Goal: Task Accomplishment & Management: Use online tool/utility

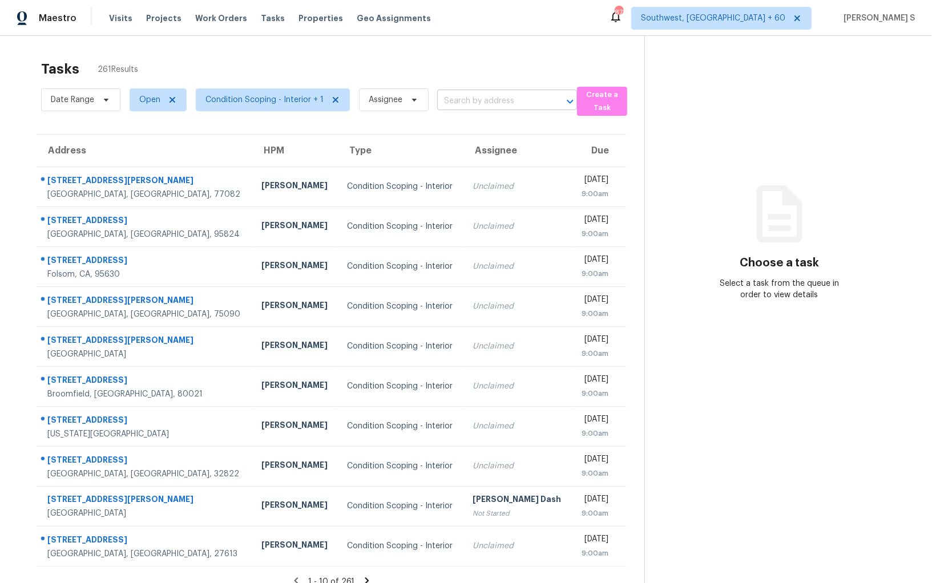
click at [478, 103] on input "text" at bounding box center [491, 101] width 108 height 18
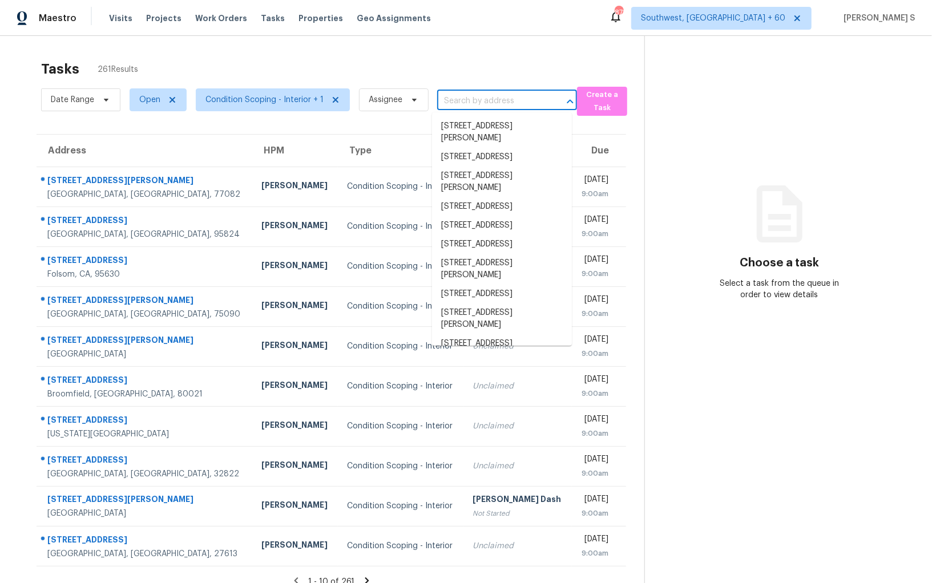
paste input "[STREET_ADDRESS]"
type input "[STREET_ADDRESS]"
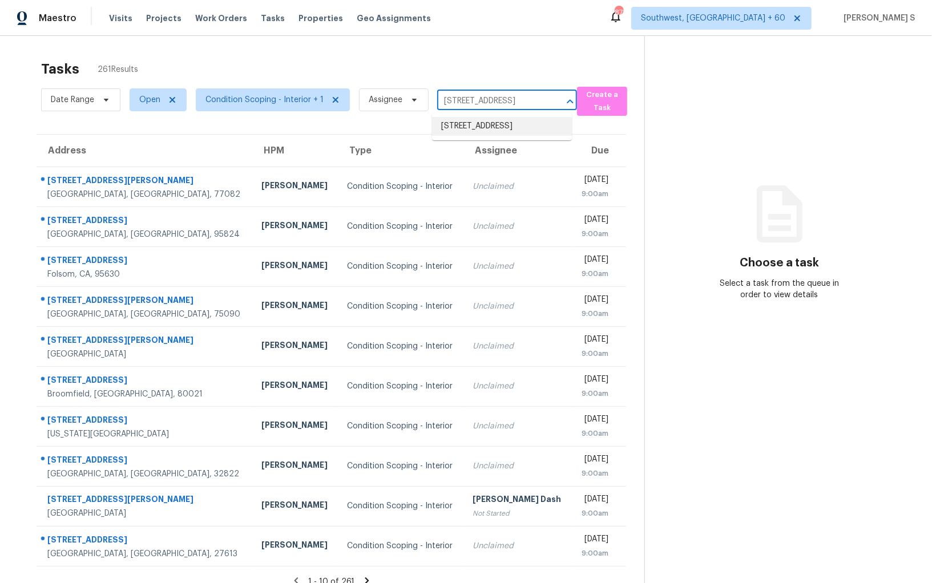
click at [465, 126] on li "[STREET_ADDRESS]" at bounding box center [502, 126] width 140 height 19
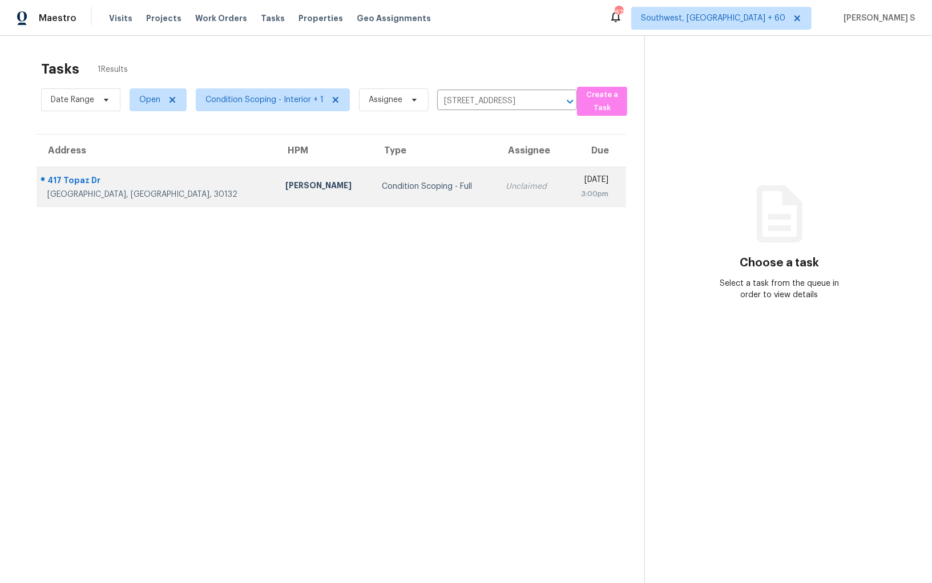
click at [497, 176] on td "Unclaimed" at bounding box center [531, 187] width 68 height 40
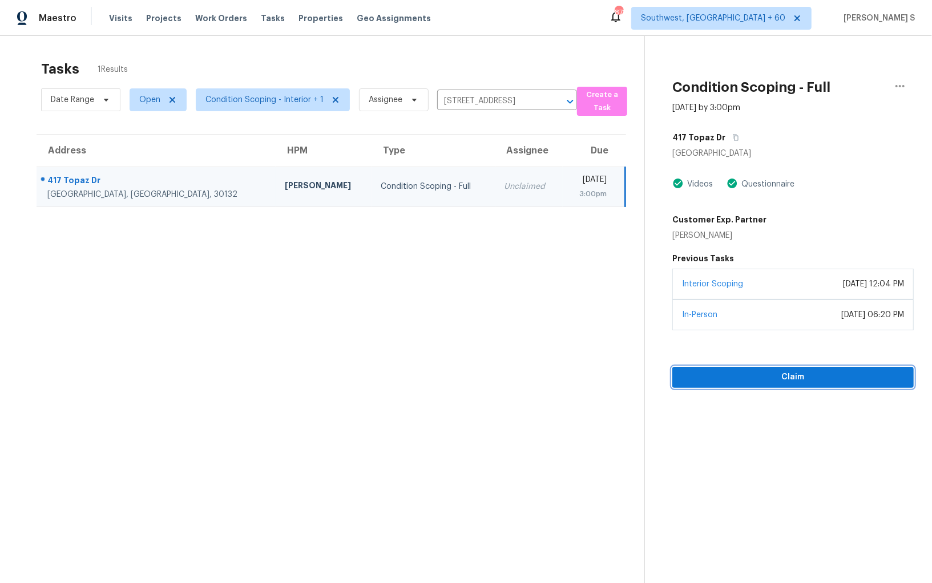
click at [788, 372] on span "Claim" at bounding box center [793, 377] width 223 height 14
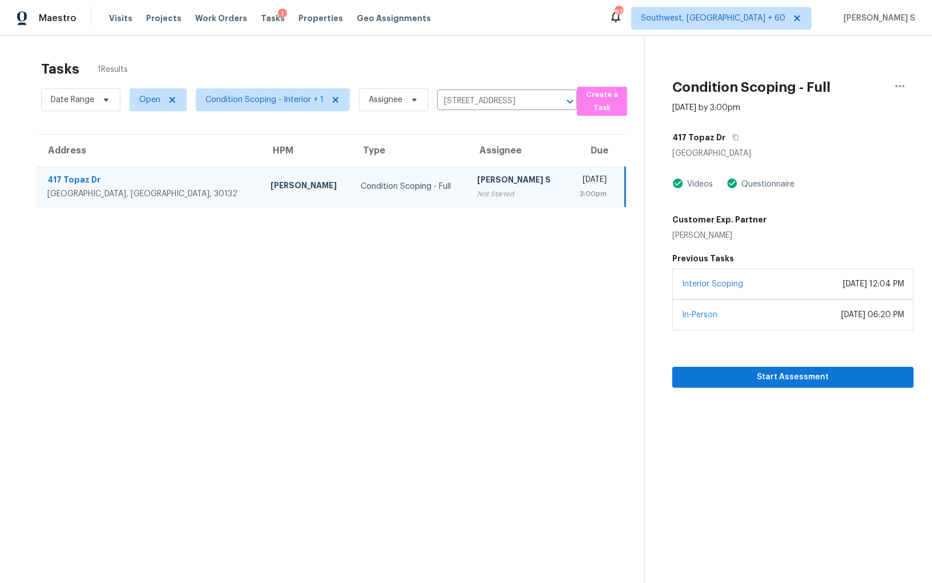
click at [361, 184] on div "Condition Scoping - Full" at bounding box center [410, 186] width 98 height 11
click at [477, 175] on div "[PERSON_NAME] S" at bounding box center [517, 181] width 80 height 14
click at [733, 376] on span "Start Assessment" at bounding box center [793, 377] width 223 height 14
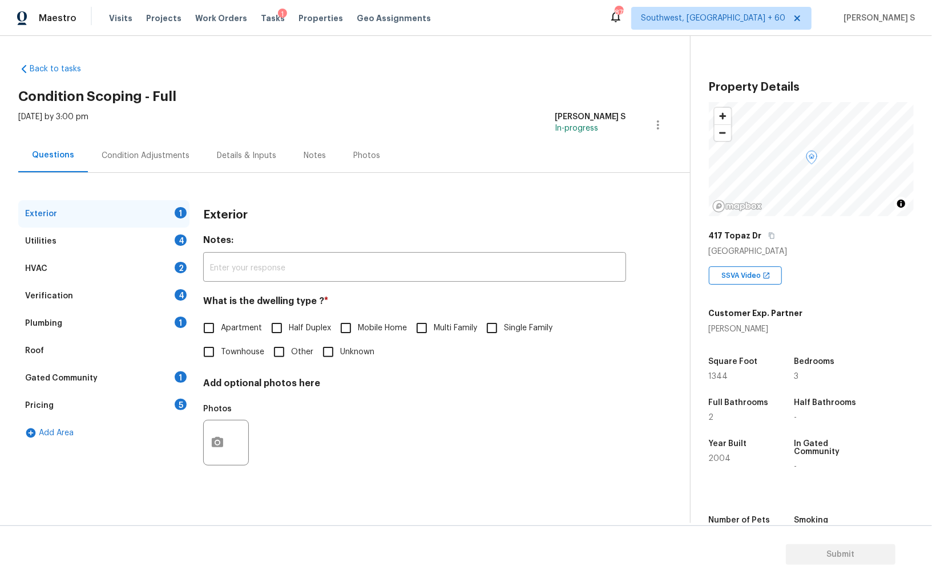
drag, startPoint x: 491, startPoint y: 333, endPoint x: 511, endPoint y: 356, distance: 30.3
click at [491, 333] on input "Single Family" at bounding box center [492, 328] width 24 height 24
checkbox input "true"
click at [163, 163] on div "Condition Adjustments" at bounding box center [145, 156] width 115 height 34
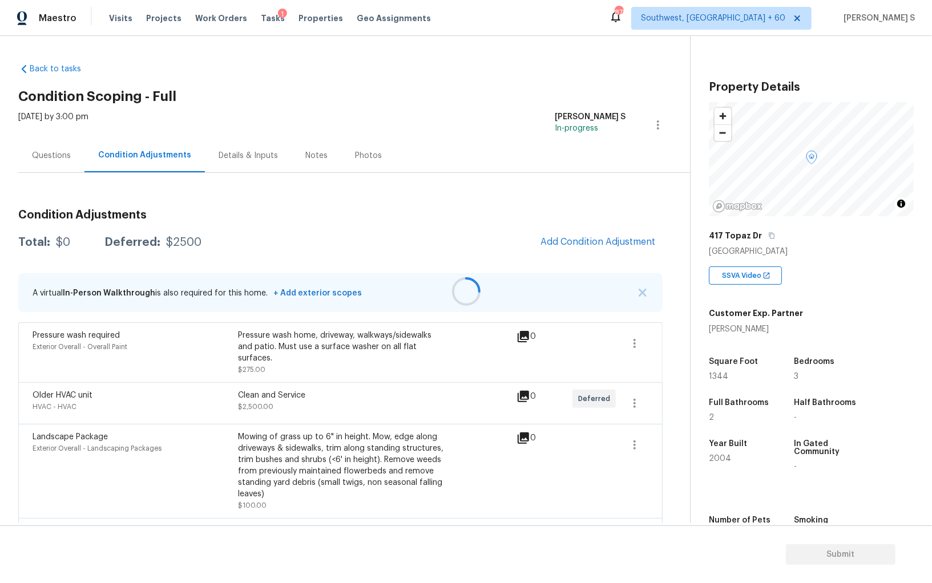
click at [576, 252] on div at bounding box center [466, 291] width 932 height 583
click at [614, 248] on div at bounding box center [466, 291] width 932 height 583
click at [593, 239] on div at bounding box center [466, 291] width 932 height 583
click at [593, 239] on span "Add Condition Adjustment" at bounding box center [598, 242] width 115 height 10
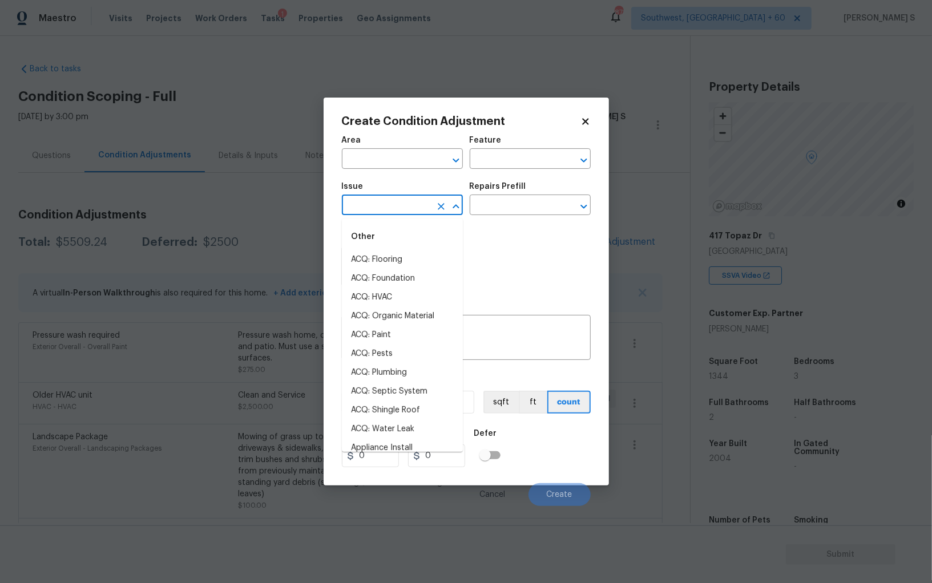
click at [408, 201] on input "text" at bounding box center [386, 206] width 89 height 18
type input "L"
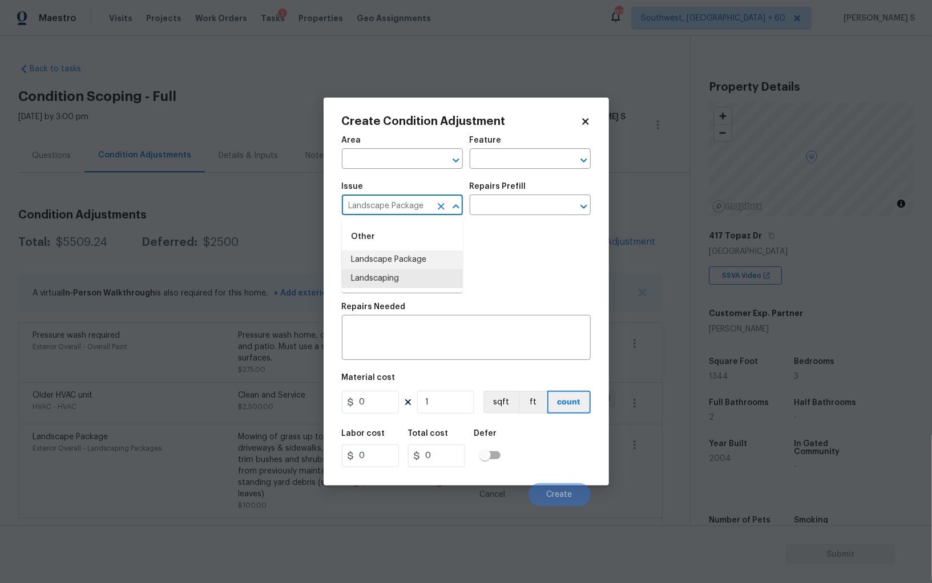
type input "Landscape Package"
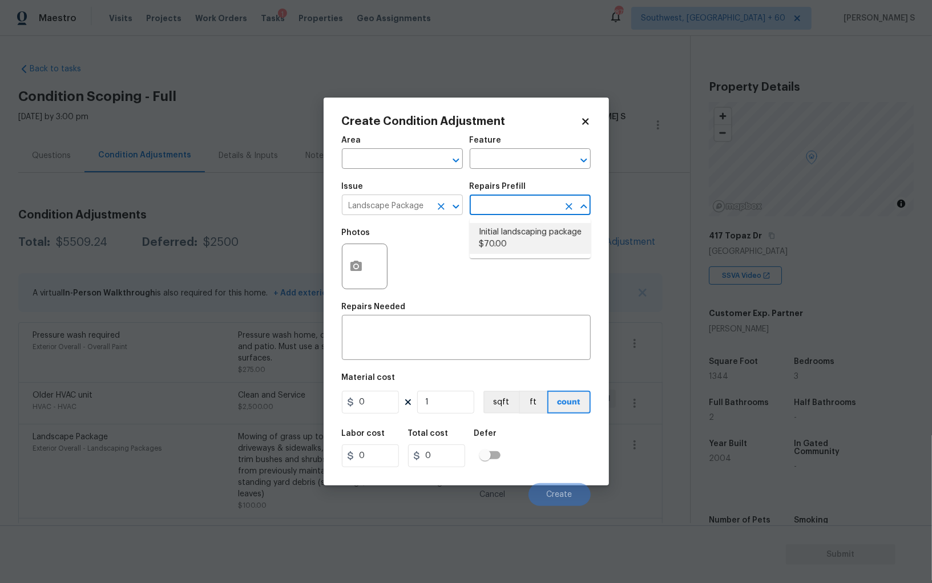
type input "Home Readiness Packages"
type textarea "Mowing of grass up to 6" in height. Mow, edge along driveways & sidewalks, trim…"
type input "70"
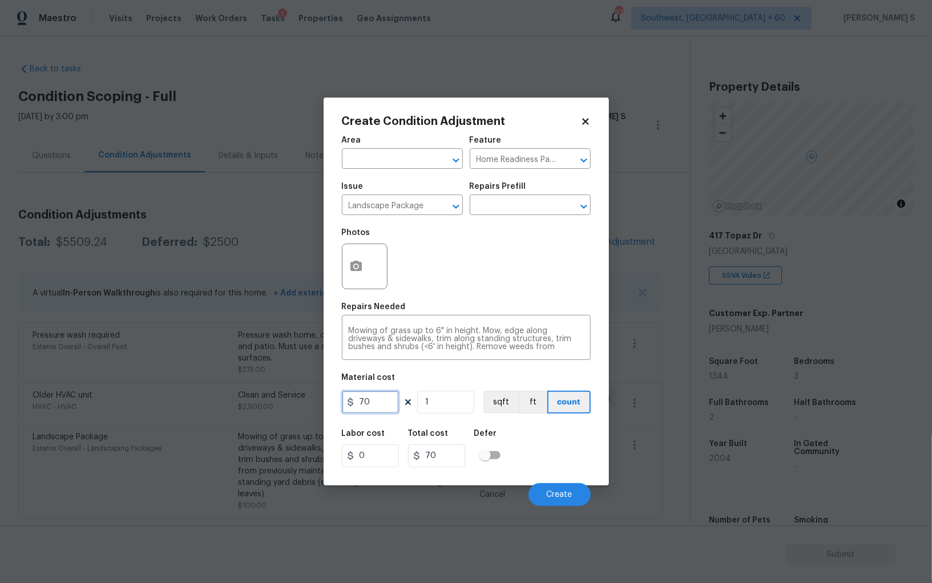
click at [380, 402] on input "70" at bounding box center [370, 402] width 57 height 23
type input "300"
click at [563, 453] on div "Labor cost 0 Total cost 300 Defer" at bounding box center [466, 448] width 249 height 51
click at [565, 488] on button "Create" at bounding box center [560, 494] width 62 height 23
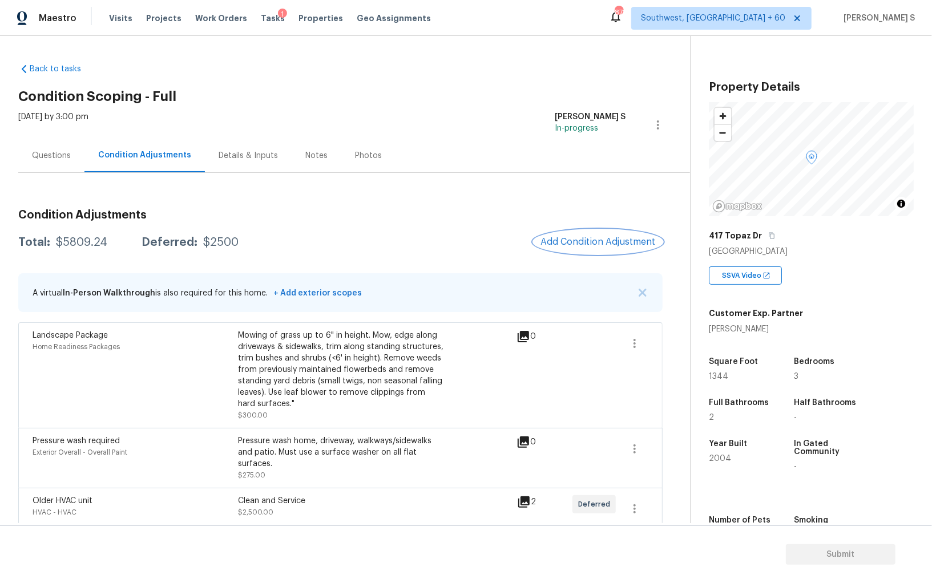
click at [613, 251] on button "Add Condition Adjustment" at bounding box center [598, 242] width 129 height 24
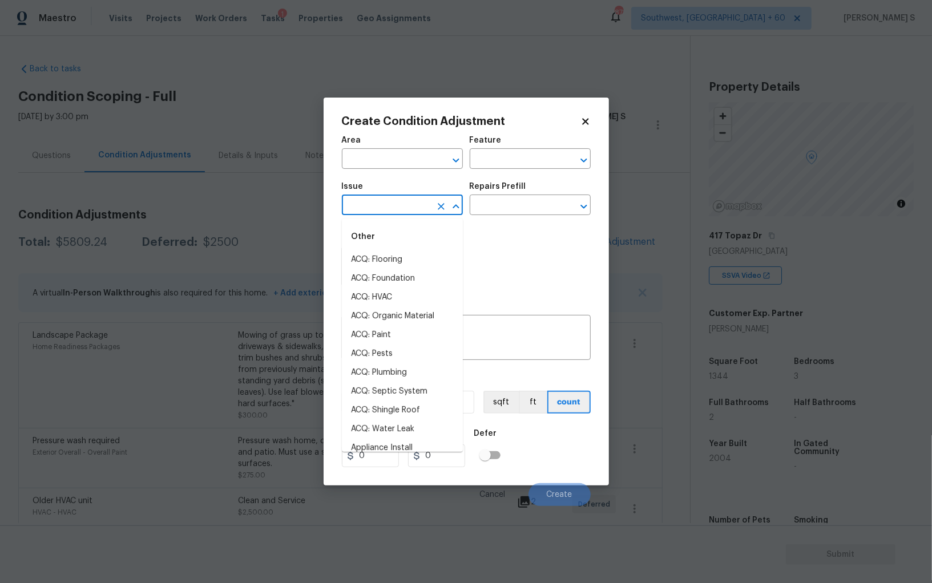
click at [386, 202] on input "text" at bounding box center [386, 206] width 89 height 18
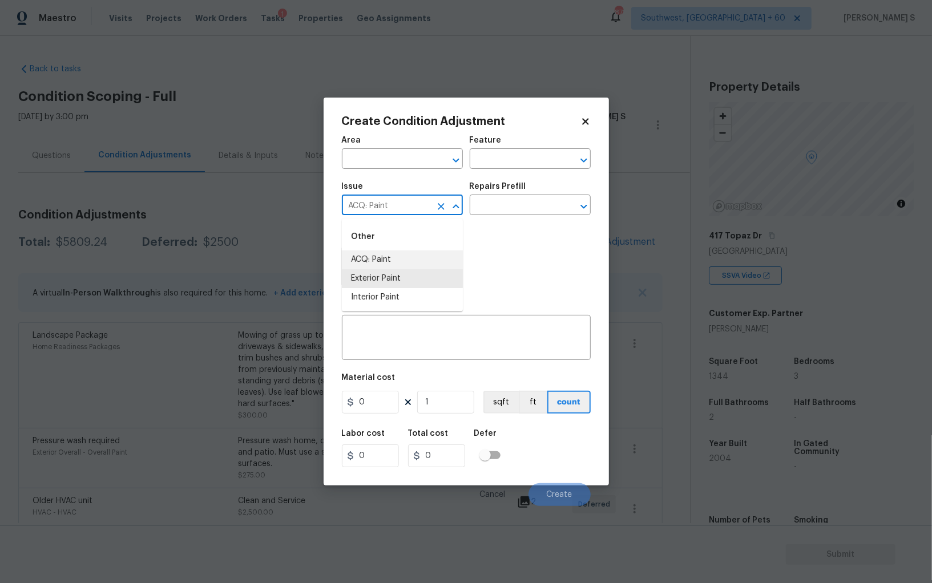
type input "ACQ: Paint"
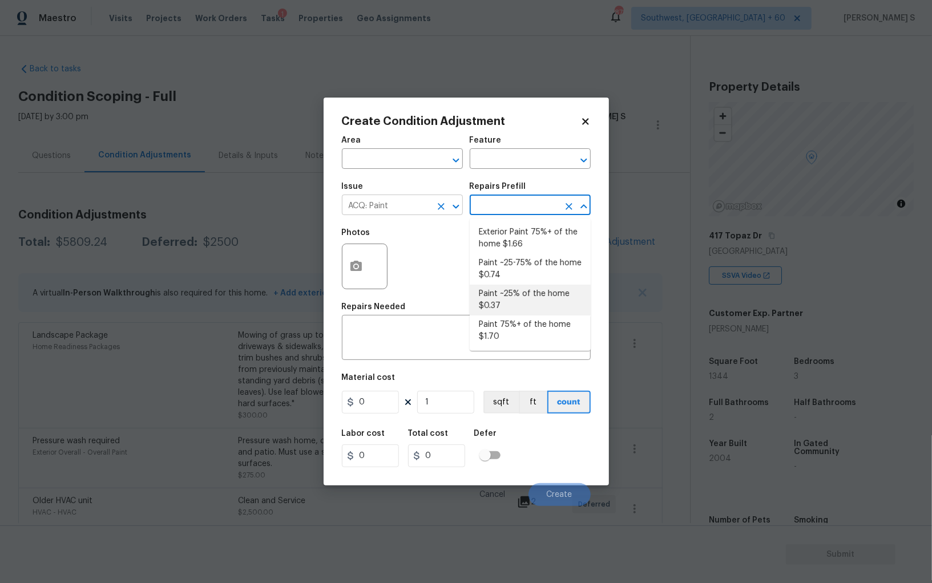
type input "Acquisition"
type textarea "Acquisition Scope: ~25% of the home needs interior paint"
type input "0.37"
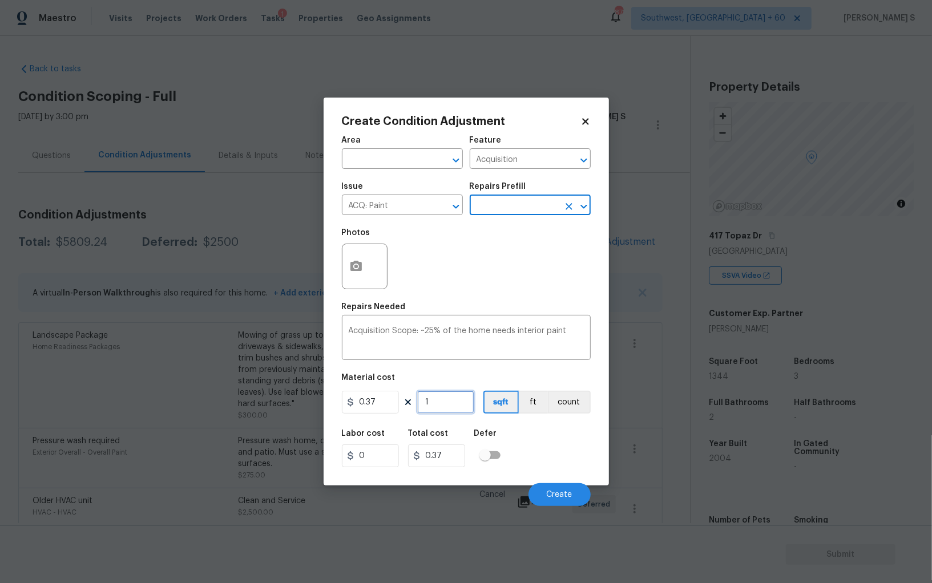
click at [453, 401] on input "1" at bounding box center [445, 402] width 57 height 23
type input "13"
type input "4.81"
type input "134"
type input "49.58"
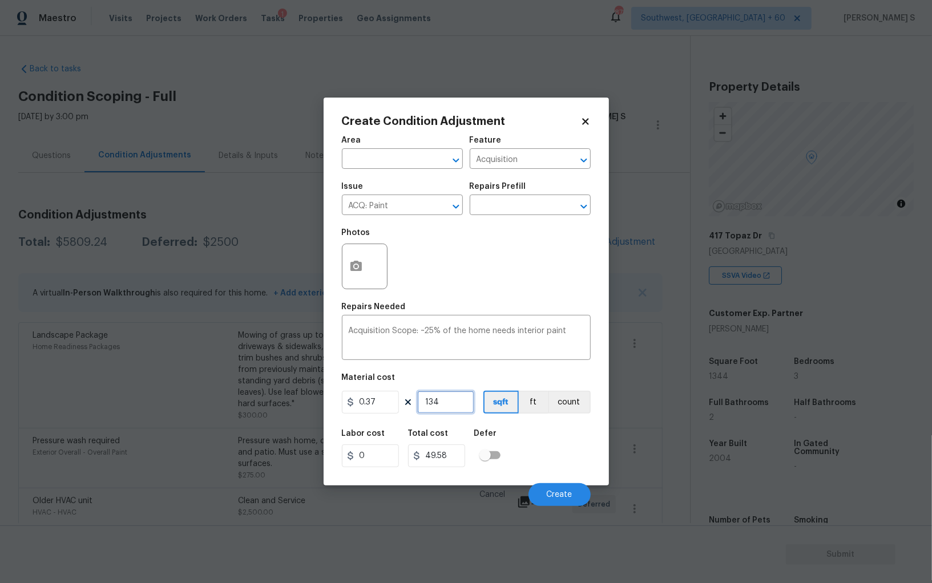
type input "1344"
type input "497.28"
type input "1344"
click at [542, 450] on div "Labor cost 0 Total cost 497.28 Defer" at bounding box center [466, 448] width 249 height 51
click at [553, 494] on span "Create" at bounding box center [560, 495] width 26 height 9
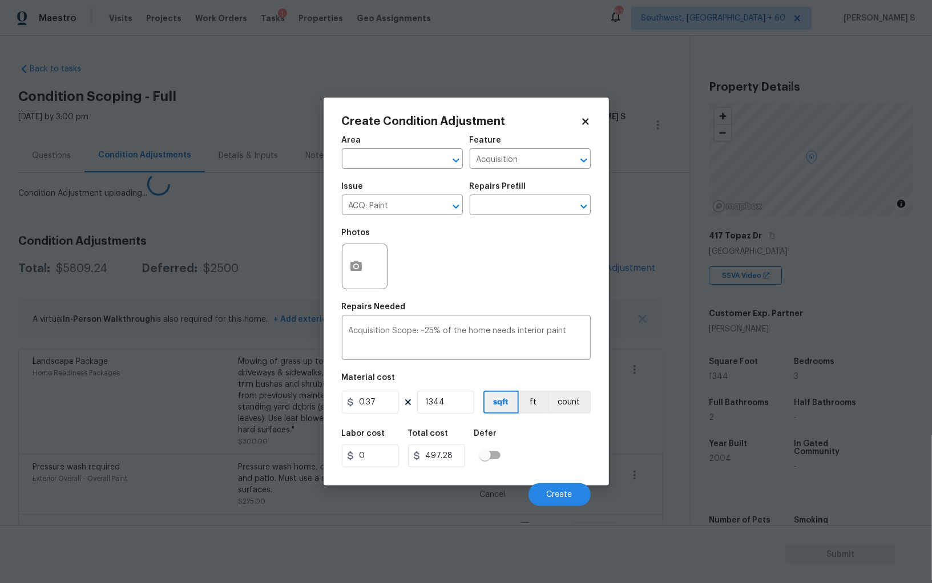
click at [110, 459] on body "Maestro Visits Projects Work Orders Tasks 1 Properties Geo Assignments 878 Sout…" at bounding box center [466, 291] width 932 height 583
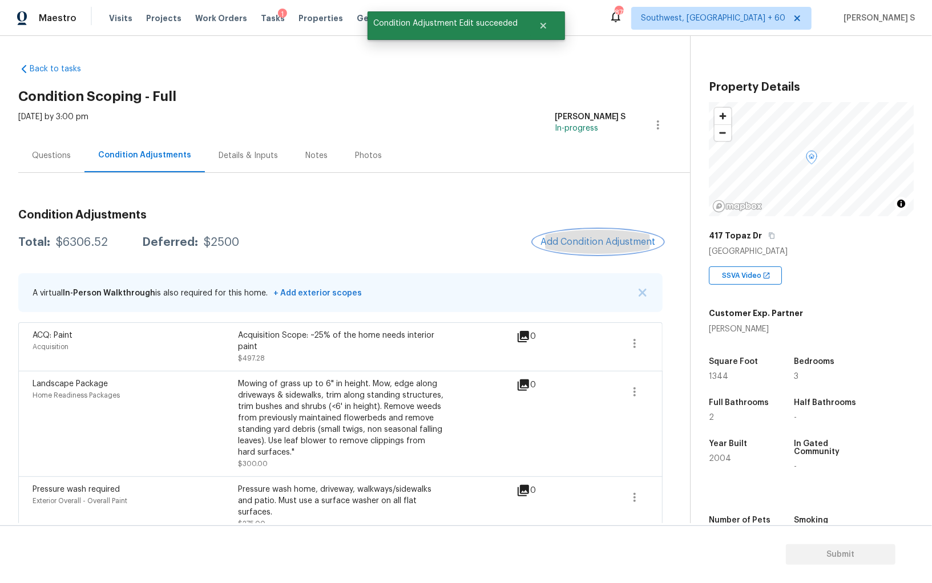
click at [601, 248] on button "Add Condition Adjustment" at bounding box center [598, 242] width 129 height 24
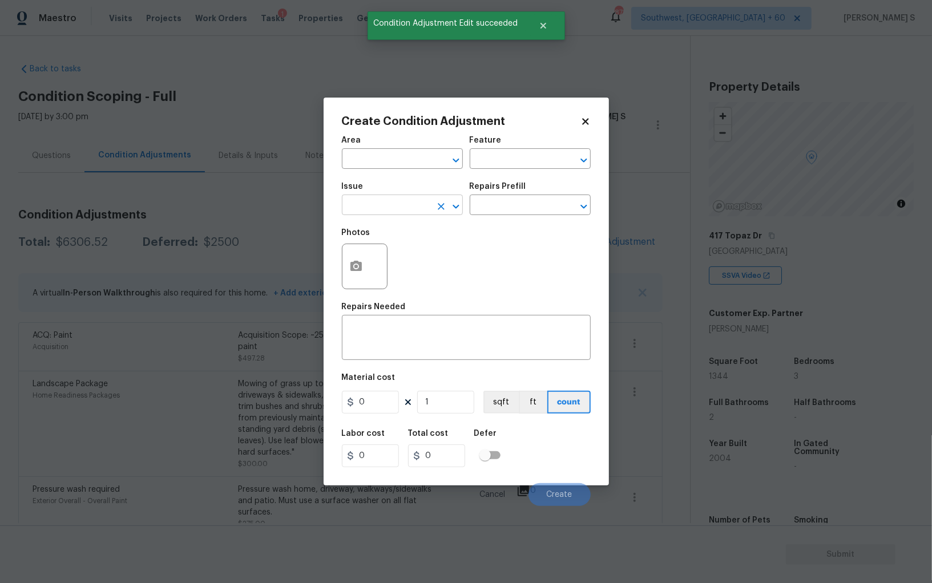
click at [406, 204] on input "text" at bounding box center [386, 206] width 89 height 18
type input "ACQ: Flooring"
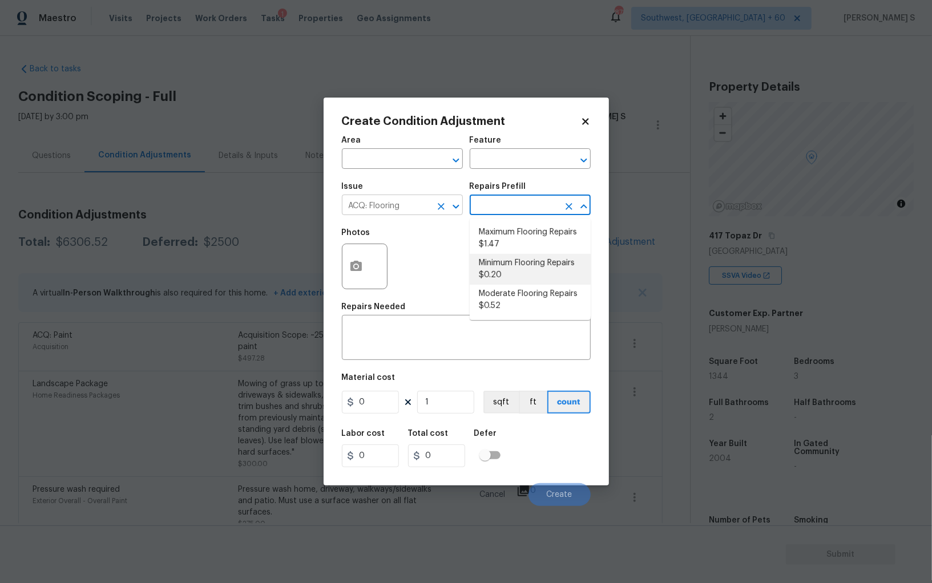
type input "Acquisition"
type textarea "Acquisition Scope: Minimum flooring repairs"
type input "0.2"
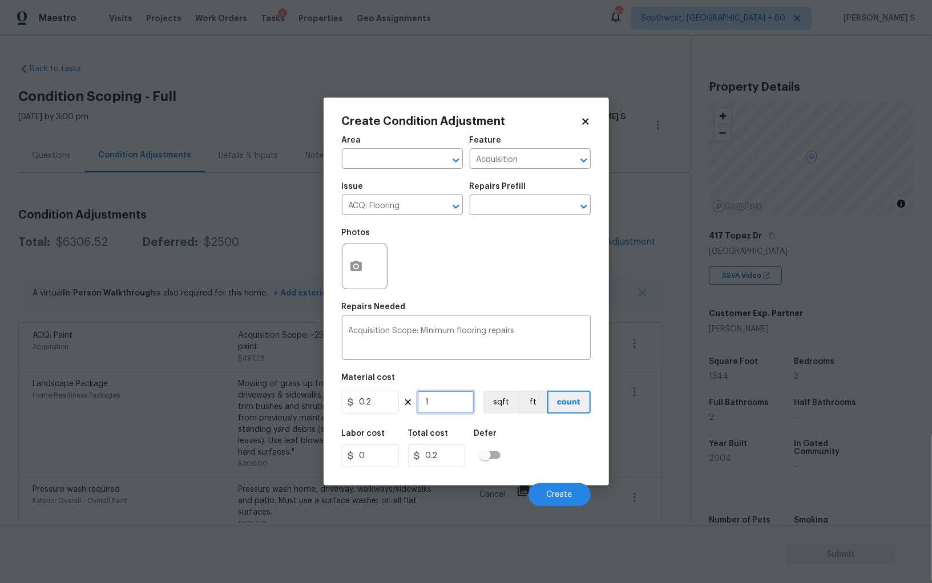
click at [442, 412] on input "1" at bounding box center [445, 402] width 57 height 23
paste input "344"
type input "1344"
type input "268.8"
type input "1344"
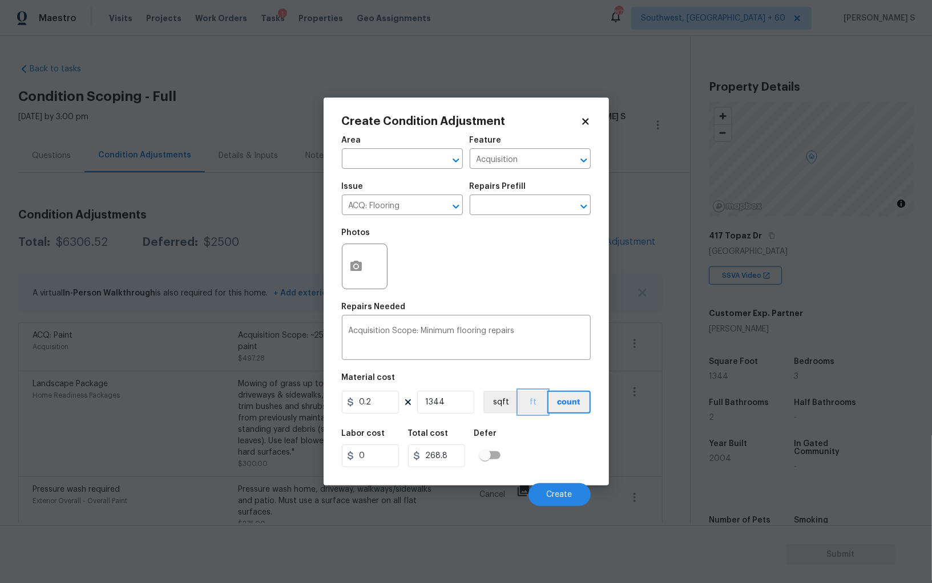
click at [531, 398] on button "ft" at bounding box center [533, 402] width 29 height 23
click at [501, 400] on button "sqft" at bounding box center [500, 402] width 35 height 23
click at [537, 436] on div "Labor cost 0 Total cost 268.8 Defer" at bounding box center [466, 448] width 249 height 51
click at [572, 495] on span "Create" at bounding box center [560, 495] width 26 height 9
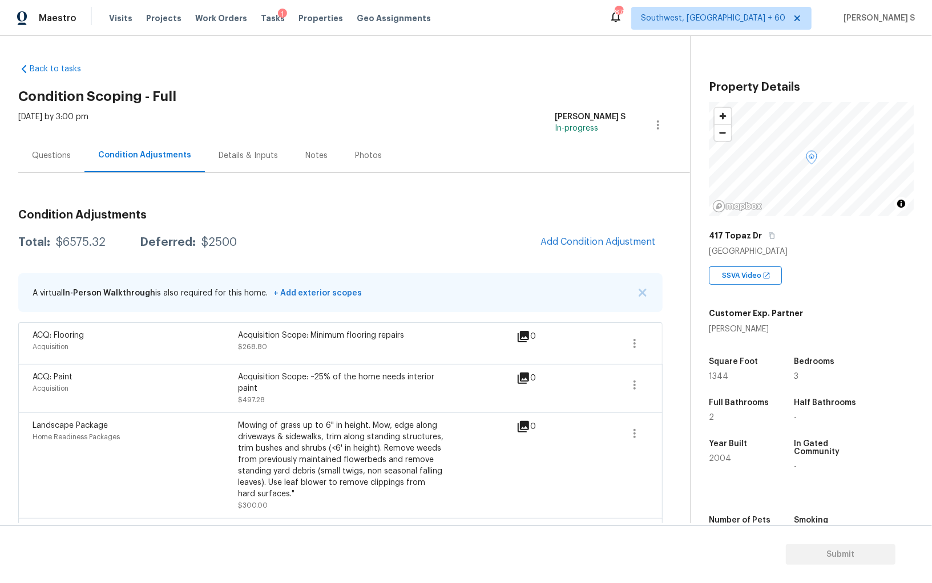
click at [42, 159] on div "Questions" at bounding box center [51, 155] width 39 height 11
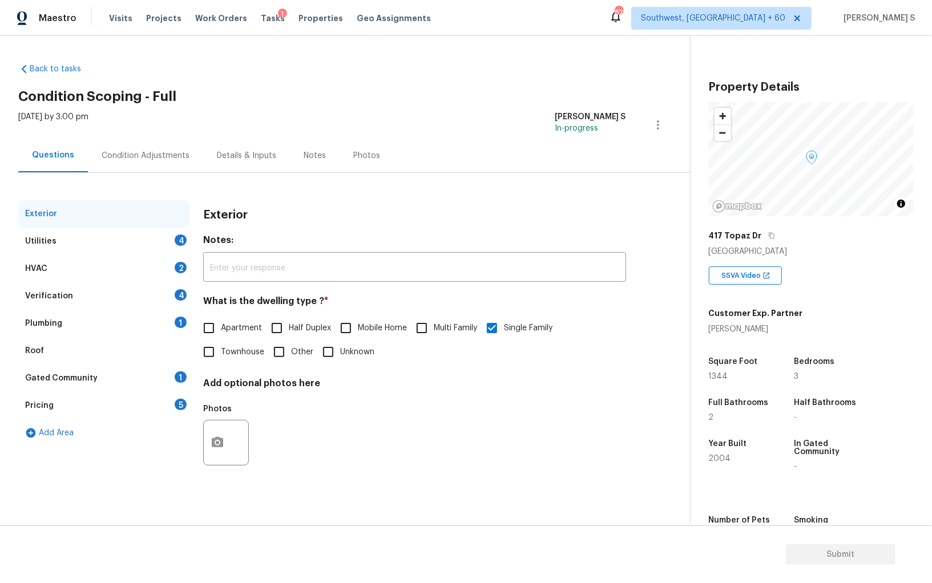
click at [74, 325] on div "Plumbing 1" at bounding box center [103, 323] width 171 height 27
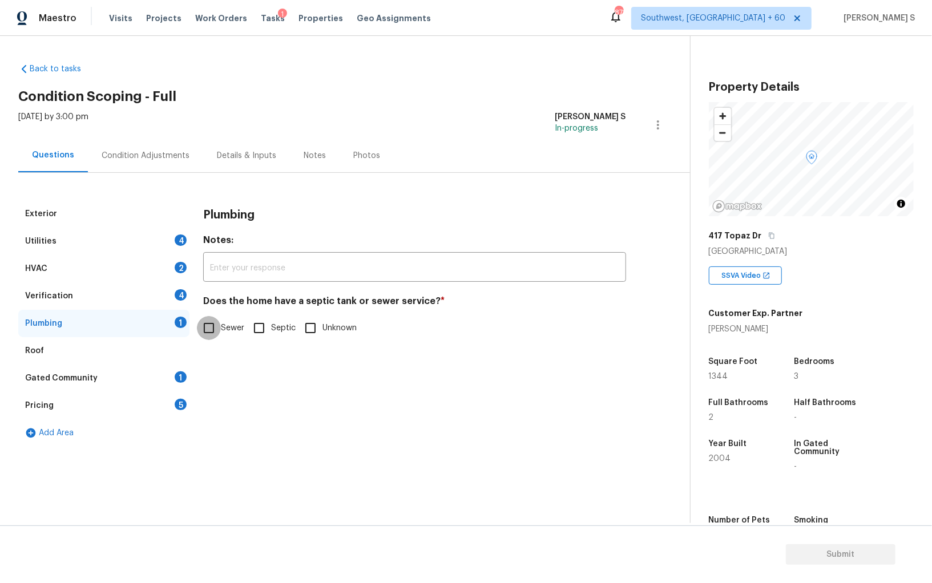
click at [213, 322] on input "Sewer" at bounding box center [209, 328] width 24 height 24
checkbox input "true"
click at [176, 370] on div "Gated Community 1" at bounding box center [103, 378] width 171 height 27
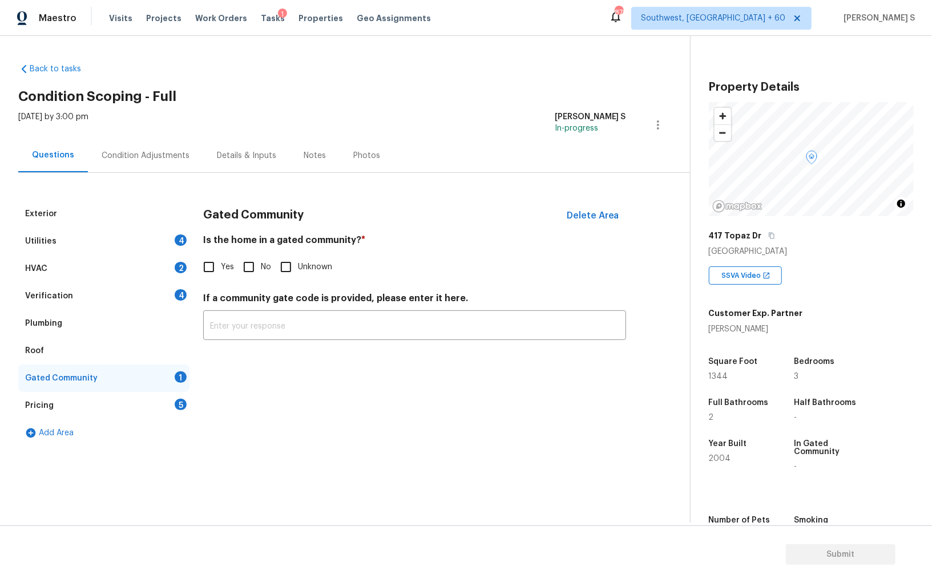
click at [243, 270] on input "No" at bounding box center [249, 267] width 24 height 24
checkbox input "true"
click at [175, 291] on div "4" at bounding box center [181, 294] width 12 height 11
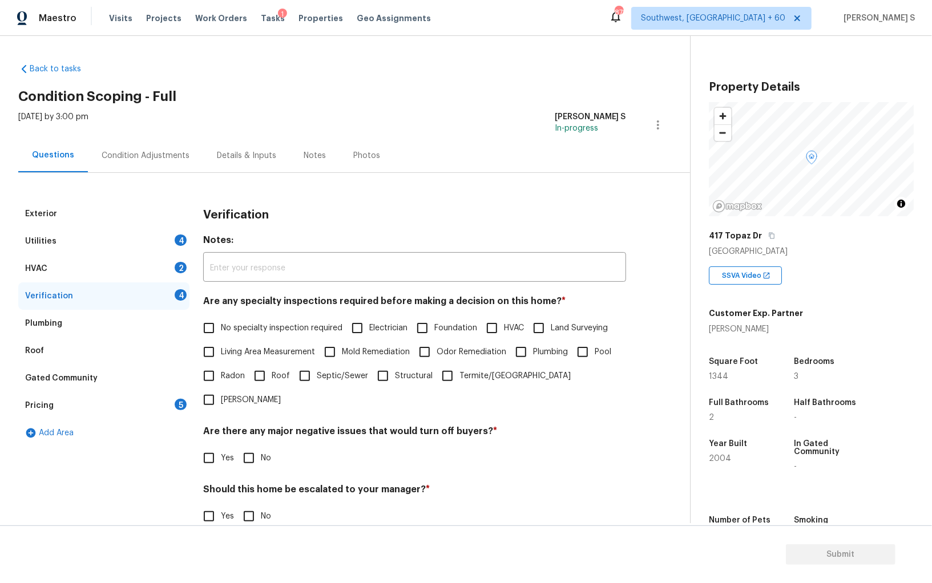
click at [204, 325] on input "No specialty inspection required" at bounding box center [209, 328] width 24 height 24
checkbox input "true"
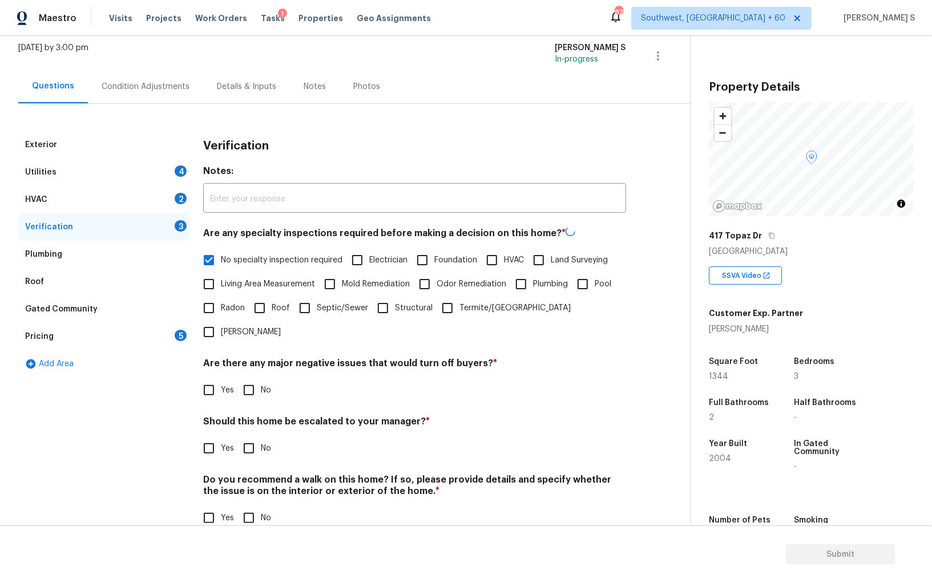
scroll to position [68, 0]
click at [244, 358] on h4 "Are there any major negative issues that would turn off buyers? *" at bounding box center [414, 366] width 423 height 16
click at [244, 378] on input "No" at bounding box center [249, 390] width 24 height 24
checkbox input "true"
click at [252, 506] on input "No" at bounding box center [249, 518] width 24 height 24
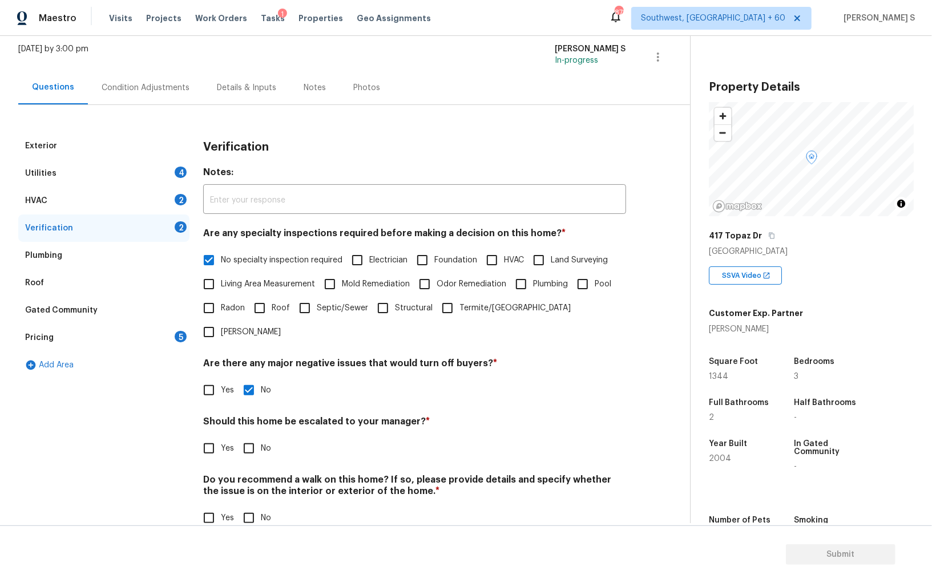
checkbox input "true"
click at [170, 337] on div "Pricing 5" at bounding box center [103, 337] width 171 height 27
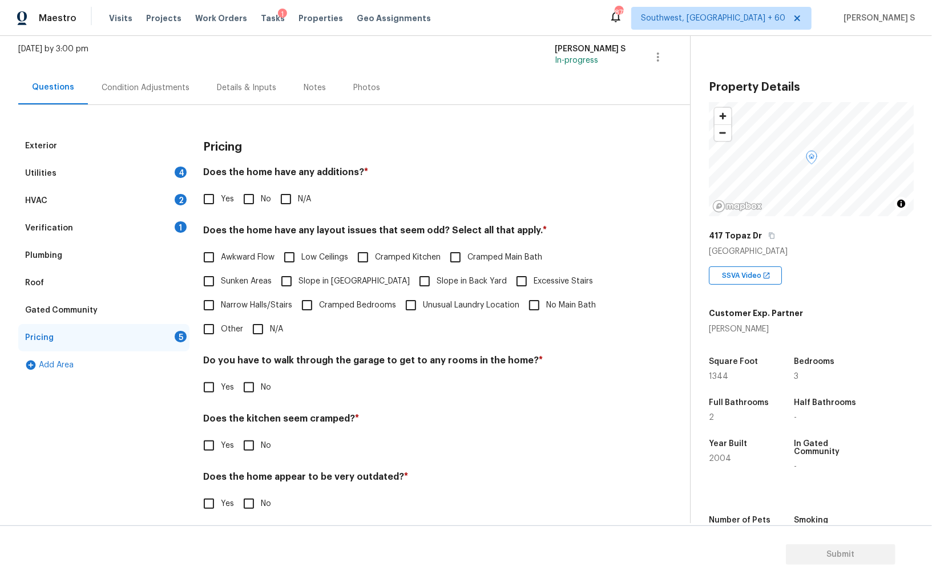
drag, startPoint x: 246, startPoint y: 192, endPoint x: 251, endPoint y: 231, distance: 38.5
click at [247, 192] on input "No" at bounding box center [249, 199] width 24 height 24
checkbox input "true"
click at [253, 389] on input "No" at bounding box center [249, 389] width 24 height 24
checkbox input "true"
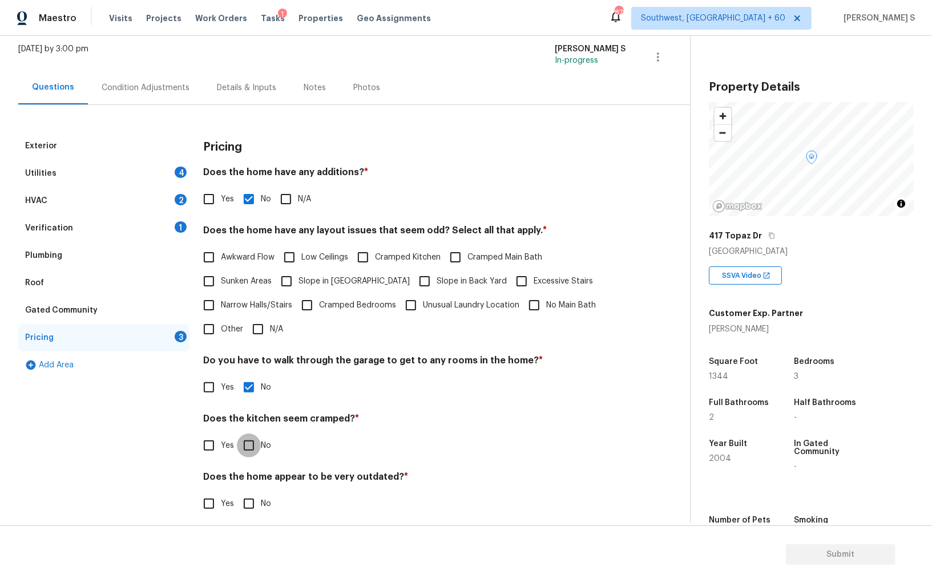
click at [237, 434] on input "No" at bounding box center [249, 446] width 24 height 24
checkbox input "true"
click at [237, 492] on input "No" at bounding box center [249, 504] width 24 height 24
checkbox input "true"
click at [174, 173] on div "Utilities 4" at bounding box center [103, 173] width 171 height 27
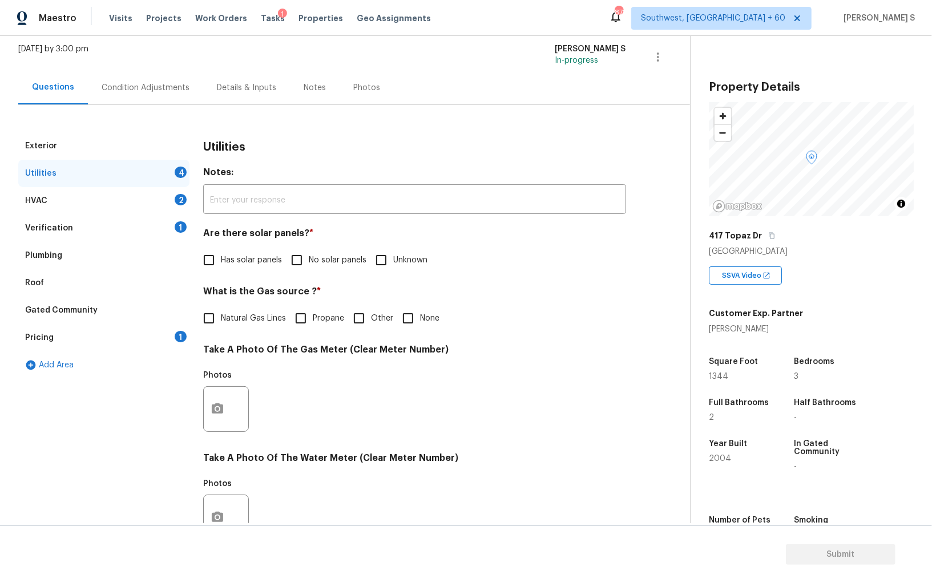
click at [298, 263] on input "No solar panels" at bounding box center [297, 260] width 24 height 24
checkbox input "true"
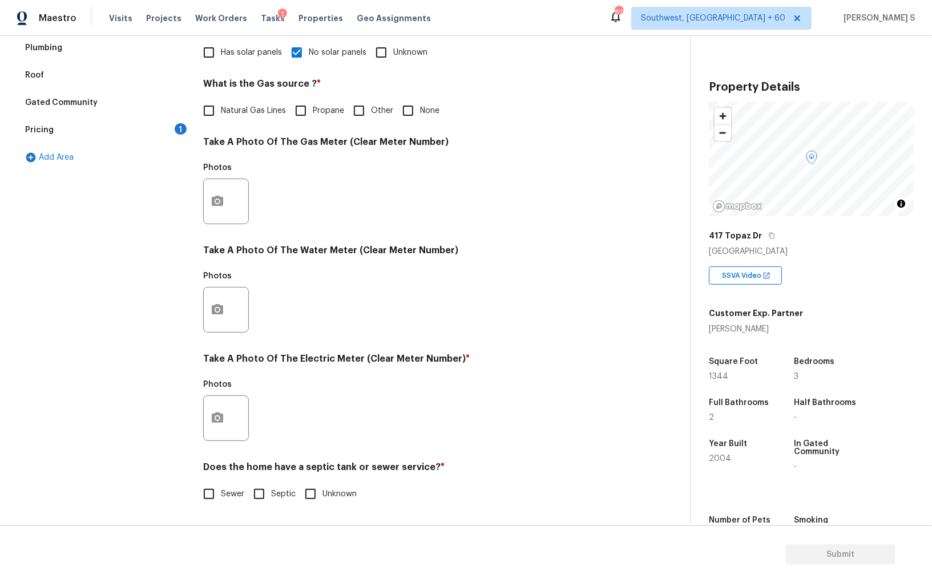
scroll to position [276, 0]
click at [203, 491] on input "Sewer" at bounding box center [209, 494] width 24 height 24
checkbox input "true"
click at [227, 410] on button "button" at bounding box center [217, 418] width 27 height 45
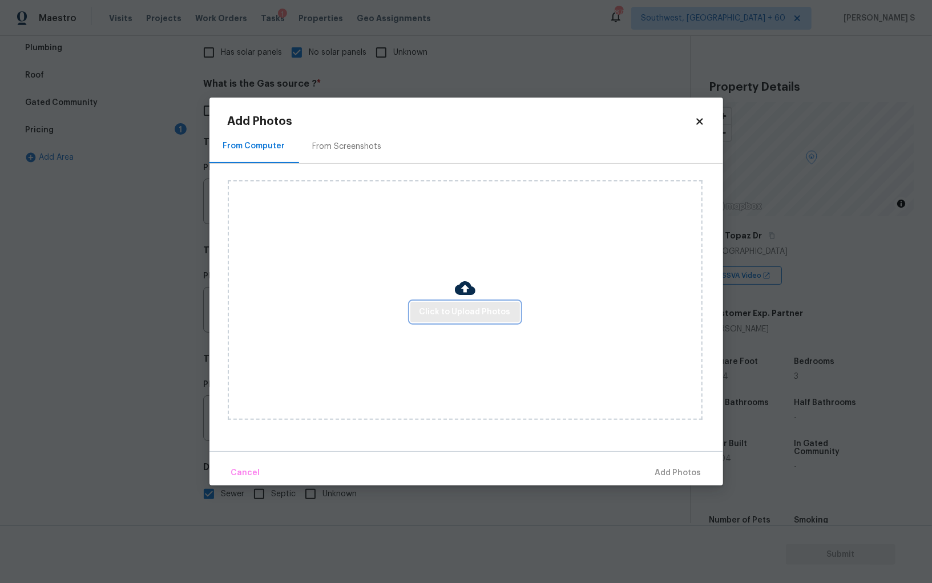
click at [440, 311] on span "Click to Upload Photos" at bounding box center [465, 312] width 91 height 14
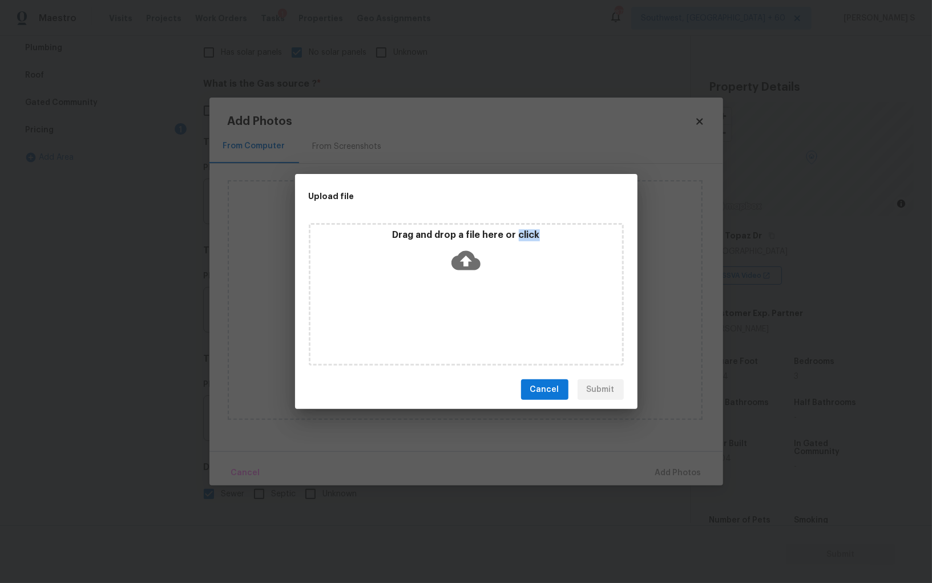
click at [440, 311] on div "Drag and drop a file here or click" at bounding box center [466, 294] width 315 height 143
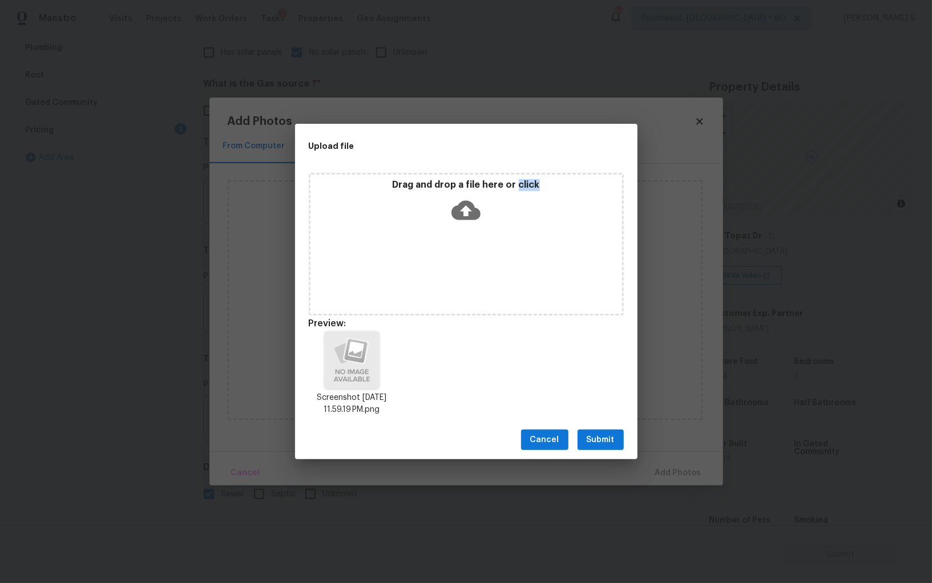
click at [595, 438] on span "Submit" at bounding box center [601, 440] width 28 height 14
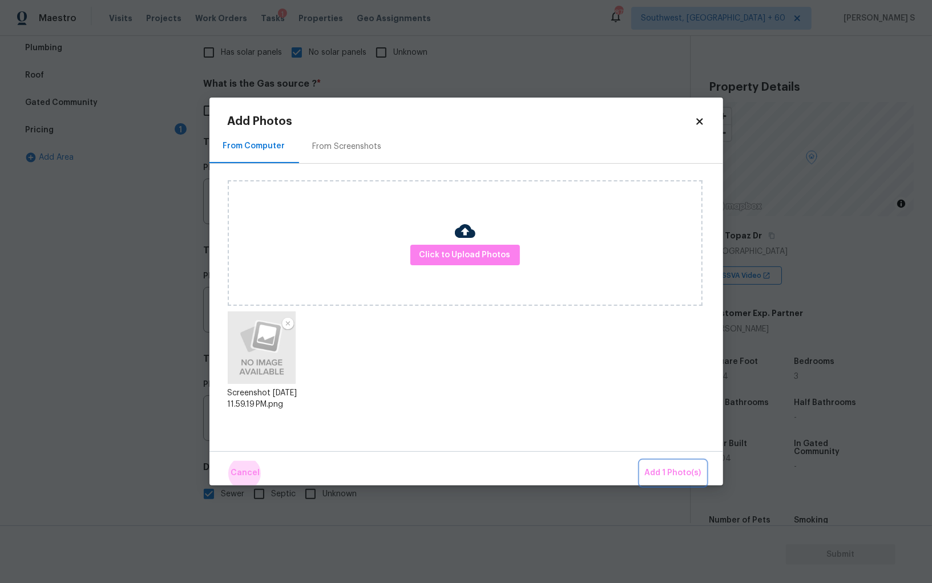
click at [640, 461] on button "Add 1 Photo(s)" at bounding box center [673, 473] width 66 height 25
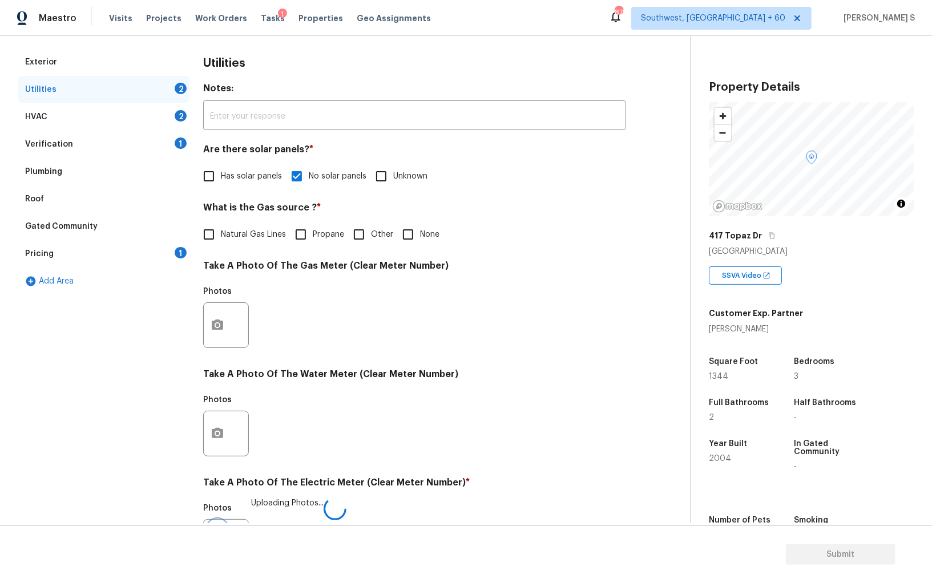
scroll to position [0, 0]
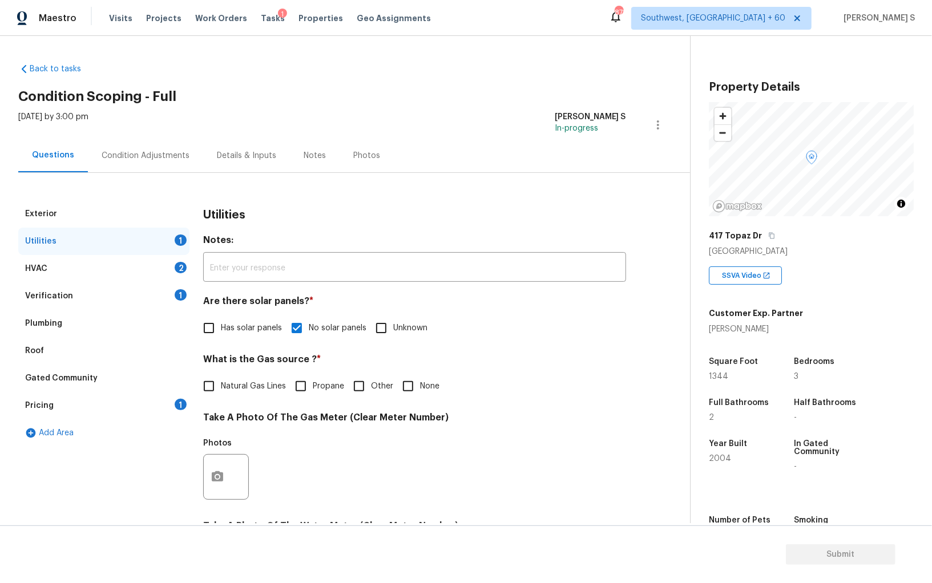
click at [180, 268] on div "2" at bounding box center [181, 267] width 12 height 11
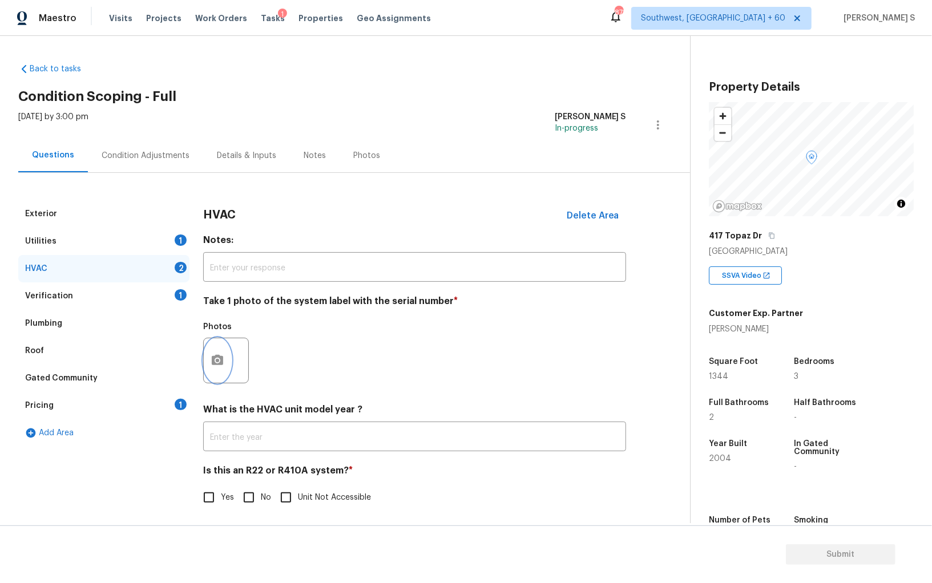
drag, startPoint x: 216, startPoint y: 357, endPoint x: 222, endPoint y: 353, distance: 7.4
click at [222, 353] on button "button" at bounding box center [217, 360] width 27 height 45
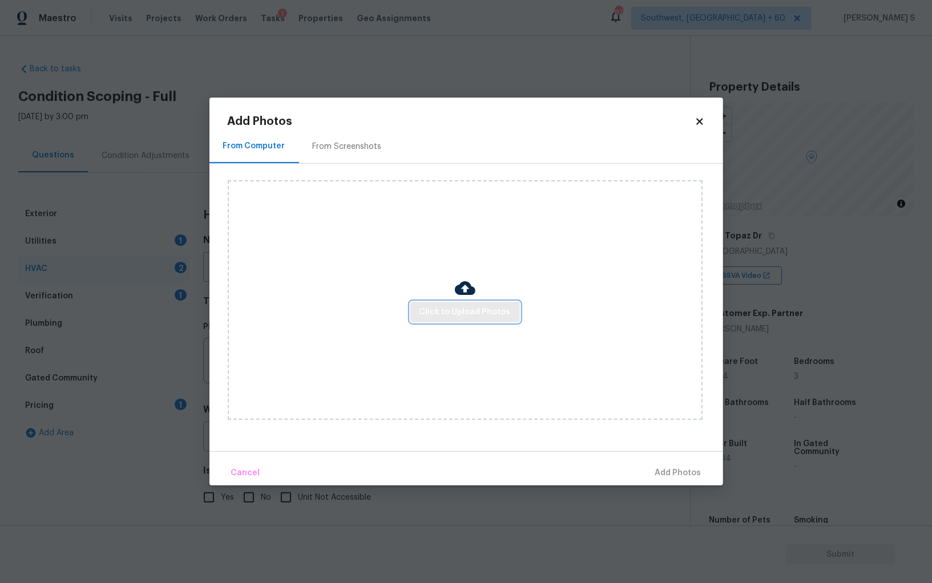
click at [477, 315] on span "Click to Upload Photos" at bounding box center [465, 312] width 91 height 14
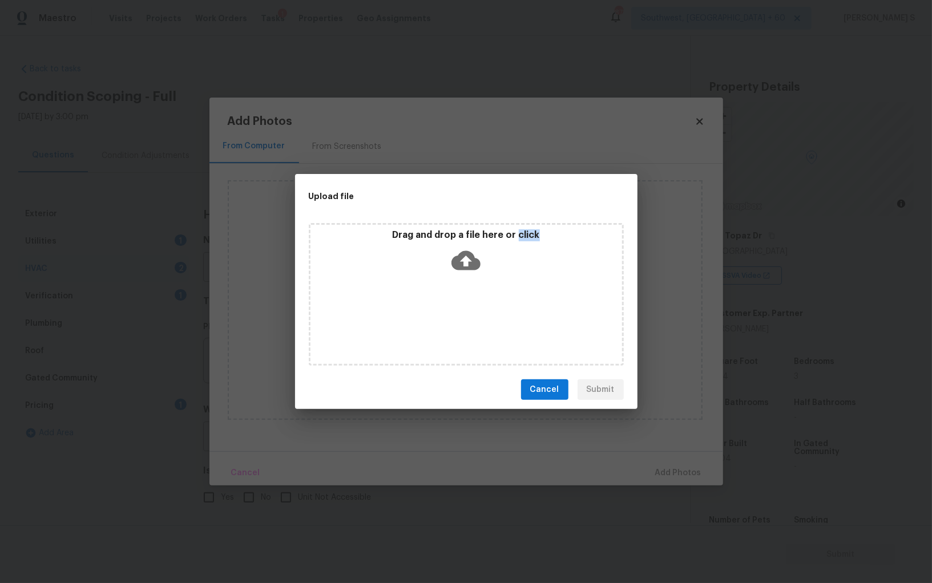
click at [477, 315] on div "Drag and drop a file here or click" at bounding box center [466, 294] width 315 height 143
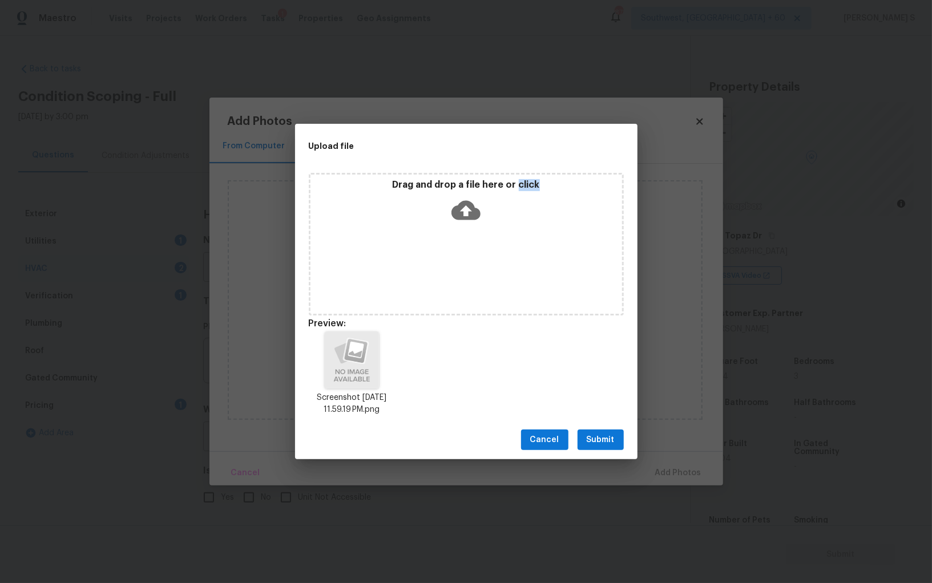
click at [587, 440] on button "Submit" at bounding box center [601, 440] width 46 height 21
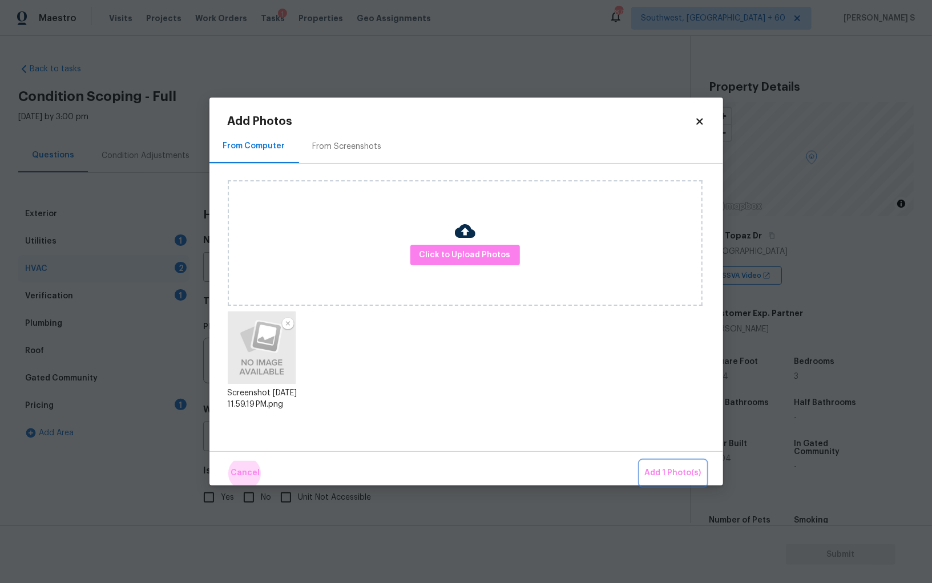
click at [640, 461] on button "Add 1 Photo(s)" at bounding box center [673, 473] width 66 height 25
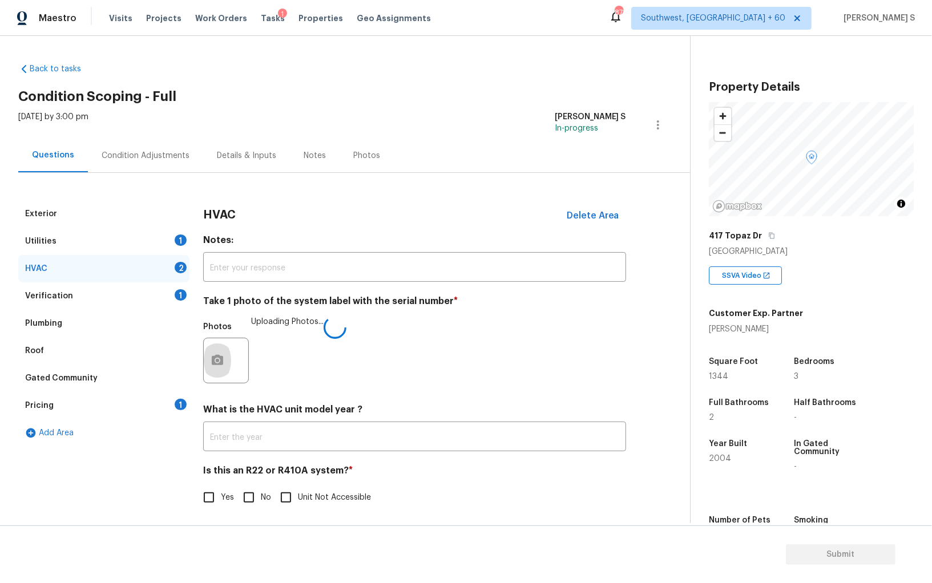
click at [251, 489] on input "No" at bounding box center [249, 498] width 24 height 24
checkbox input "true"
click at [168, 408] on div "Pricing 1" at bounding box center [103, 405] width 171 height 27
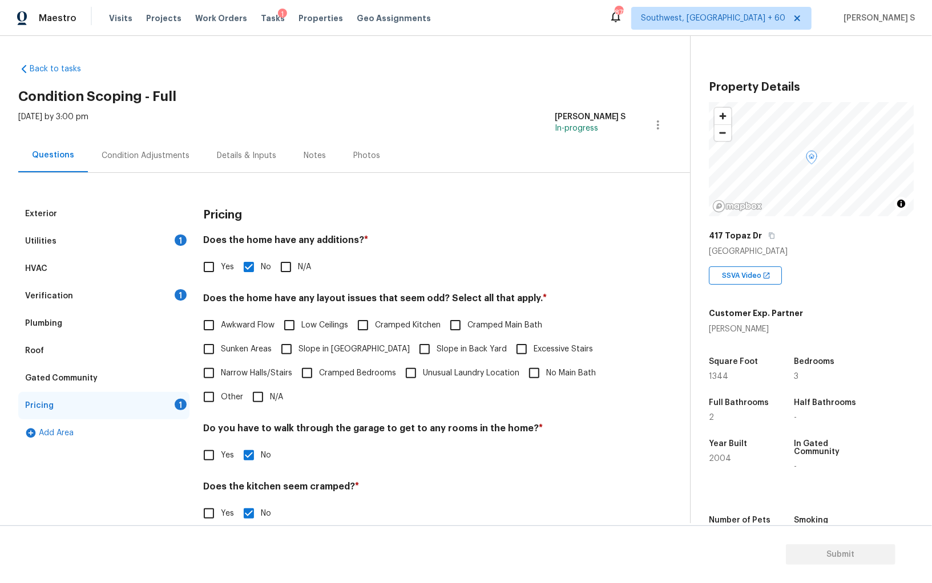
click at [307, 342] on label "Slope in [GEOGRAPHIC_DATA]" at bounding box center [342, 349] width 135 height 24
click at [299, 342] on input "Slope in [GEOGRAPHIC_DATA]" at bounding box center [287, 349] width 24 height 24
checkbox input "true"
click at [165, 295] on div "Verification 1" at bounding box center [103, 296] width 171 height 27
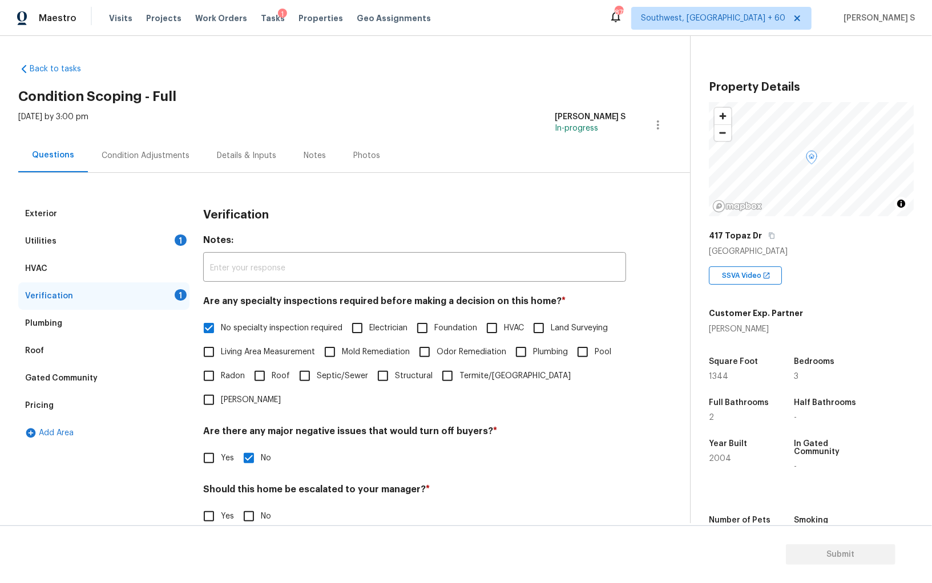
scroll to position [68, 0]
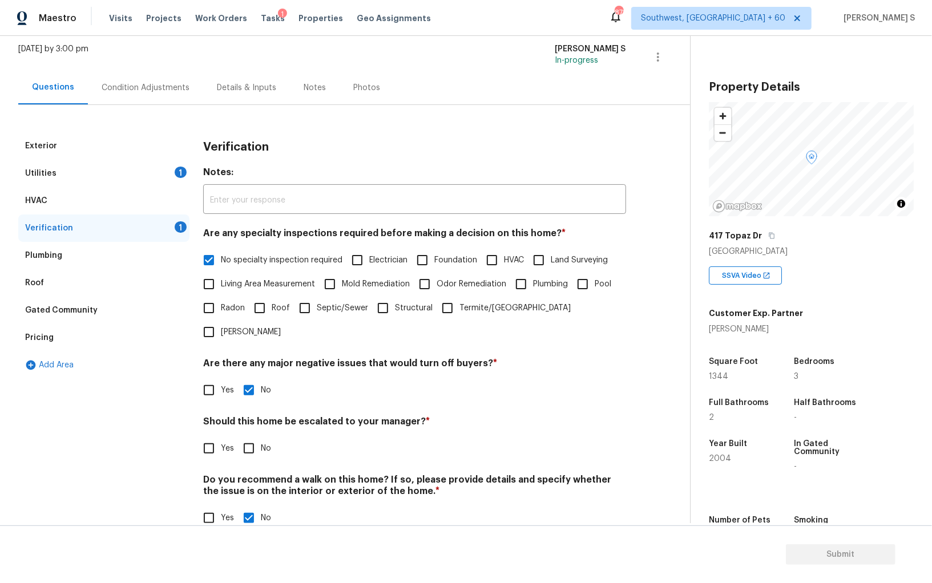
click at [165, 172] on div "Utilities 1" at bounding box center [103, 173] width 171 height 27
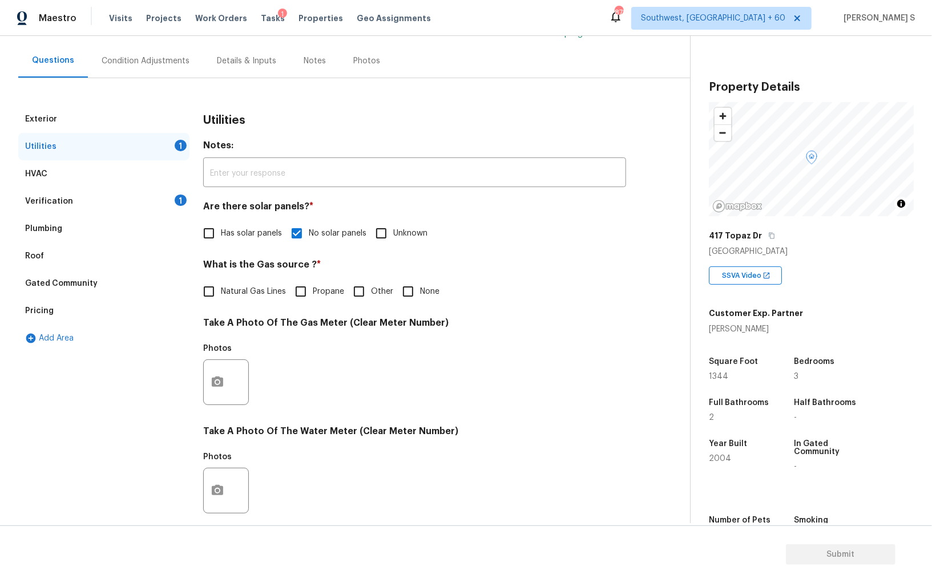
scroll to position [0, 0]
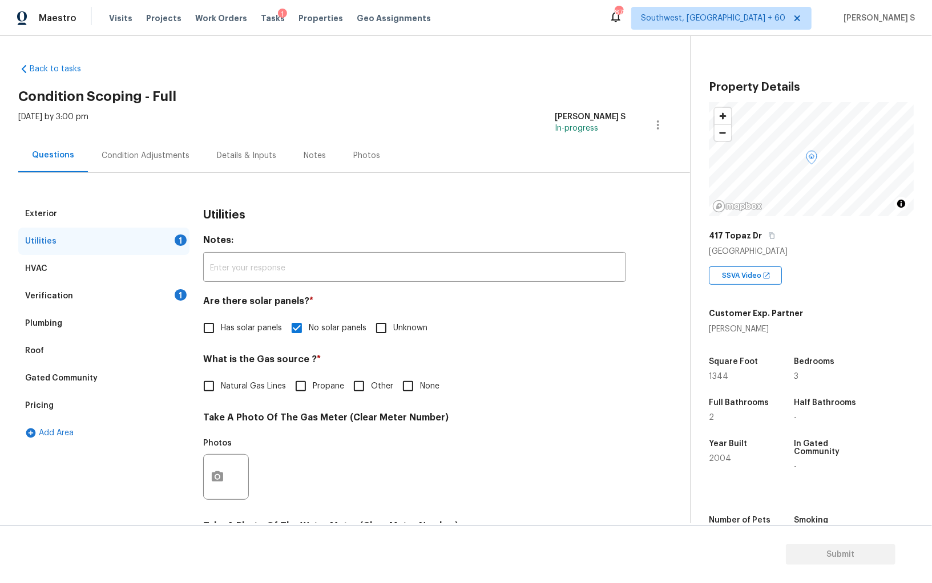
click at [180, 292] on div "1" at bounding box center [181, 294] width 12 height 11
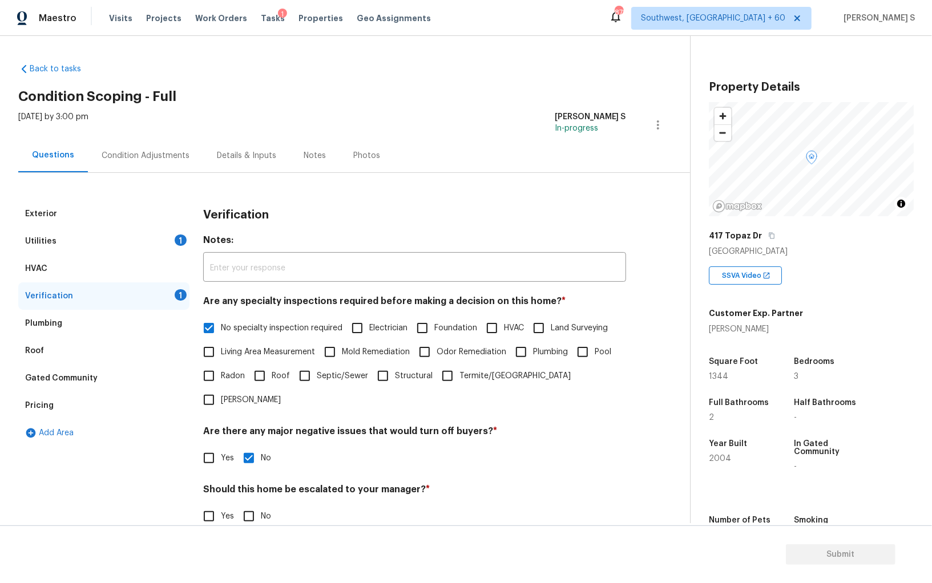
click at [147, 146] on div "Condition Adjustments" at bounding box center [145, 156] width 115 height 34
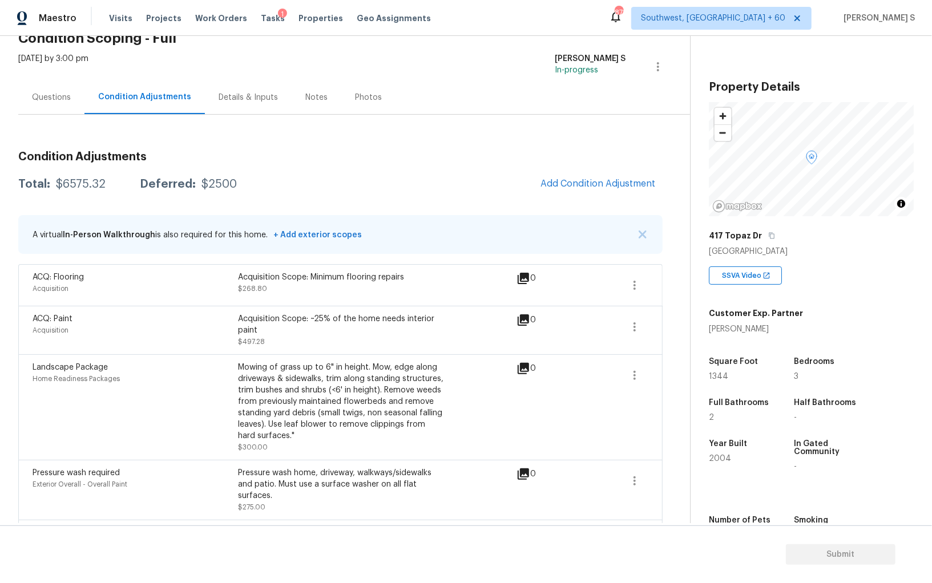
scroll to position [23, 0]
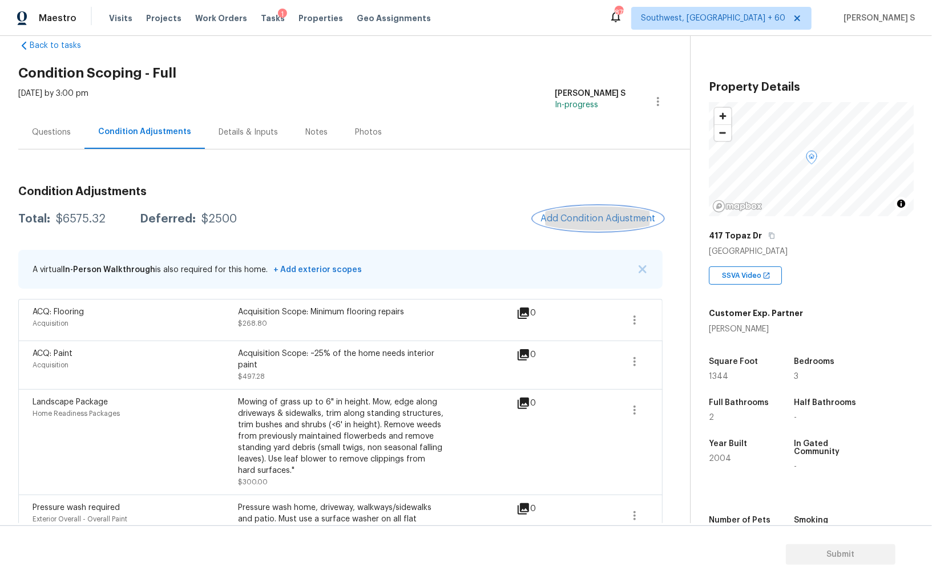
click at [557, 213] on span "Add Condition Adjustment" at bounding box center [598, 218] width 115 height 10
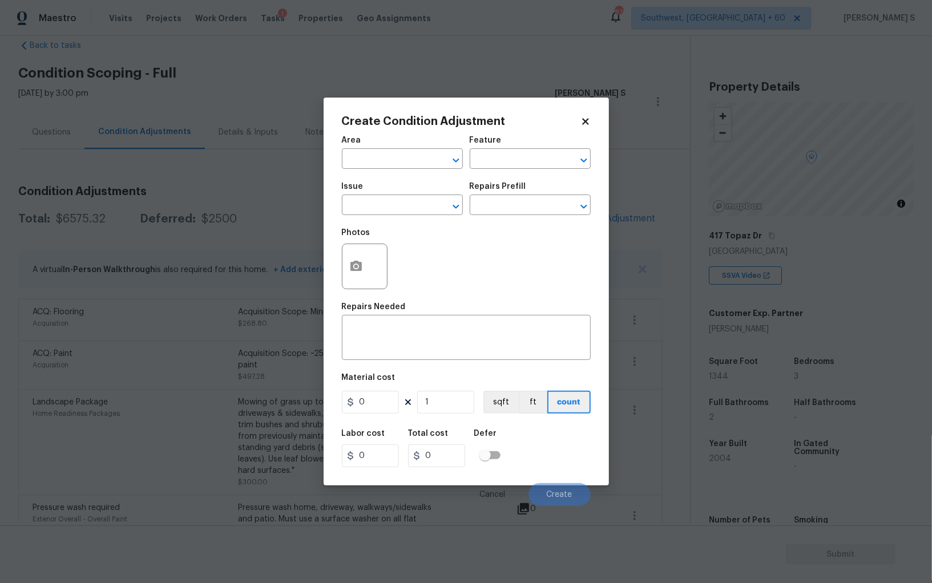
click at [344, 280] on div at bounding box center [365, 267] width 46 height 46
click at [354, 265] on icon "button" at bounding box center [355, 266] width 11 height 10
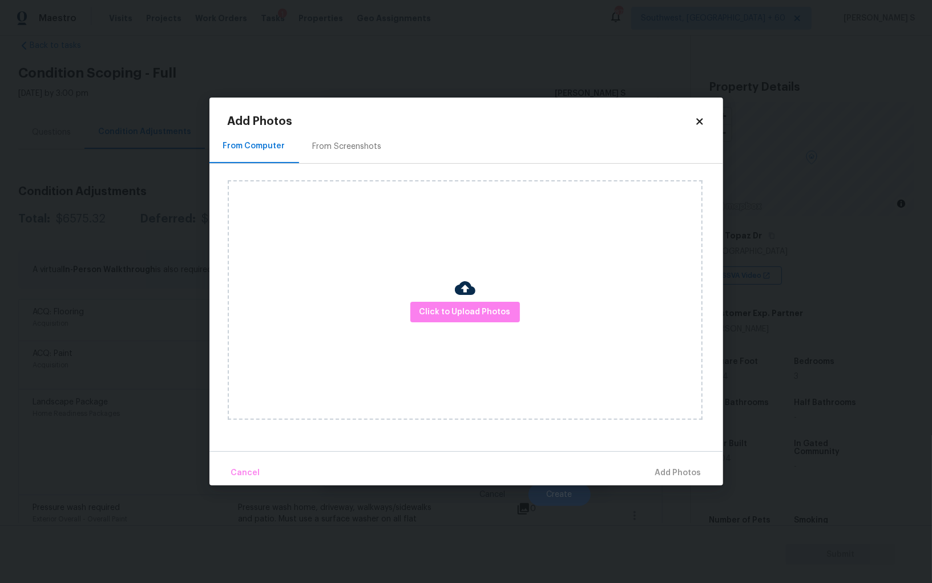
click at [477, 323] on div "Click to Upload Photos" at bounding box center [465, 300] width 475 height 240
click at [477, 318] on span "Click to Upload Photos" at bounding box center [465, 312] width 91 height 14
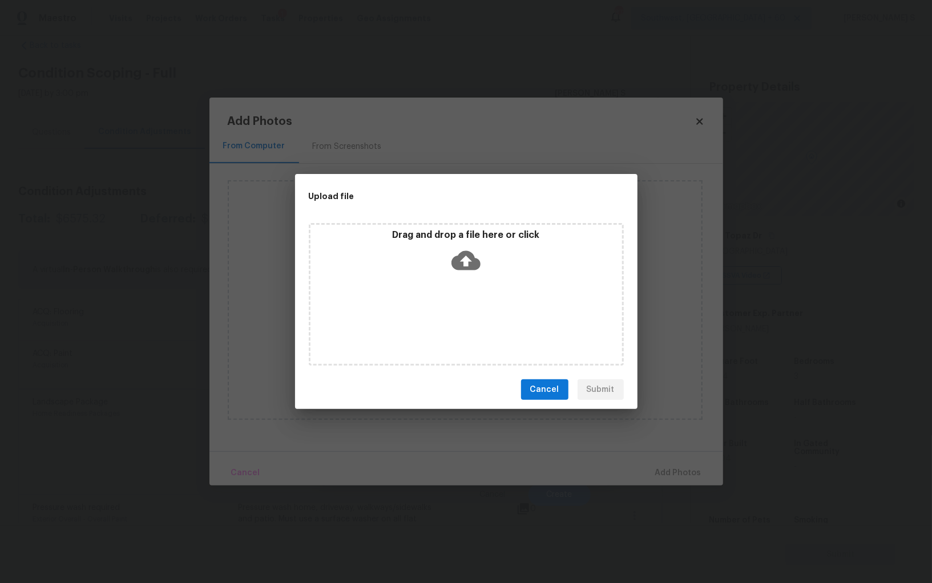
click at [477, 318] on div "Drag and drop a file here or click" at bounding box center [466, 294] width 315 height 143
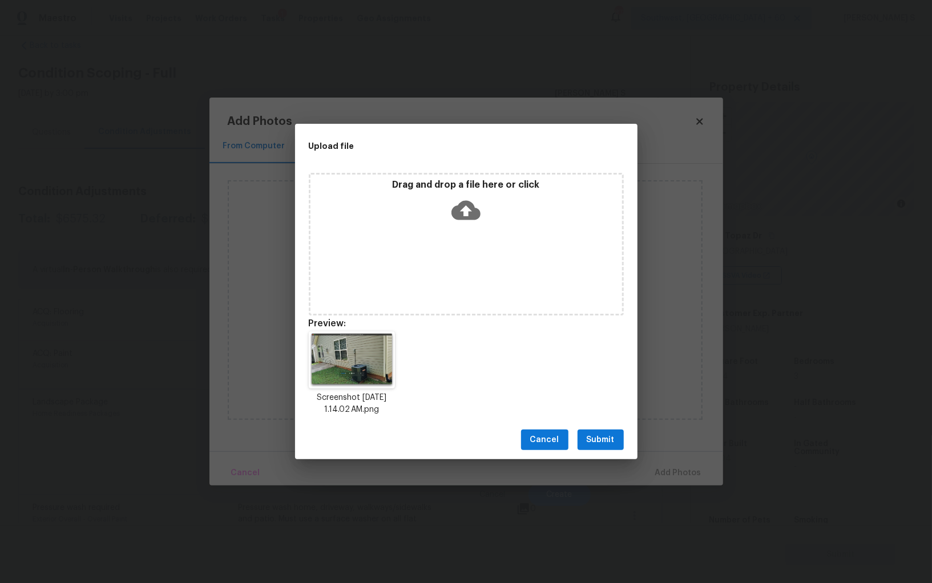
click at [608, 424] on div "Cancel Submit" at bounding box center [466, 440] width 342 height 39
click at [608, 432] on button "Submit" at bounding box center [601, 440] width 46 height 21
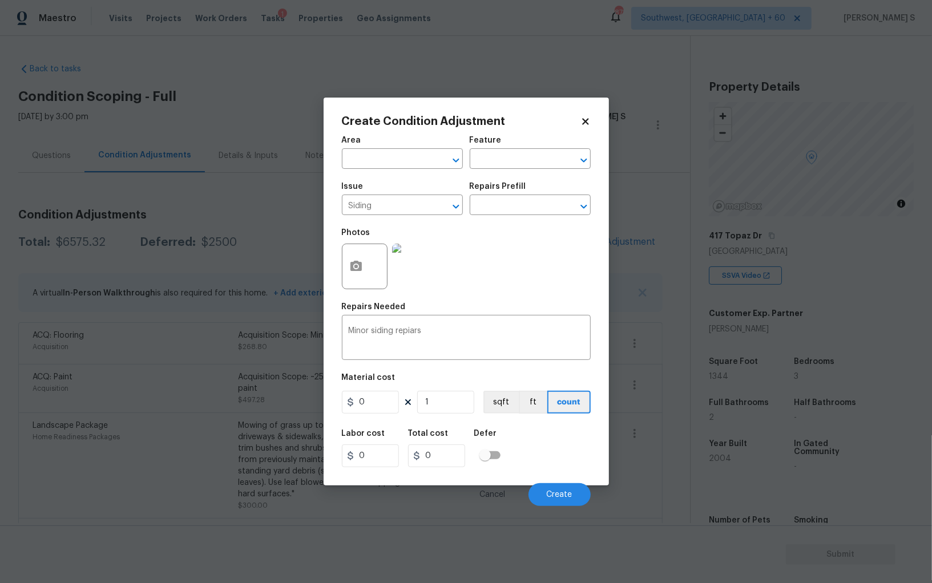
scroll to position [23, 0]
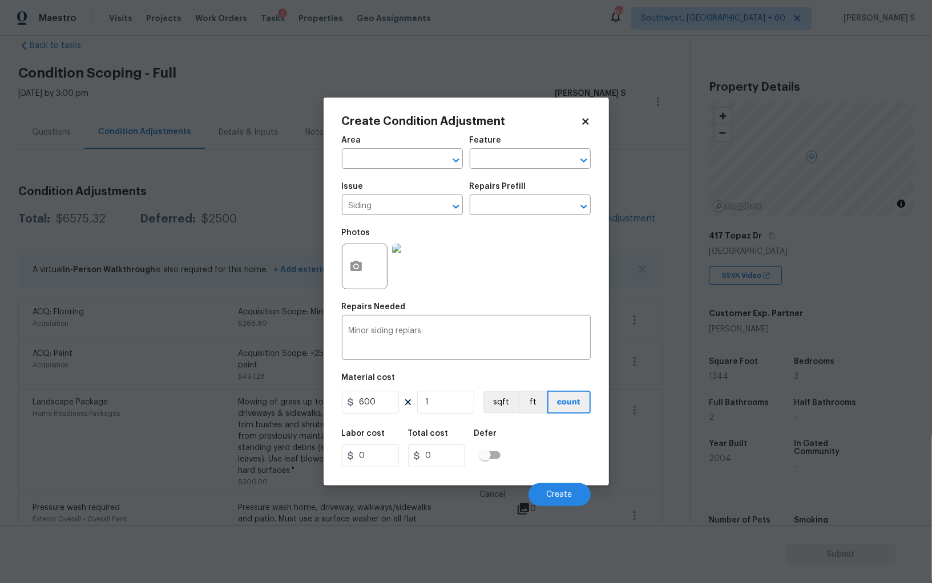
type input "600"
click at [565, 462] on div "Labor cost 0 Total cost 600 Defer" at bounding box center [466, 448] width 249 height 51
click at [567, 493] on span "Create" at bounding box center [560, 495] width 26 height 9
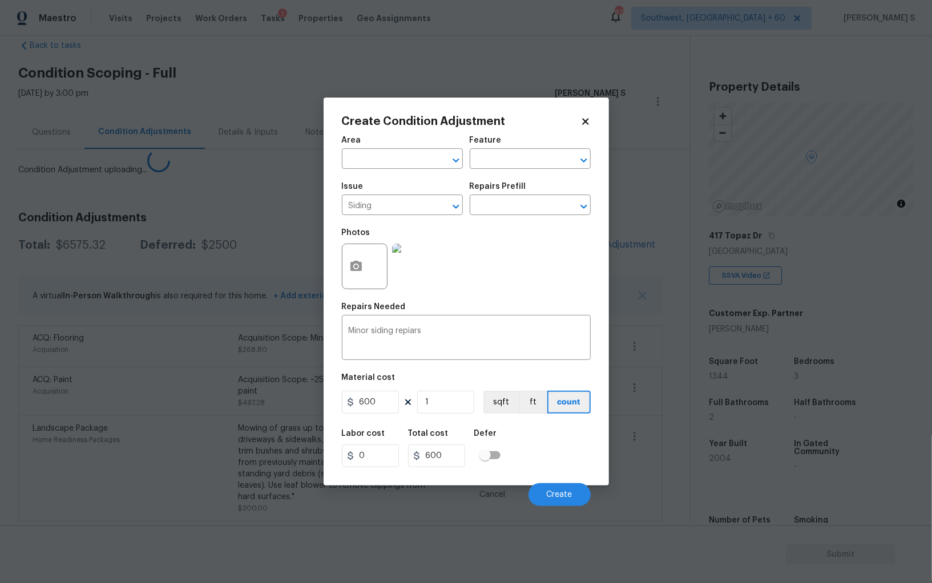
click at [54, 468] on body "Maestro Visits Projects Work Orders Tasks 1 Properties Geo Assignments 878 Sout…" at bounding box center [466, 291] width 932 height 583
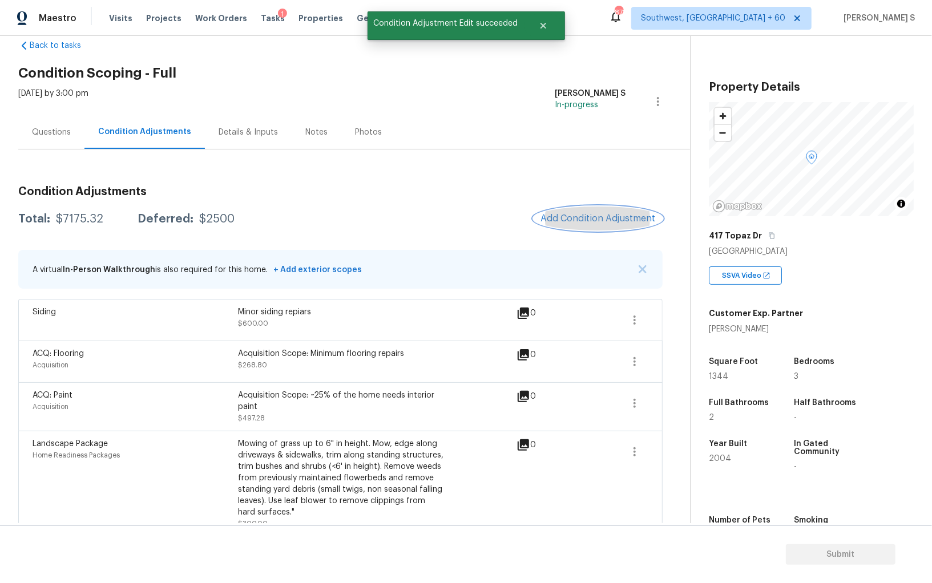
click at [570, 216] on span "Add Condition Adjustment" at bounding box center [598, 218] width 115 height 10
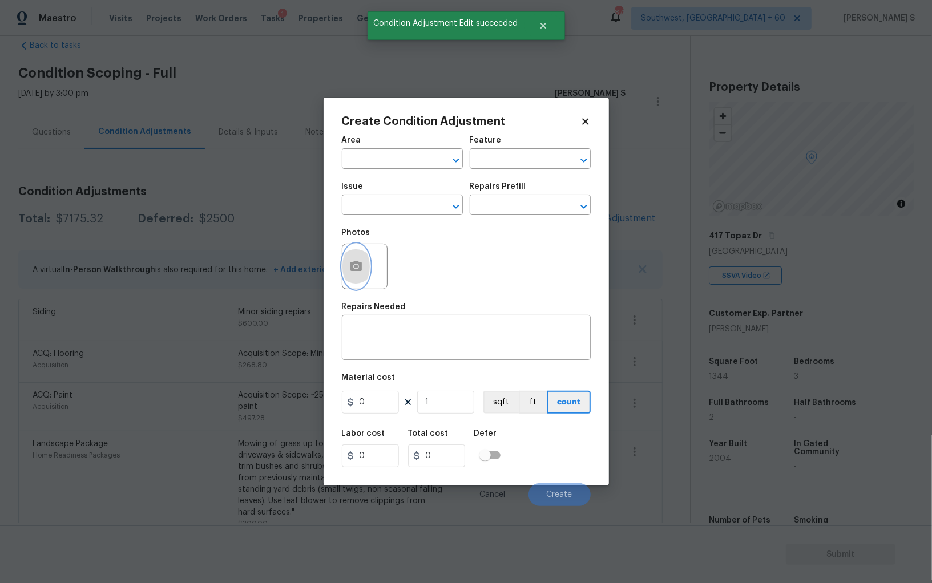
click at [361, 268] on icon "button" at bounding box center [356, 267] width 14 height 14
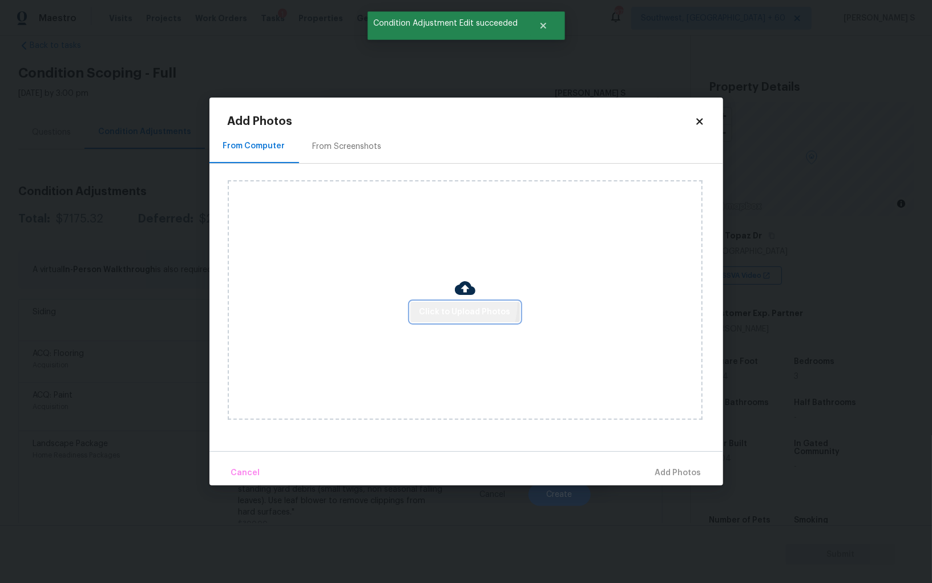
click at [445, 304] on button "Click to Upload Photos" at bounding box center [465, 312] width 110 height 21
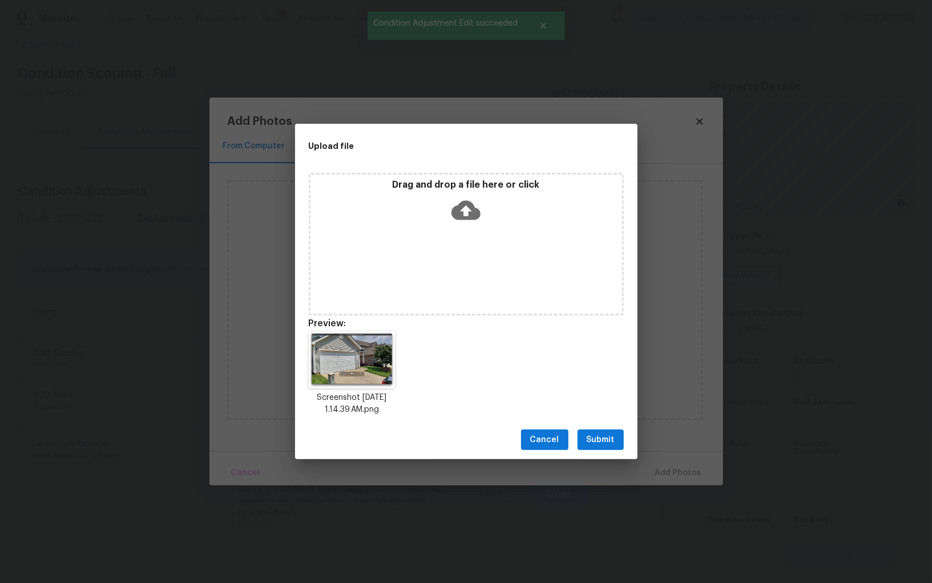
click at [616, 437] on button "Submit" at bounding box center [601, 440] width 46 height 21
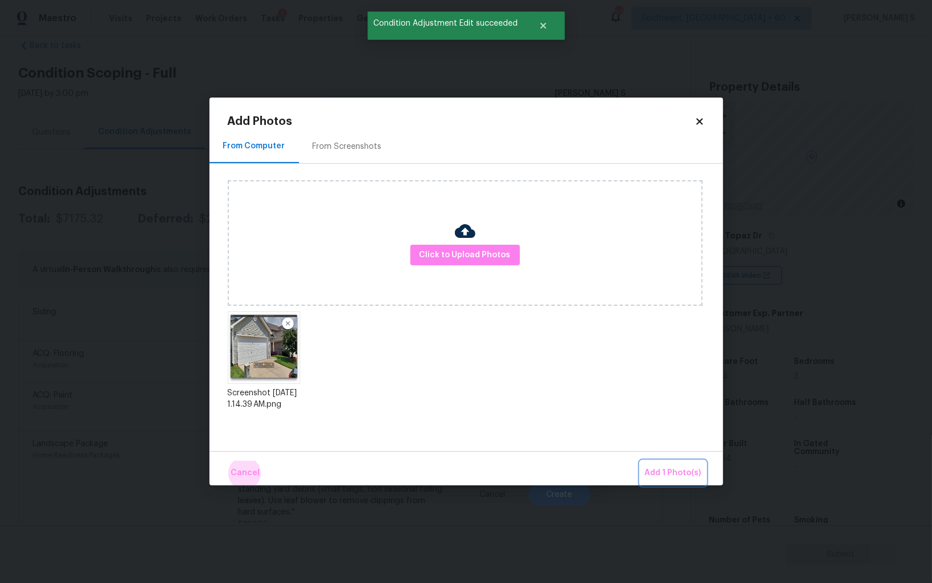
click at [640, 461] on button "Add 1 Photo(s)" at bounding box center [673, 473] width 66 height 25
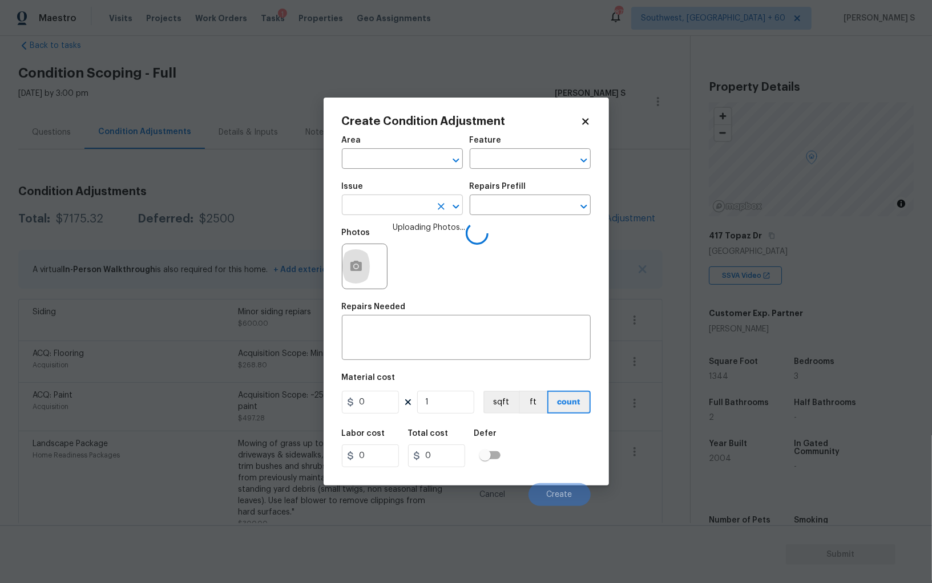
click at [401, 209] on input "text" at bounding box center [386, 206] width 89 height 18
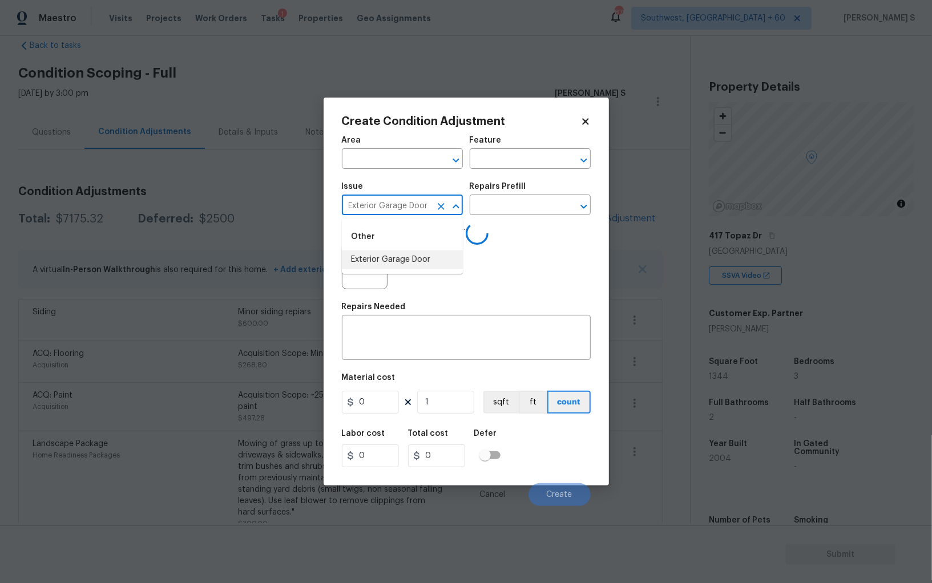
type input "Exterior Garage Door"
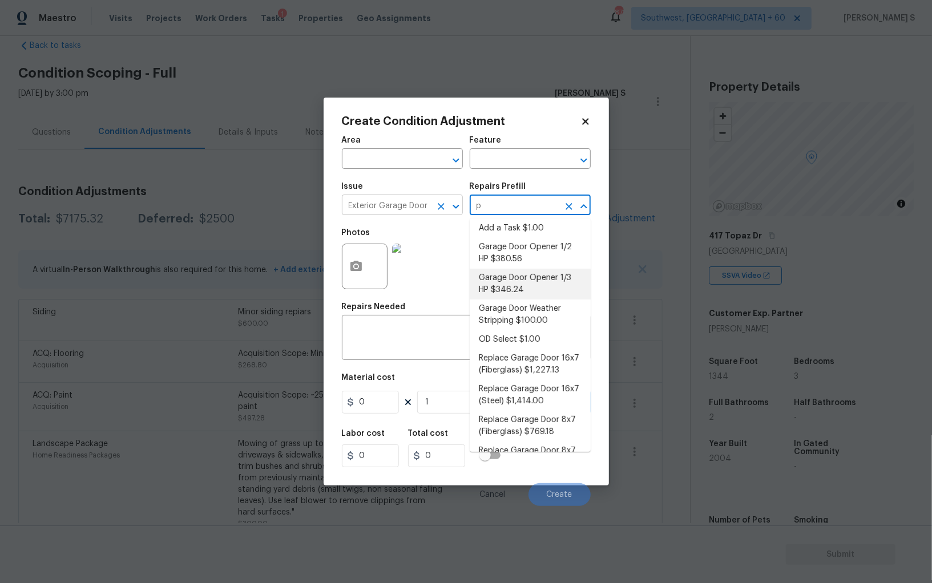
scroll to position [0, 0]
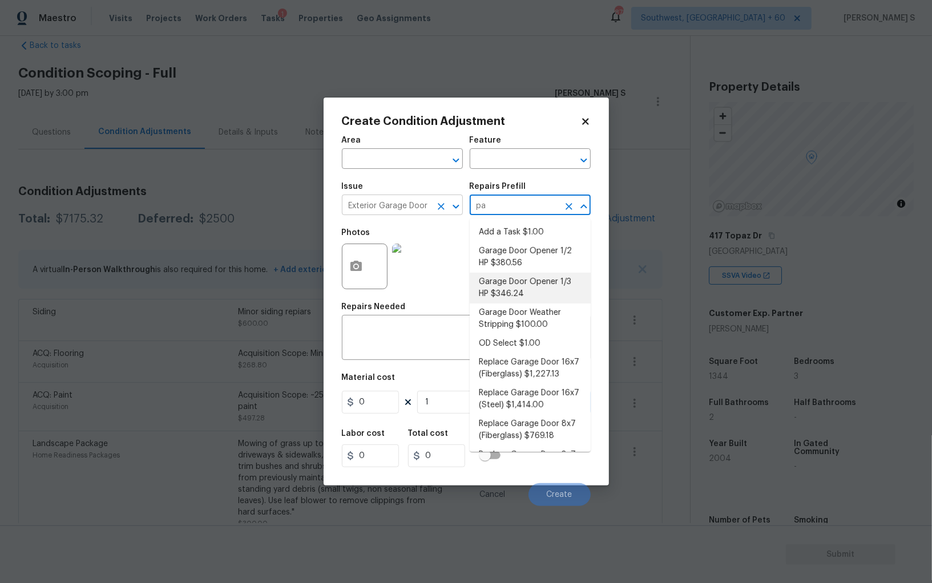
type input "pan"
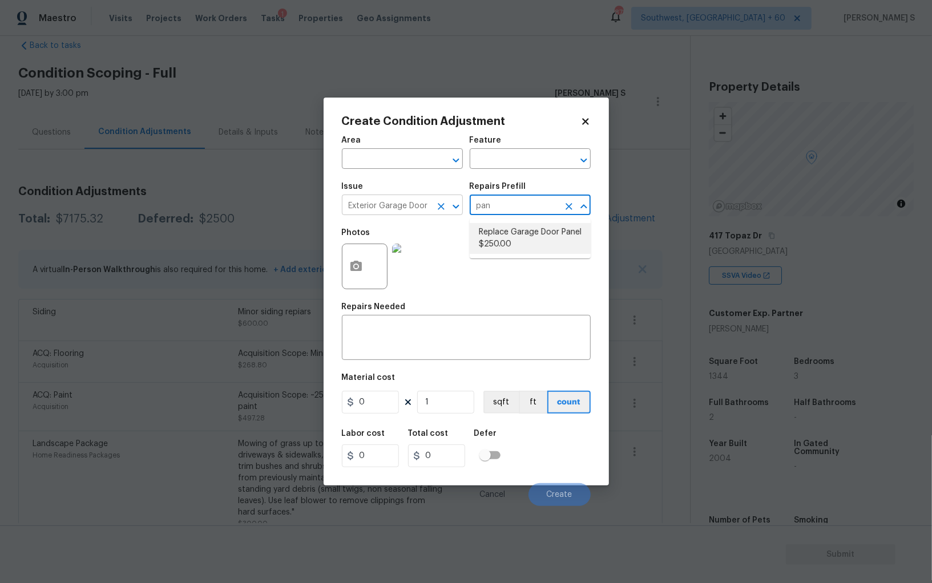
type input "Interior Door"
type textarea "Remove the existing damaged garage door panel and replace with a new garage doo…"
type input "250"
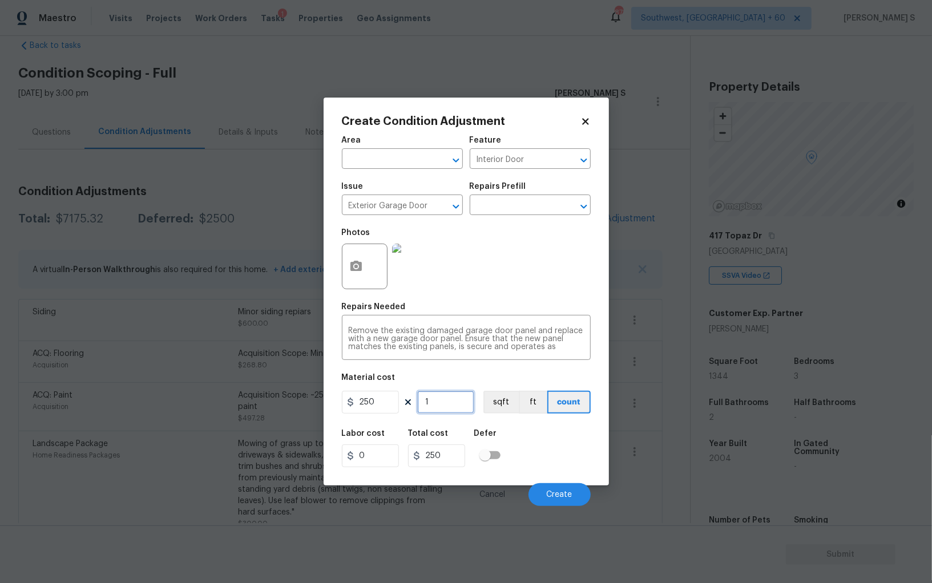
click at [452, 405] on input "1" at bounding box center [445, 402] width 57 height 23
type input "2"
type input "500"
type input "2"
click at [572, 457] on div "Labor cost 0 Total cost 500 Defer" at bounding box center [466, 448] width 249 height 51
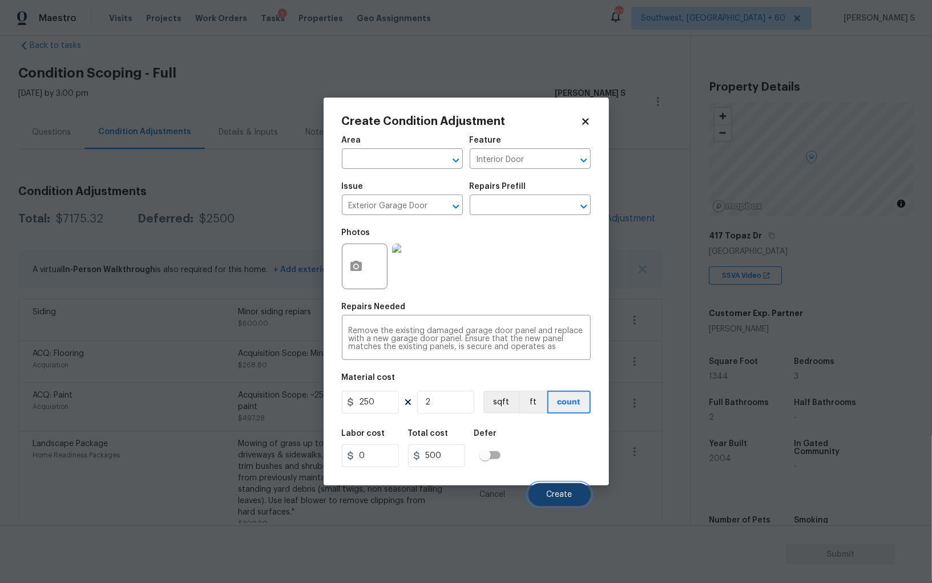
click at [553, 486] on button "Create" at bounding box center [560, 494] width 62 height 23
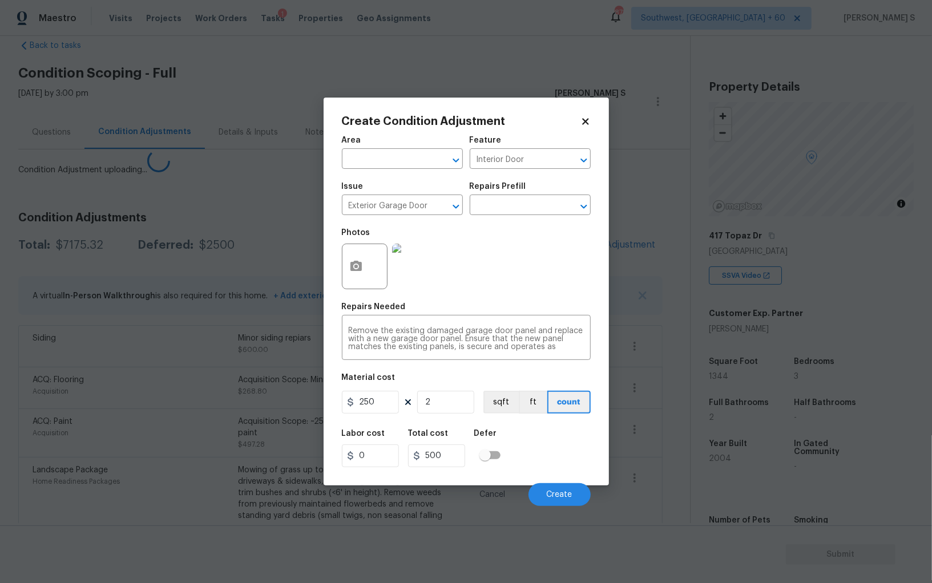
drag, startPoint x: 13, startPoint y: 483, endPoint x: 427, endPoint y: 238, distance: 480.8
click at [13, 482] on body "Maestro Visits Projects Work Orders Tasks 1 Properties Geo Assignments 878 Sout…" at bounding box center [466, 291] width 932 height 583
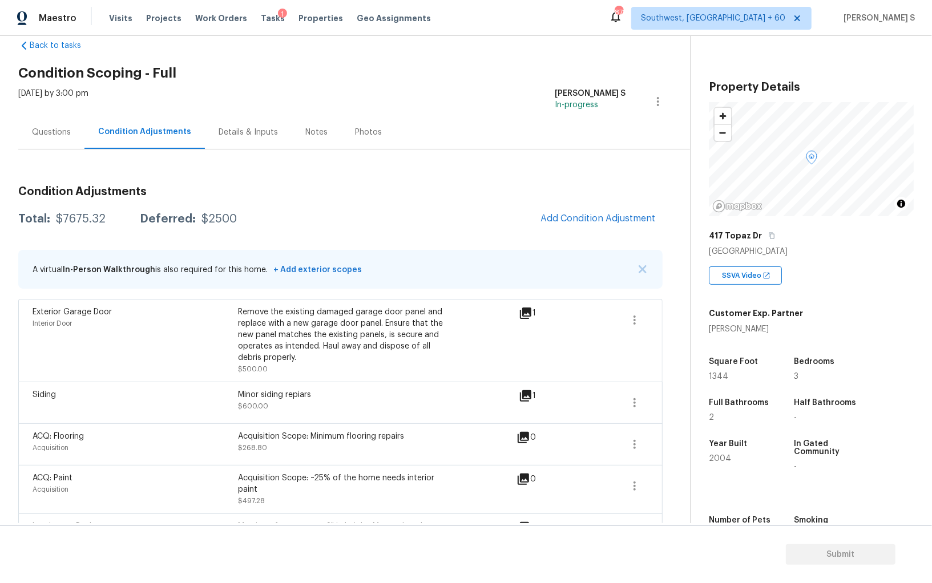
click at [59, 118] on div "Questions" at bounding box center [51, 132] width 66 height 34
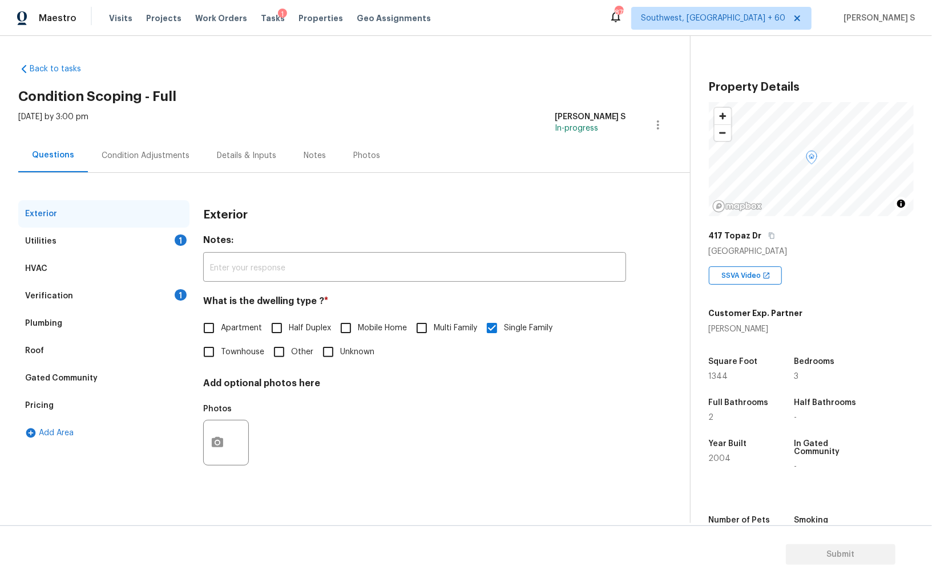
click at [51, 246] on div "Utilities" at bounding box center [40, 241] width 31 height 11
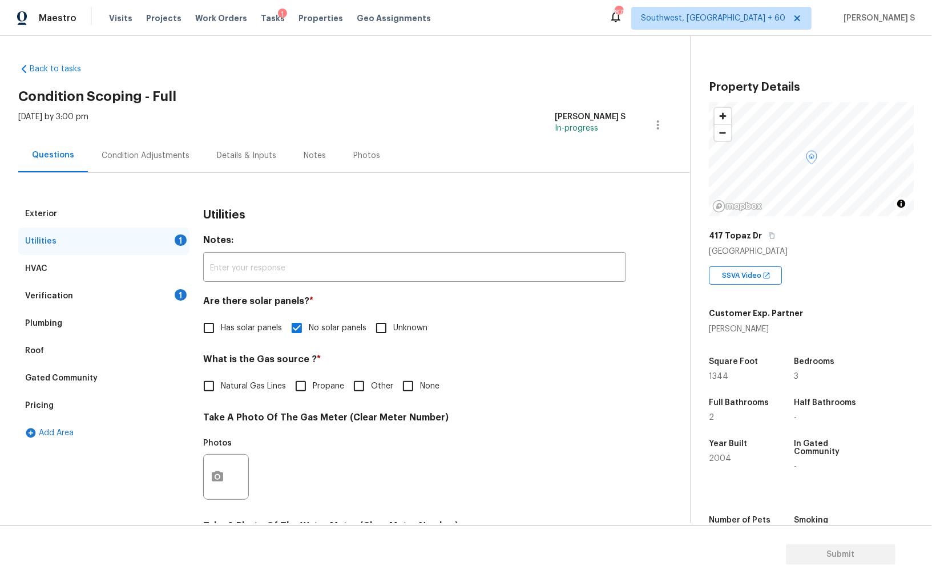
scroll to position [87, 0]
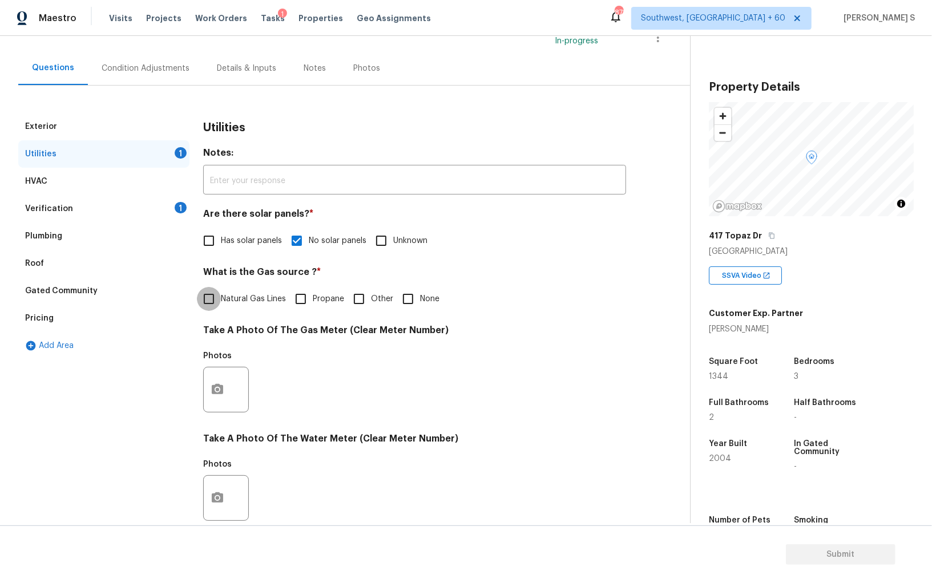
click at [212, 299] on input "Natural Gas Lines" at bounding box center [209, 299] width 24 height 24
checkbox input "true"
click at [172, 209] on div "Verification 1" at bounding box center [103, 208] width 171 height 27
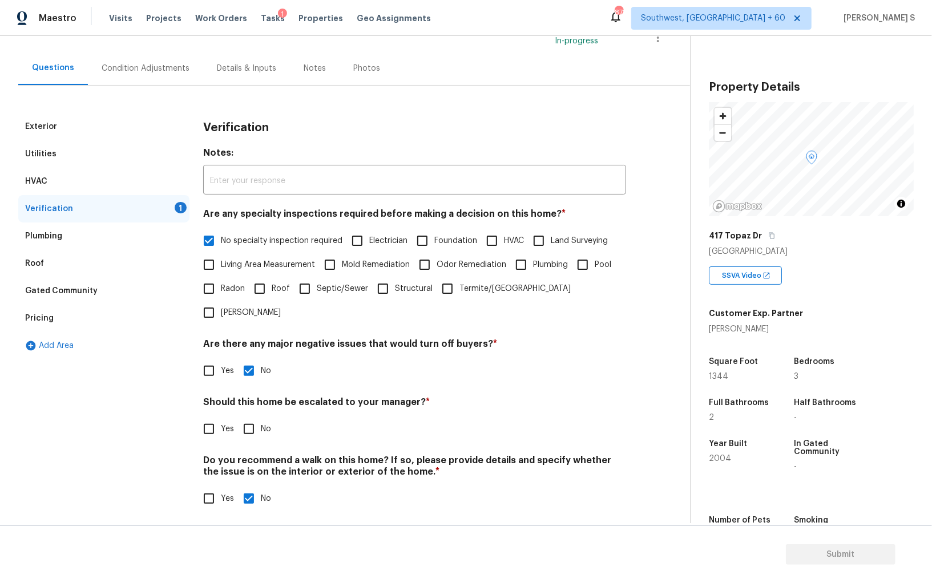
scroll to position [68, 0]
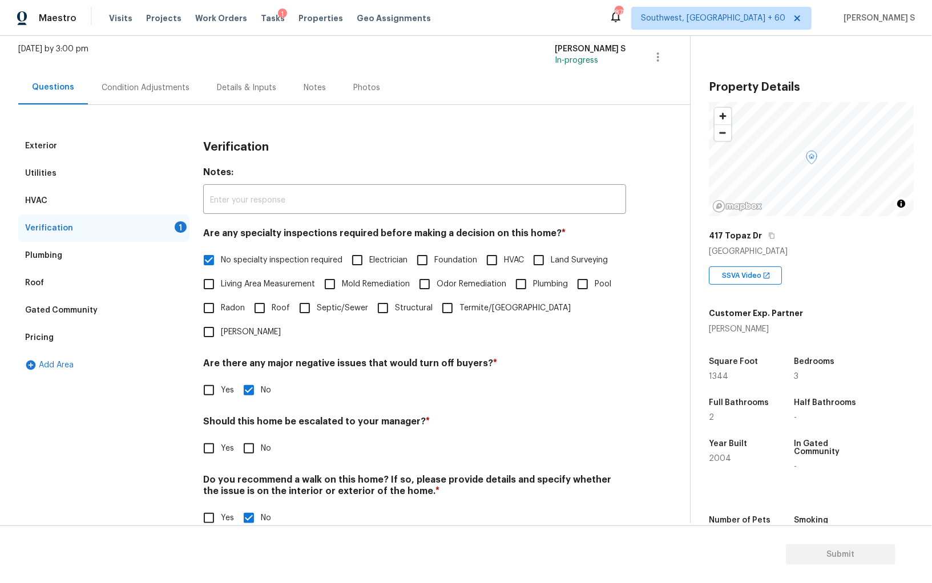
click at [247, 437] on input "No" at bounding box center [249, 449] width 24 height 24
checkbox input "true"
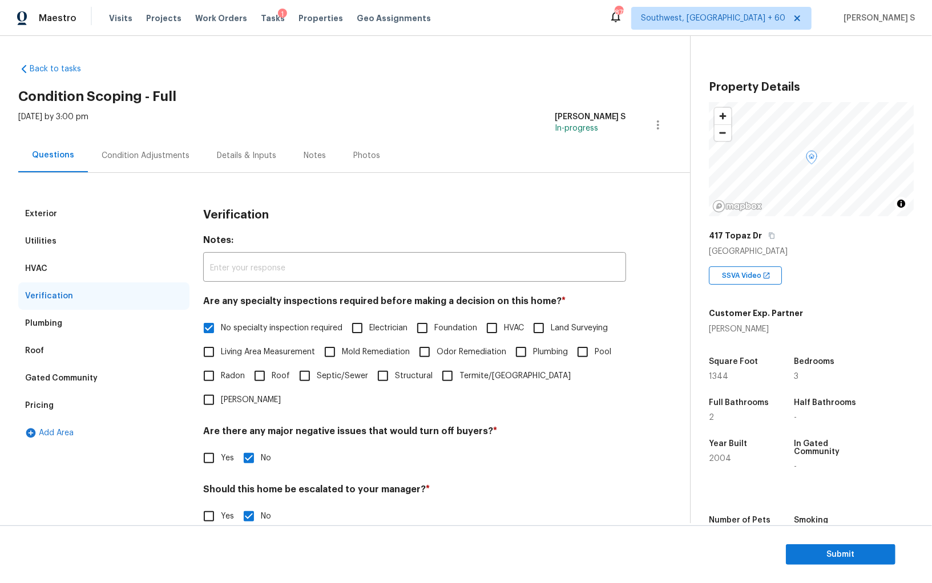
click at [169, 143] on div "Condition Adjustments" at bounding box center [145, 156] width 115 height 34
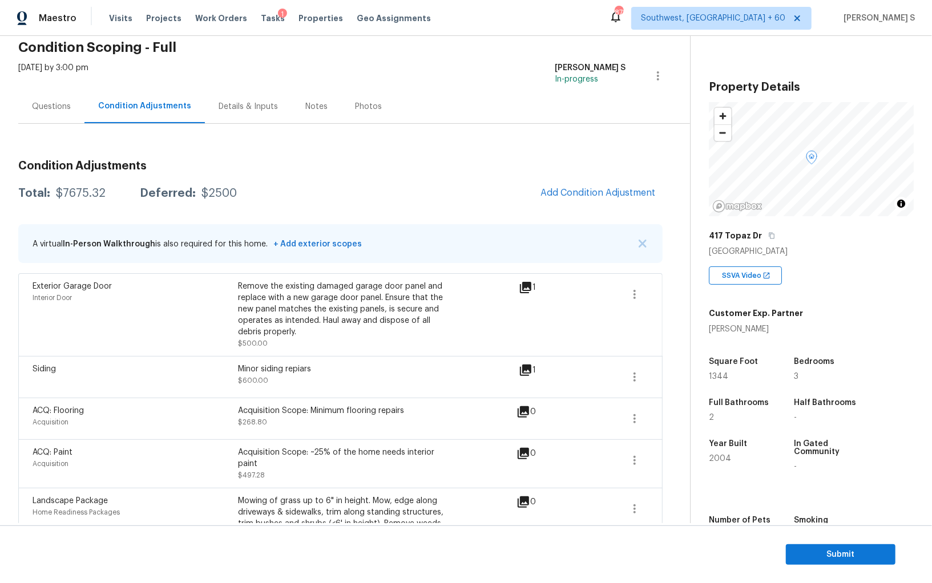
scroll to position [39, 0]
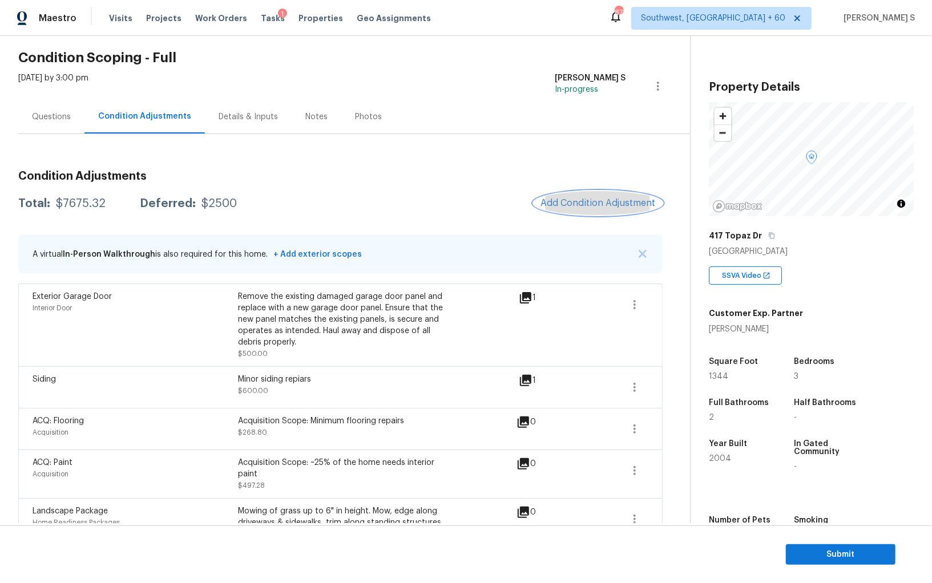
click at [610, 198] on span "Add Condition Adjustment" at bounding box center [598, 203] width 115 height 10
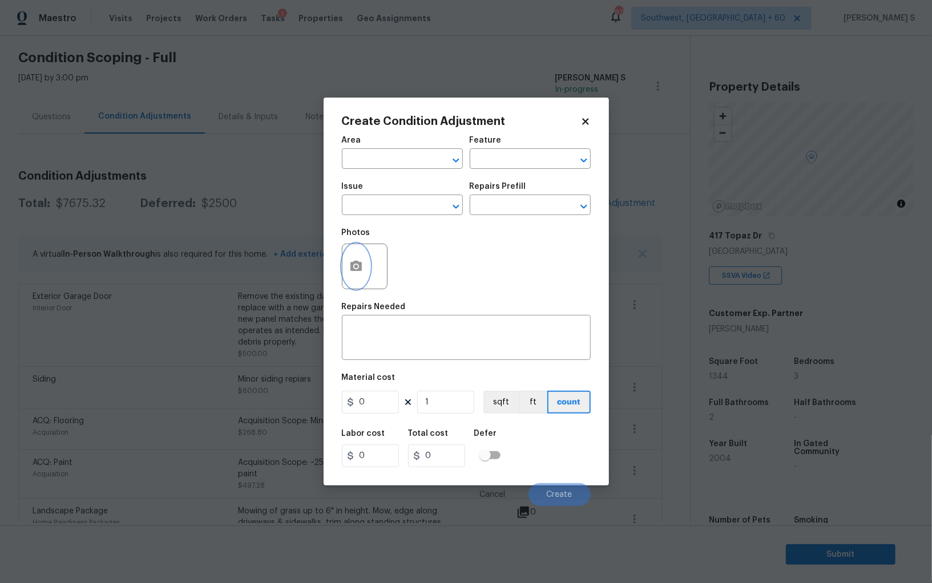
click at [357, 264] on icon "button" at bounding box center [355, 266] width 11 height 10
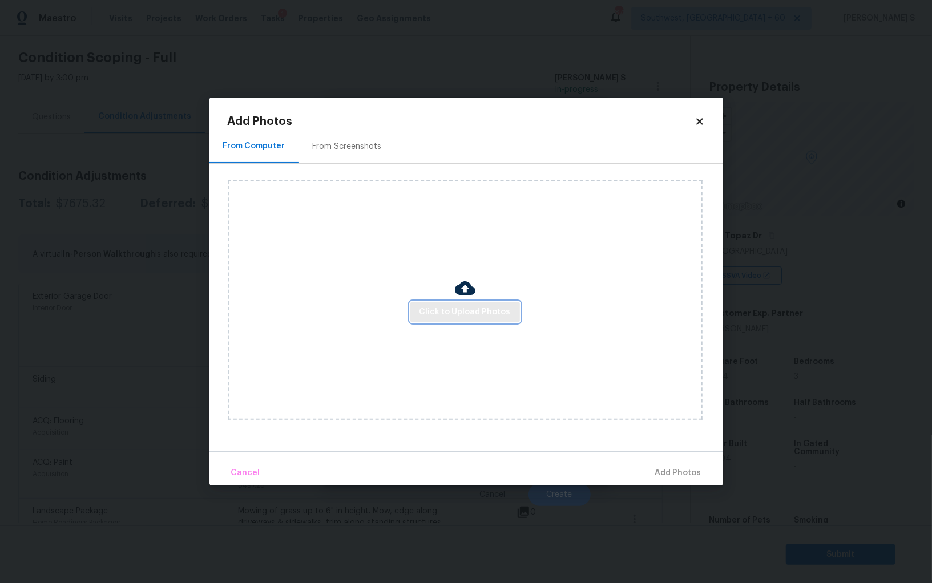
click at [468, 319] on button "Click to Upload Photos" at bounding box center [465, 312] width 110 height 21
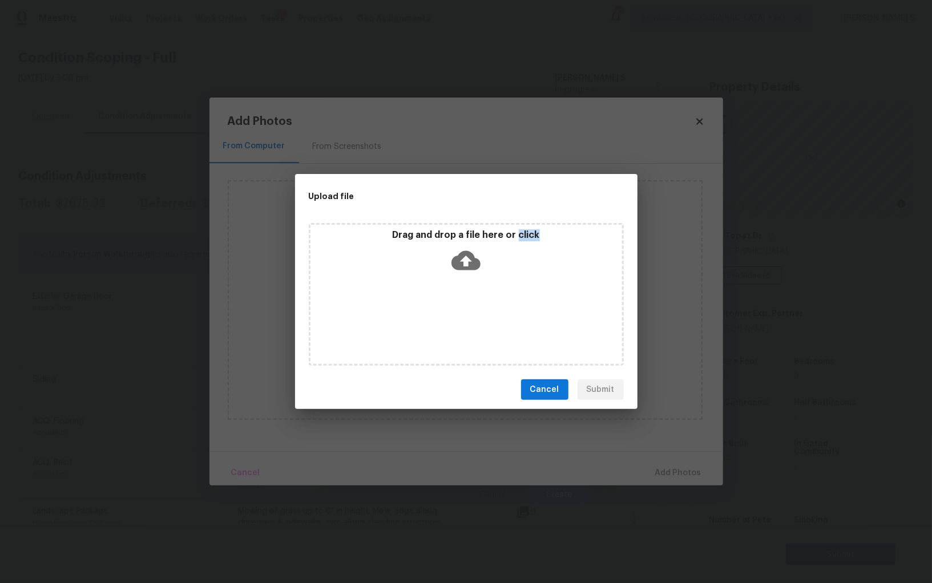
click at [468, 319] on div "Drag and drop a file here or click" at bounding box center [466, 294] width 315 height 143
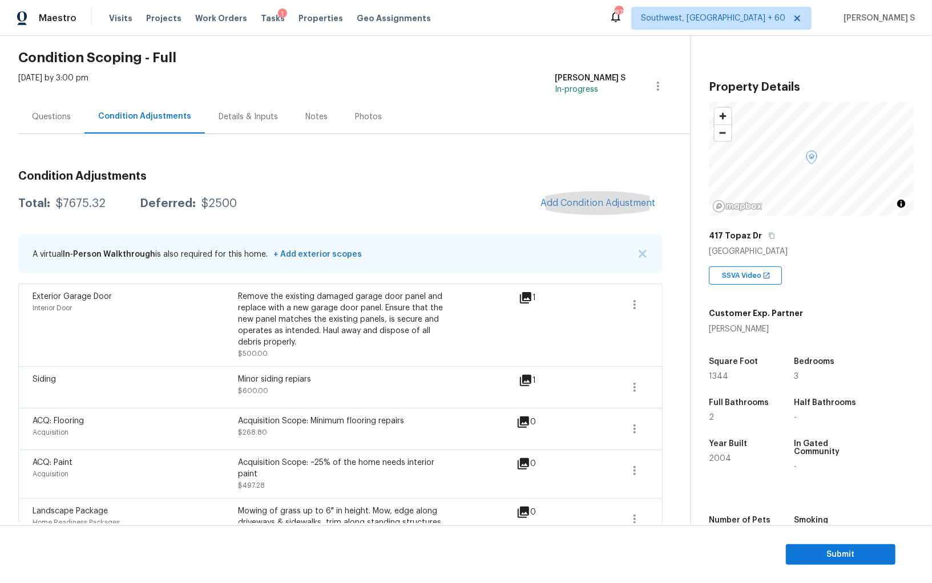
click at [84, 206] on div "$7675.32" at bounding box center [81, 203] width 50 height 11
copy div "7675.32"
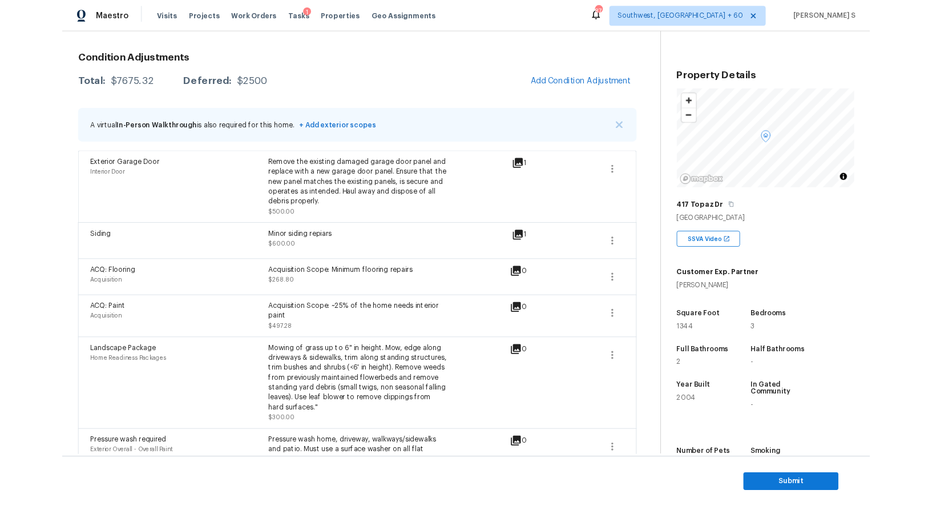
scroll to position [0, 0]
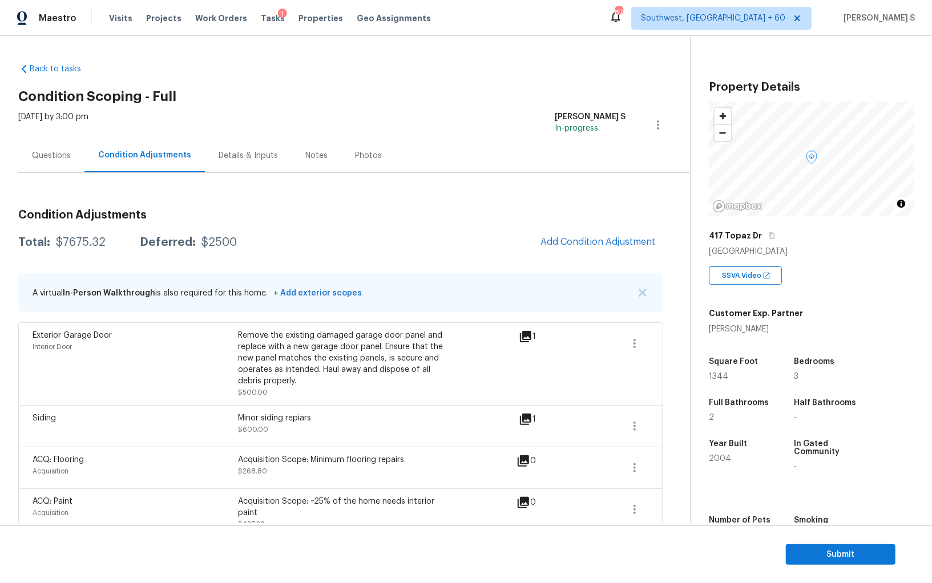
click at [80, 245] on div "$7675.32" at bounding box center [81, 242] width 50 height 11
copy div "7675.32"
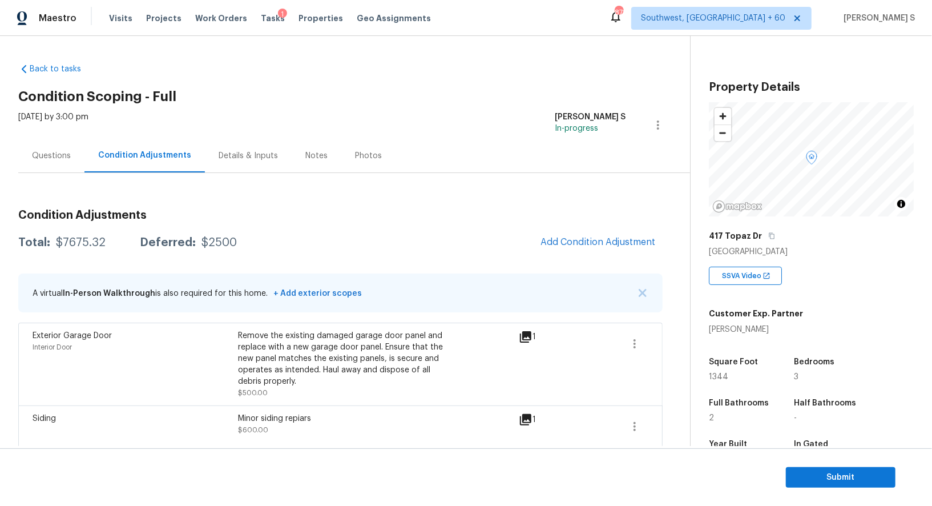
click at [67, 167] on div "Questions" at bounding box center [51, 156] width 66 height 34
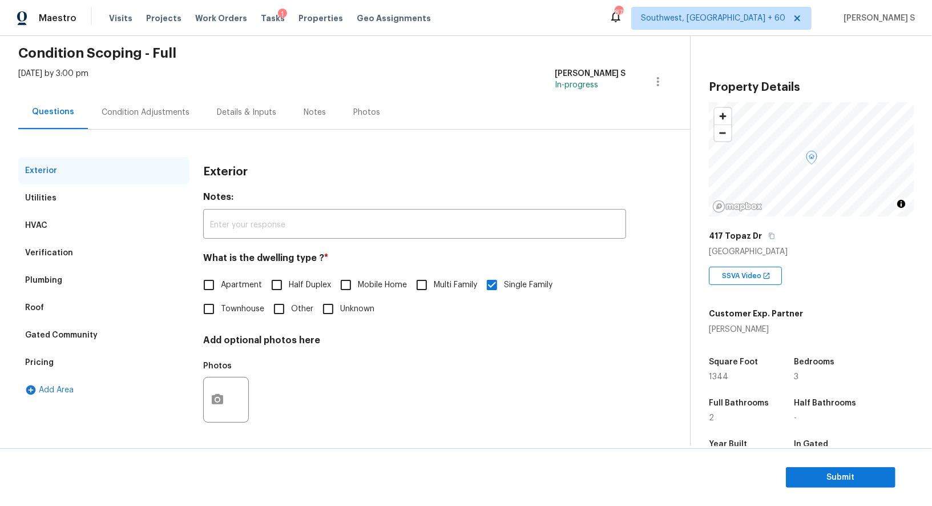
click at [67, 251] on div "Verification" at bounding box center [49, 252] width 48 height 11
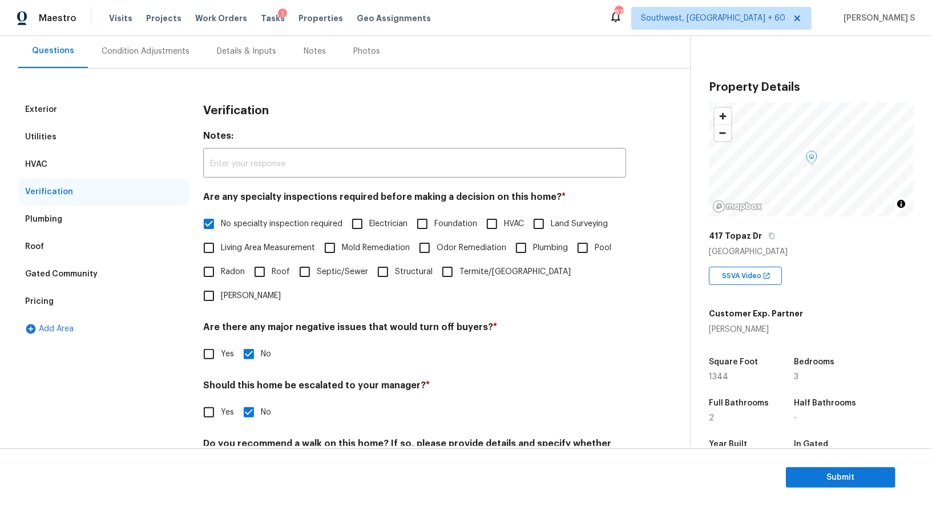
scroll to position [146, 0]
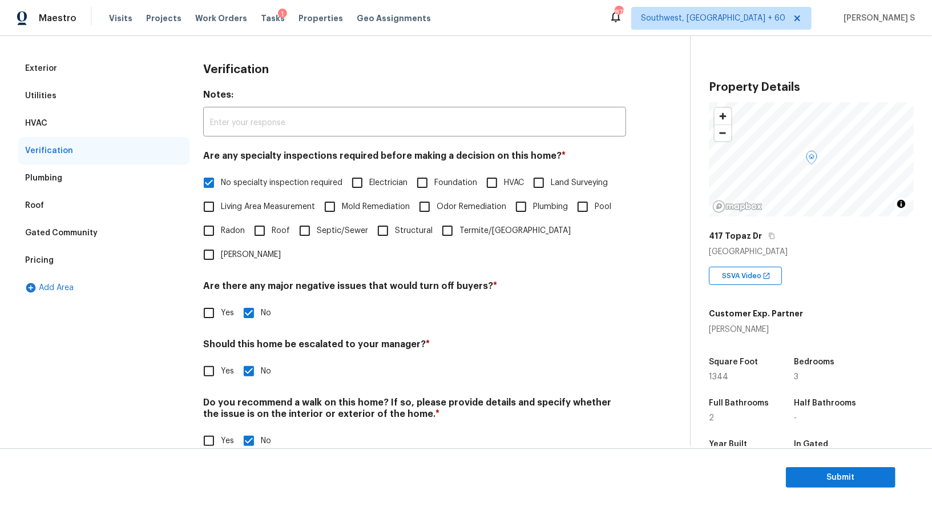
click at [50, 266] on div "Pricing" at bounding box center [103, 260] width 171 height 27
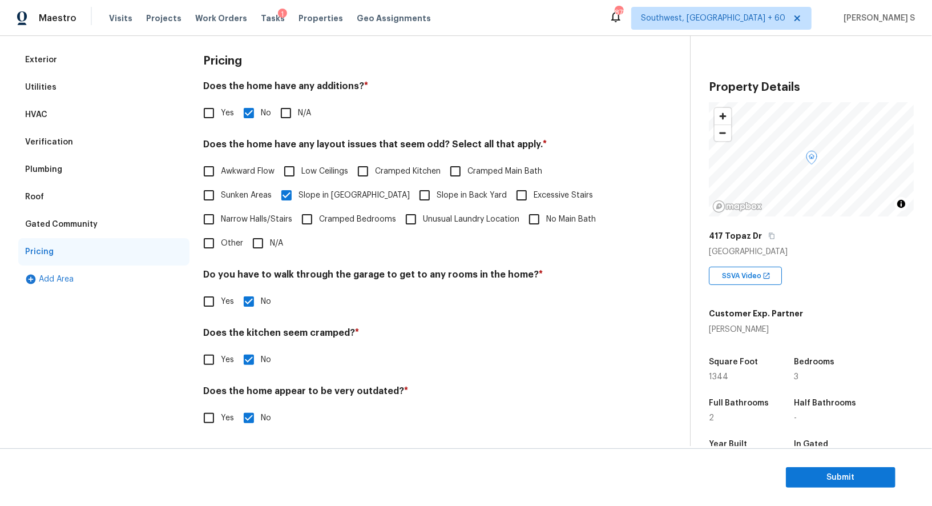
scroll to position [2, 0]
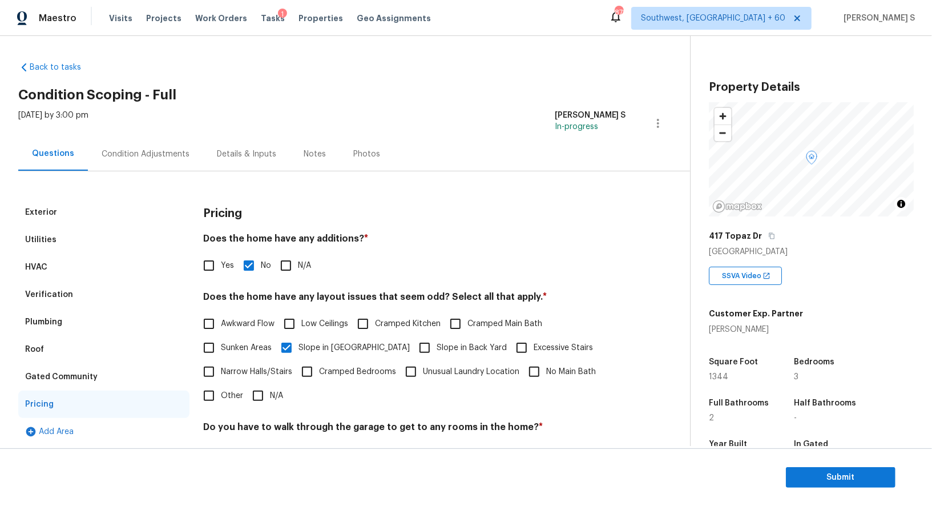
click at [139, 154] on div "Condition Adjustments" at bounding box center [146, 153] width 88 height 11
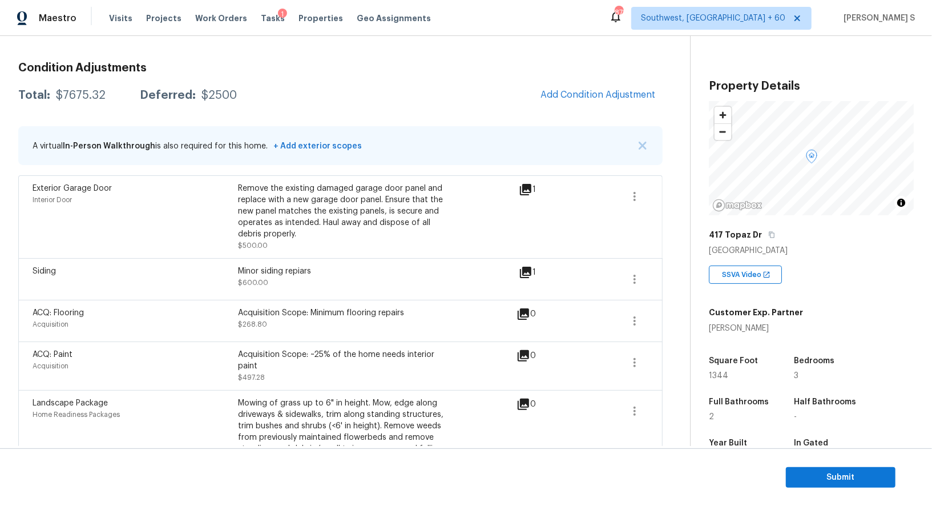
scroll to position [144, 0]
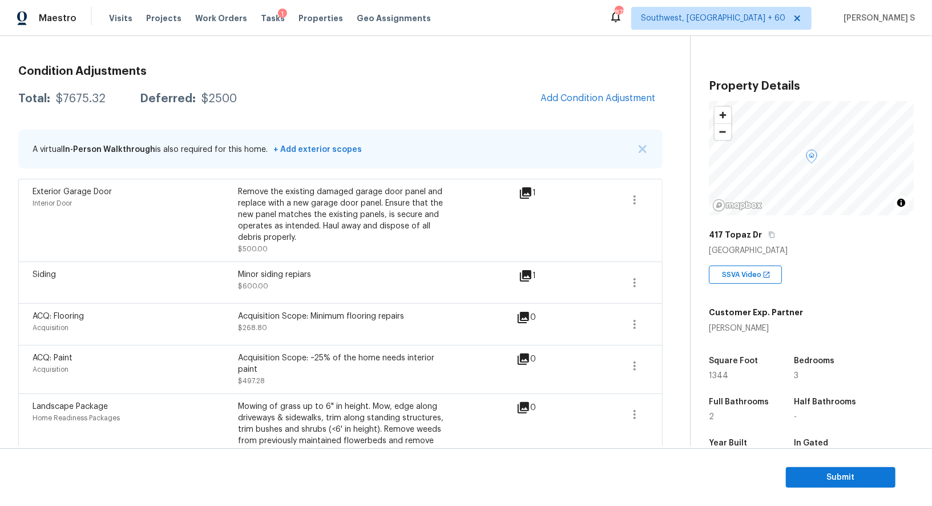
click at [251, 276] on div "Minor siding repiars" at bounding box center [340, 274] width 205 height 11
click at [291, 276] on div "Minor siding repiars" at bounding box center [340, 274] width 205 height 11
click at [853, 477] on span "Submit" at bounding box center [840, 477] width 91 height 14
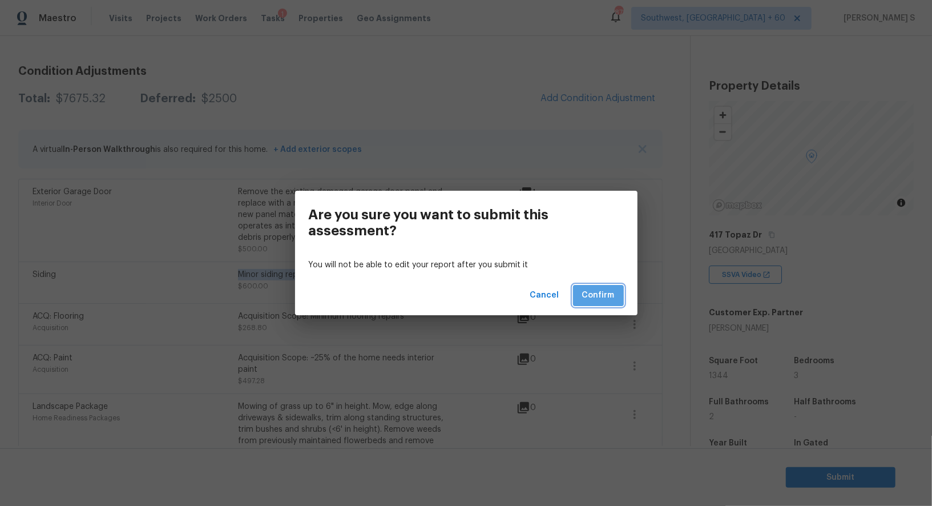
click at [602, 285] on button "Confirm" at bounding box center [598, 295] width 51 height 21
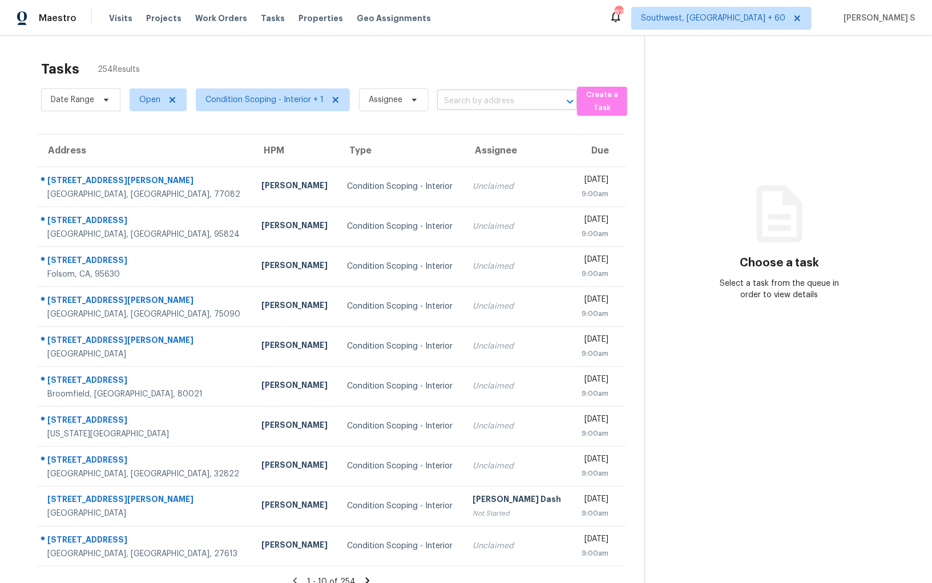
click at [470, 99] on input "text" at bounding box center [491, 101] width 108 height 18
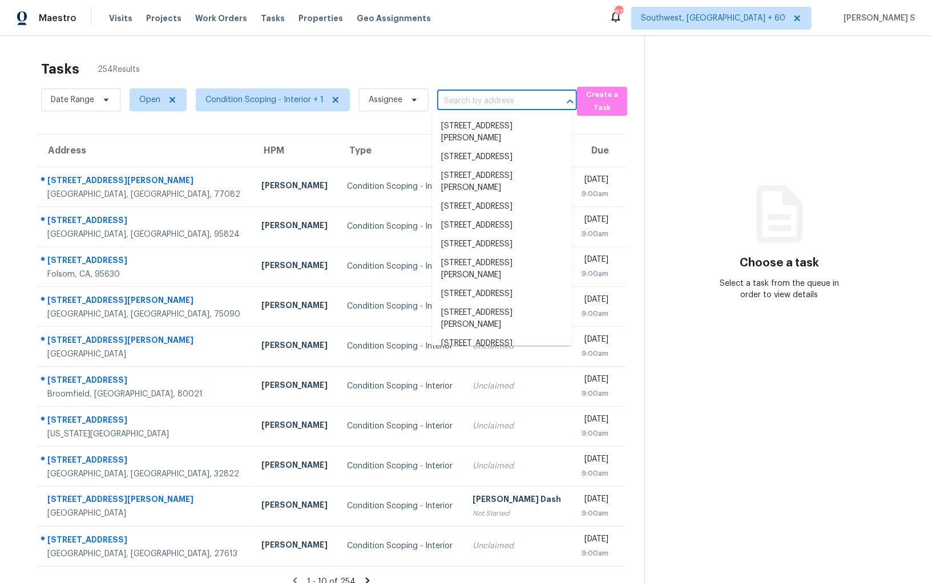
paste input "[STREET_ADDRESS]"
type input "[STREET_ADDRESS]"
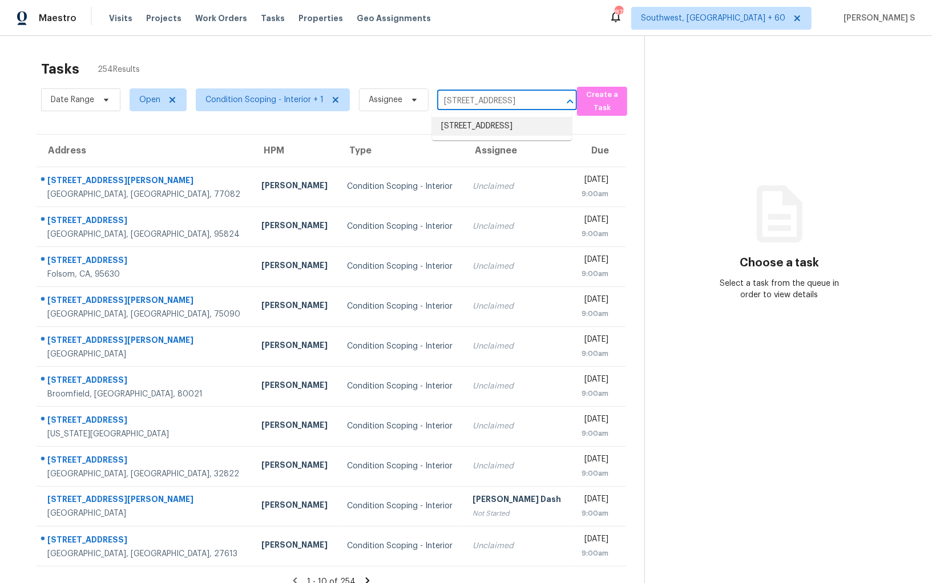
click at [484, 126] on li "[STREET_ADDRESS]" at bounding box center [502, 126] width 140 height 19
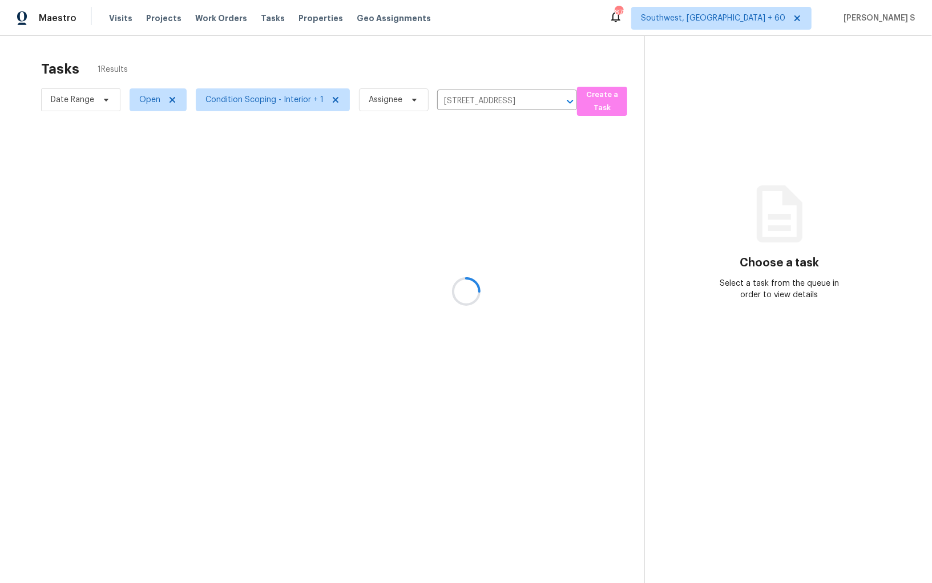
click at [462, 186] on div at bounding box center [466, 291] width 932 height 583
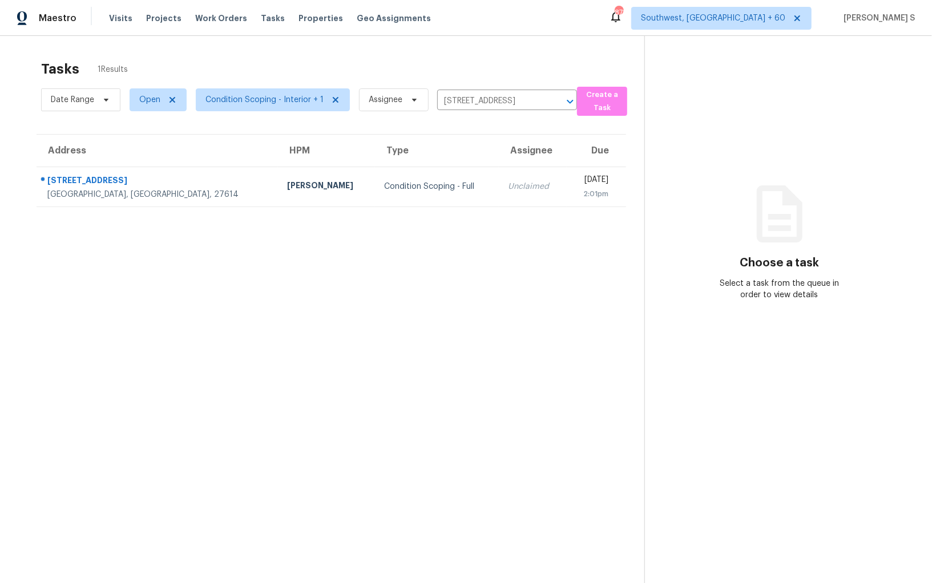
click at [508, 186] on div "Unclaimed" at bounding box center [533, 186] width 50 height 11
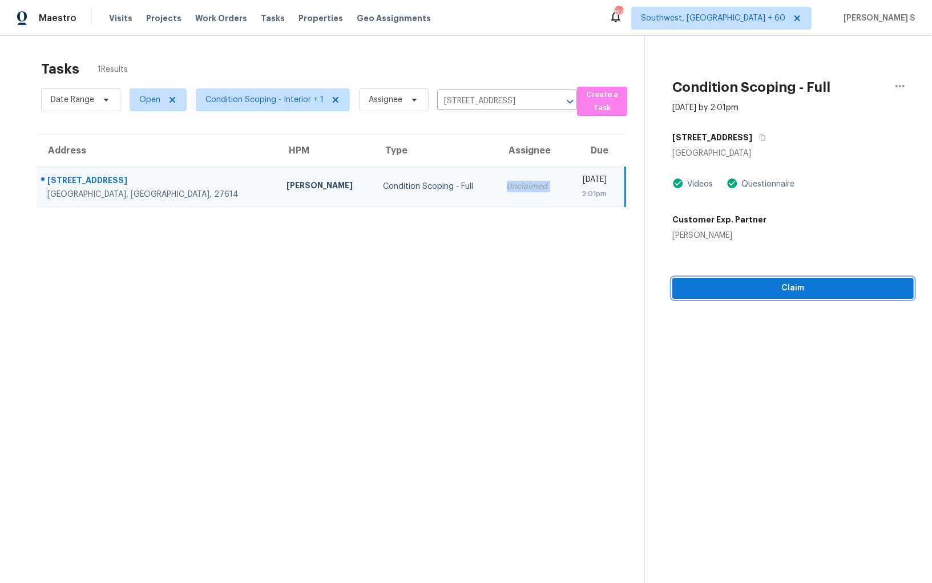
click at [744, 293] on span "Claim" at bounding box center [793, 288] width 223 height 14
click at [772, 289] on span "Start Assessment" at bounding box center [793, 288] width 223 height 14
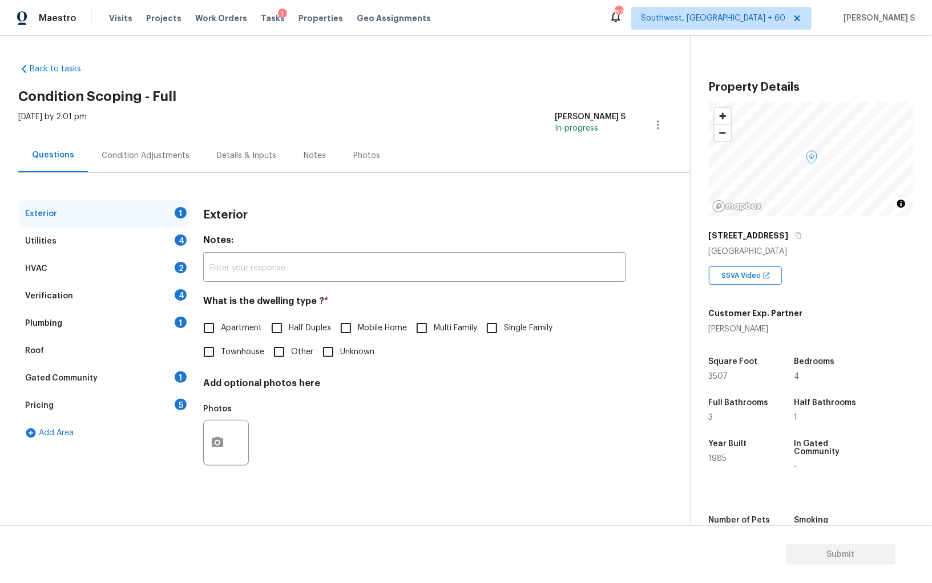
scroll to position [79, 0]
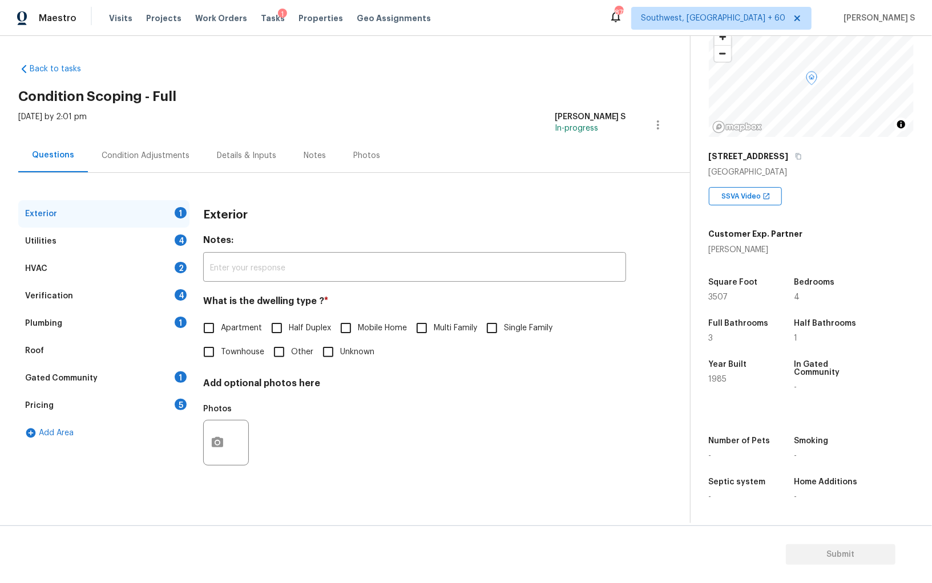
click at [170, 390] on div "Gated Community 1" at bounding box center [103, 378] width 171 height 27
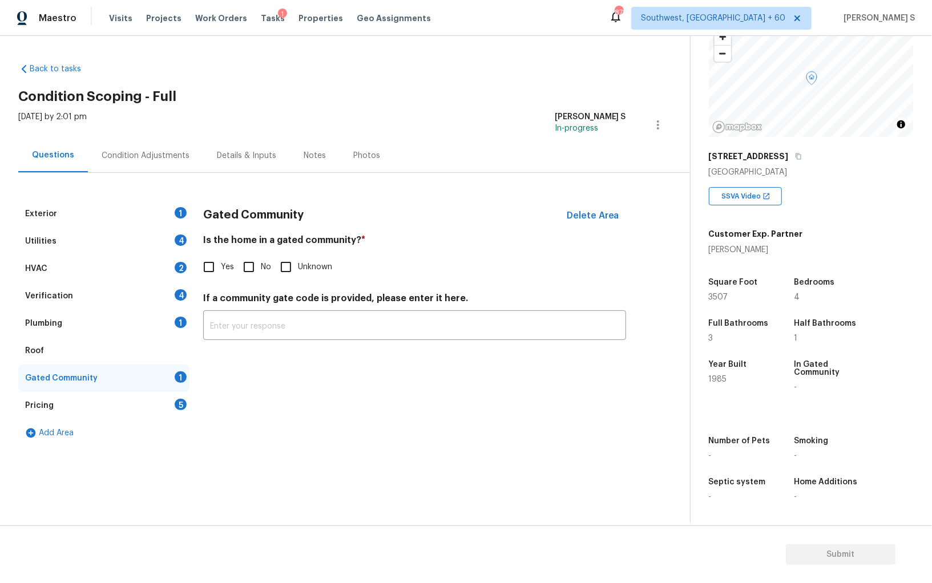
click at [173, 403] on div "Pricing 5" at bounding box center [103, 405] width 171 height 27
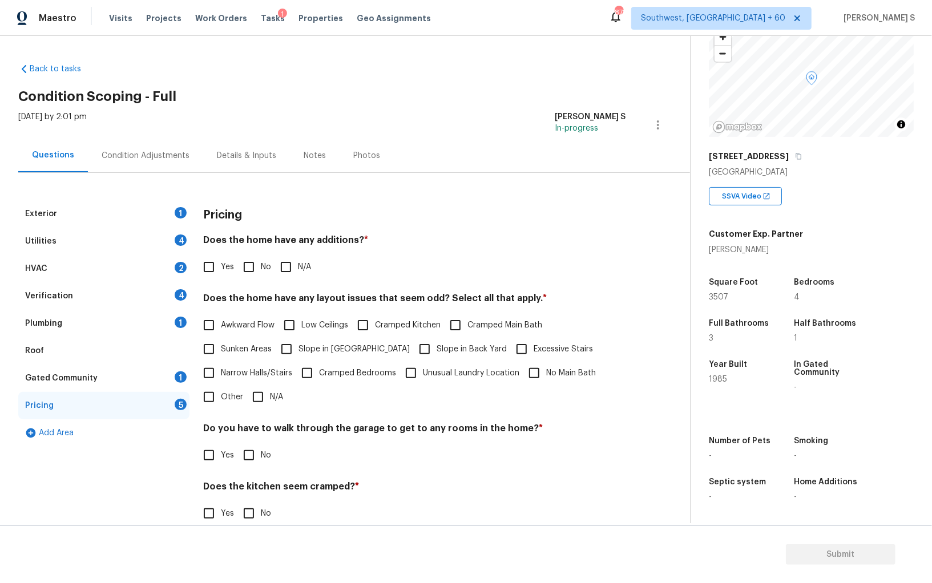
click at [176, 270] on div "2" at bounding box center [181, 267] width 12 height 11
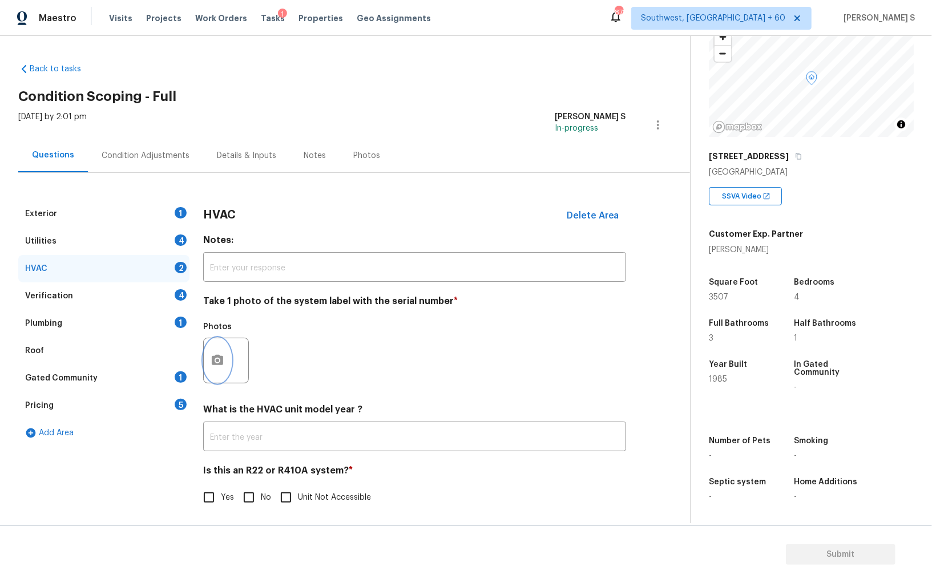
click at [215, 348] on button "button" at bounding box center [217, 360] width 27 height 45
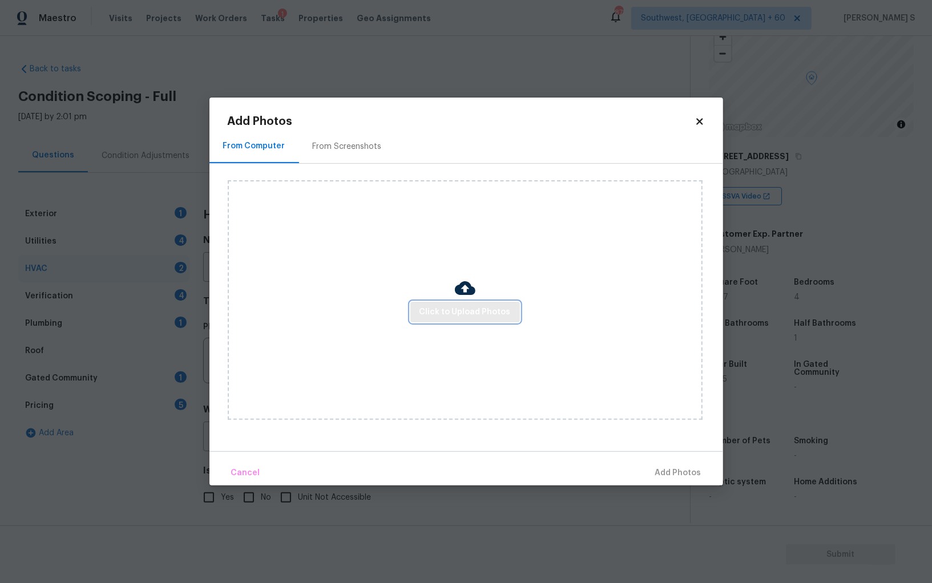
click at [471, 306] on span "Click to Upload Photos" at bounding box center [465, 312] width 91 height 14
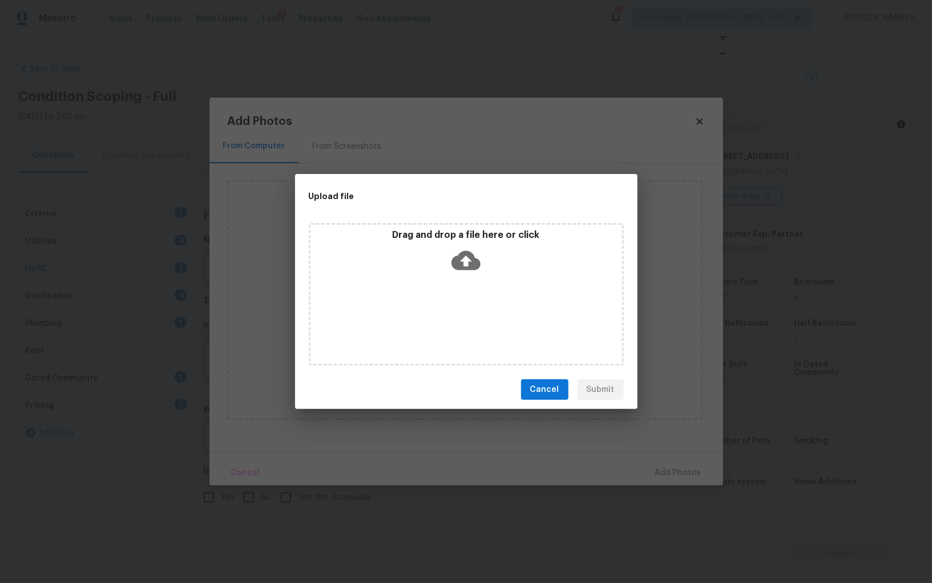
click at [471, 306] on div "Drag and drop a file here or click" at bounding box center [466, 294] width 315 height 143
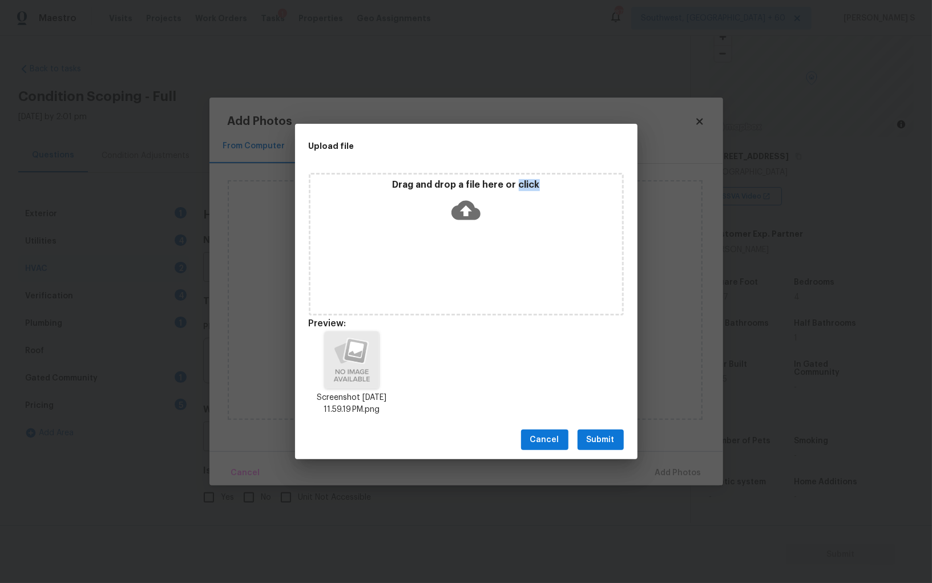
click at [598, 436] on span "Submit" at bounding box center [601, 440] width 28 height 14
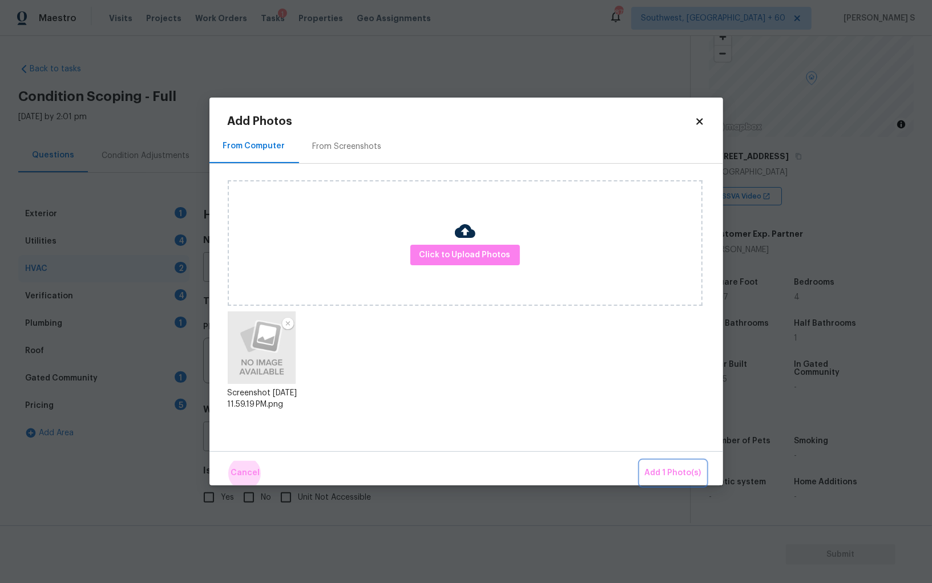
click at [640, 461] on button "Add 1 Photo(s)" at bounding box center [673, 473] width 66 height 25
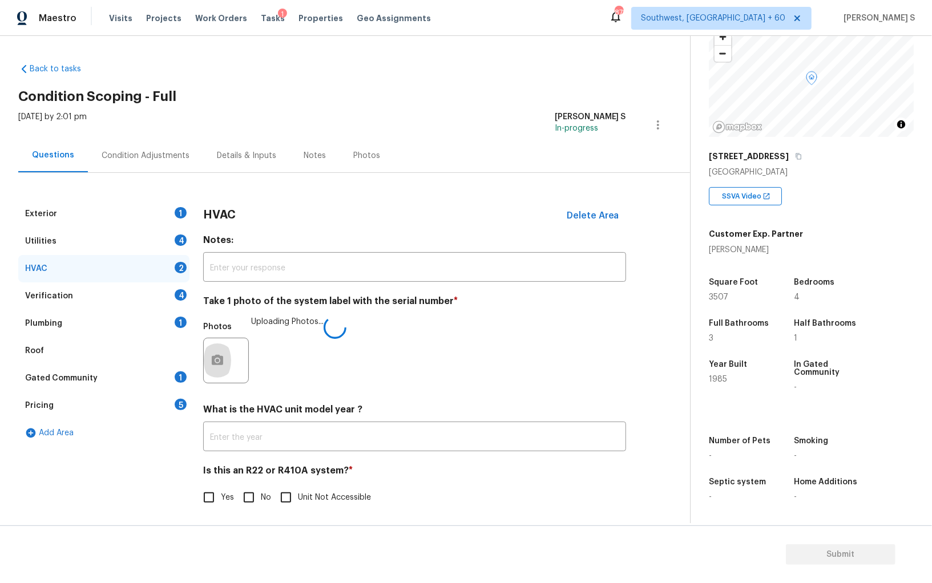
click at [249, 495] on input "No" at bounding box center [249, 498] width 24 height 24
checkbox input "true"
click at [176, 404] on div "5" at bounding box center [181, 404] width 12 height 11
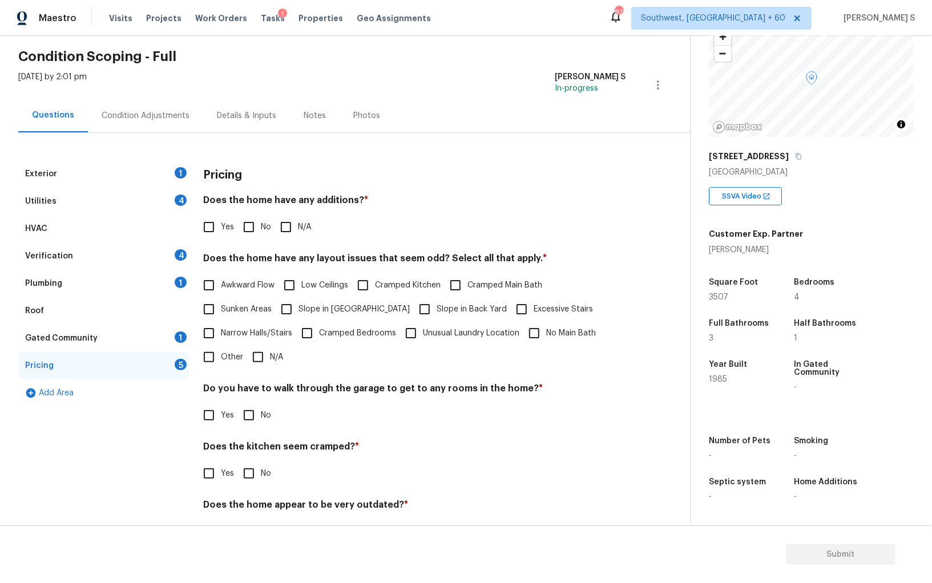
scroll to position [73, 0]
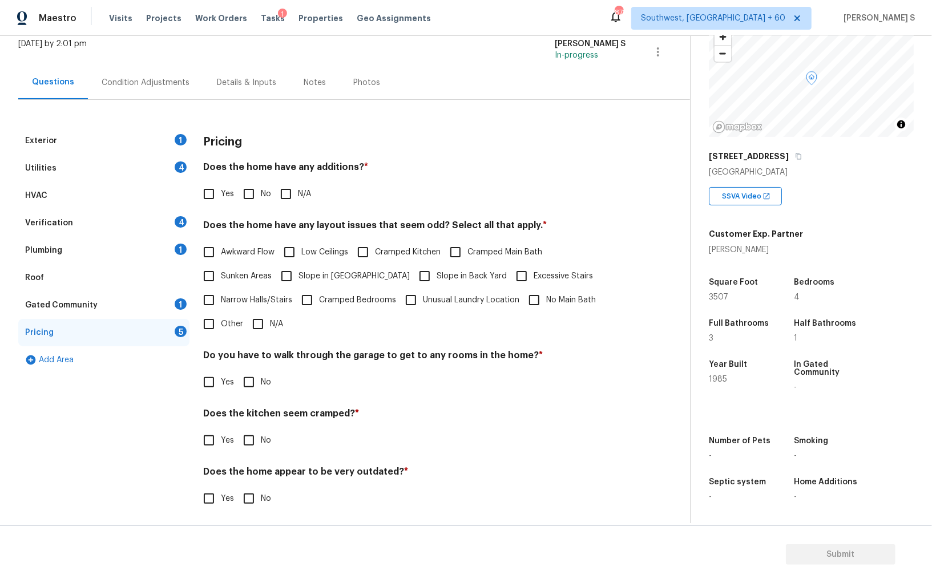
click at [209, 331] on input "Other" at bounding box center [209, 324] width 24 height 24
checkbox input "true"
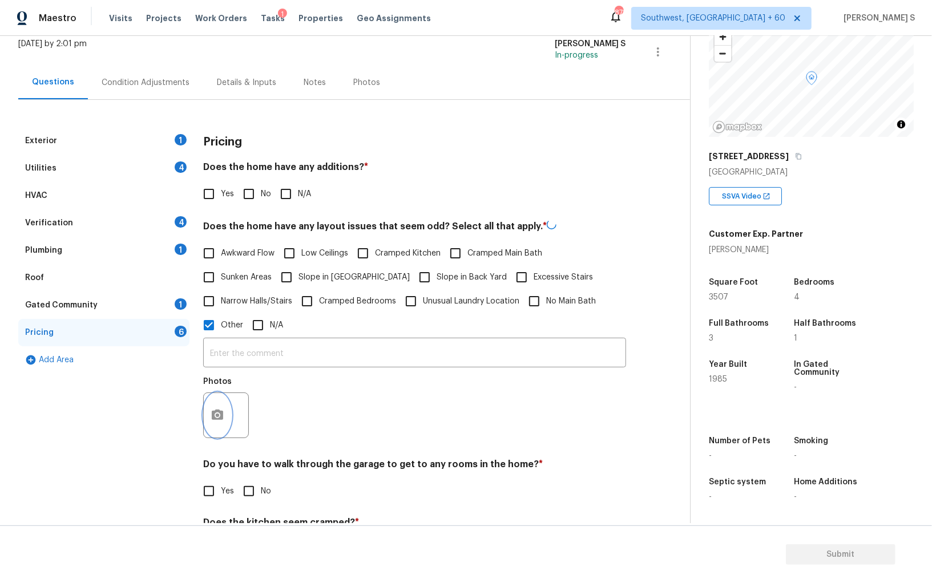
click at [214, 435] on button "button" at bounding box center [217, 415] width 27 height 45
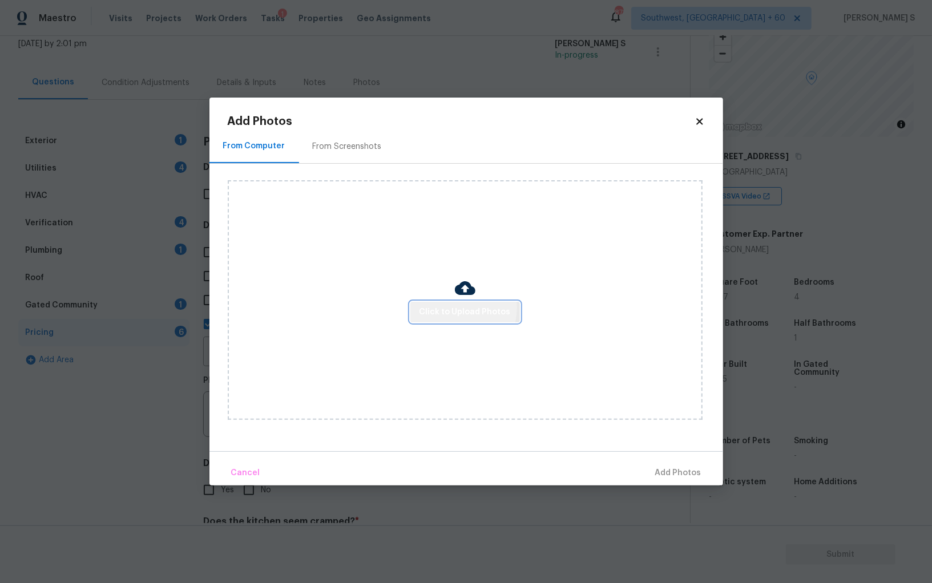
click at [458, 308] on span "Click to Upload Photos" at bounding box center [465, 312] width 91 height 14
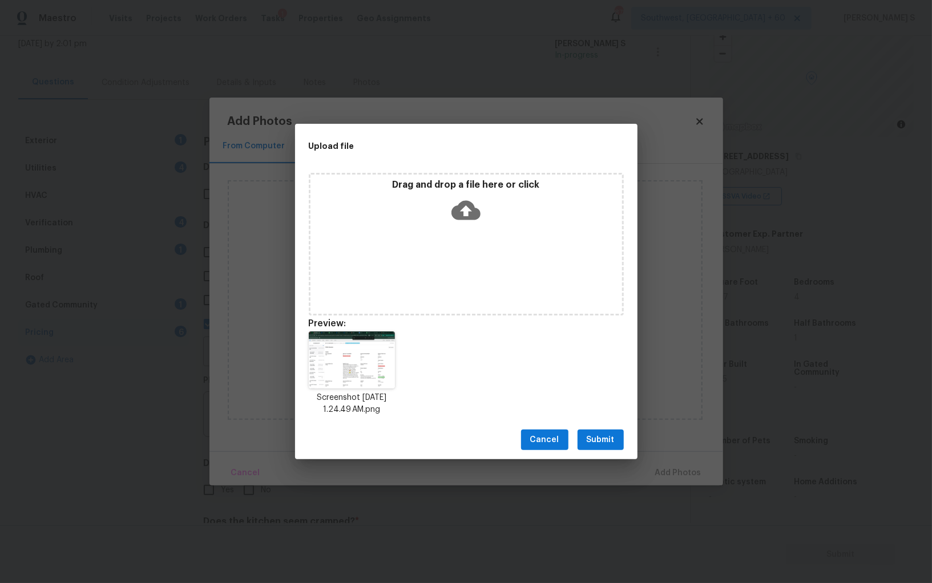
click at [621, 436] on button "Submit" at bounding box center [601, 440] width 46 height 21
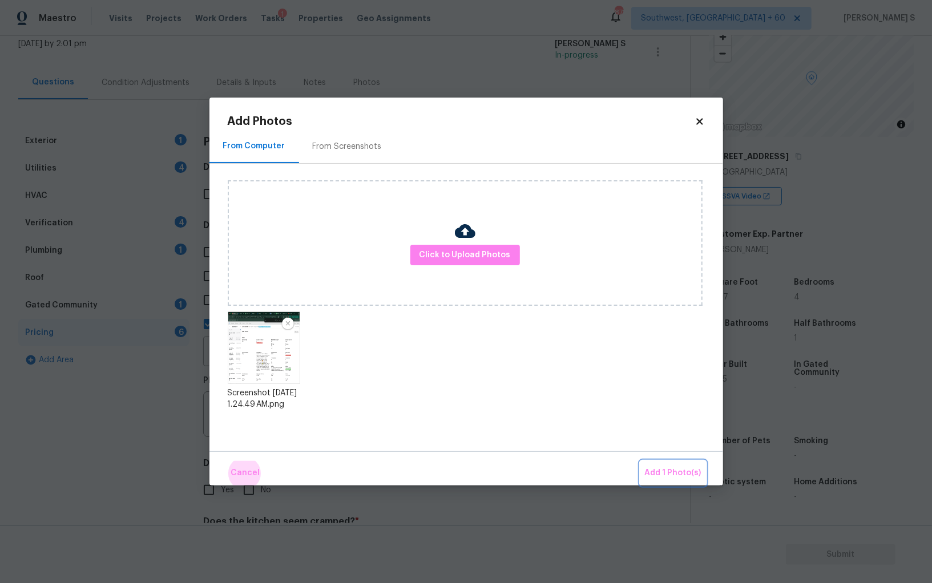
click at [640, 461] on button "Add 1 Photo(s)" at bounding box center [673, 473] width 66 height 25
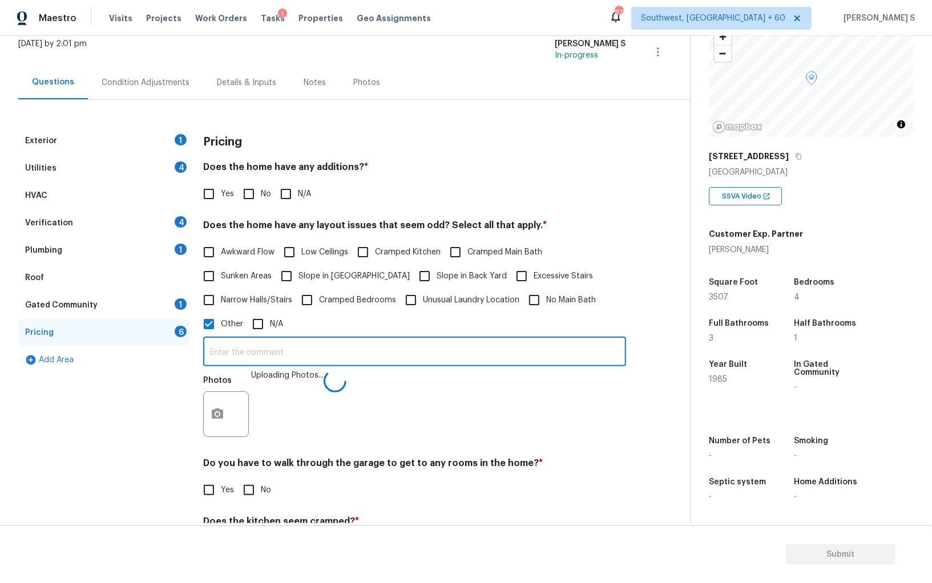
click at [497, 351] on input "text" at bounding box center [414, 353] width 423 height 27
type input "sqft discrepancy."
click at [498, 427] on div "Photos" at bounding box center [414, 407] width 423 height 74
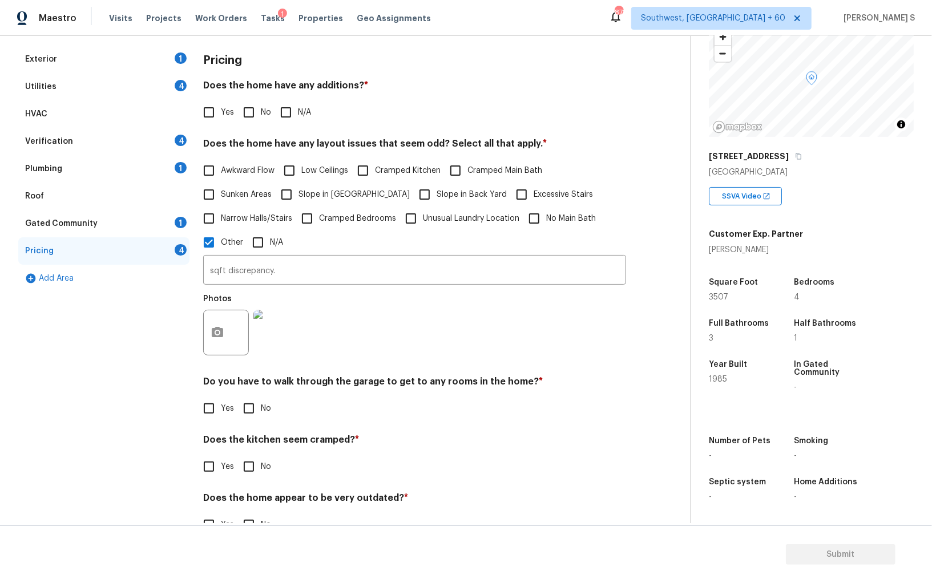
scroll to position [186, 0]
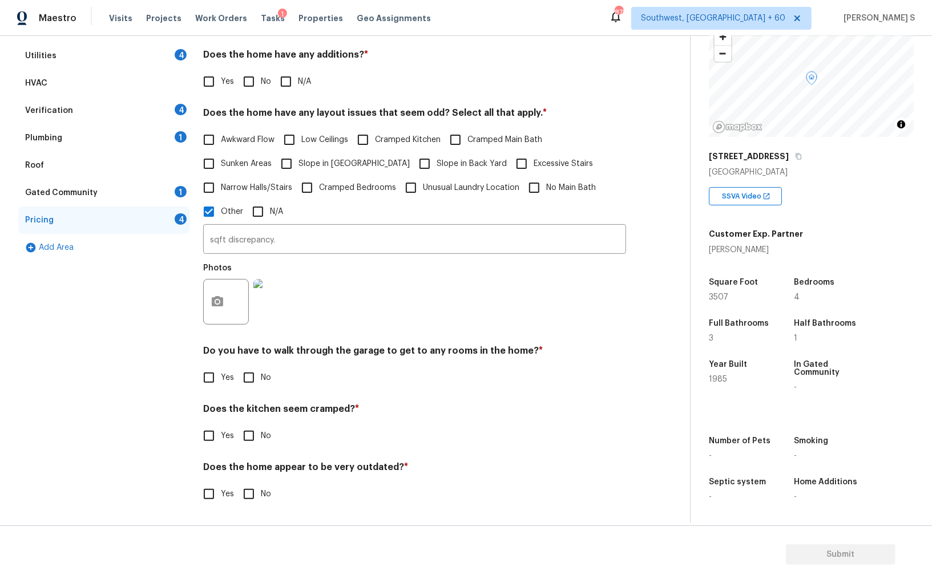
click at [246, 374] on input "No" at bounding box center [249, 378] width 24 height 24
checkbox input "true"
click at [237, 425] on input "No" at bounding box center [249, 437] width 24 height 24
checkbox input "true"
click at [237, 483] on input "No" at bounding box center [249, 495] width 24 height 24
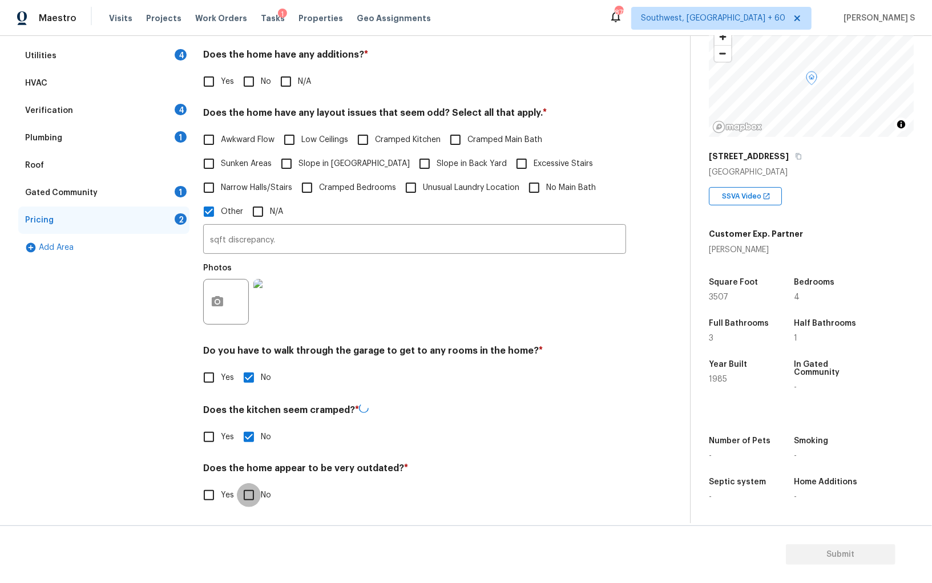
checkbox input "true"
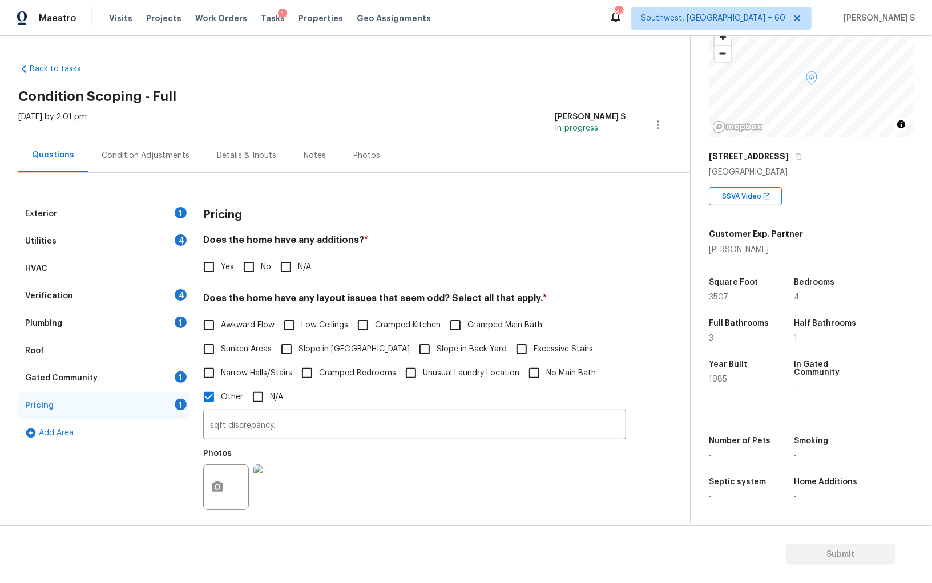
click at [240, 267] on input "No" at bounding box center [249, 267] width 24 height 24
checkbox input "true"
click at [182, 207] on div "1" at bounding box center [181, 212] width 12 height 11
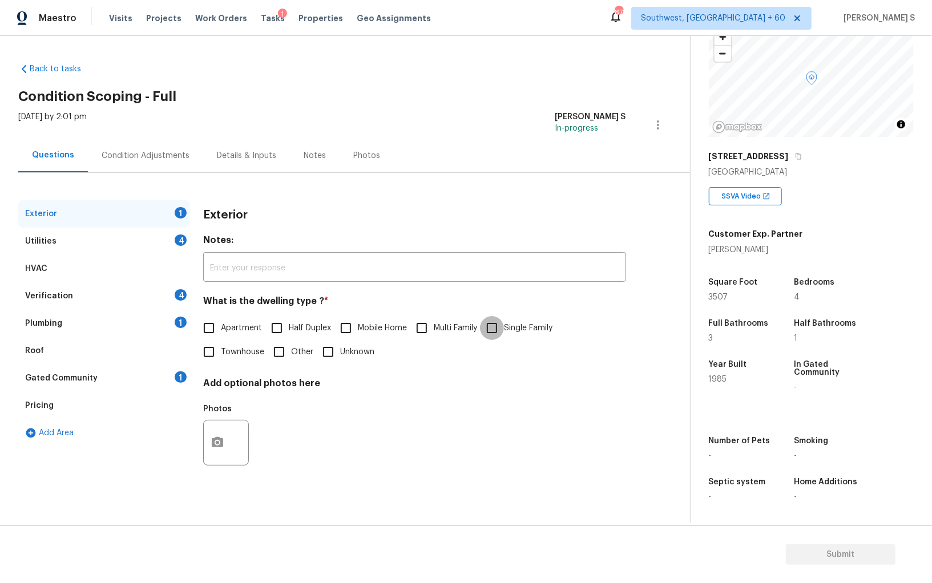
click at [491, 329] on input "Single Family" at bounding box center [492, 328] width 24 height 24
checkbox input "true"
click at [169, 320] on div "Plumbing 1" at bounding box center [103, 323] width 171 height 27
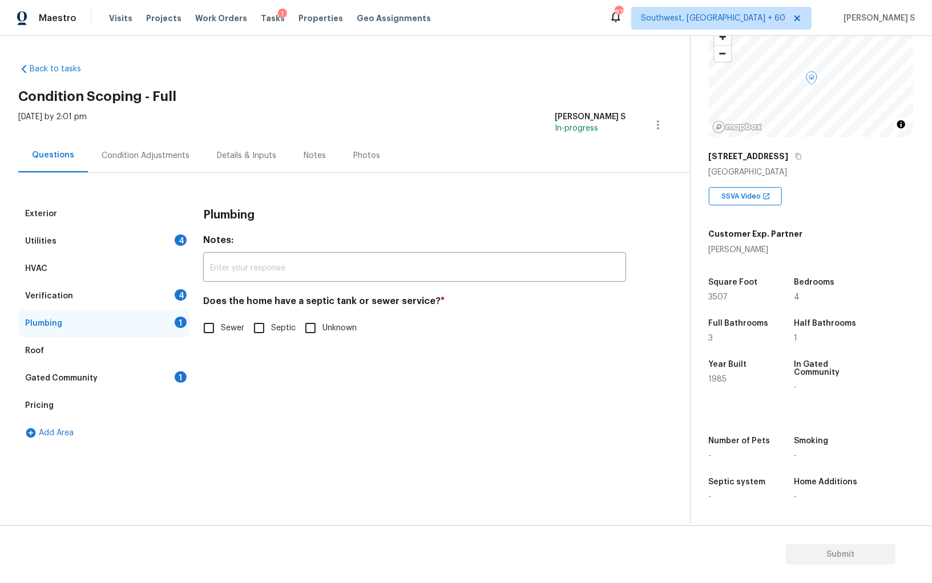
click at [216, 330] on input "Sewer" at bounding box center [209, 328] width 24 height 24
checkbox input "true"
click at [176, 379] on div "1" at bounding box center [181, 377] width 12 height 11
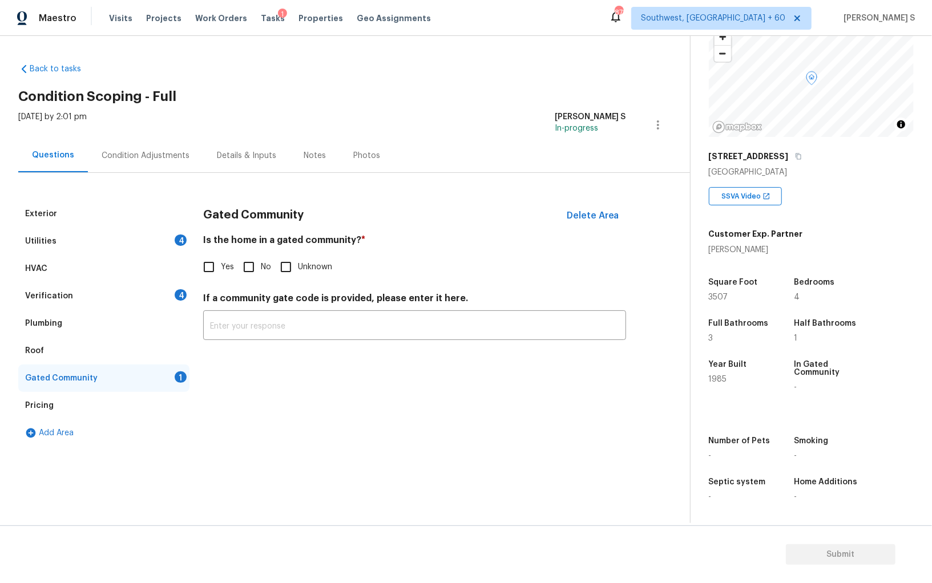
click at [253, 269] on input "No" at bounding box center [249, 267] width 24 height 24
checkbox input "true"
click at [174, 287] on div "Verification 4" at bounding box center [103, 296] width 171 height 27
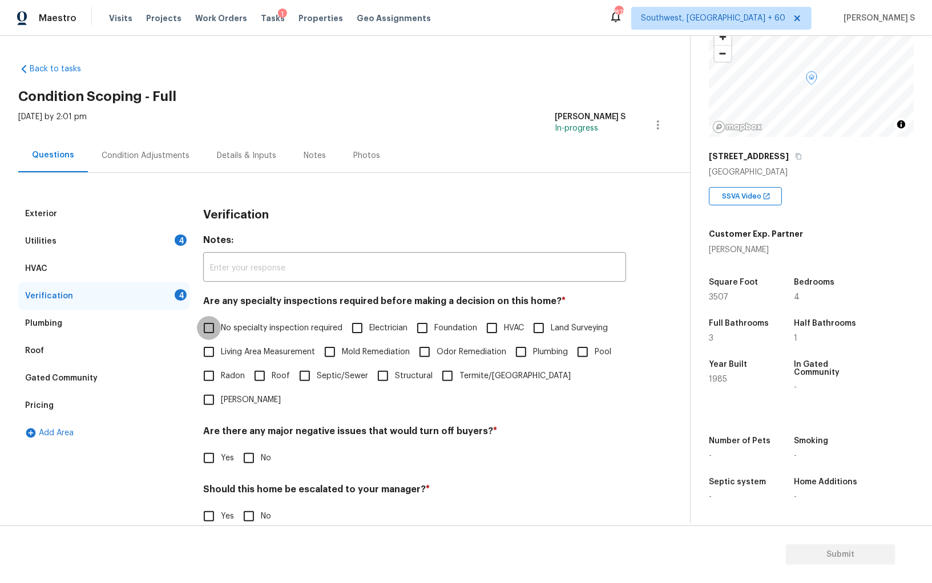
click at [209, 335] on input "No specialty inspection required" at bounding box center [209, 328] width 24 height 24
checkbox input "true"
click at [253, 447] on div "Verification Notes: ​ Are any specialty inspections required before making a de…" at bounding box center [414, 406] width 423 height 412
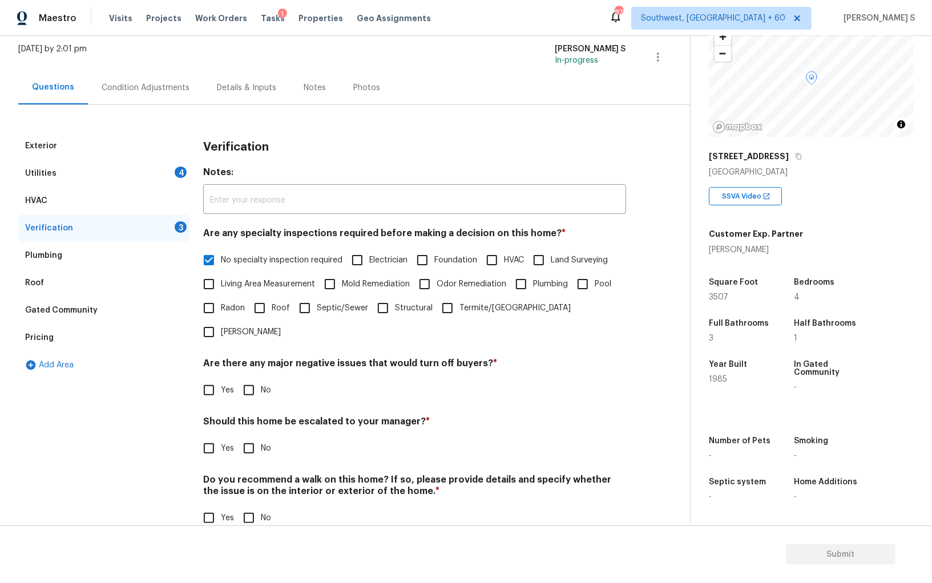
click at [250, 378] on input "No" at bounding box center [249, 390] width 24 height 24
checkbox input "true"
click at [251, 505] on input "No" at bounding box center [249, 518] width 24 height 24
checkbox input "true"
click at [207, 437] on input "Yes" at bounding box center [209, 449] width 24 height 24
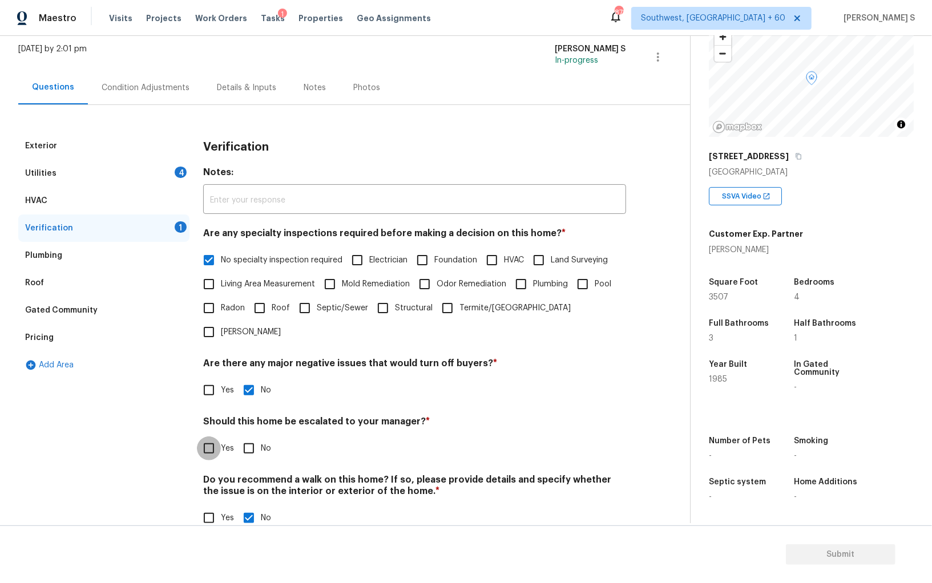
checkbox input "true"
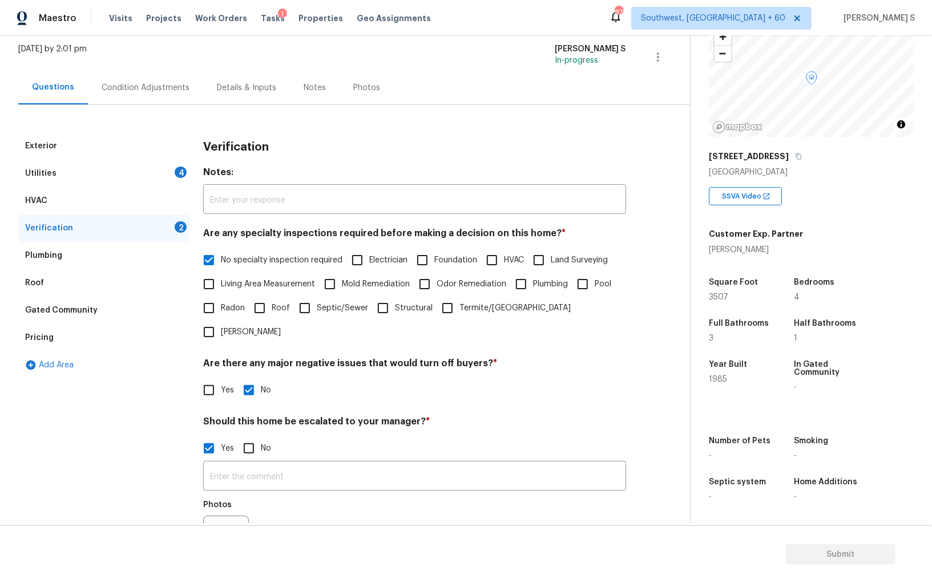
scroll to position [0, 0]
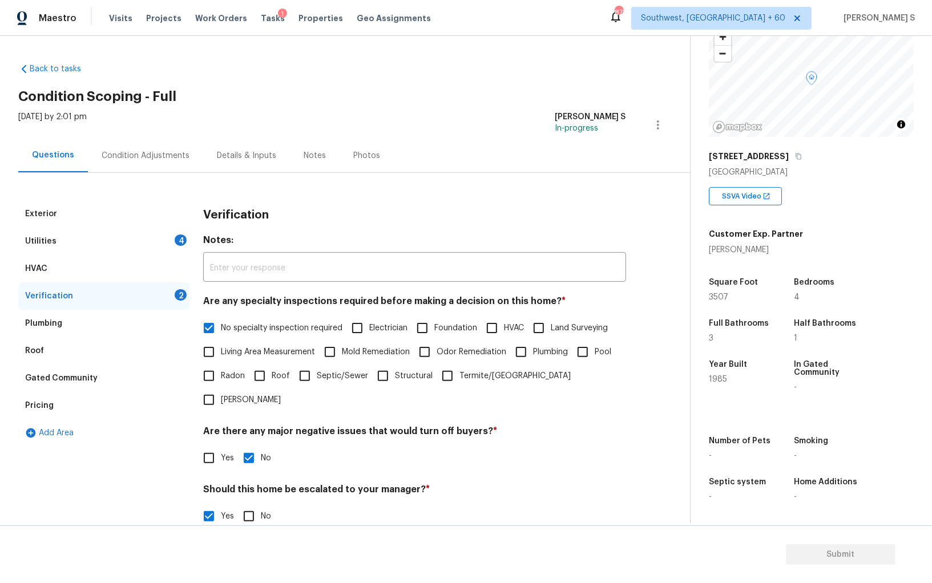
click at [144, 163] on div "Condition Adjustments" at bounding box center [145, 156] width 115 height 34
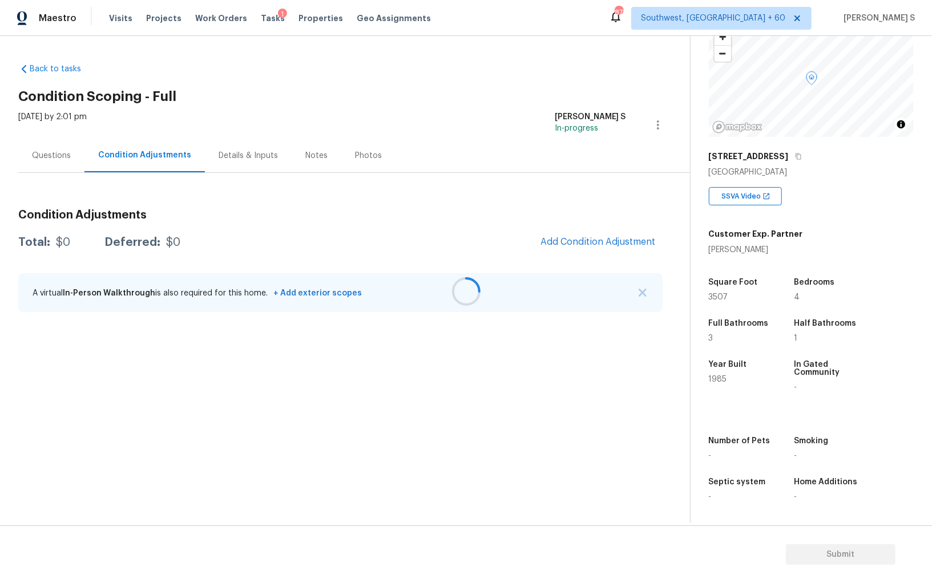
click at [579, 236] on div at bounding box center [466, 291] width 932 height 583
click at [612, 250] on div at bounding box center [466, 291] width 932 height 583
click at [553, 438] on section "Back to tasks Condition Scoping - Full Mon, Aug 25 2025 by 2:01 pm Anbu Jebakum…" at bounding box center [354, 288] width 672 height 469
click at [565, 235] on button "Add Condition Adjustment" at bounding box center [598, 242] width 129 height 24
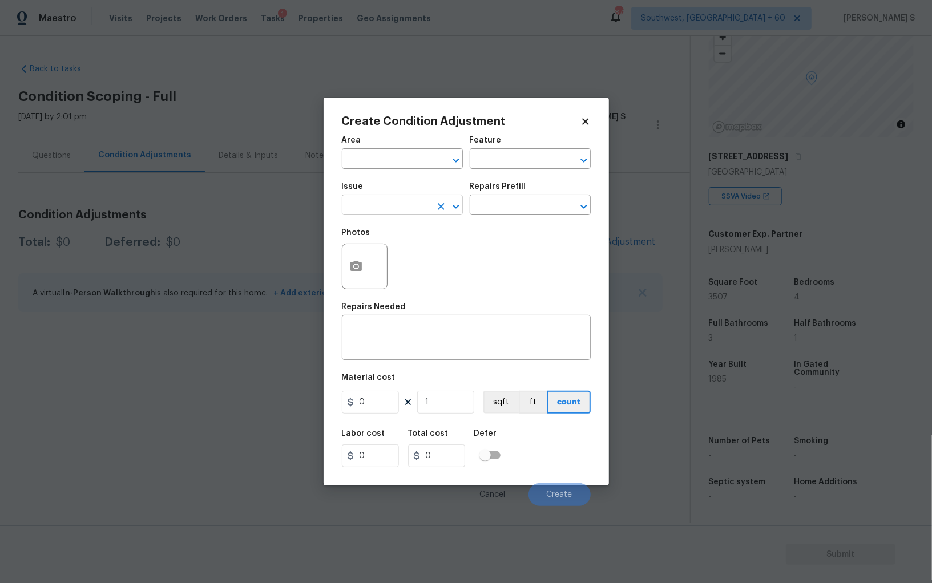
click at [424, 212] on input "text" at bounding box center [386, 206] width 89 height 18
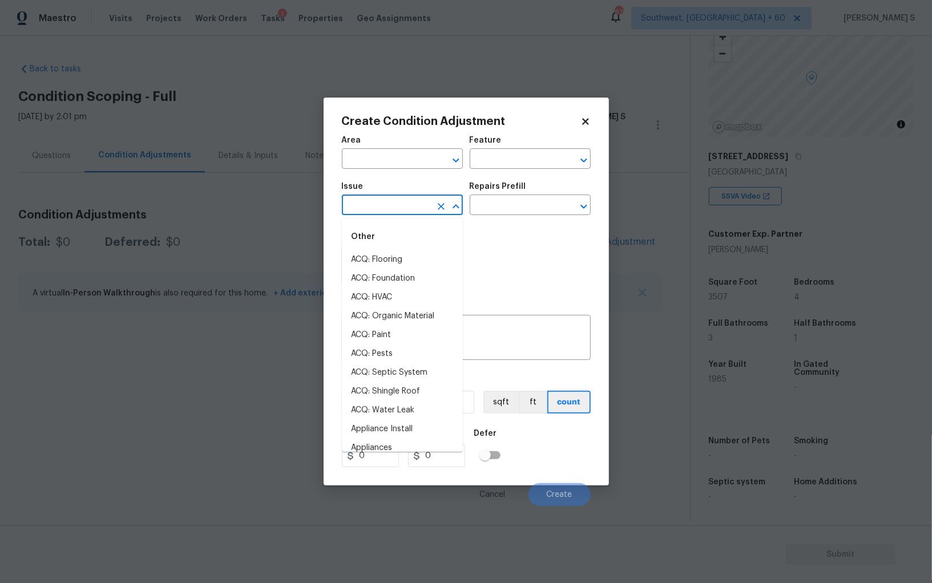
type input "s"
type input "ep"
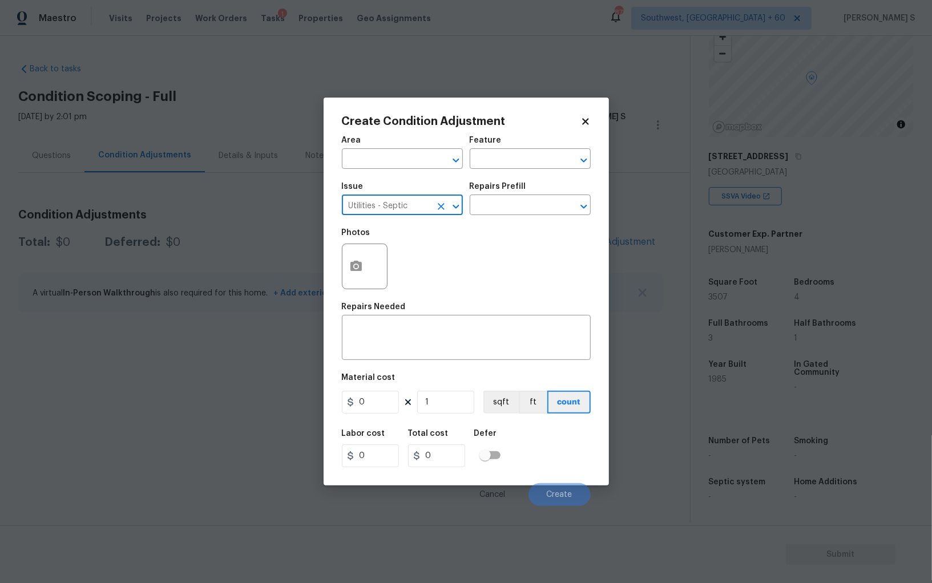
type input "Utilities - Septic"
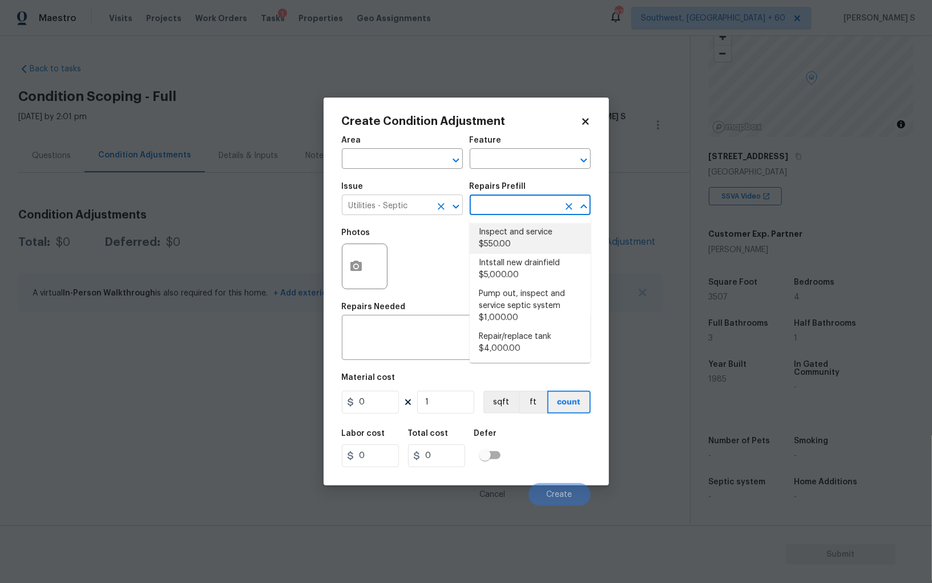
type textarea "Pump and inspect septic tank and provide clean bill of health from specialist c…"
type input "550"
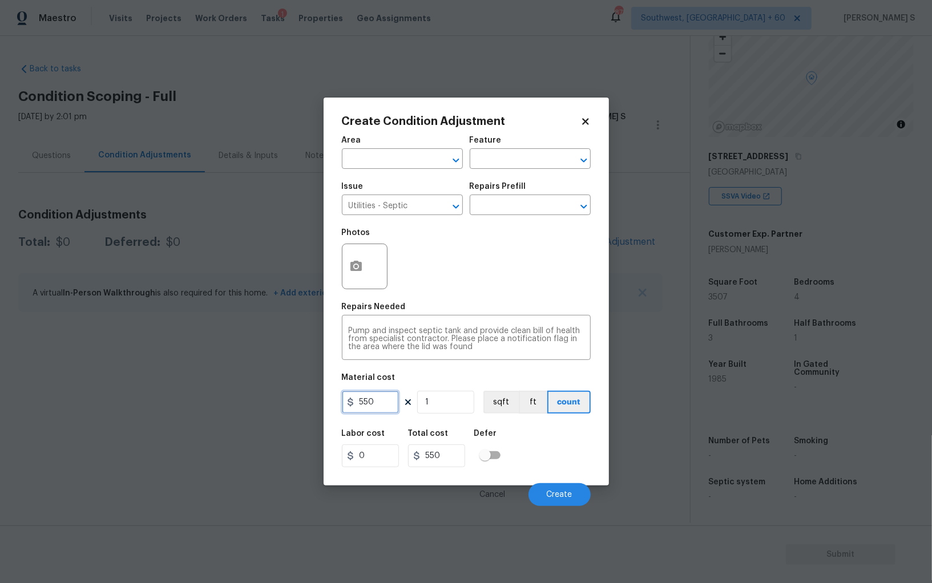
click at [383, 404] on input "550" at bounding box center [370, 402] width 57 height 23
type input "2000"
click at [565, 469] on div "Labor cost 0 Total cost 2000 Defer" at bounding box center [466, 448] width 249 height 51
click at [563, 491] on span "Create" at bounding box center [560, 495] width 26 height 9
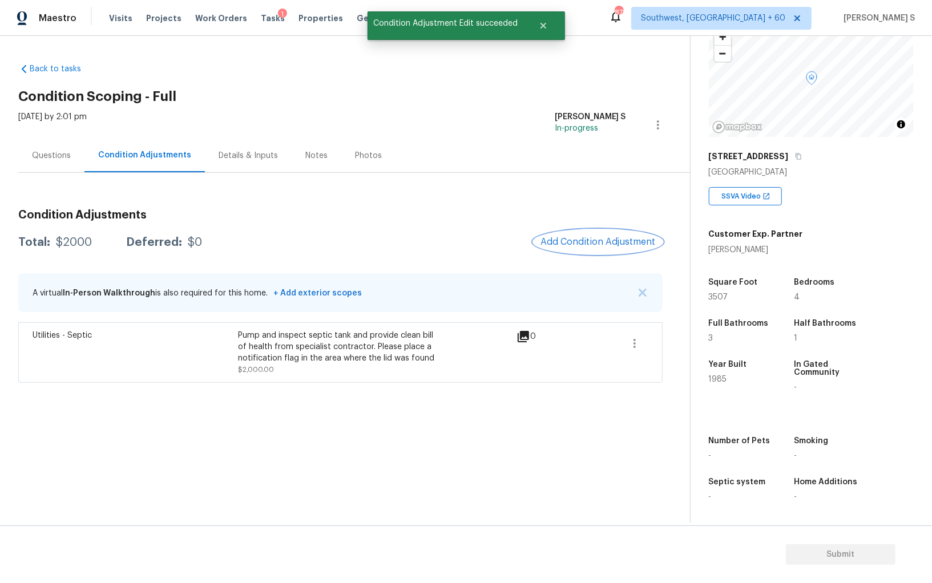
click at [572, 250] on button "Add Condition Adjustment" at bounding box center [598, 242] width 129 height 24
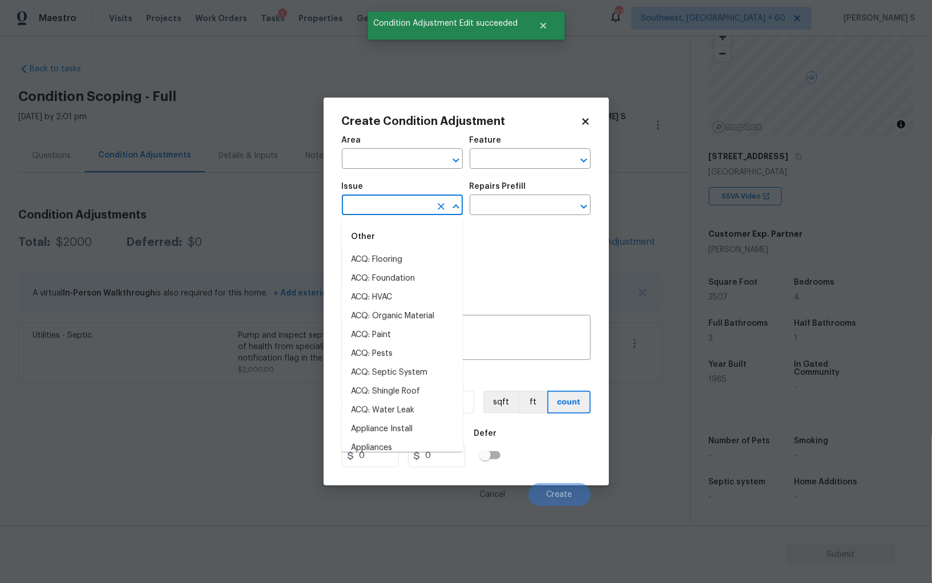
click at [406, 207] on input "text" at bounding box center [386, 206] width 89 height 18
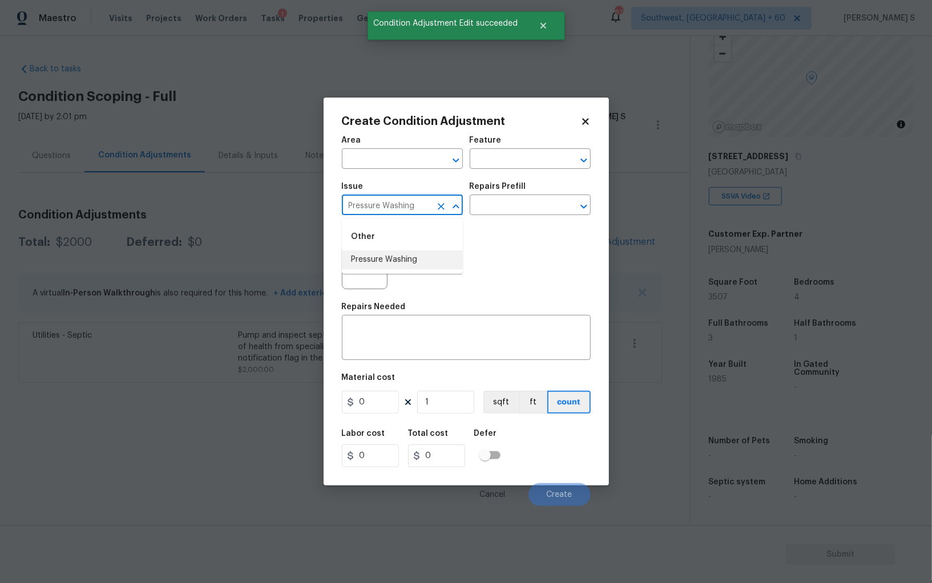
type input "Pressure Washing"
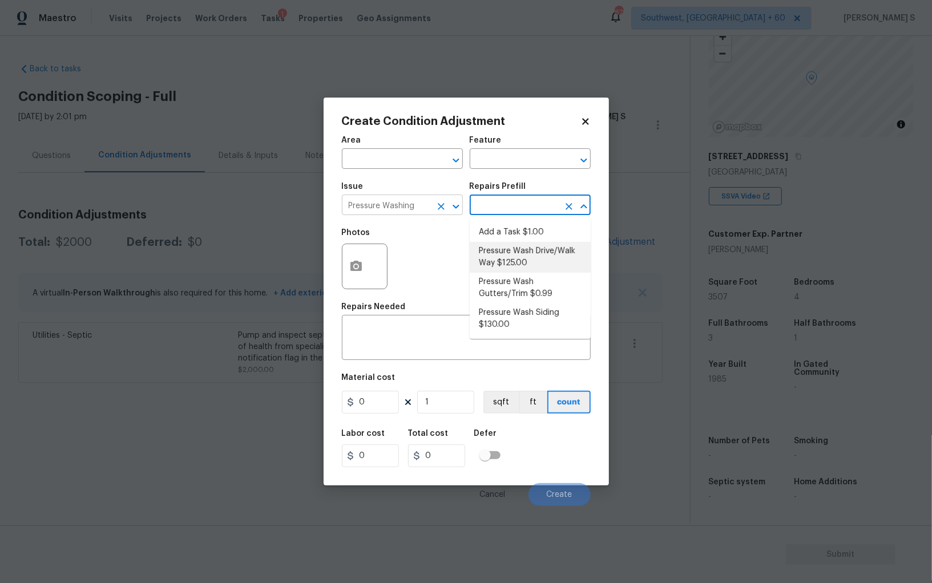
type input "Siding"
type textarea "Pressure wash the driveways/walkways as directed by the PM. Ensure that all deb…"
type input "125"
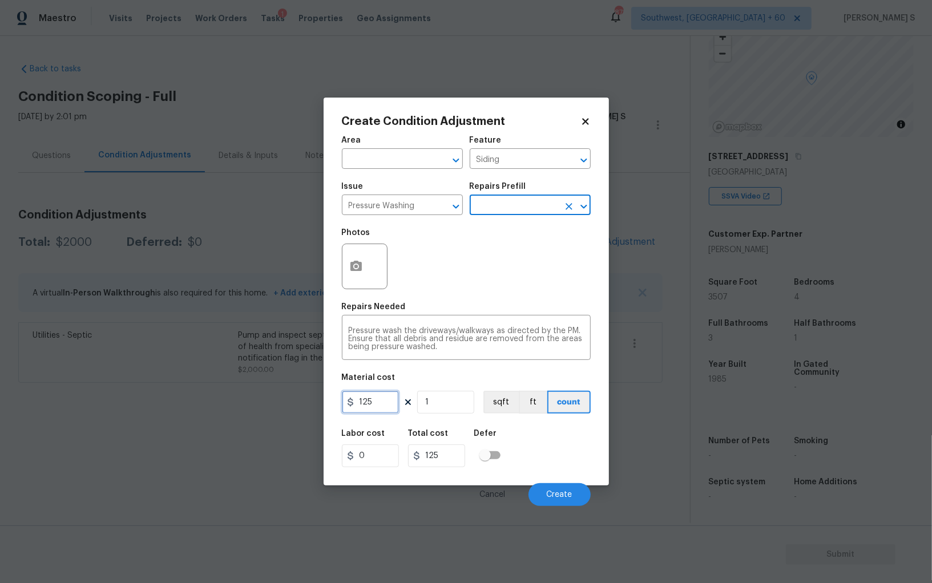
click at [378, 405] on input "125" at bounding box center [370, 402] width 57 height 23
type input "200"
click at [575, 480] on div "Cancel Create" at bounding box center [466, 490] width 249 height 32
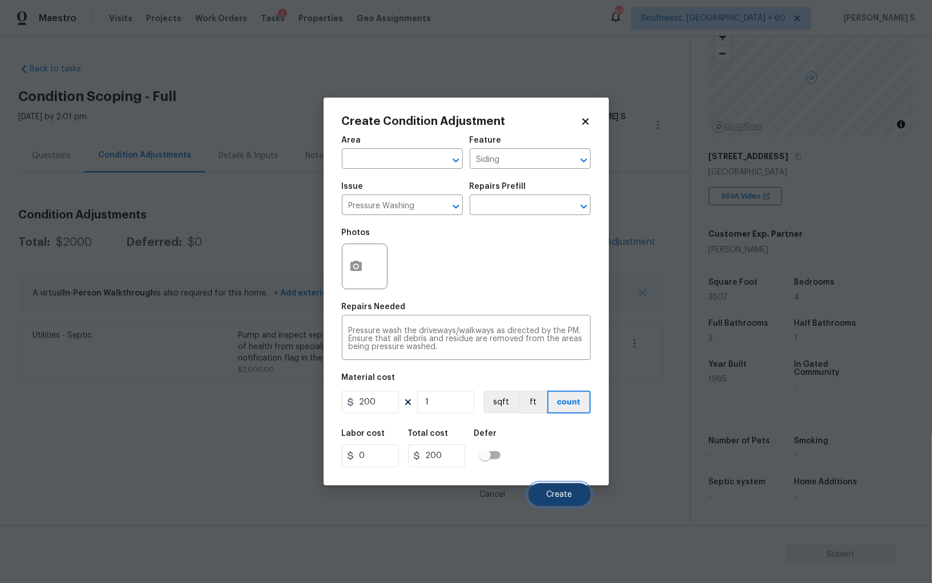
click at [570, 498] on span "Create" at bounding box center [560, 495] width 26 height 9
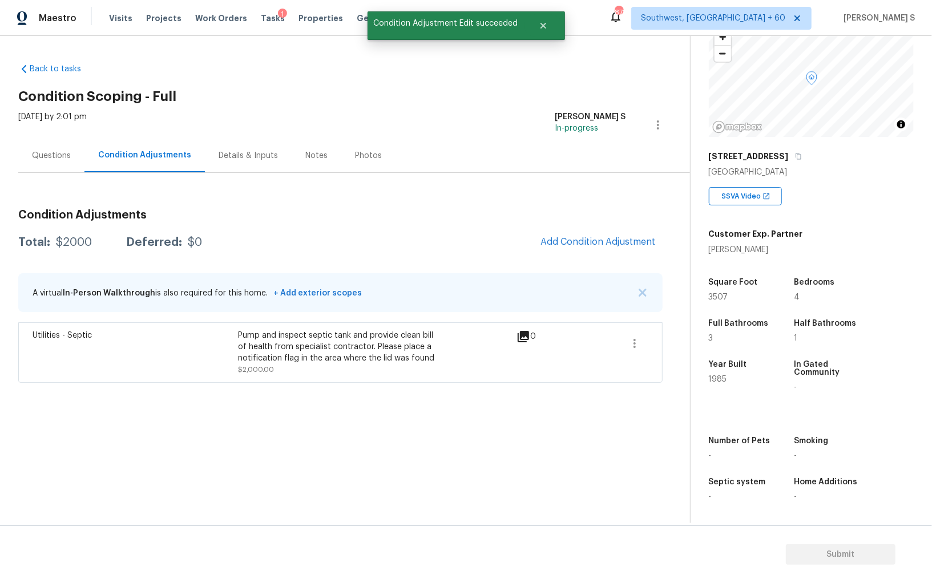
click at [73, 401] on body "Maestro Visits Projects Work Orders Tasks 1 Properties Geo Assignments 878 Sout…" at bounding box center [466, 291] width 932 height 583
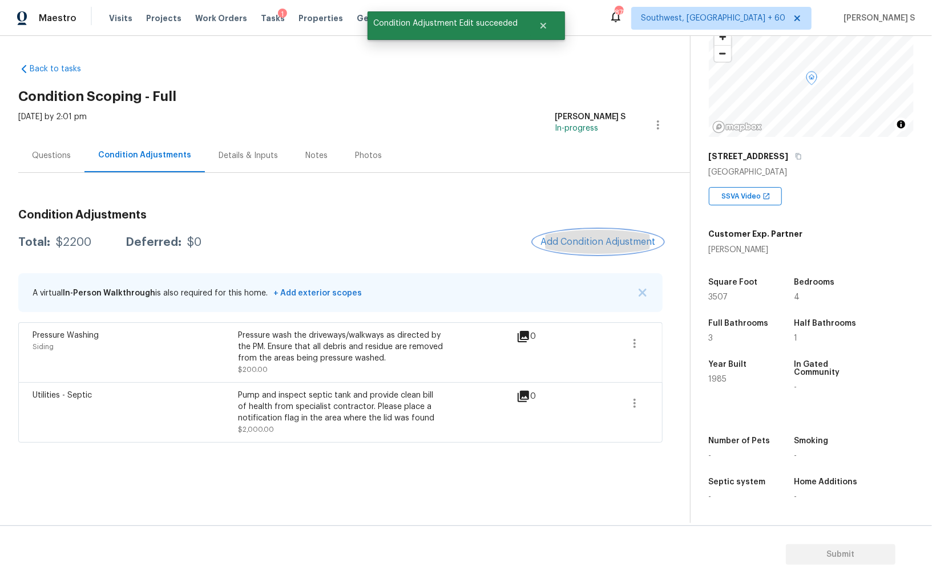
click at [594, 236] on button "Add Condition Adjustment" at bounding box center [598, 242] width 129 height 24
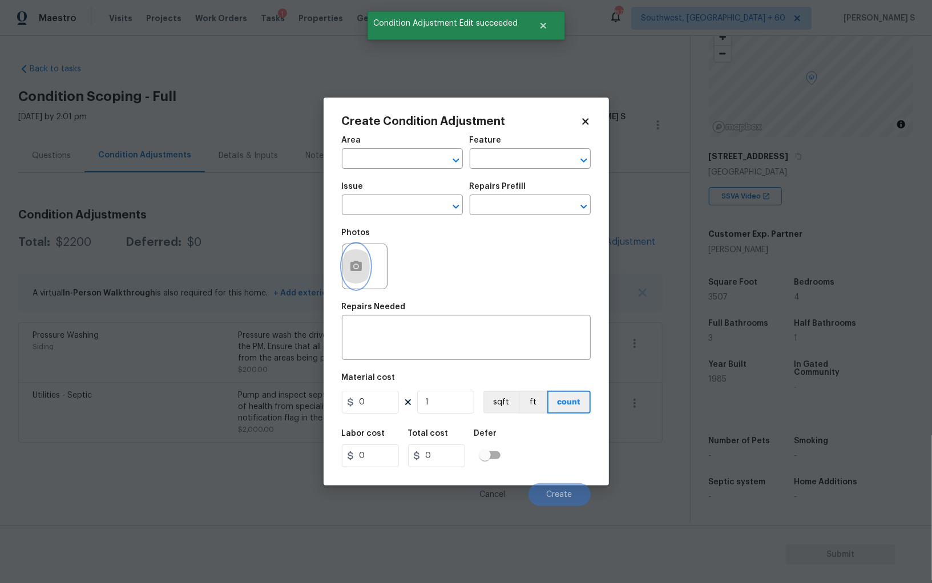
click at [353, 257] on button "button" at bounding box center [355, 266] width 27 height 45
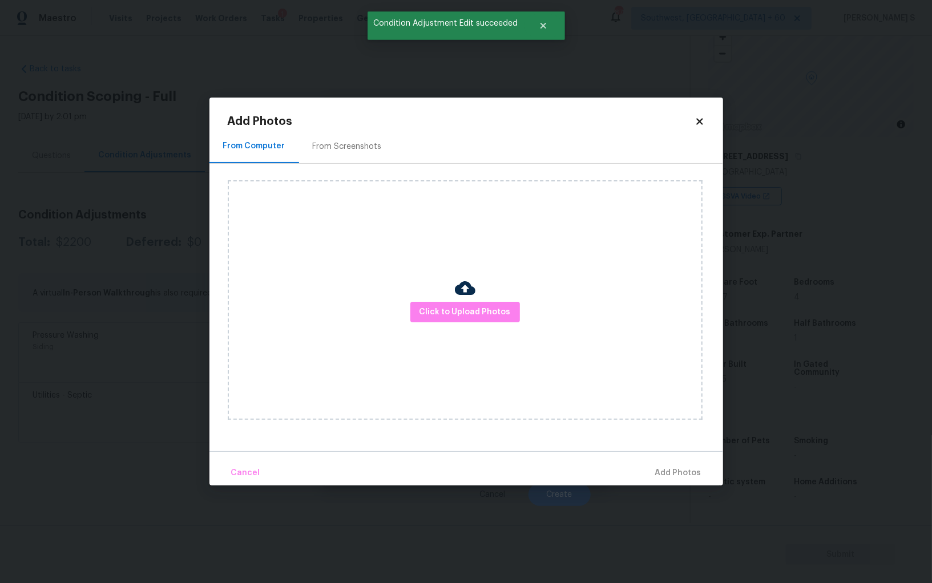
click at [318, 130] on div "From Screenshots" at bounding box center [347, 147] width 96 height 34
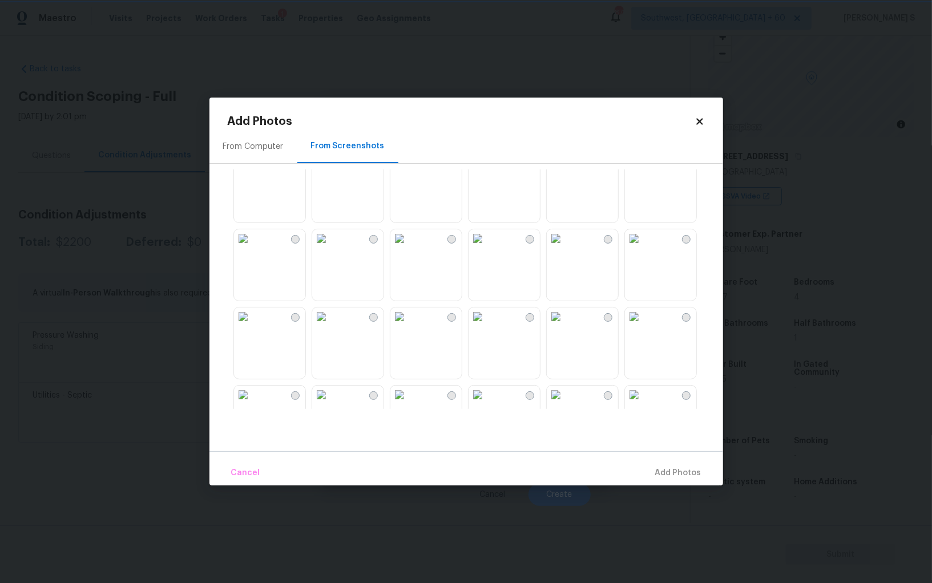
scroll to position [506, 0]
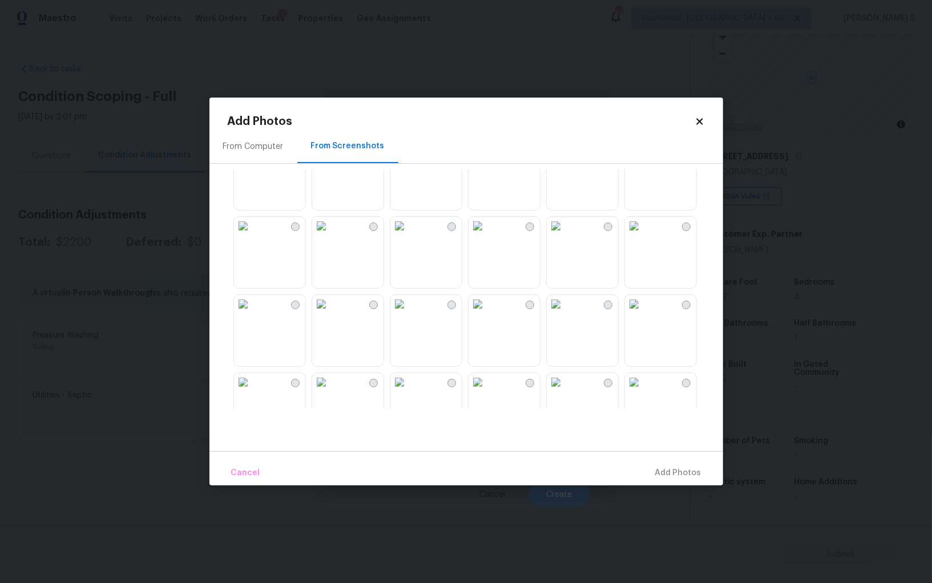
click at [643, 235] on img at bounding box center [634, 226] width 18 height 18
click at [643, 157] on img at bounding box center [634, 148] width 18 height 18
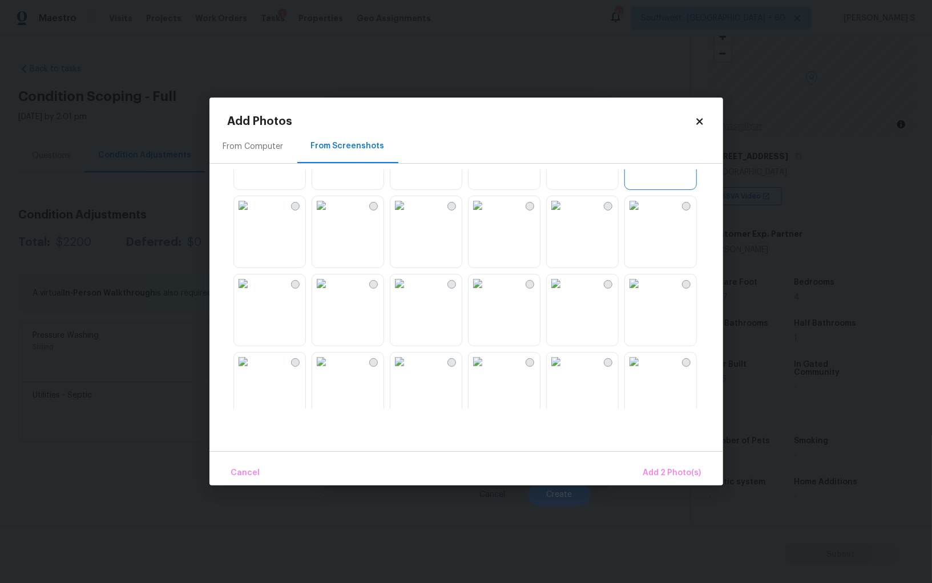
scroll to position [505, 0]
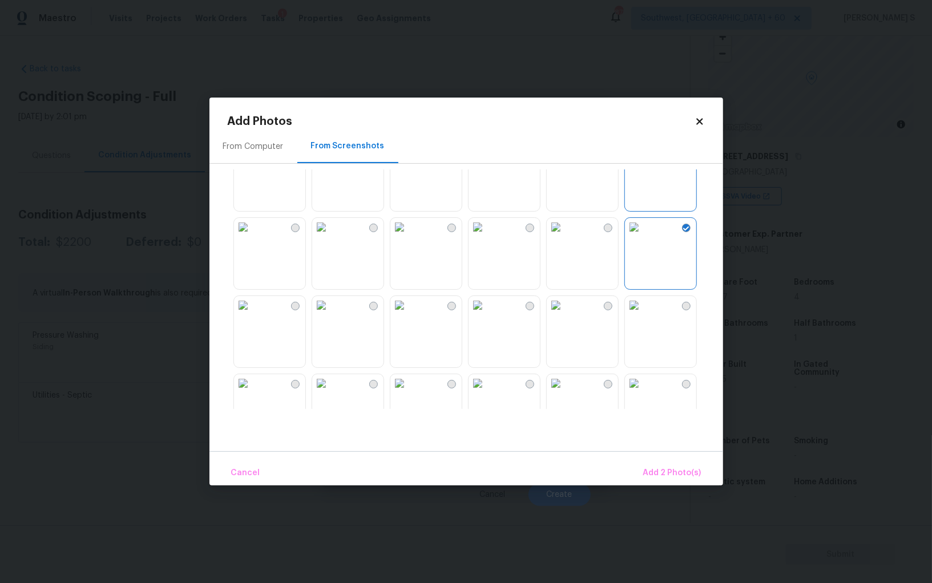
click at [409, 393] on img at bounding box center [399, 383] width 18 height 18
click at [330, 393] on img at bounding box center [321, 383] width 18 height 18
click at [330, 315] on img at bounding box center [321, 305] width 18 height 18
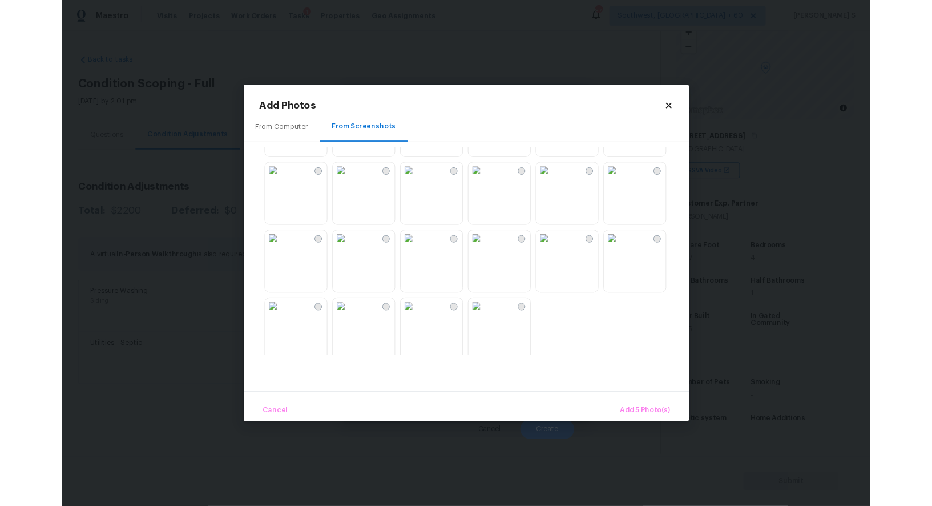
scroll to position [1090, 0]
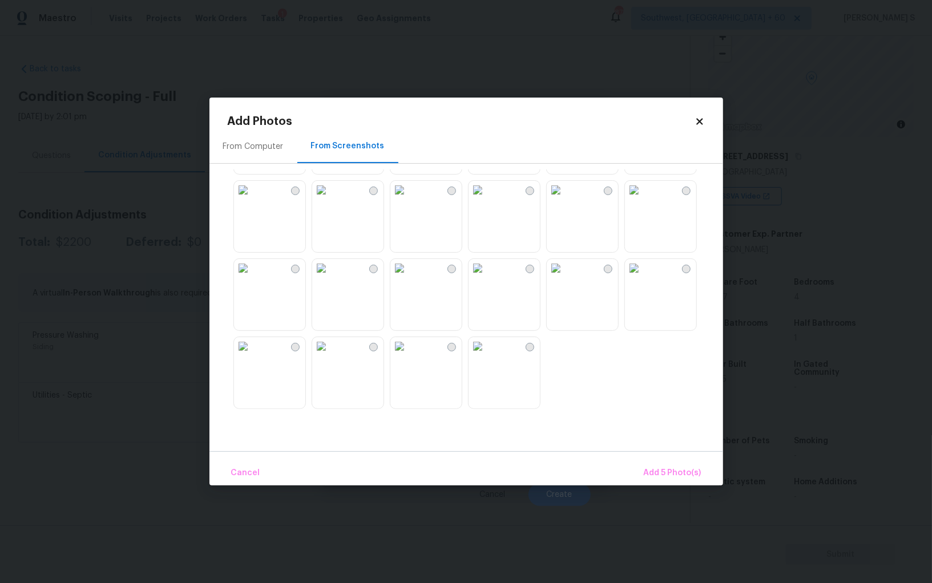
click at [565, 277] on img at bounding box center [556, 268] width 18 height 18
click at [670, 469] on span "Add 6 Photo(s)" at bounding box center [672, 473] width 58 height 14
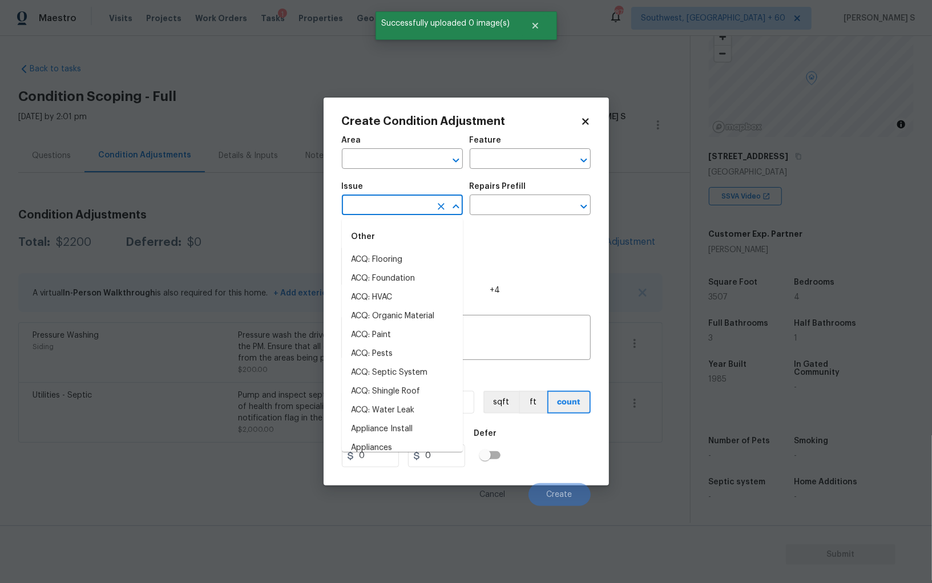
click at [406, 208] on input "text" at bounding box center [386, 206] width 89 height 18
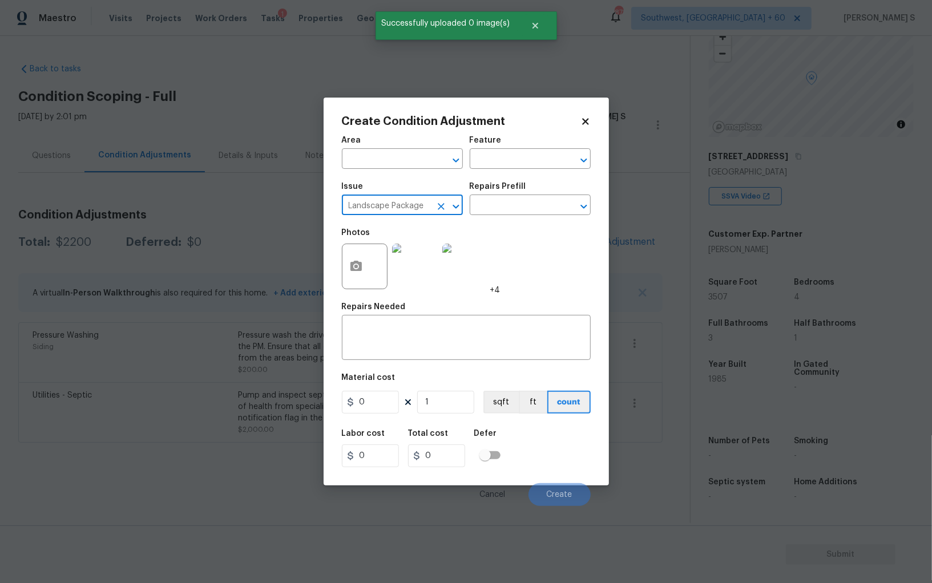
type input "Landscape Package"
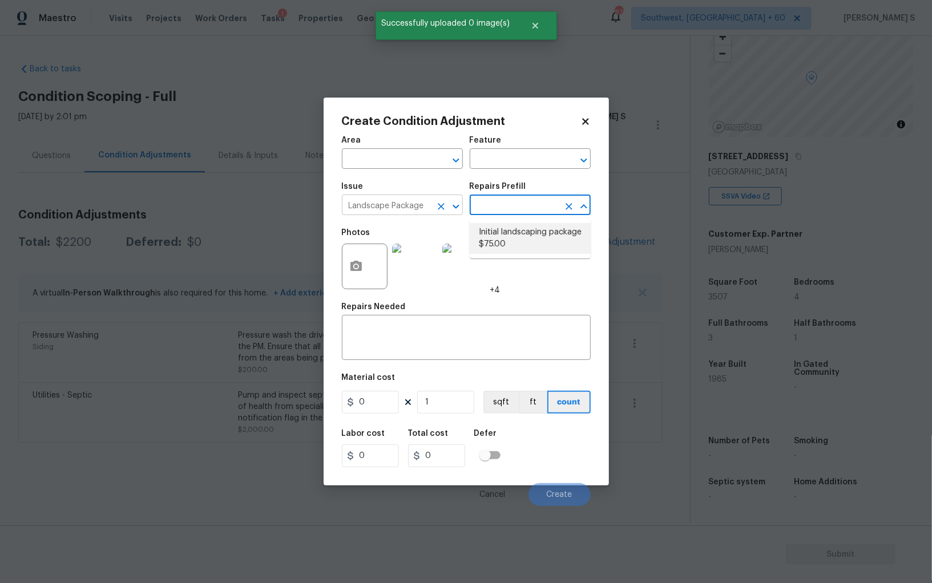
type input "Home Readiness Packages"
type textarea "Mowing of grass up to 6" in height. Mow, edge along driveways & sidewalks, trim…"
type input "75"
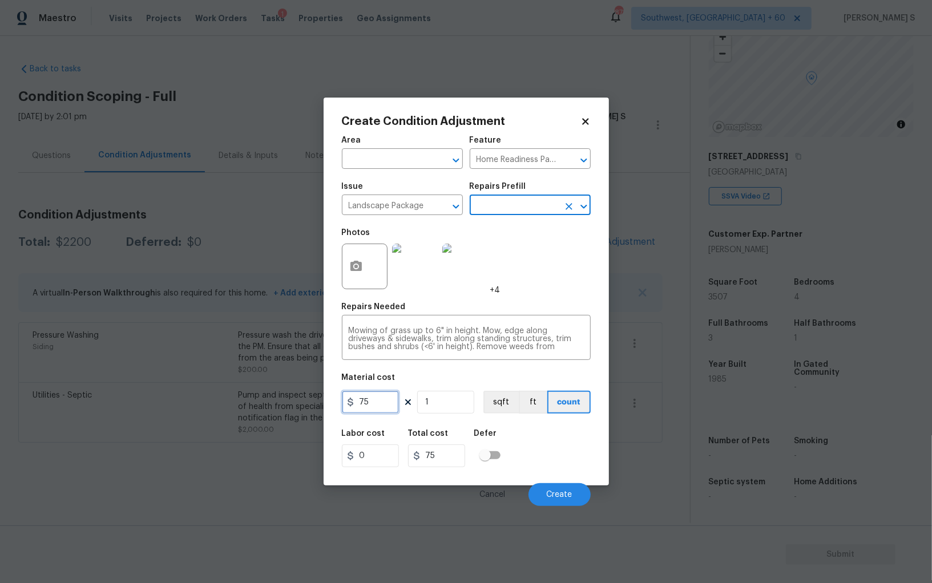
click at [376, 411] on input "75" at bounding box center [370, 402] width 57 height 23
type input "700"
click at [586, 461] on div "Labor cost 0 Total cost 700 Defer" at bounding box center [466, 448] width 249 height 51
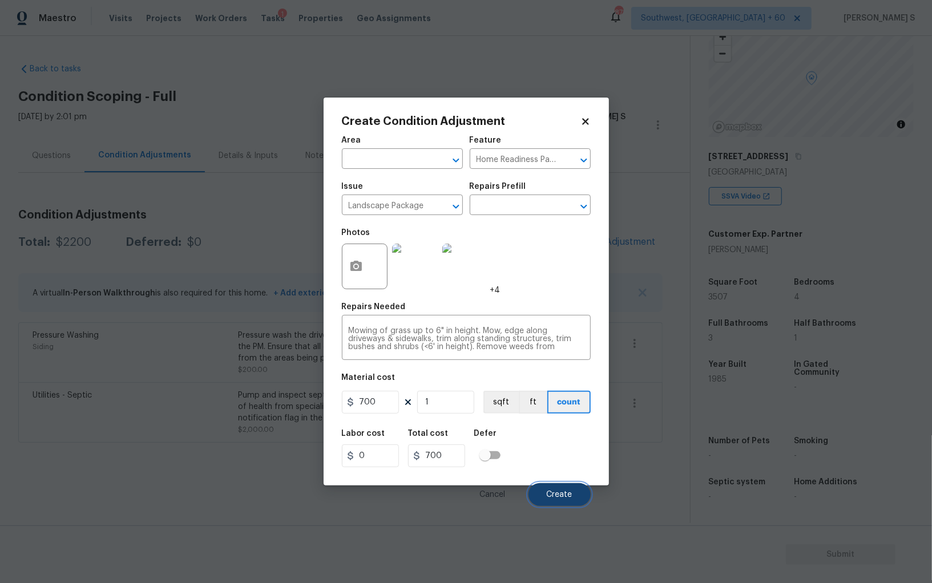
click at [566, 498] on span "Create" at bounding box center [560, 495] width 26 height 9
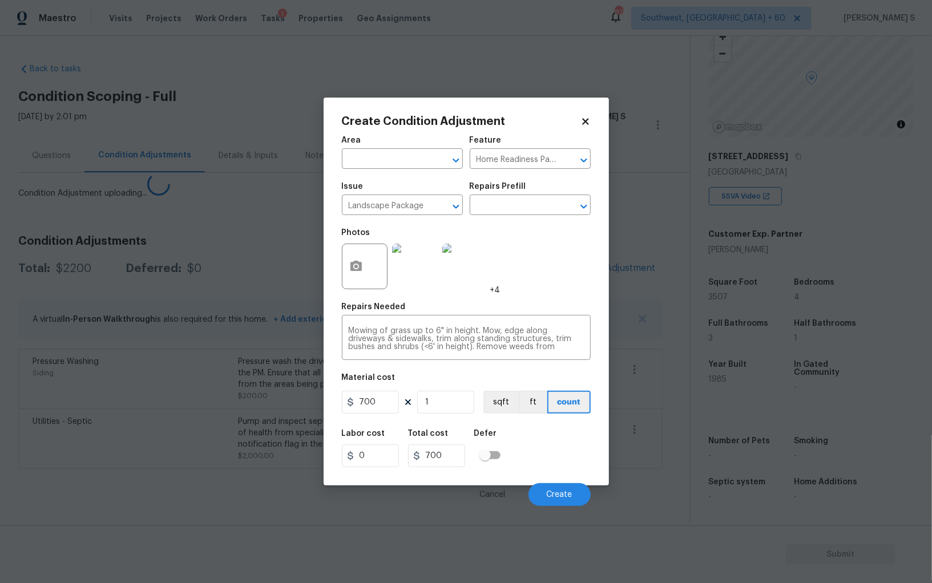
drag, startPoint x: 180, startPoint y: 486, endPoint x: 192, endPoint y: 474, distance: 16.6
click at [179, 486] on body "Maestro Visits Projects Work Orders Tasks 1 Properties Geo Assignments 878 Sout…" at bounding box center [466, 291] width 932 height 583
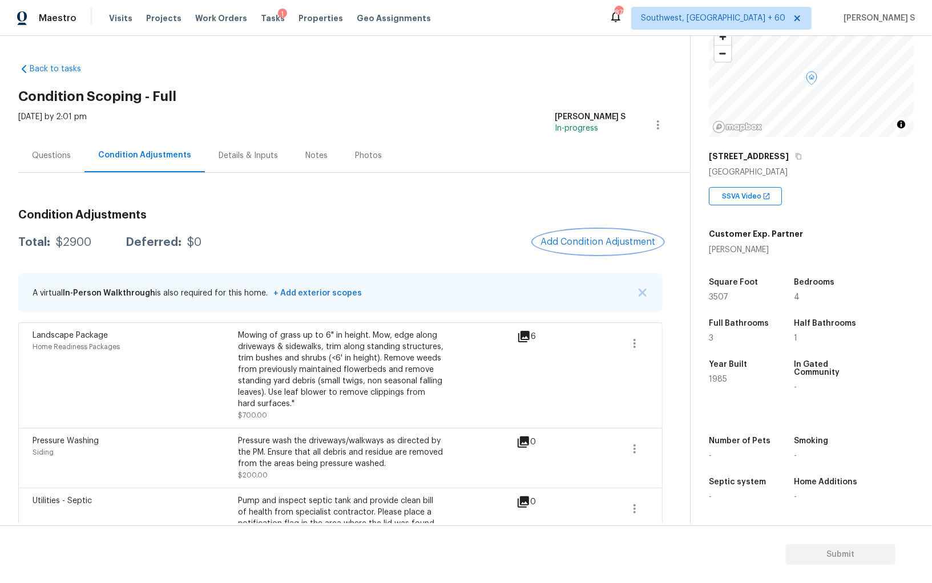
click at [589, 245] on span "Add Condition Adjustment" at bounding box center [598, 242] width 115 height 10
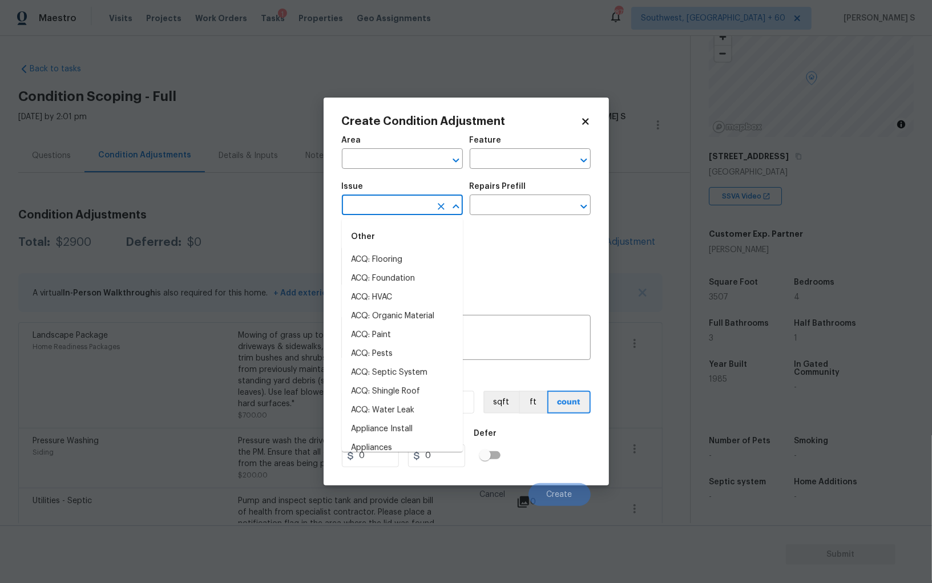
click at [360, 209] on input "text" at bounding box center [386, 206] width 89 height 18
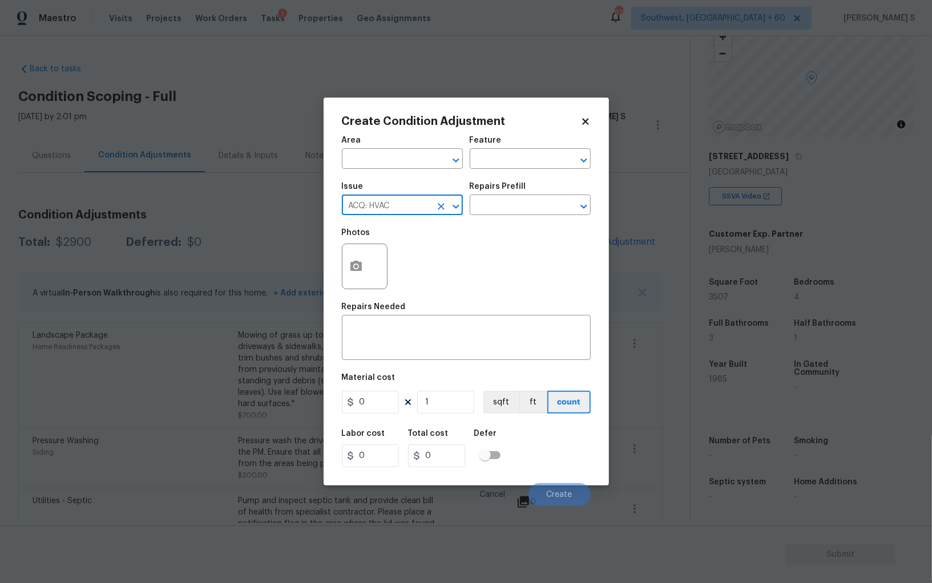
type input "ACQ: HVAC"
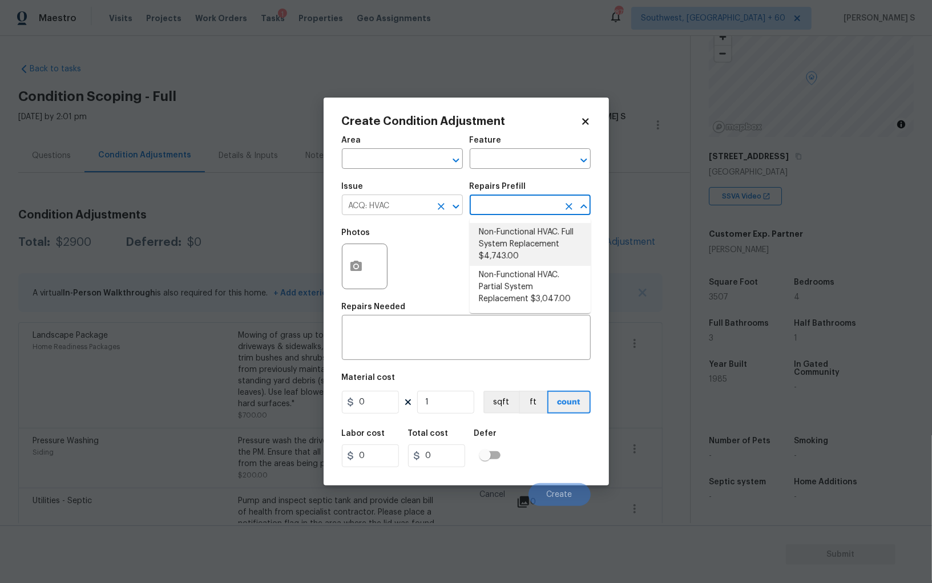
type input "Acquisition"
type textarea "Acquisition Scope: Full System Replacement"
type input "4743"
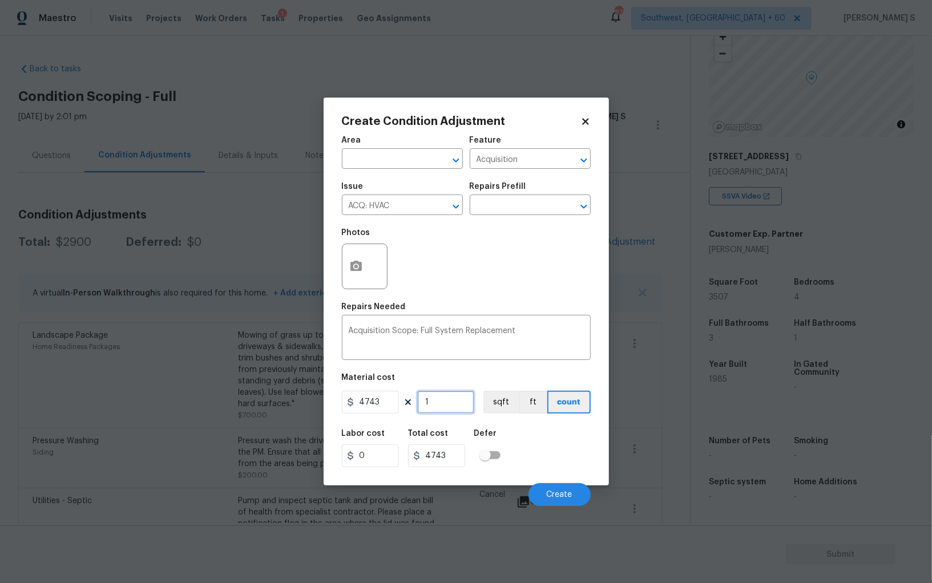
click at [458, 402] on input "1" at bounding box center [445, 402] width 57 height 23
type input "2"
type input "9486"
type input "2"
click at [580, 445] on div "Labor cost 0 Total cost 9486 Defer" at bounding box center [466, 448] width 249 height 51
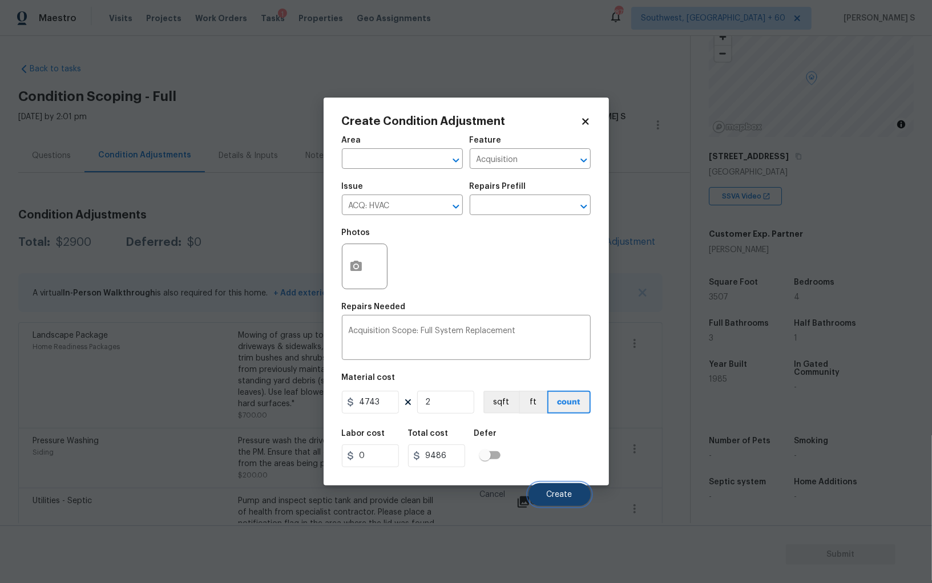
click at [553, 494] on span "Create" at bounding box center [560, 495] width 26 height 9
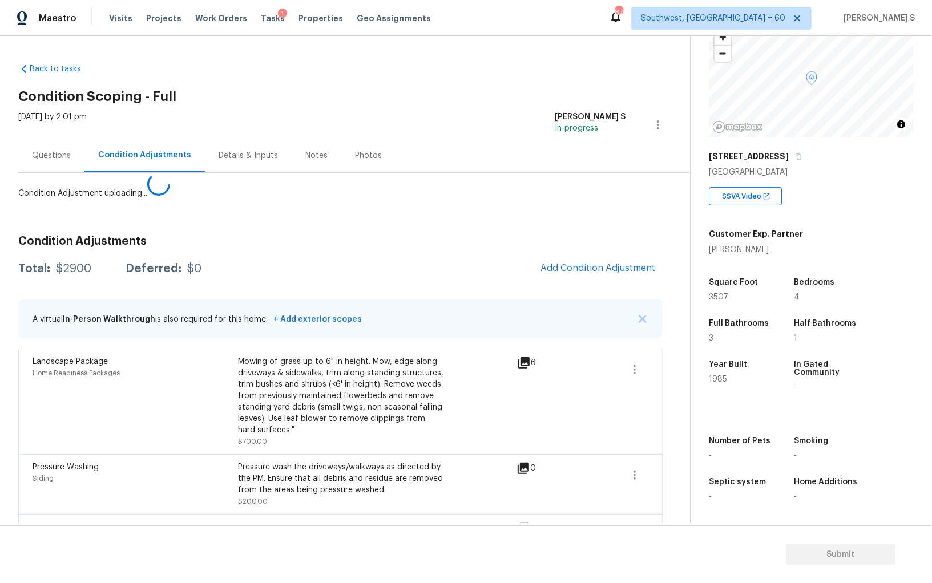
click at [299, 465] on body "Maestro Visits Projects Work Orders Tasks 1 Properties Geo Assignments 878 Sout…" at bounding box center [466, 291] width 932 height 583
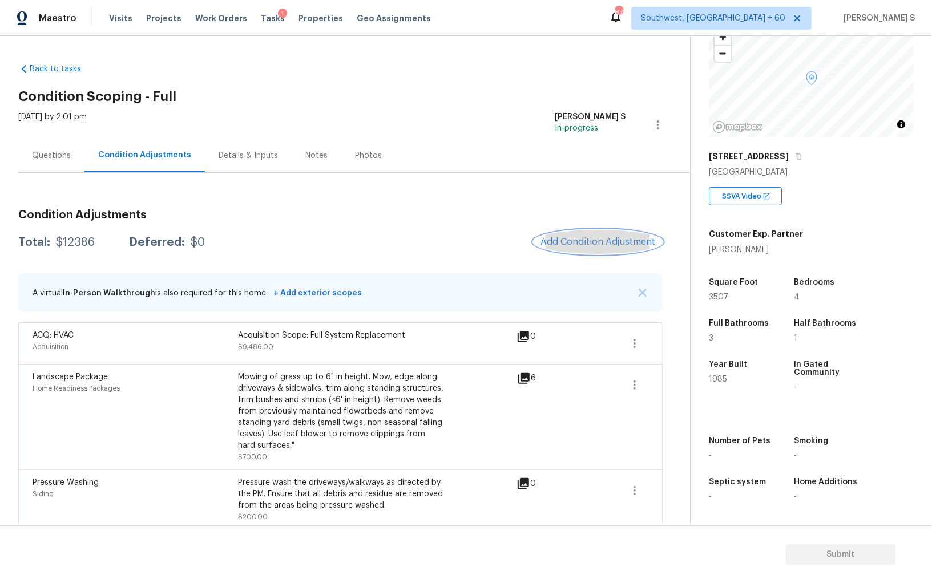
click at [578, 242] on span "Add Condition Adjustment" at bounding box center [598, 242] width 115 height 10
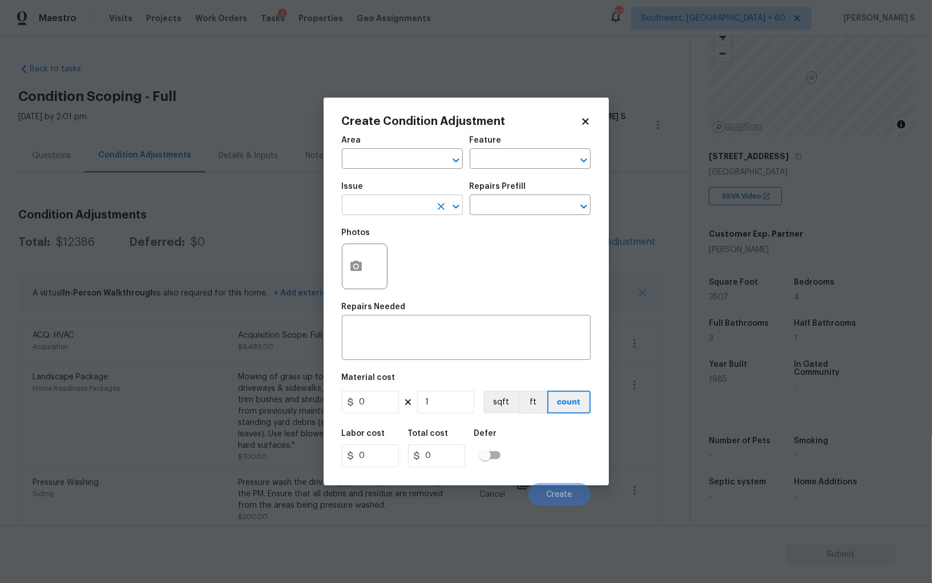
click at [377, 199] on input "text" at bounding box center [386, 206] width 89 height 18
type input "General Plumbing"
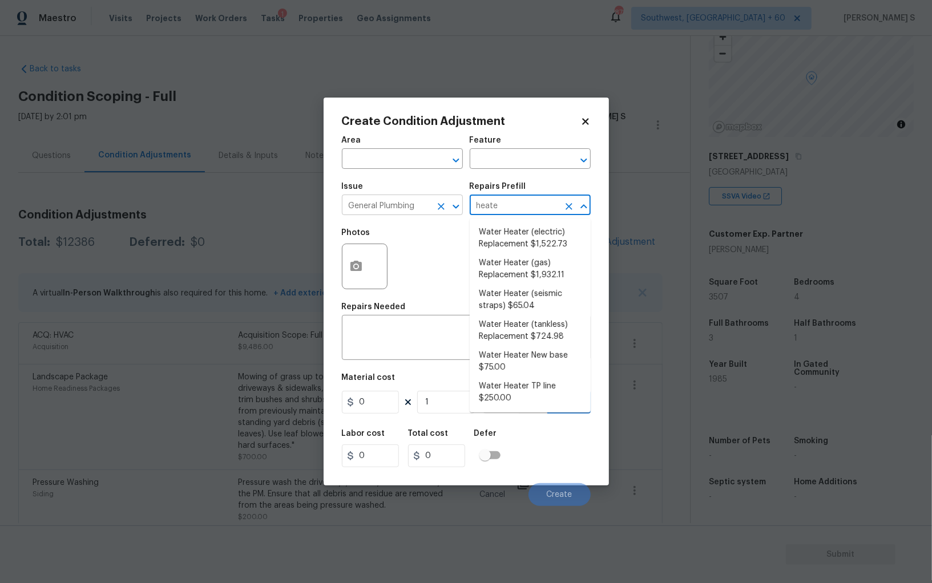
type input "heater"
type input "Plumbing"
type textarea "Remove the existing electric water heater and install a new 40 gallon electric …"
type input "1522.73"
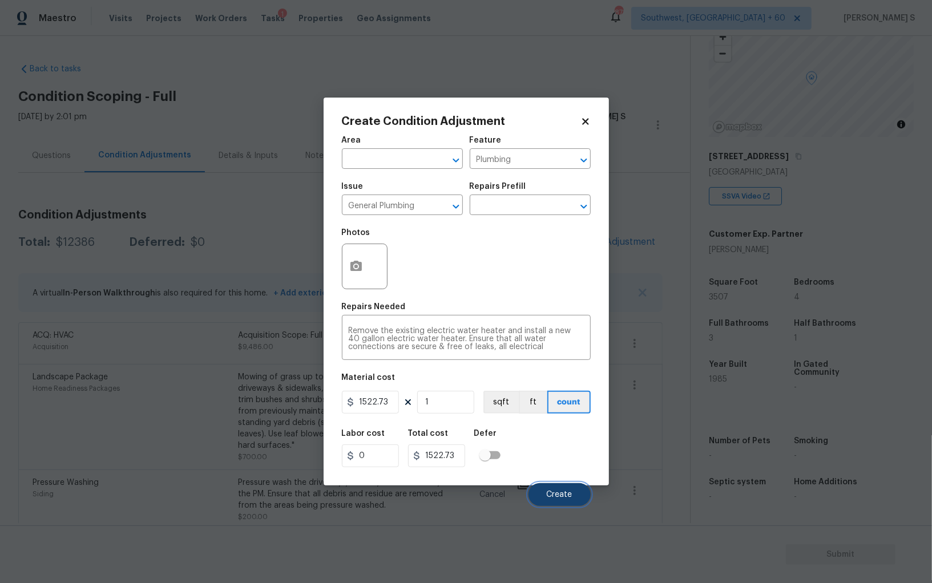
click at [557, 498] on span "Create" at bounding box center [560, 495] width 26 height 9
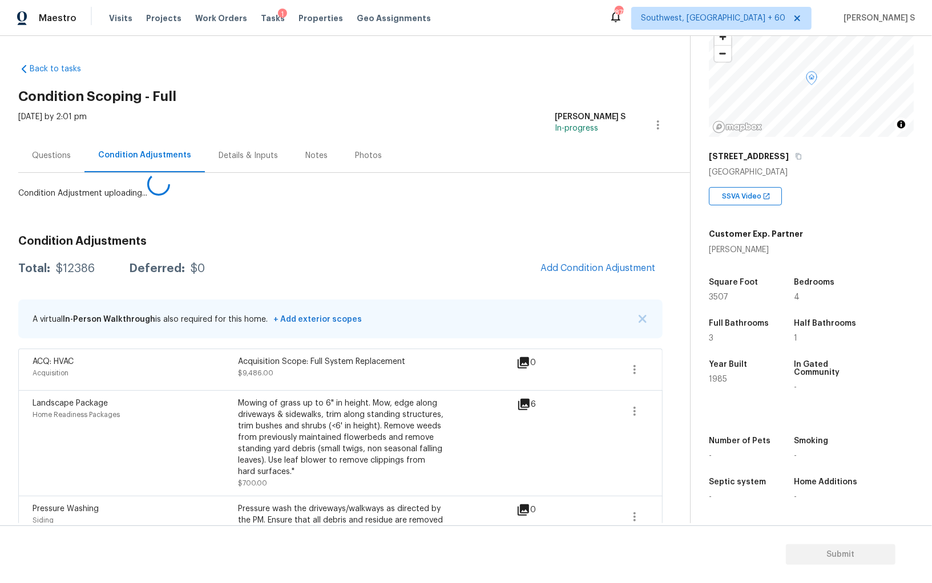
click at [70, 448] on body "Maestro Visits Projects Work Orders Tasks 1 Properties Geo Assignments 878 Sout…" at bounding box center [466, 291] width 932 height 583
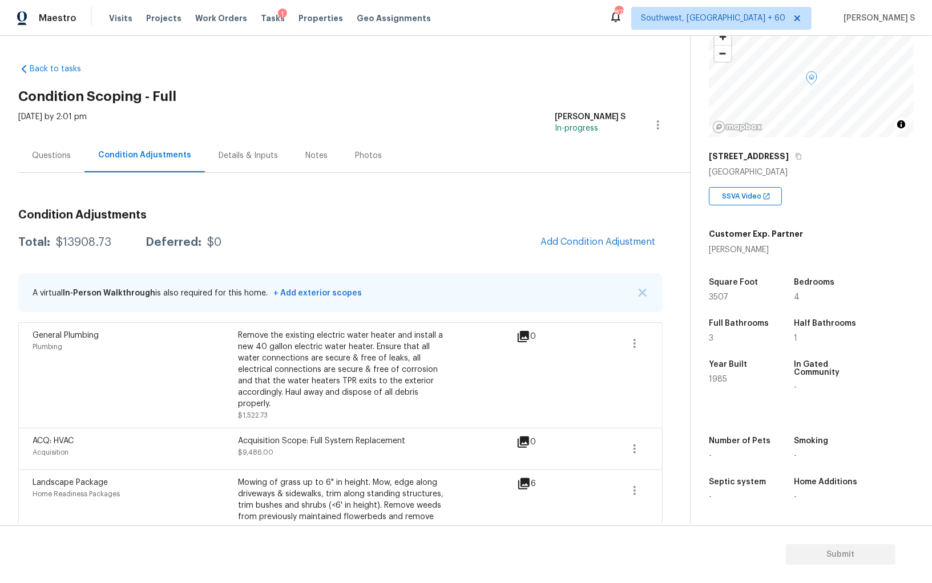
click at [539, 255] on div "Condition Adjustments Total: $13908.73 Deferred: $0 Add Condition Adjustment A …" at bounding box center [340, 447] width 644 height 495
click at [620, 237] on span "Add Condition Adjustment" at bounding box center [598, 242] width 115 height 10
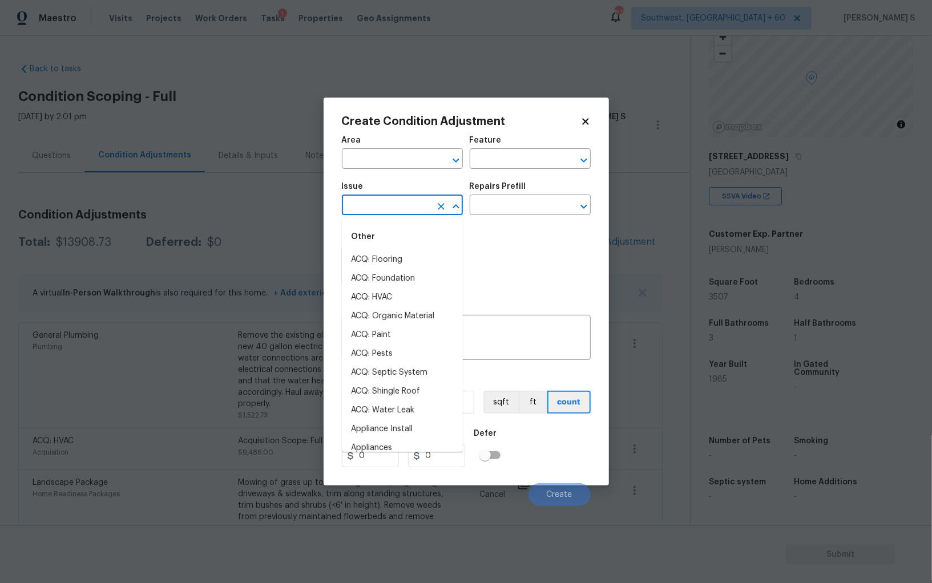
click at [396, 206] on input "text" at bounding box center [386, 206] width 89 height 18
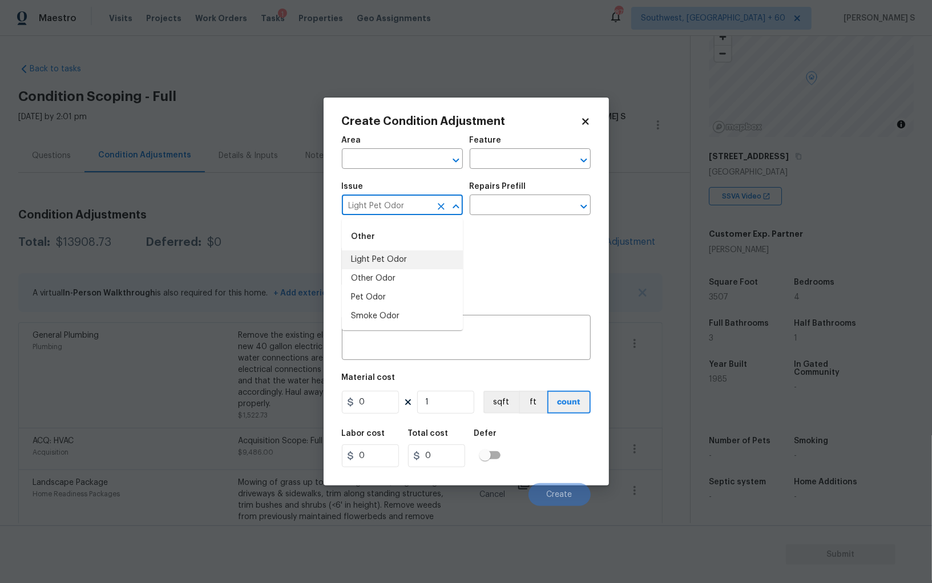
type input "Light Pet Odor"
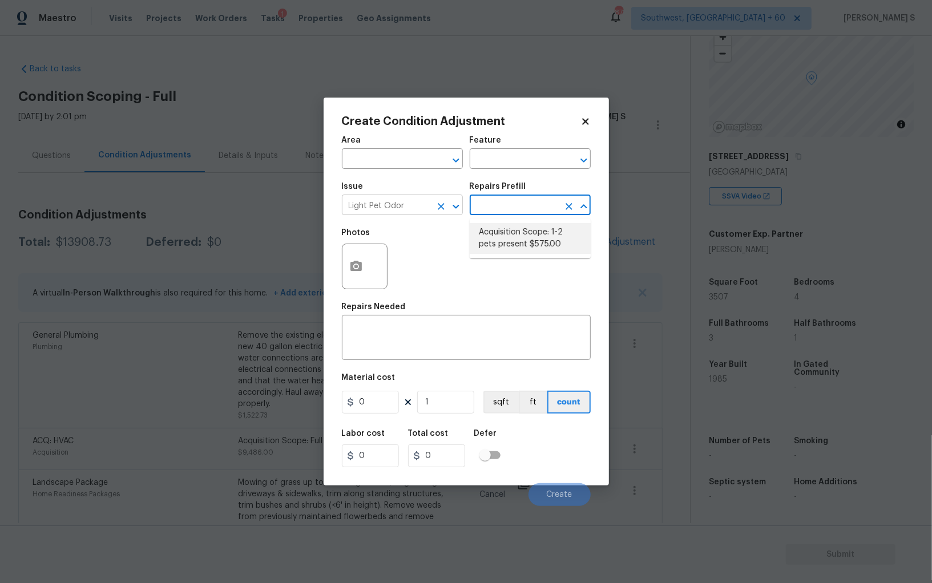
type textarea "Acquisition Scope: 1-2 pets present"
type input "575"
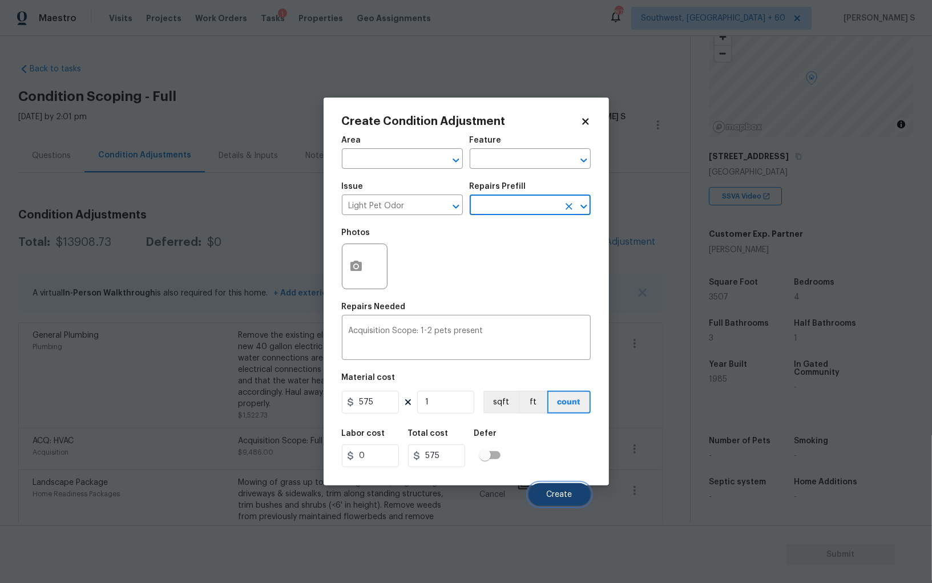
click at [574, 493] on button "Create" at bounding box center [560, 494] width 62 height 23
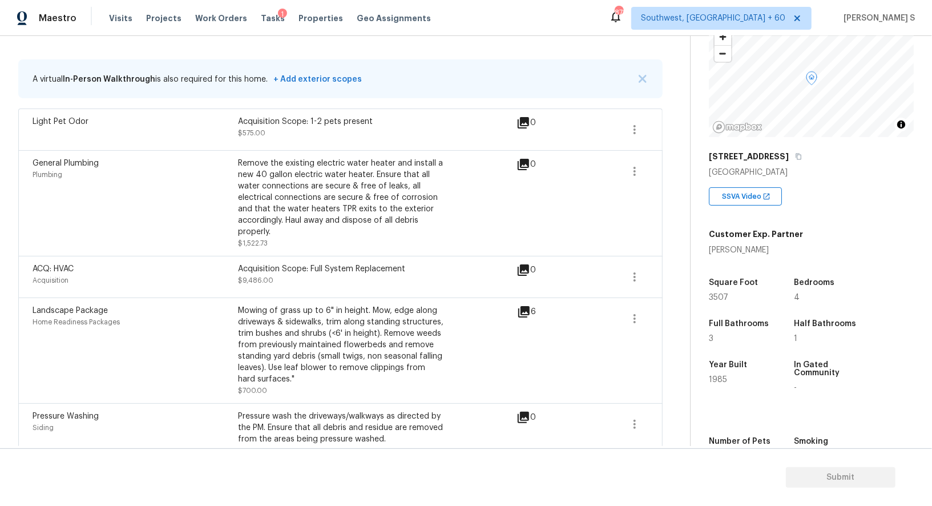
scroll to position [0, 0]
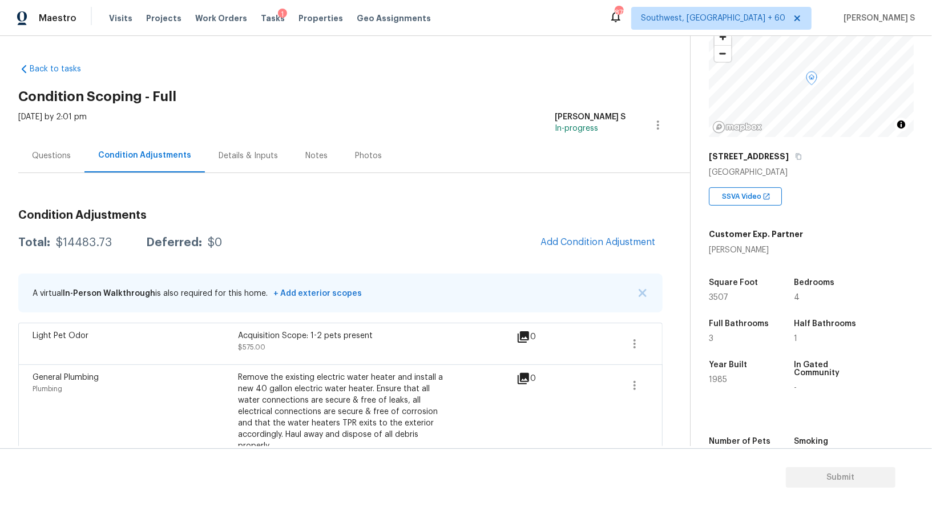
click at [53, 164] on div "Questions" at bounding box center [51, 156] width 66 height 34
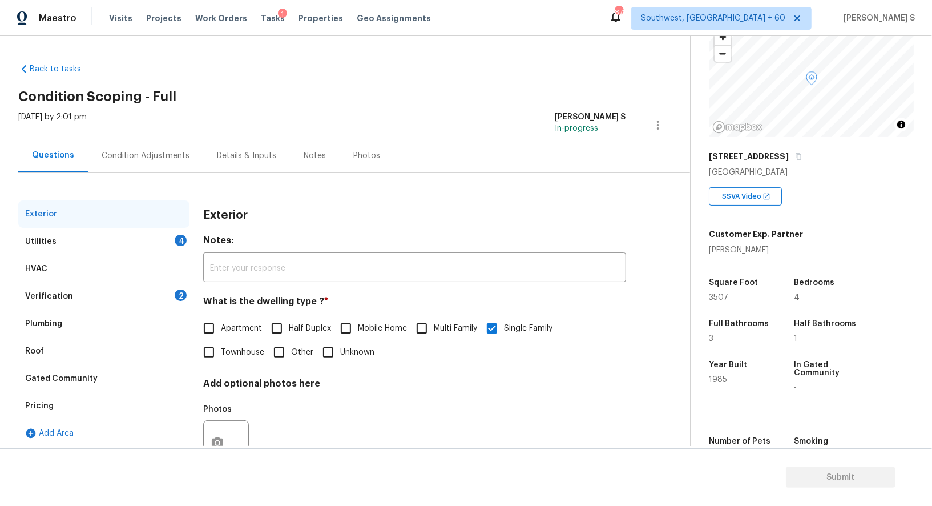
scroll to position [43, 0]
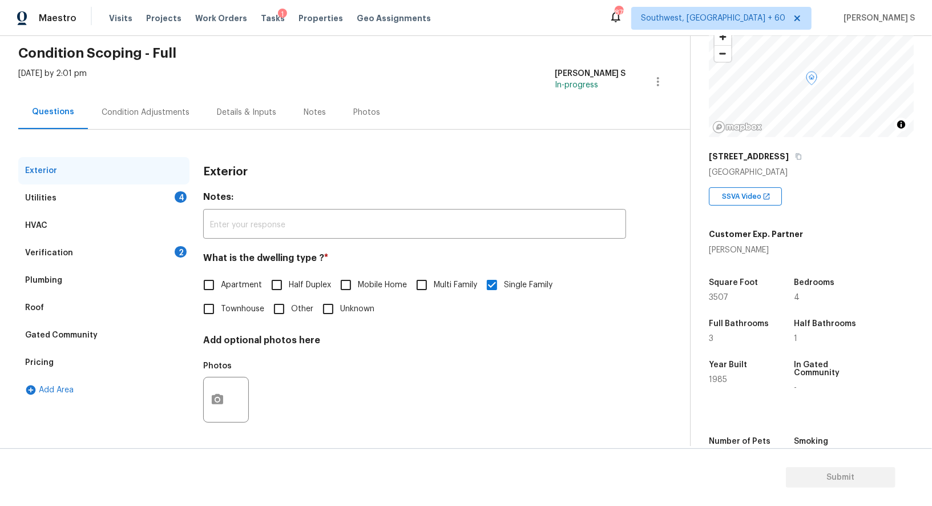
click at [168, 248] on div "Verification 2" at bounding box center [103, 252] width 171 height 27
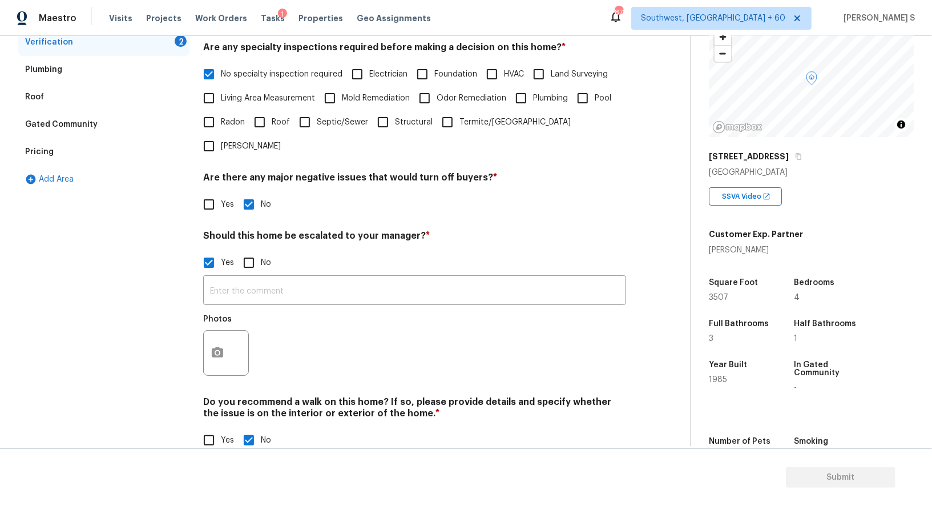
scroll to position [47, 0]
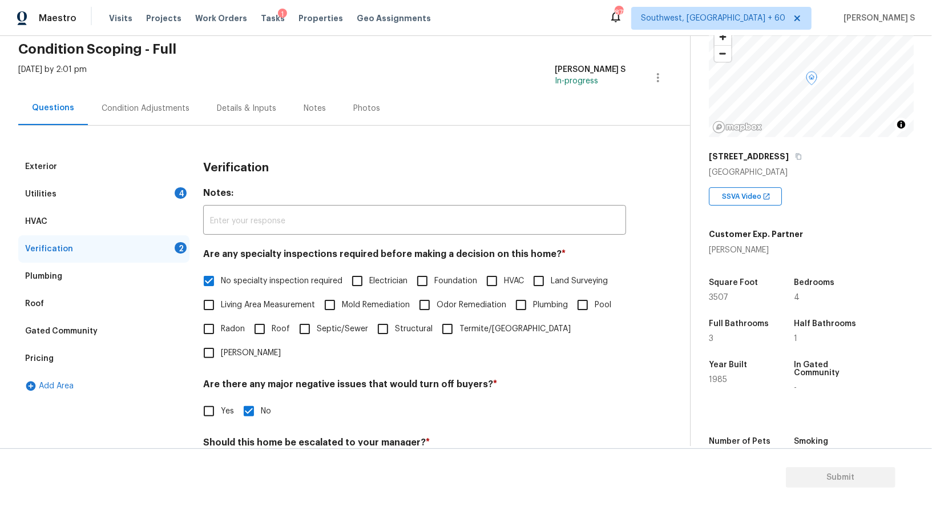
click at [176, 198] on div "Utilities 4" at bounding box center [103, 193] width 171 height 27
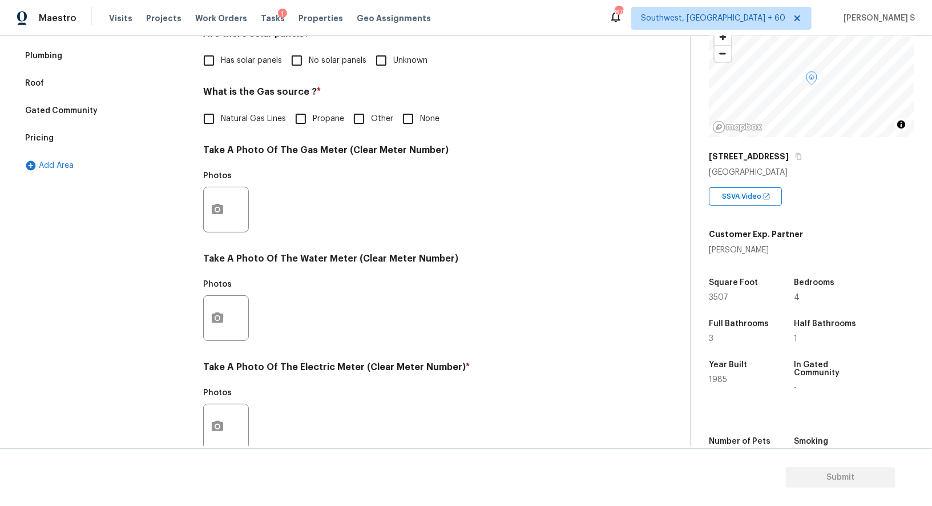
scroll to position [163, 0]
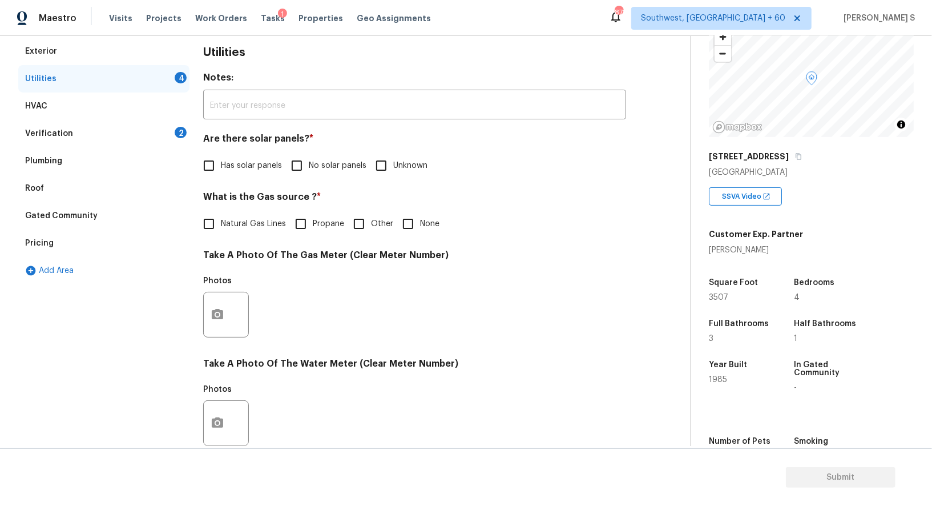
click at [300, 171] on input "No solar panels" at bounding box center [297, 166] width 24 height 24
checkbox input "true"
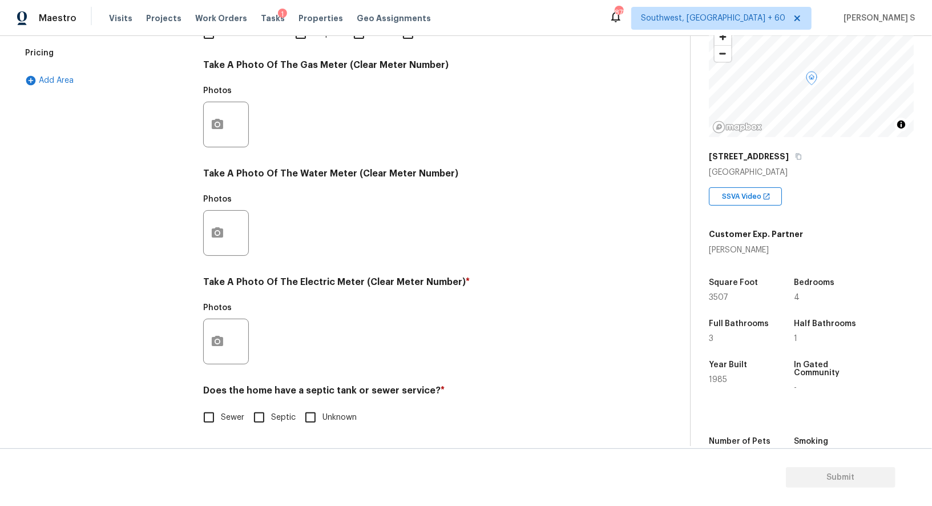
click at [214, 412] on input "Sewer" at bounding box center [209, 417] width 24 height 24
checkbox input "true"
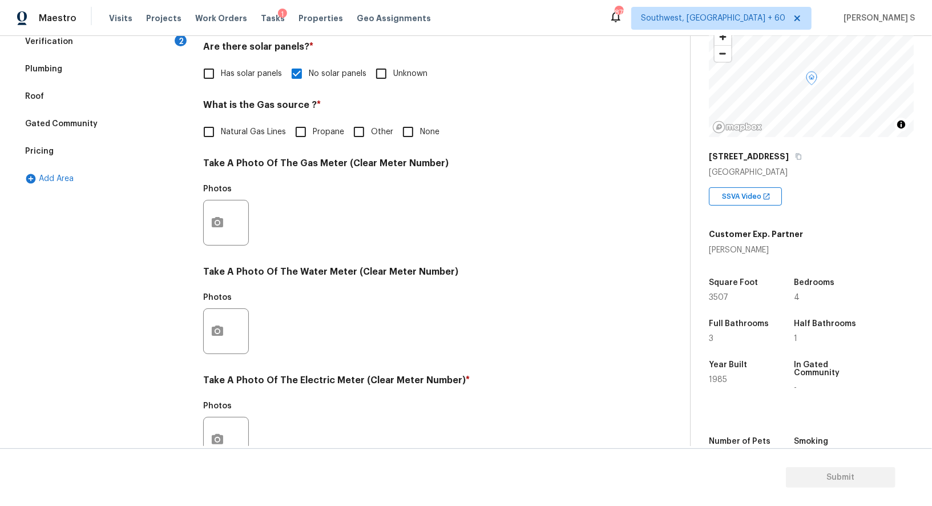
scroll to position [353, 0]
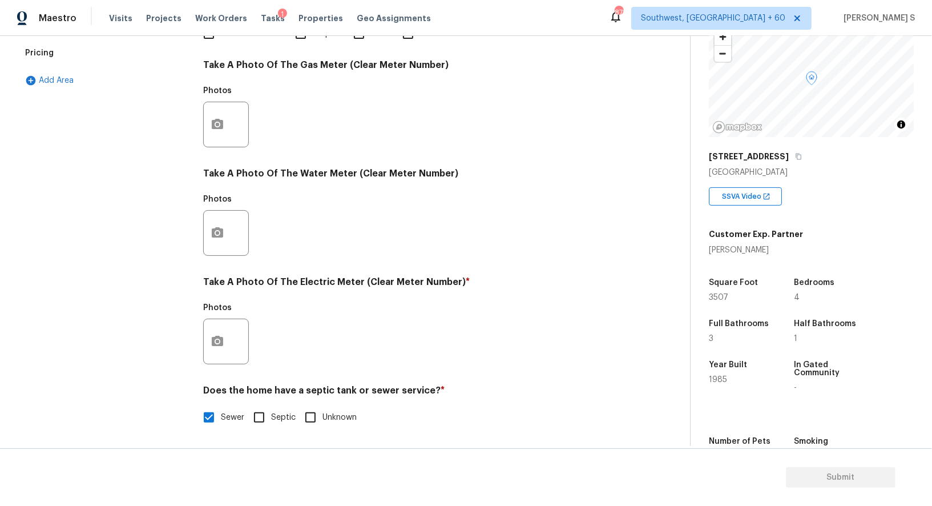
click at [264, 413] on input "Septic" at bounding box center [259, 417] width 24 height 24
checkbox input "true"
checkbox input "false"
click at [215, 335] on icon "button" at bounding box center [218, 341] width 14 height 14
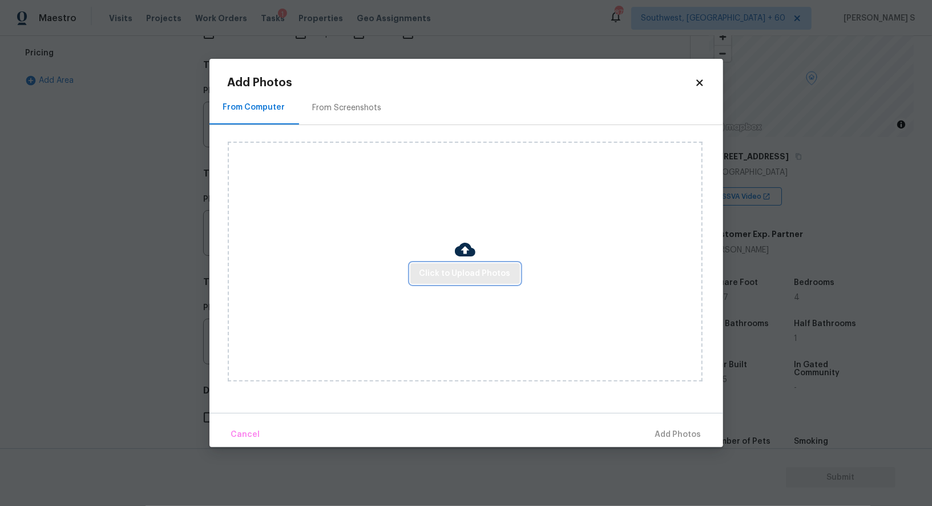
click at [495, 273] on span "Click to Upload Photos" at bounding box center [465, 274] width 91 height 14
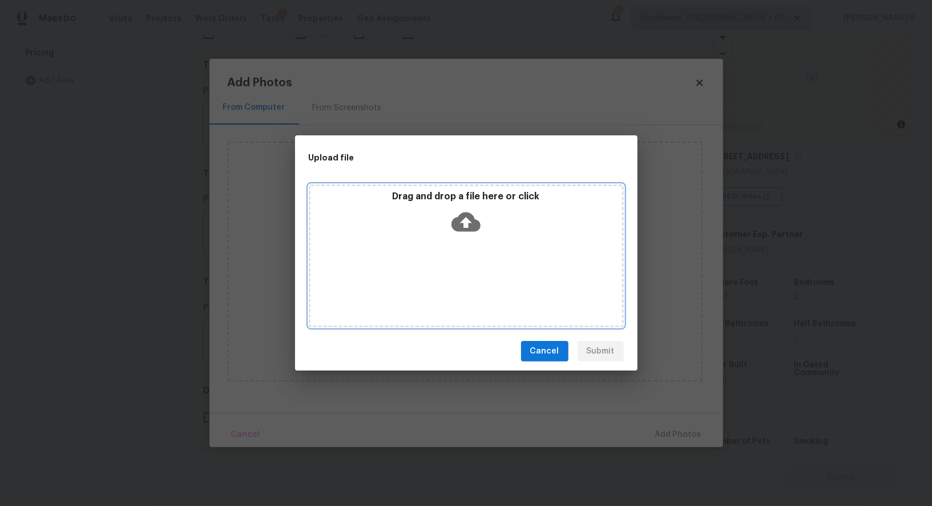
click at [495, 273] on div "Drag and drop a file here or click" at bounding box center [466, 255] width 315 height 143
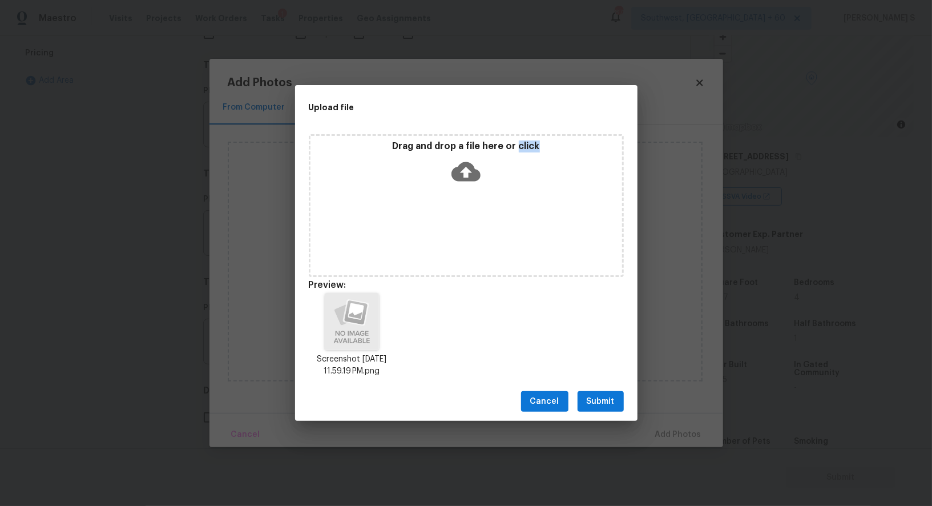
click at [599, 402] on span "Submit" at bounding box center [601, 401] width 28 height 14
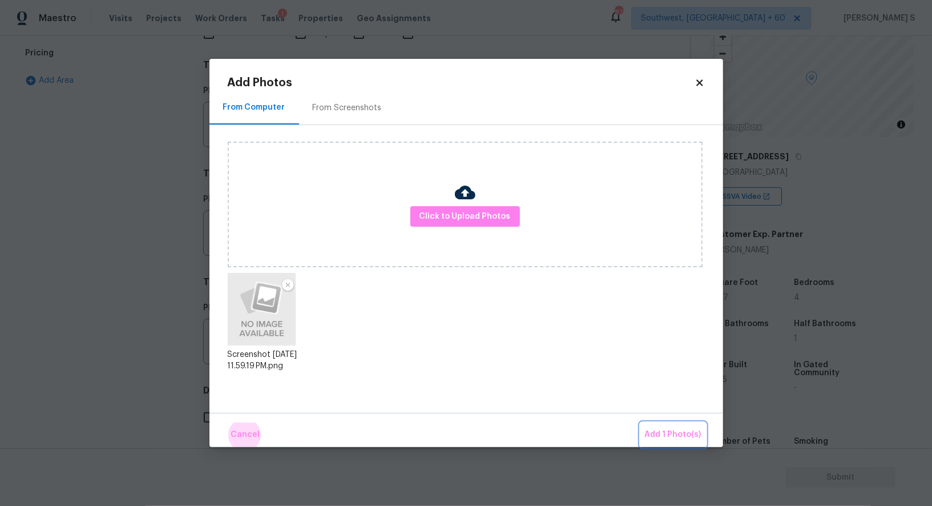
click at [640, 422] on button "Add 1 Photo(s)" at bounding box center [673, 434] width 66 height 25
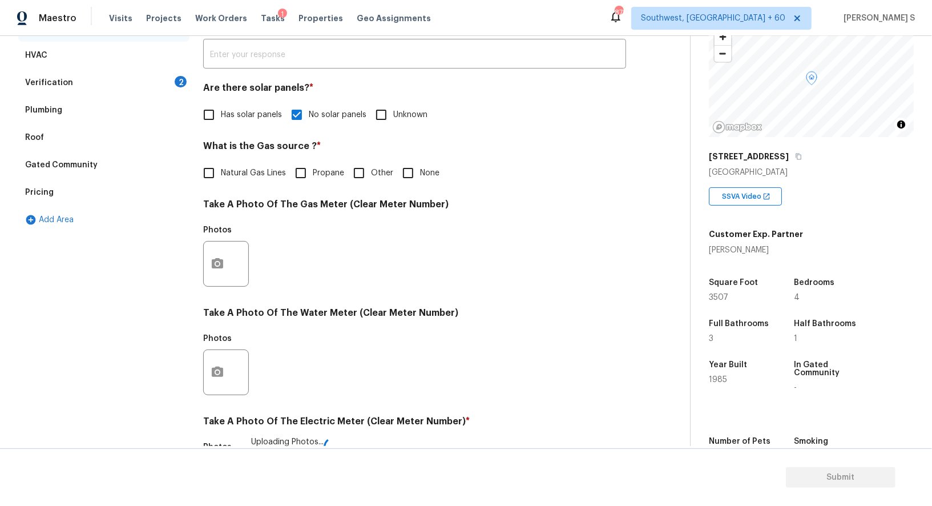
scroll to position [0, 0]
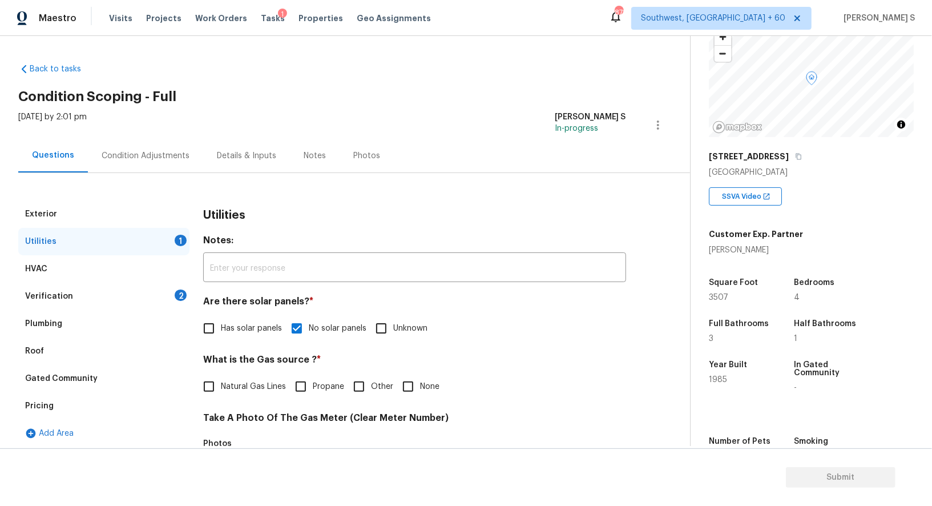
click at [168, 295] on div "Verification 2" at bounding box center [103, 296] width 171 height 27
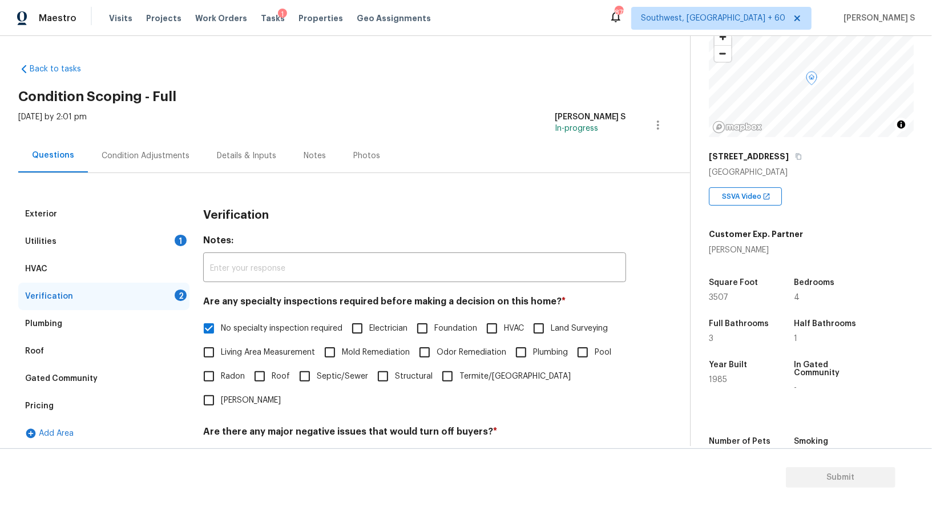
click at [47, 397] on div "Pricing" at bounding box center [103, 405] width 171 height 27
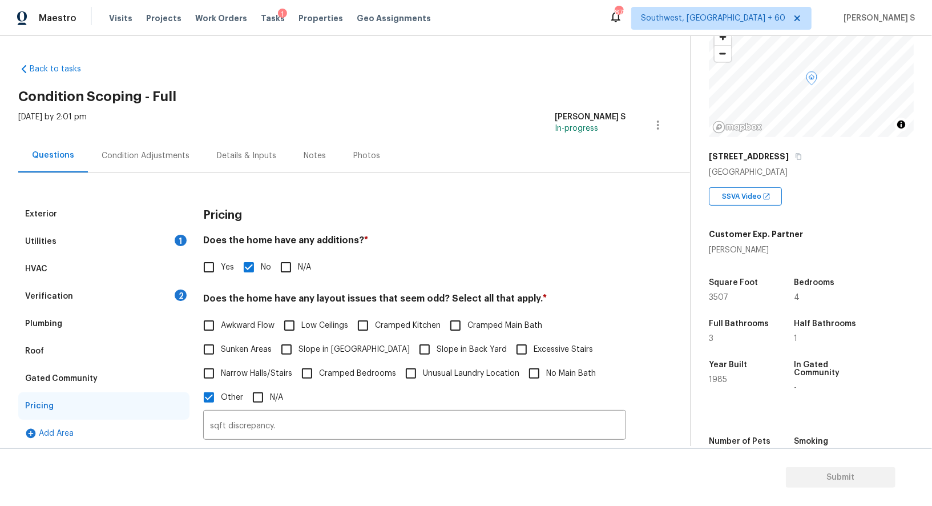
drag, startPoint x: 326, startPoint y: 350, endPoint x: 359, endPoint y: 330, distance: 38.2
click at [327, 350] on span "Slope in [GEOGRAPHIC_DATA]" at bounding box center [354, 350] width 111 height 12
click at [299, 350] on input "Slope in [GEOGRAPHIC_DATA]" at bounding box center [287, 349] width 24 height 24
checkbox input "true"
click at [412, 328] on span "Cramped Kitchen" at bounding box center [408, 327] width 66 height 12
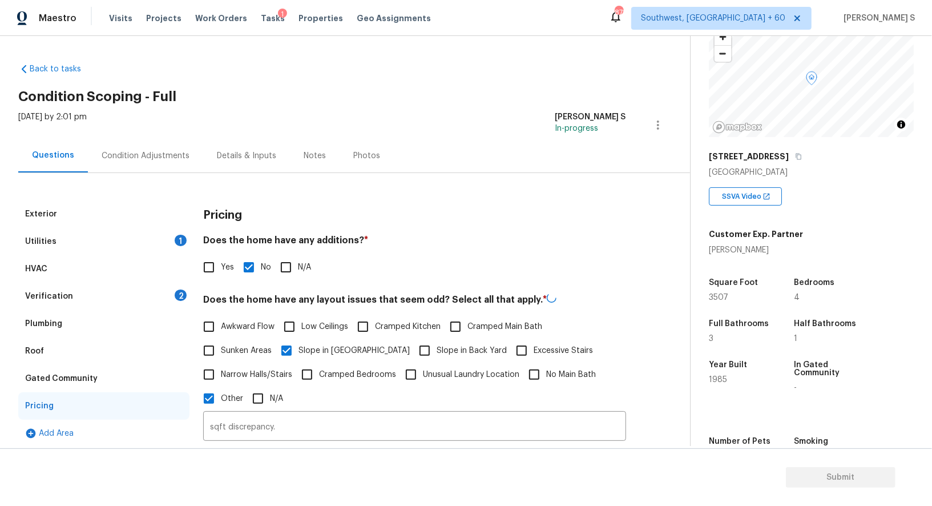
click at [375, 328] on input "Cramped Kitchen" at bounding box center [363, 327] width 24 height 24
checkbox input "true"
click at [437, 346] on span "Slope in Back Yard" at bounding box center [472, 351] width 70 height 12
click at [413, 346] on input "Slope in Back Yard" at bounding box center [425, 350] width 24 height 24
checkbox input "true"
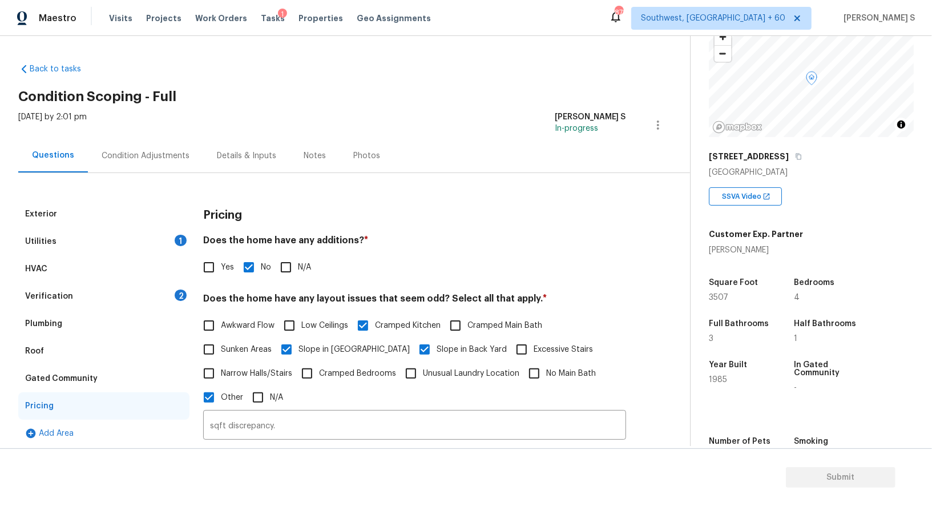
click at [409, 322] on span "Cramped Kitchen" at bounding box center [408, 326] width 66 height 12
click at [375, 322] on input "Cramped Kitchen" at bounding box center [363, 325] width 24 height 24
checkbox input "false"
click at [134, 160] on div "Condition Adjustments" at bounding box center [146, 155] width 88 height 11
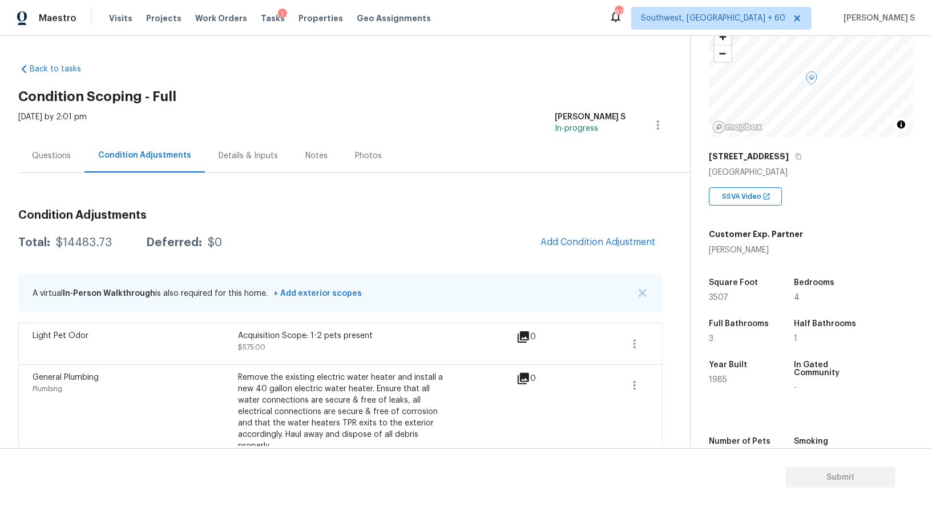
click at [51, 157] on div "Questions" at bounding box center [51, 155] width 39 height 11
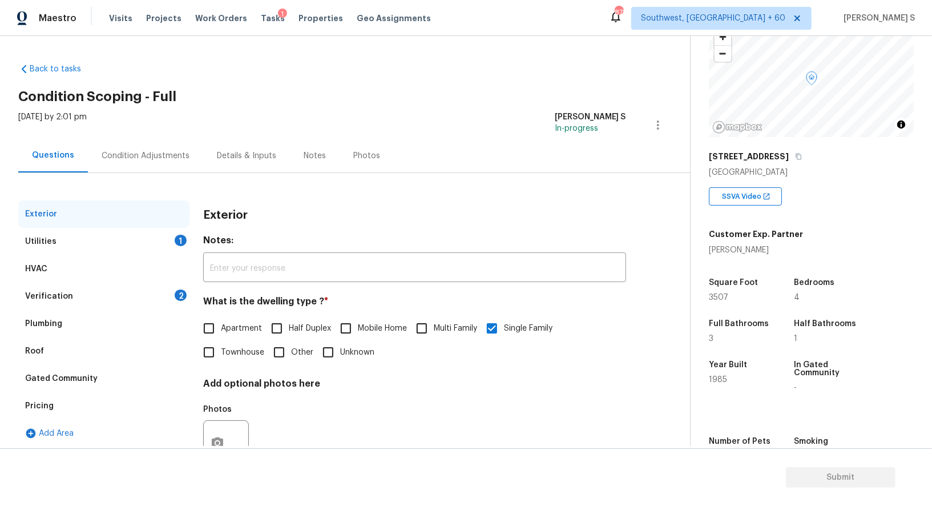
click at [42, 427] on div "Add Area" at bounding box center [103, 433] width 171 height 27
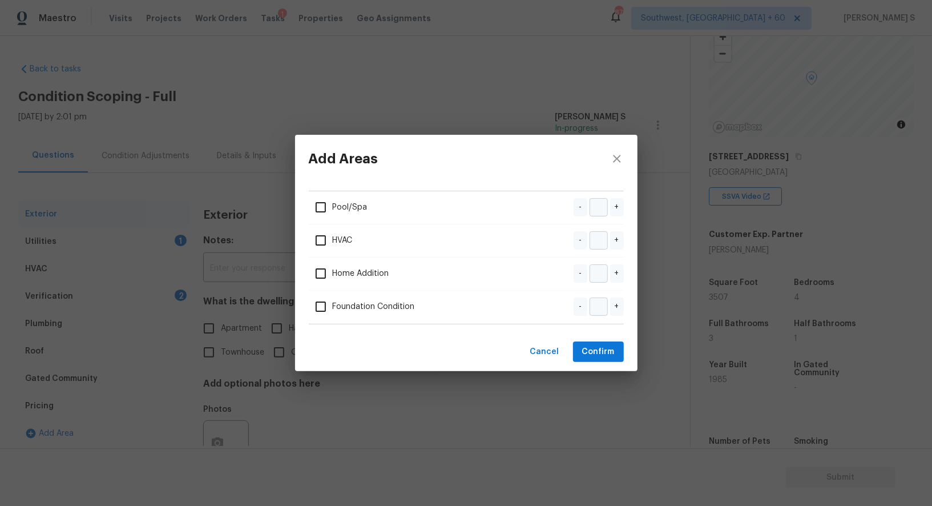
click at [41, 412] on div "Add Areas Pool/Spa - + HVAC - + Home Addition - + Foundation Condition - + Canc…" at bounding box center [466, 253] width 932 height 506
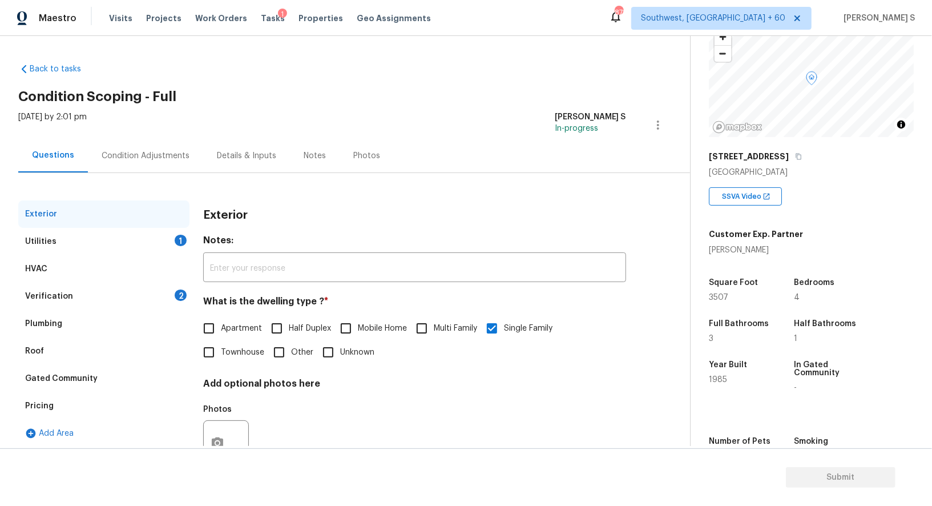
click at [41, 412] on div "Pricing" at bounding box center [103, 405] width 171 height 27
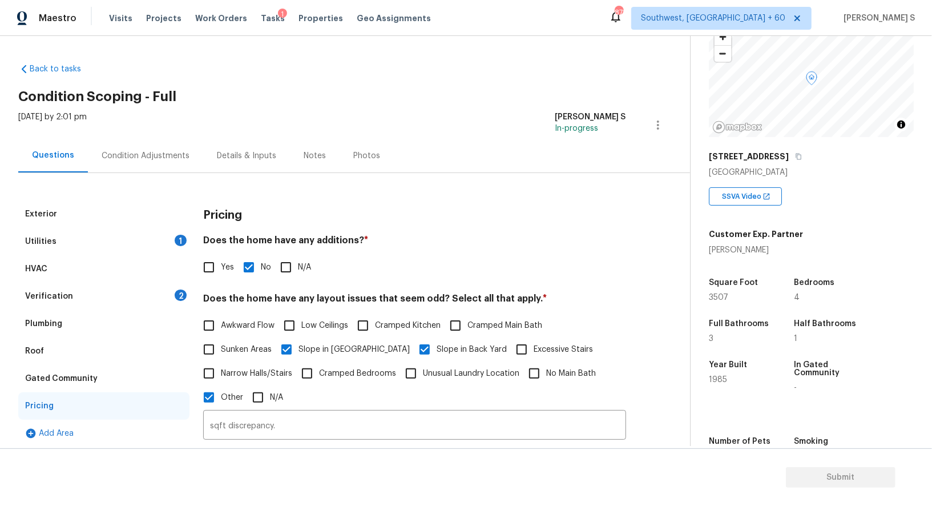
click at [212, 265] on input "Yes" at bounding box center [209, 267] width 24 height 24
checkbox input "true"
checkbox input "false"
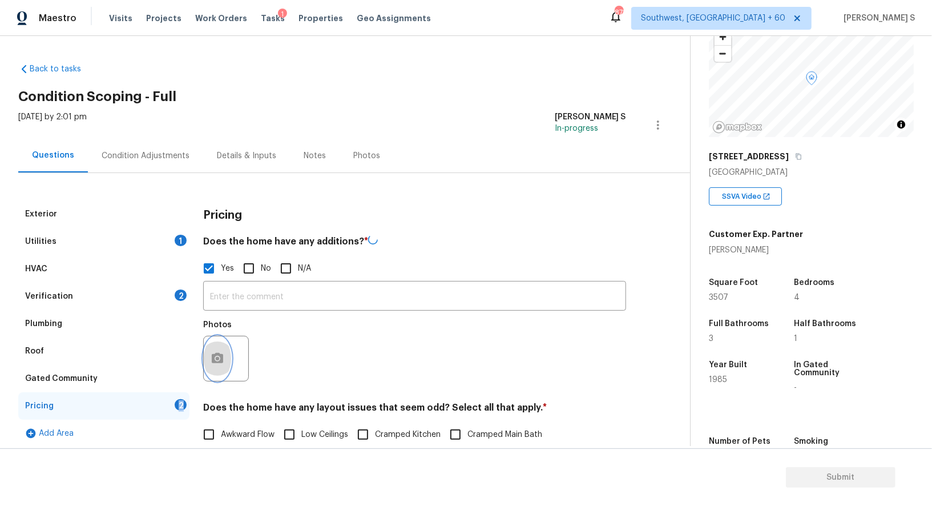
click at [217, 364] on icon "button" at bounding box center [218, 359] width 14 height 14
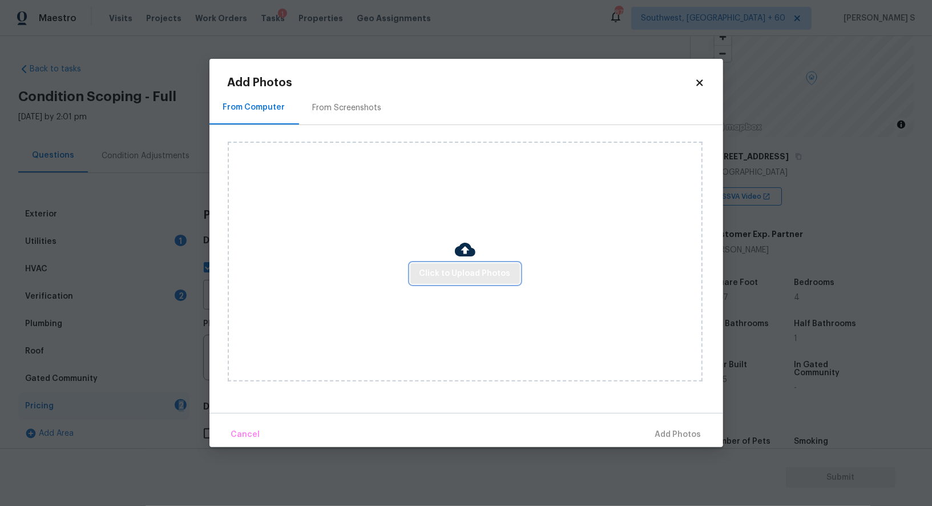
click at [482, 280] on button "Click to Upload Photos" at bounding box center [465, 273] width 110 height 21
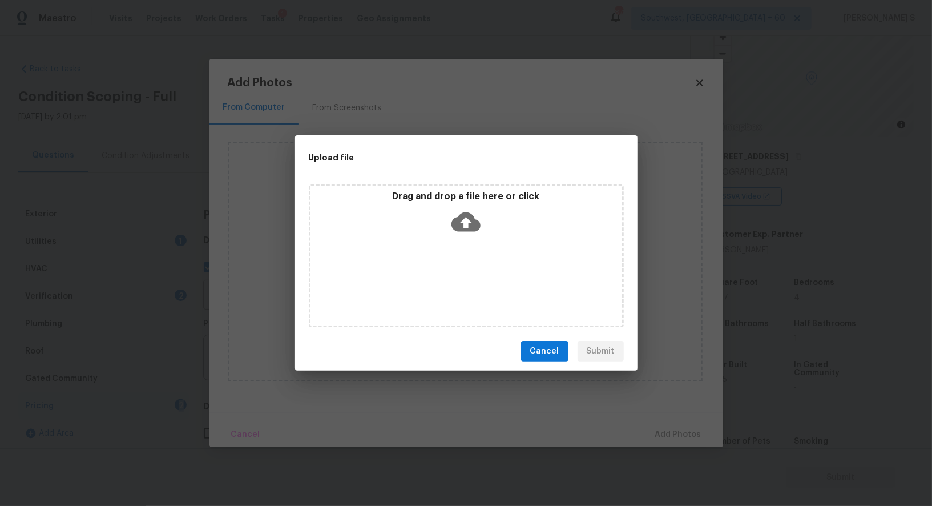
click at [482, 280] on div "Drag and drop a file here or click" at bounding box center [466, 255] width 315 height 143
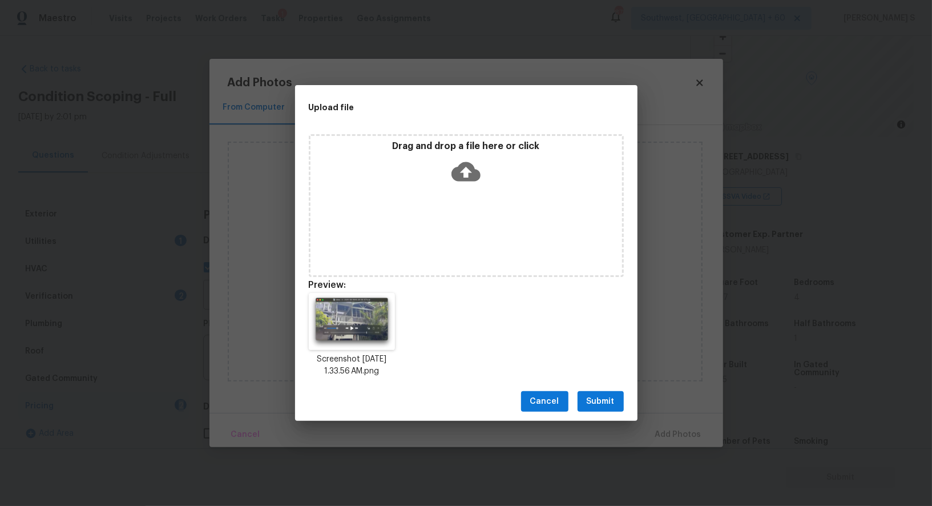
click at [599, 400] on span "Submit" at bounding box center [601, 401] width 28 height 14
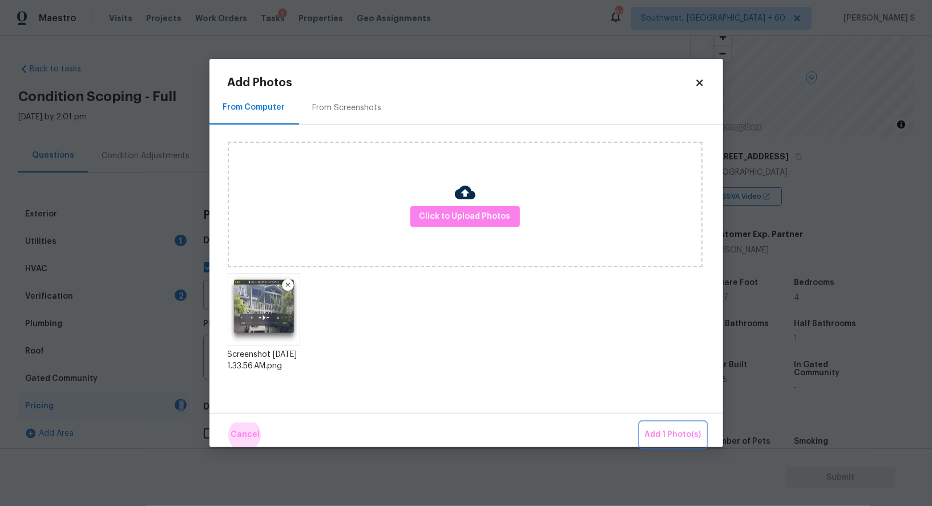
click at [640, 422] on button "Add 1 Photo(s)" at bounding box center [673, 434] width 66 height 25
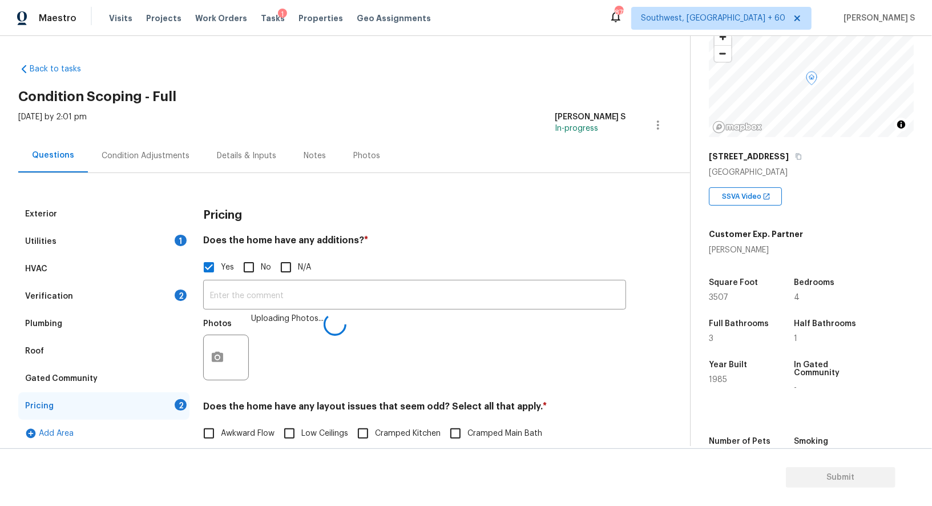
click at [425, 313] on div "Photos Uploading Photos..." at bounding box center [414, 350] width 423 height 74
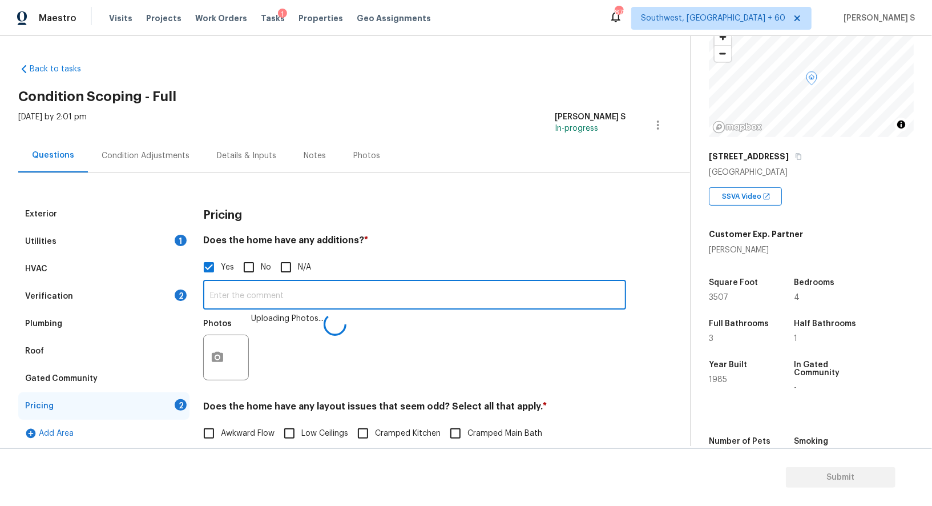
click at [425, 303] on input "text" at bounding box center [414, 296] width 423 height 27
type input "Enclosed patio."
click at [382, 327] on div "Photos" at bounding box center [414, 350] width 423 height 74
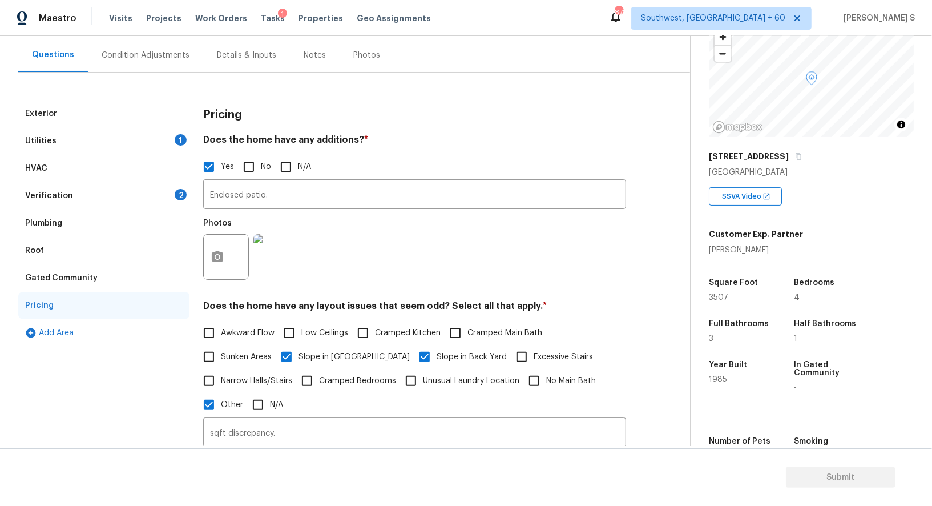
scroll to position [79, 0]
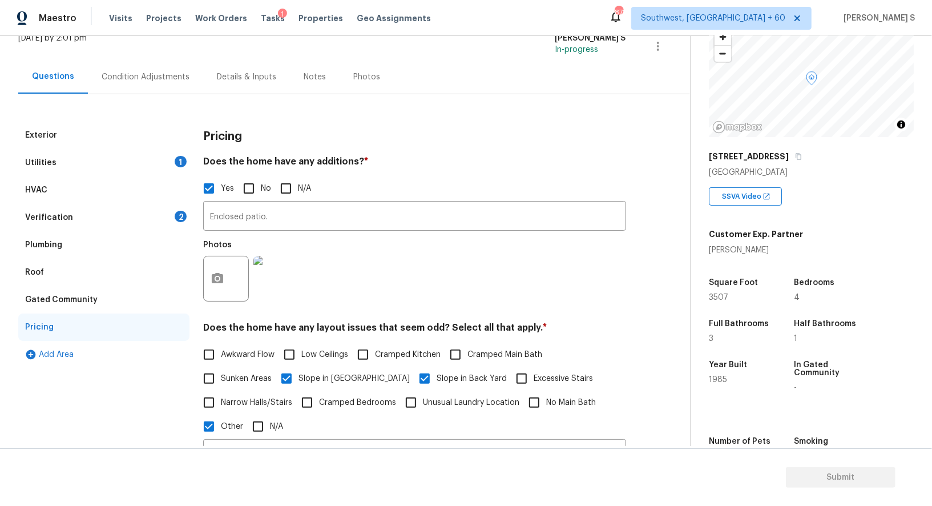
click at [174, 221] on div "Verification 2" at bounding box center [103, 217] width 171 height 27
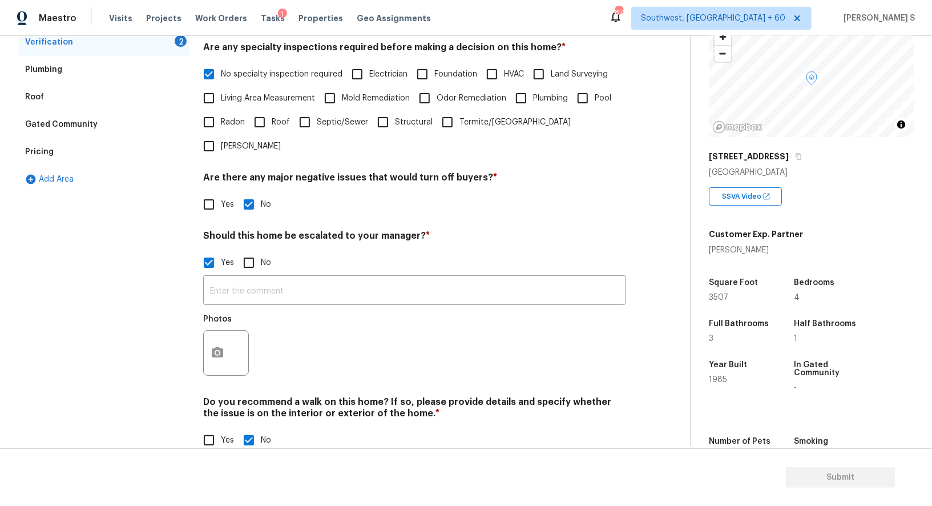
scroll to position [0, 0]
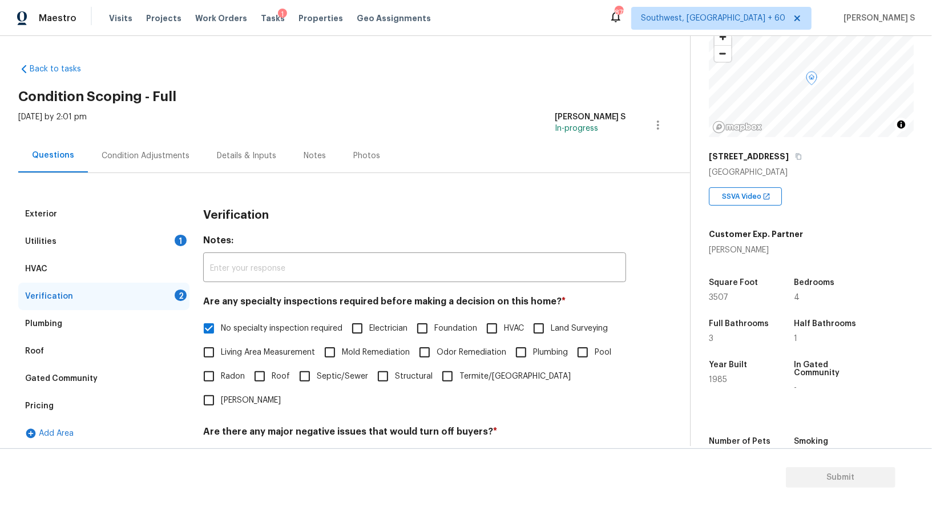
click at [192, 160] on div "Condition Adjustments" at bounding box center [145, 156] width 115 height 34
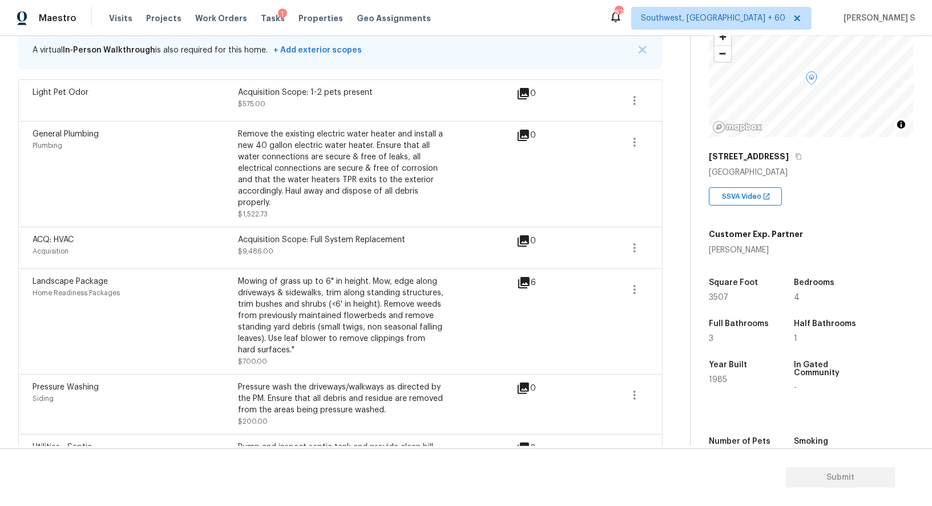
scroll to position [46, 0]
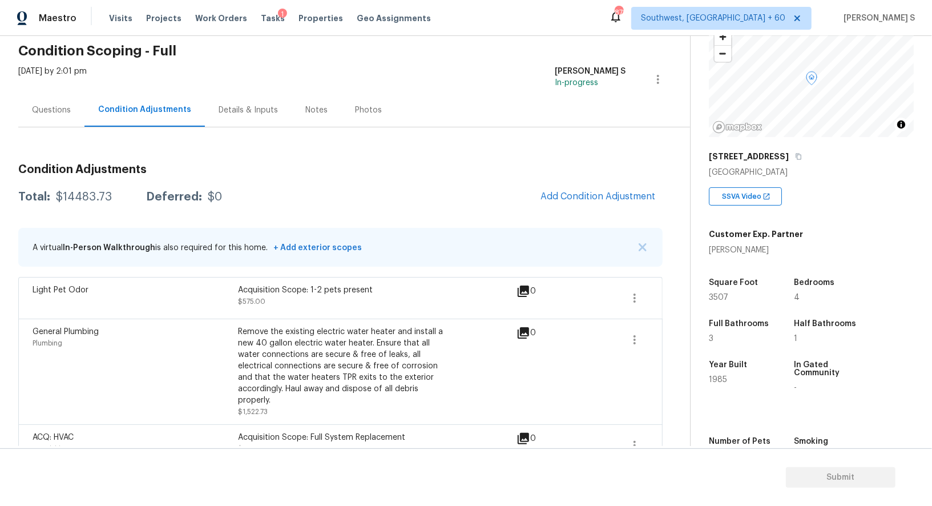
click at [590, 183] on div "Condition Adjustments Total: $14483.73 Deferred: $0 Add Condition Adjustment A …" at bounding box center [340, 423] width 644 height 537
click at [614, 190] on button "Add Condition Adjustment" at bounding box center [598, 196] width 129 height 24
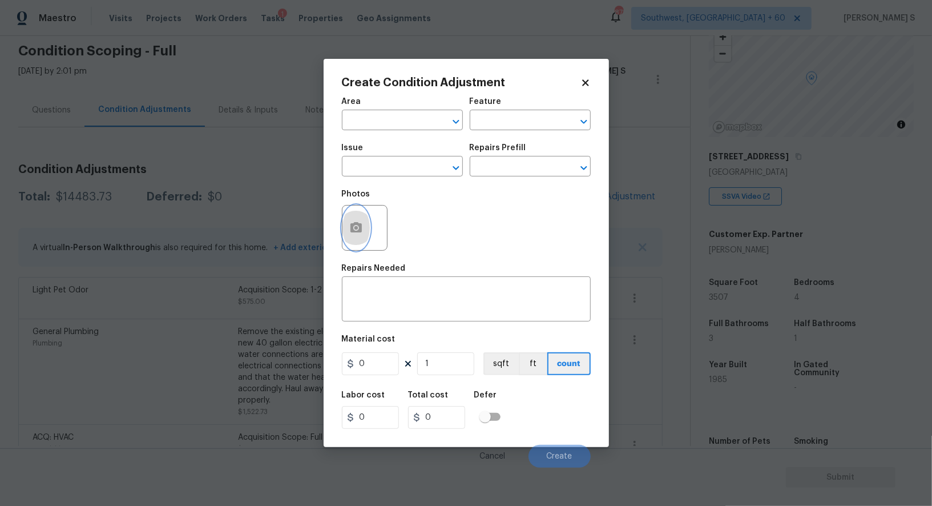
click at [359, 238] on button "button" at bounding box center [355, 227] width 27 height 45
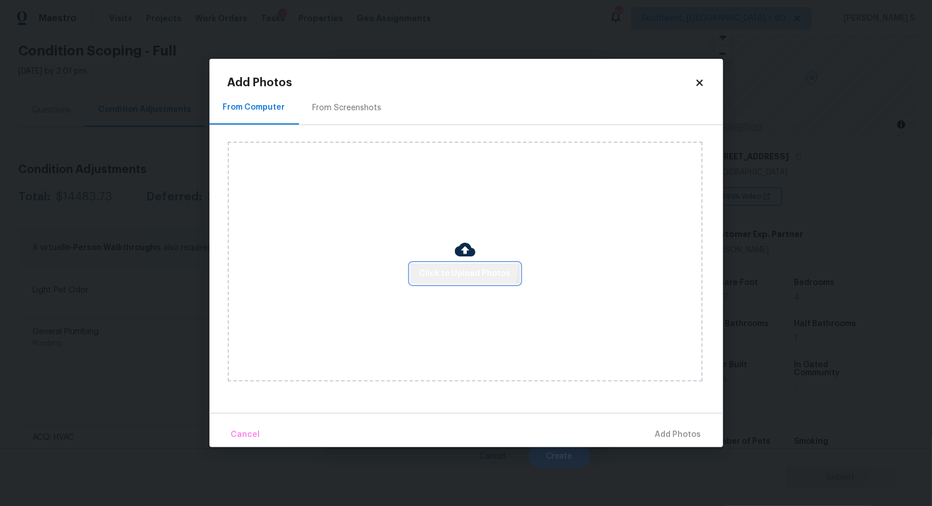
click at [463, 267] on span "Click to Upload Photos" at bounding box center [465, 274] width 91 height 14
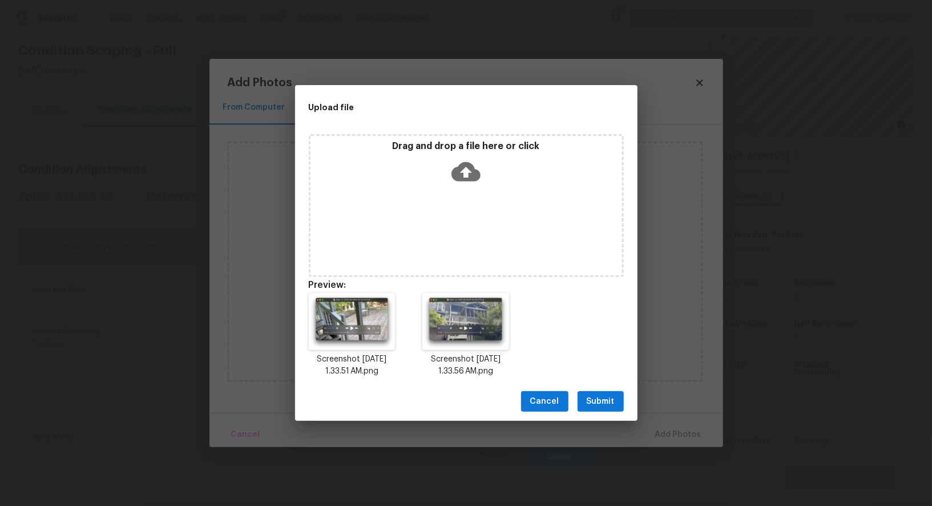
click at [601, 398] on span "Submit" at bounding box center [601, 401] width 28 height 14
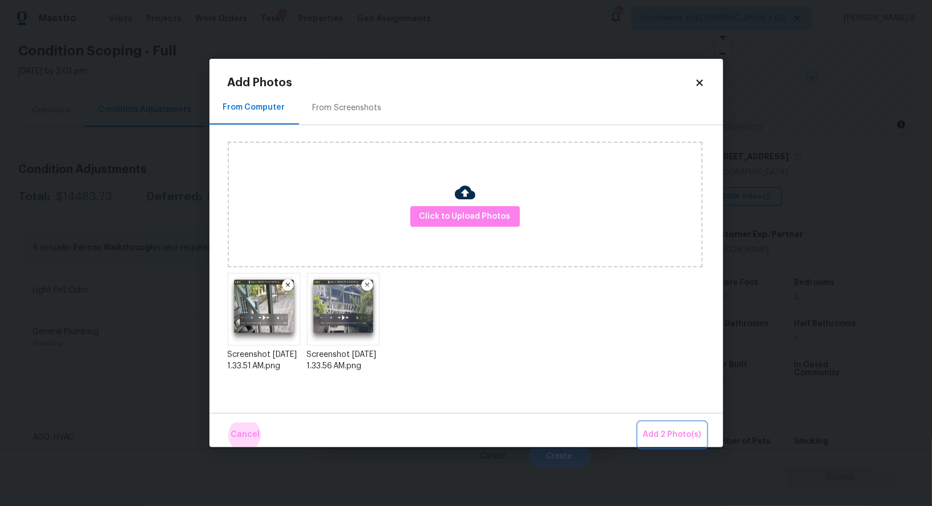
click at [639, 422] on button "Add 2 Photo(s)" at bounding box center [672, 434] width 67 height 25
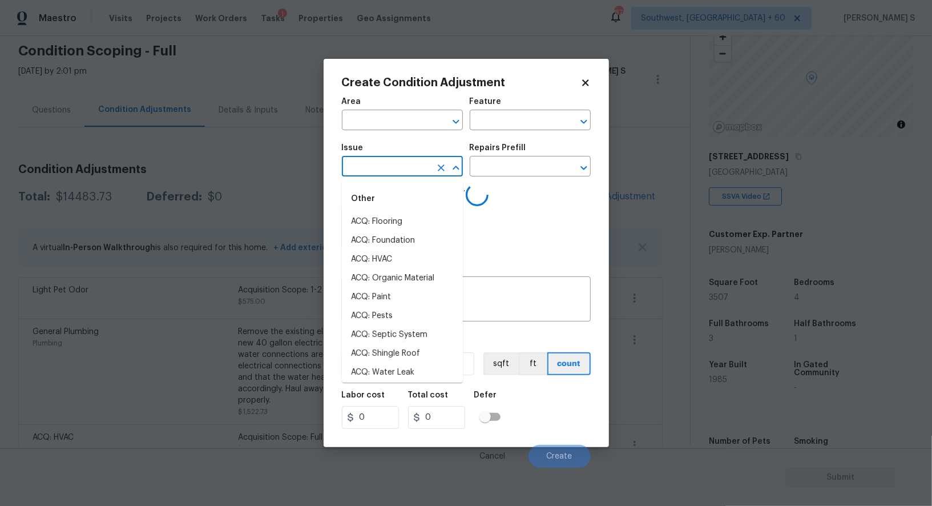
click at [378, 162] on input "text" at bounding box center [386, 168] width 89 height 18
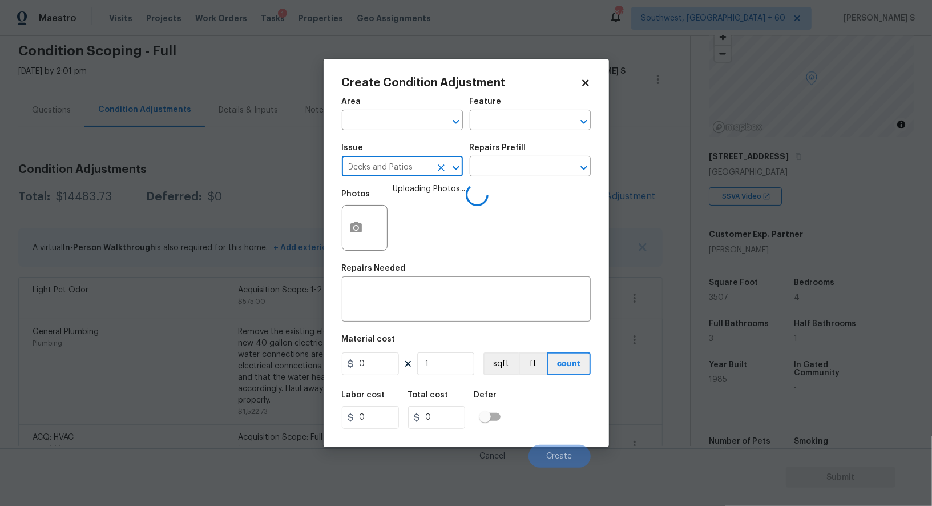
type input "Decks and Patios"
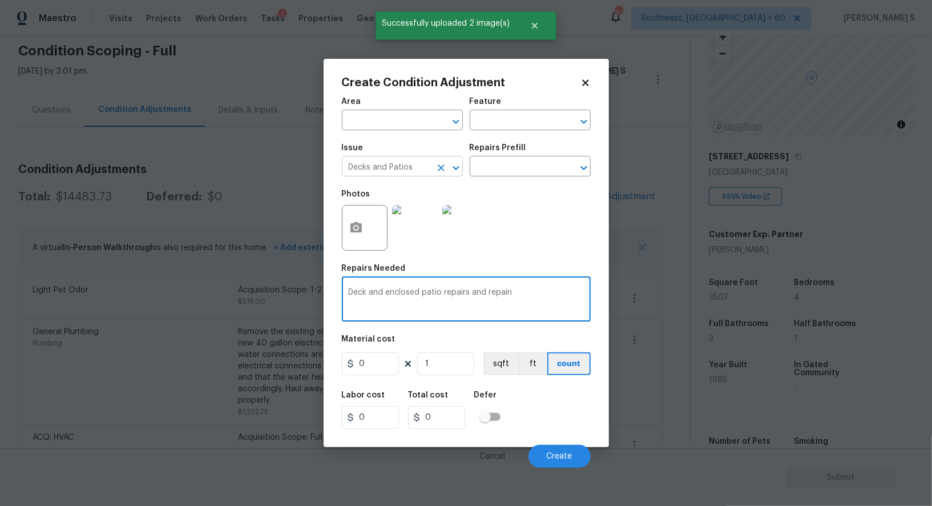
type textarea "Deck and enclosed patio repairs and repain"
click at [378, 162] on input "Decks and Patios" at bounding box center [386, 168] width 89 height 18
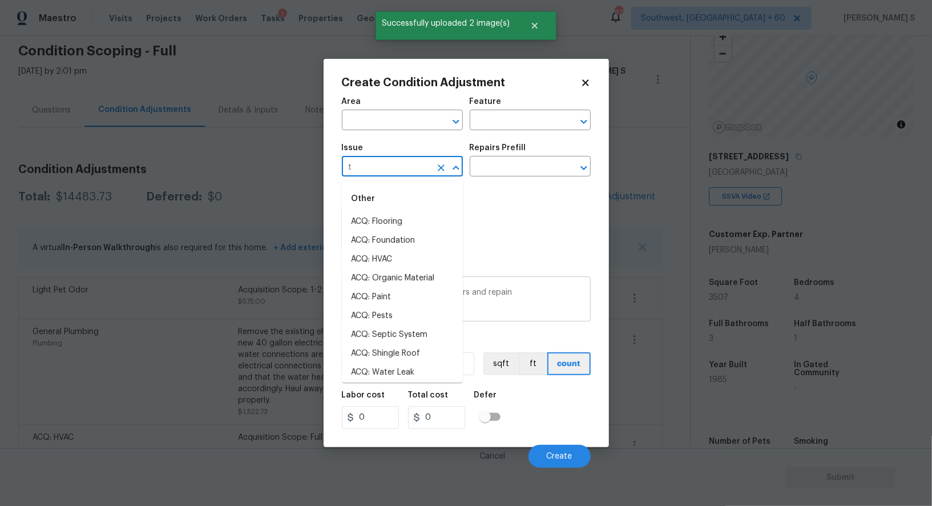
type input "Decks and Patios"
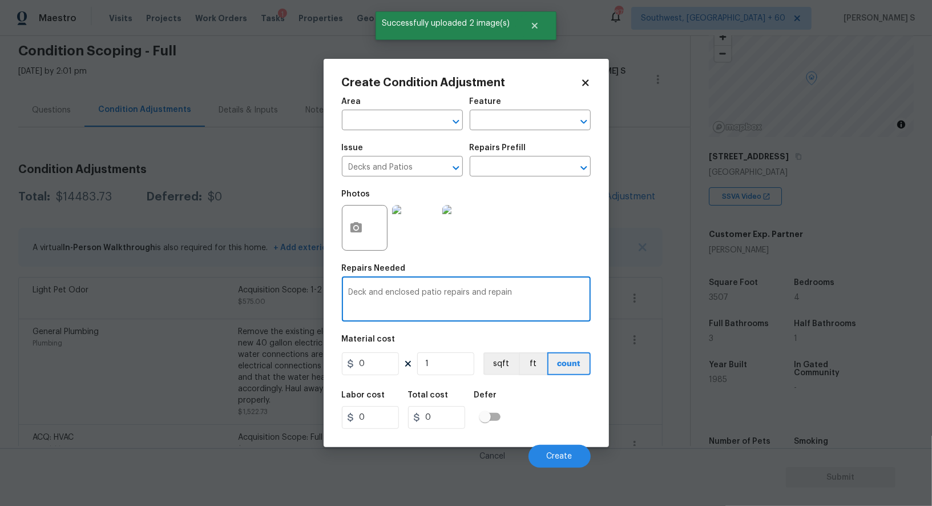
click at [513, 295] on textarea "Deck and enclosed patio repairs and repain" at bounding box center [466, 300] width 235 height 24
type textarea "Deck and enclosed patio repairs and repaint"
click at [373, 365] on input "0" at bounding box center [370, 363] width 57 height 23
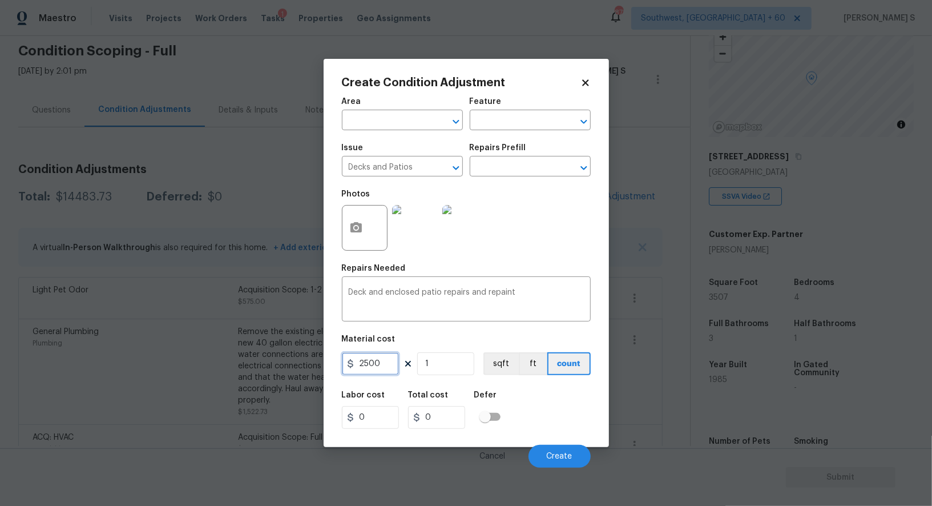
type input "2500"
click at [567, 435] on div "Labor cost 0 Total cost 2500 Defer" at bounding box center [466, 409] width 249 height 51
click at [566, 455] on span "Create" at bounding box center [560, 456] width 26 height 9
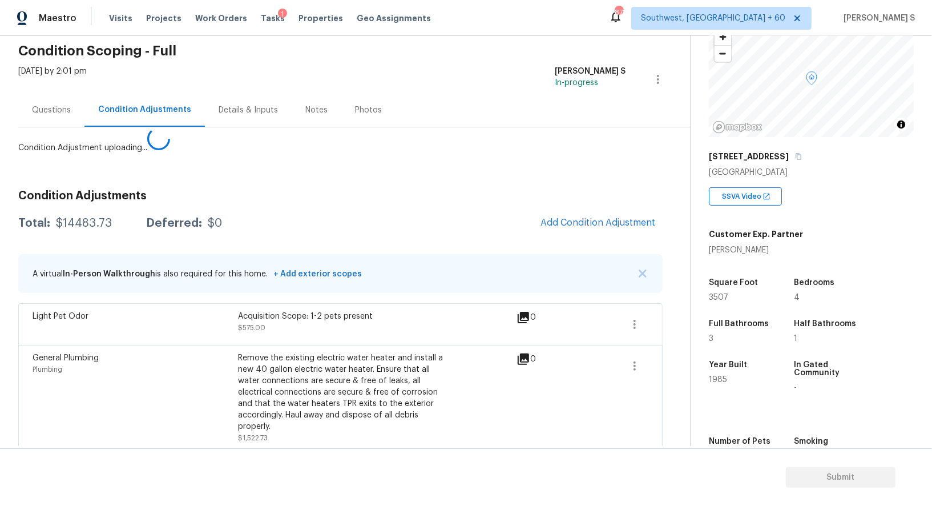
drag, startPoint x: 196, startPoint y: 423, endPoint x: 378, endPoint y: 264, distance: 242.3
click at [195, 422] on body "Maestro Visits Projects Work Orders Tasks 1 Properties Geo Assignments 878 Sout…" at bounding box center [466, 253] width 932 height 506
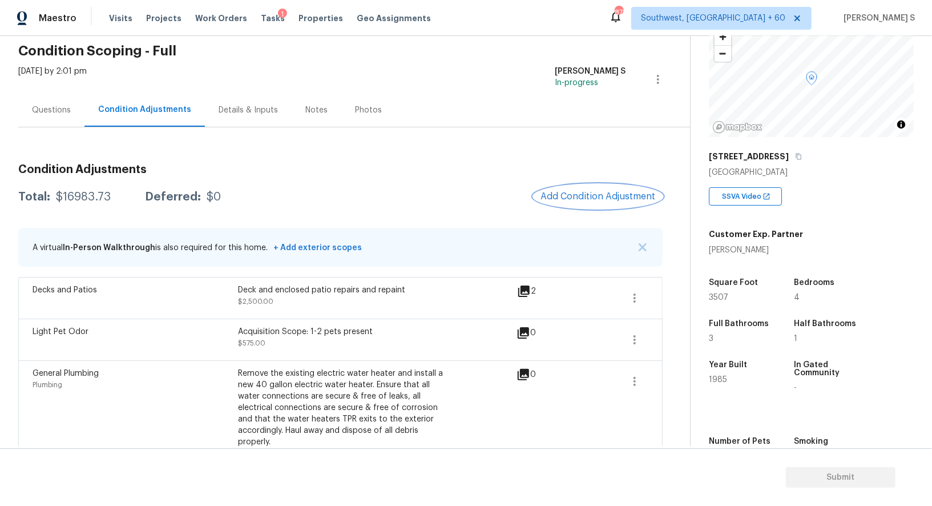
click at [606, 199] on span "Add Condition Adjustment" at bounding box center [598, 196] width 115 height 10
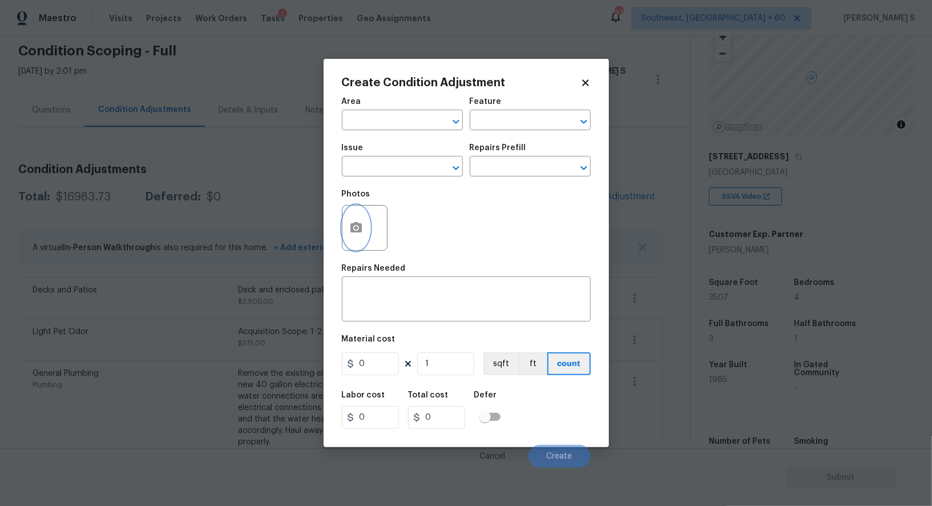
click at [349, 237] on button "button" at bounding box center [355, 227] width 27 height 45
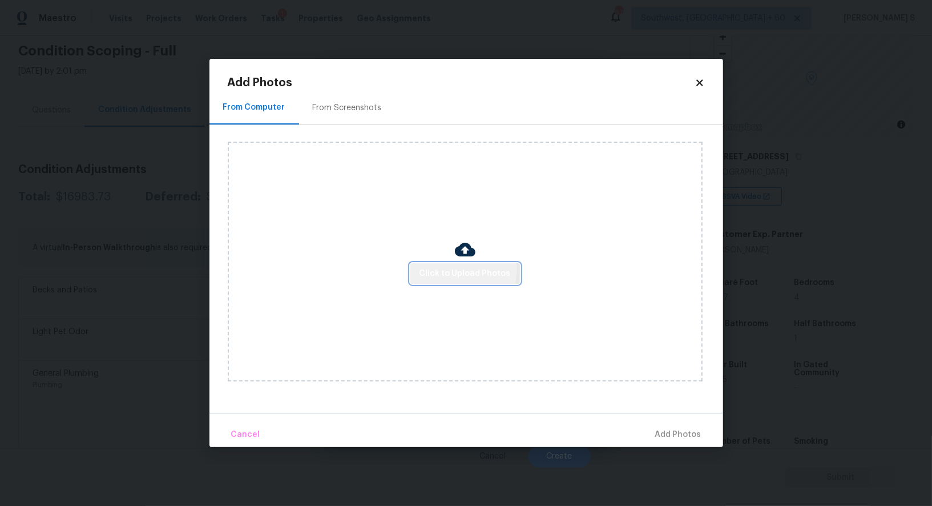
click at [456, 269] on span "Click to Upload Photos" at bounding box center [465, 274] width 91 height 14
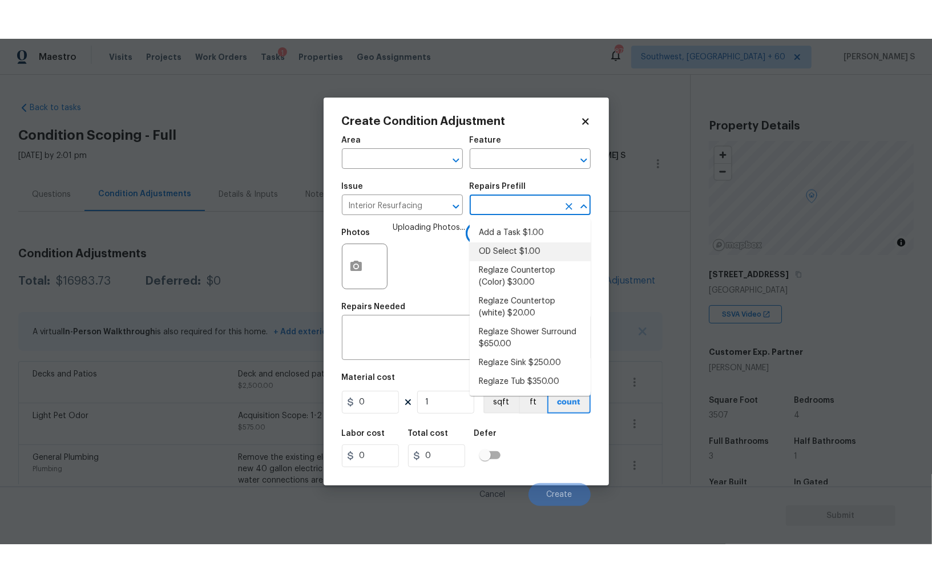
scroll to position [79, 0]
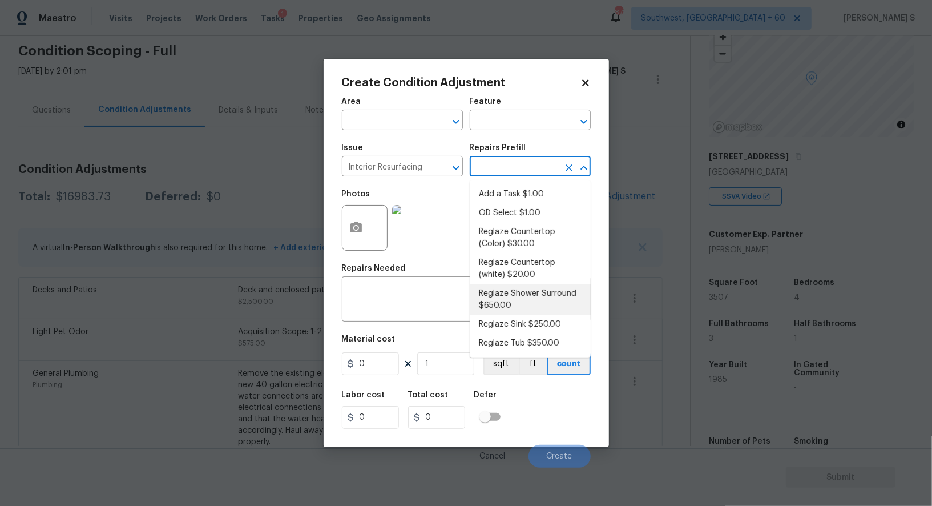
click at [530, 296] on li "Reglaze Shower Surround $650.00" at bounding box center [530, 299] width 121 height 31
type input "650"
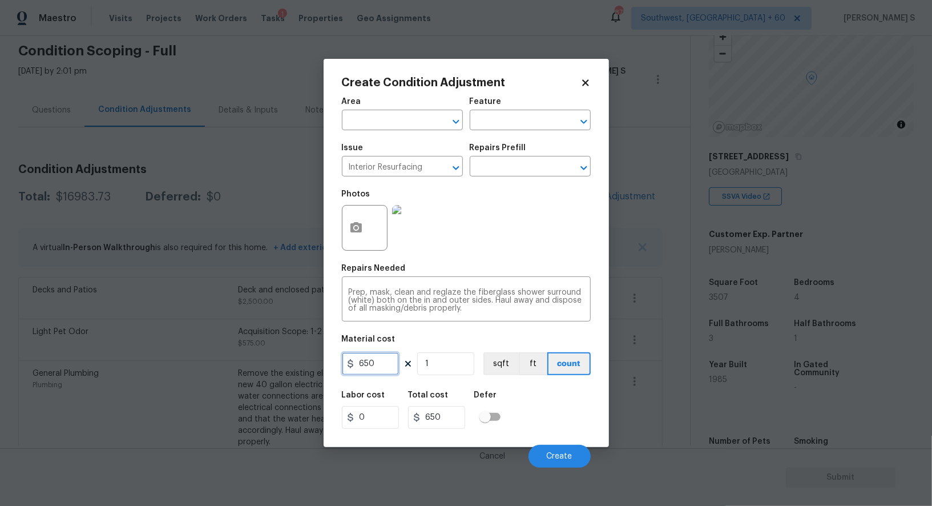
click at [395, 369] on input "650" at bounding box center [370, 363] width 57 height 23
type input "500"
click at [538, 416] on div "Labor cost 0 Total cost 500 Defer" at bounding box center [466, 409] width 249 height 51
click at [555, 461] on span "Create" at bounding box center [560, 456] width 26 height 9
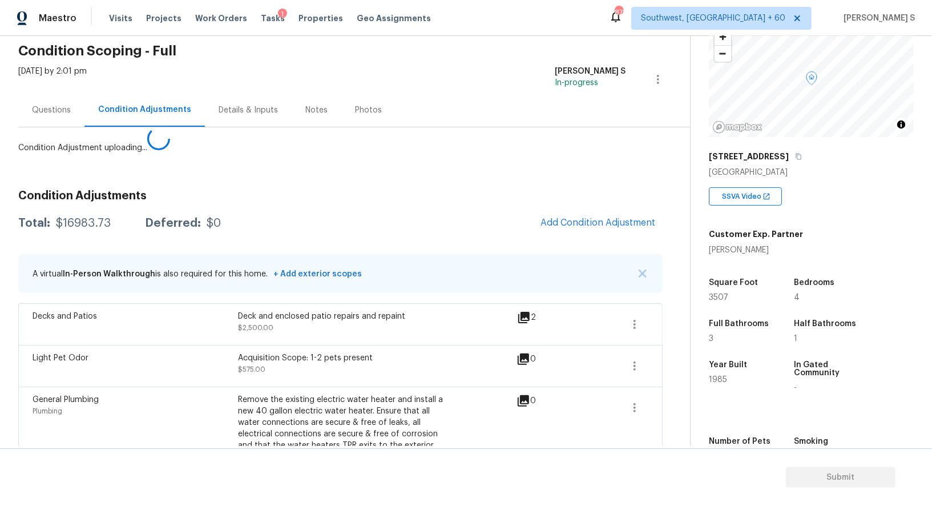
click at [132, 395] on body "Maestro Visits Projects Work Orders Tasks 1 Properties Geo Assignments 878 Sout…" at bounding box center [466, 253] width 932 height 506
click at [573, 212] on button "Add Condition Adjustment" at bounding box center [598, 223] width 129 height 24
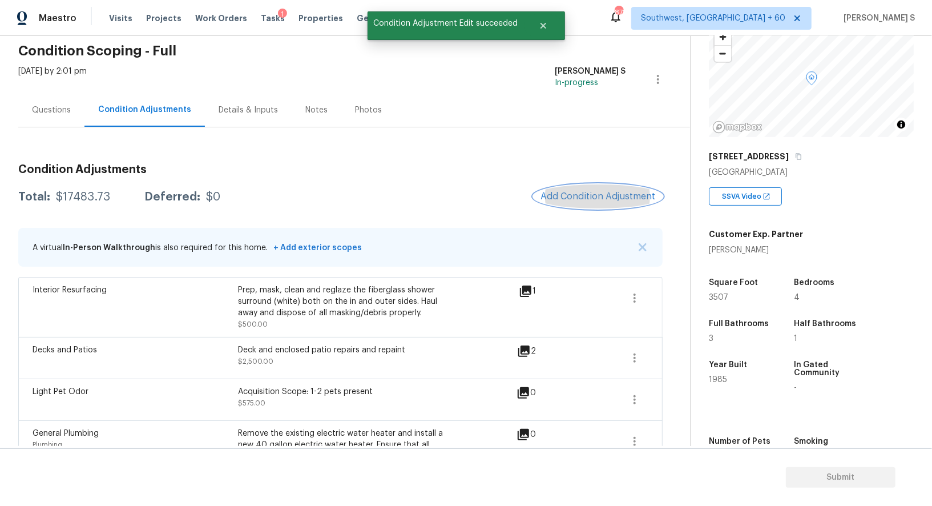
click at [578, 197] on span "Add Condition Adjustment" at bounding box center [598, 196] width 115 height 10
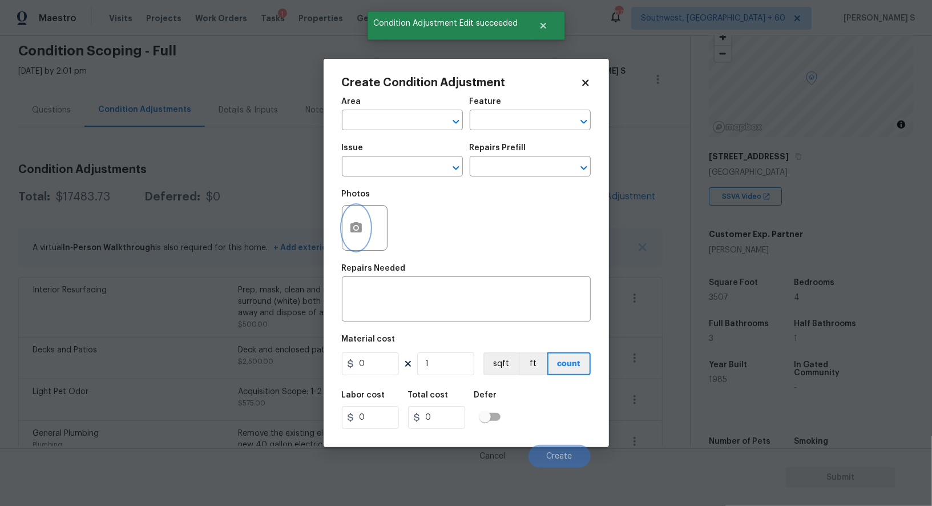
click at [354, 232] on icon "button" at bounding box center [355, 227] width 11 height 10
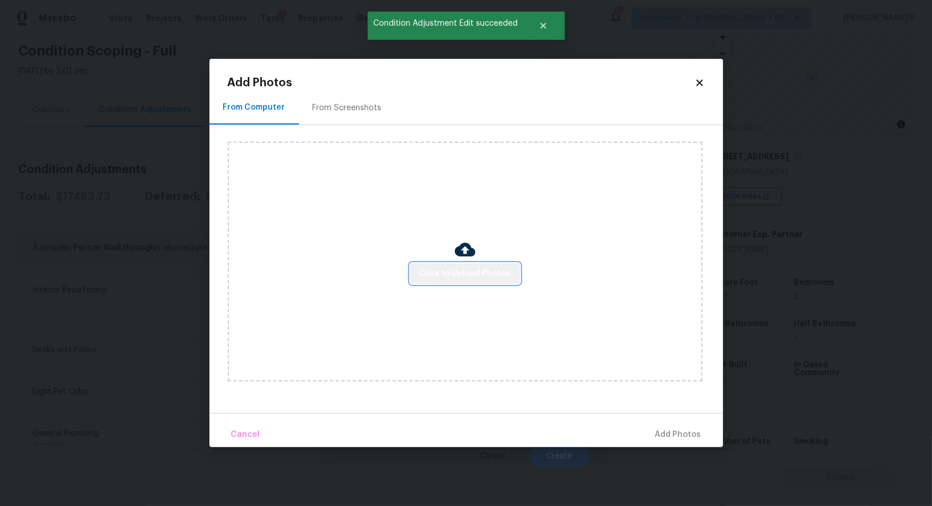
click at [489, 267] on span "Click to Upload Photos" at bounding box center [465, 274] width 91 height 14
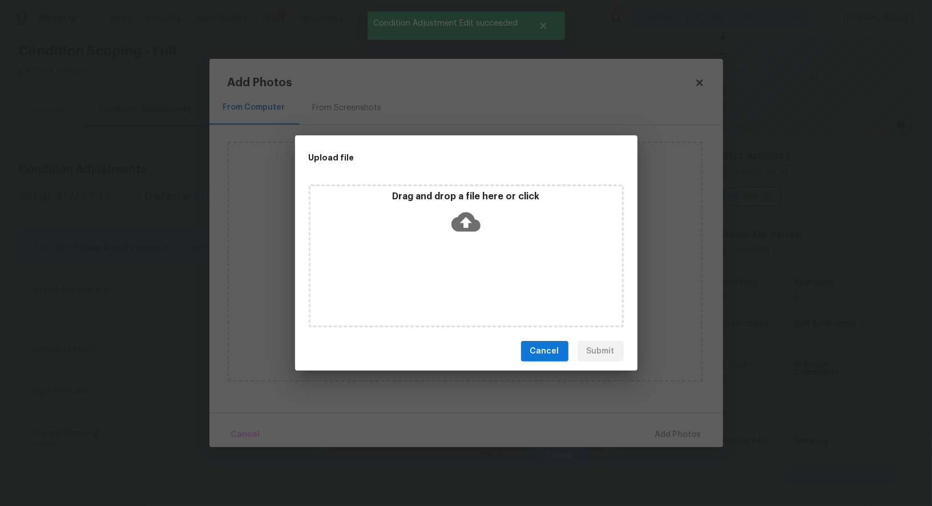
click at [489, 266] on div "Drag and drop a file here or click" at bounding box center [466, 255] width 315 height 143
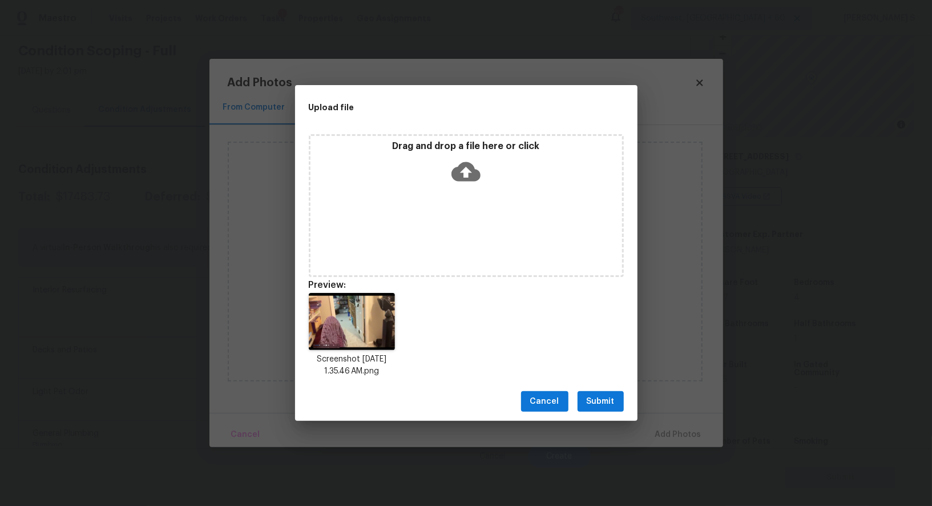
click at [612, 400] on span "Submit" at bounding box center [601, 401] width 28 height 14
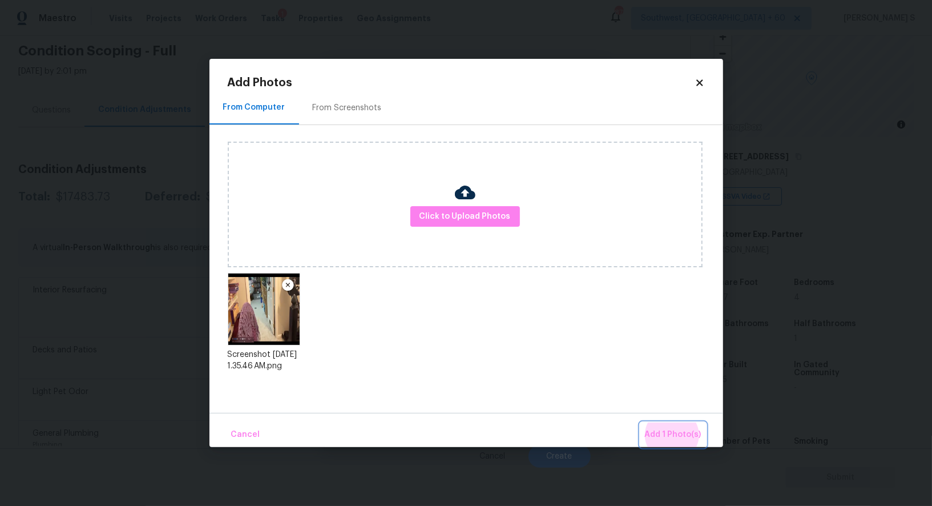
click at [640, 422] on button "Add 1 Photo(s)" at bounding box center [673, 434] width 66 height 25
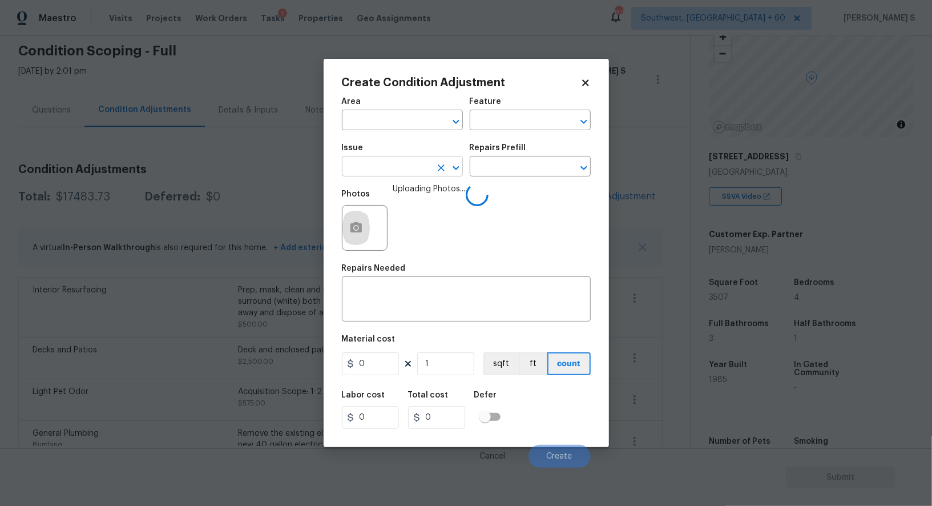
click at [398, 171] on input "text" at bounding box center [386, 168] width 89 height 18
type input "Interior Door"
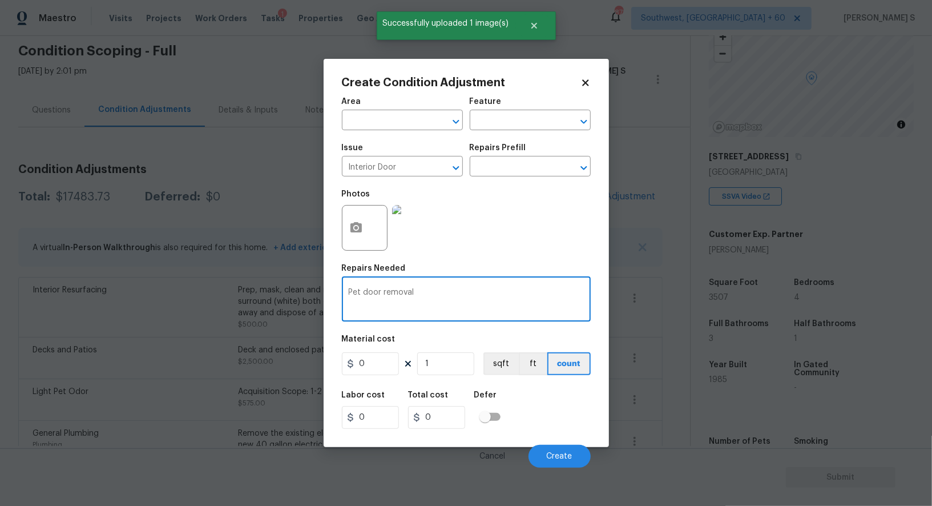
type textarea "Pet door removal"
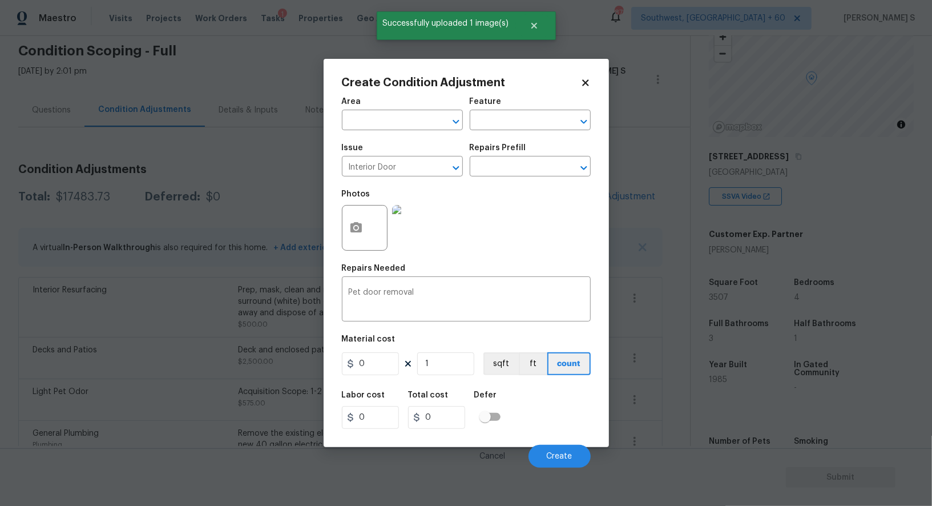
click at [377, 377] on figure "Material cost 0 1 sqft ft count" at bounding box center [466, 356] width 249 height 42
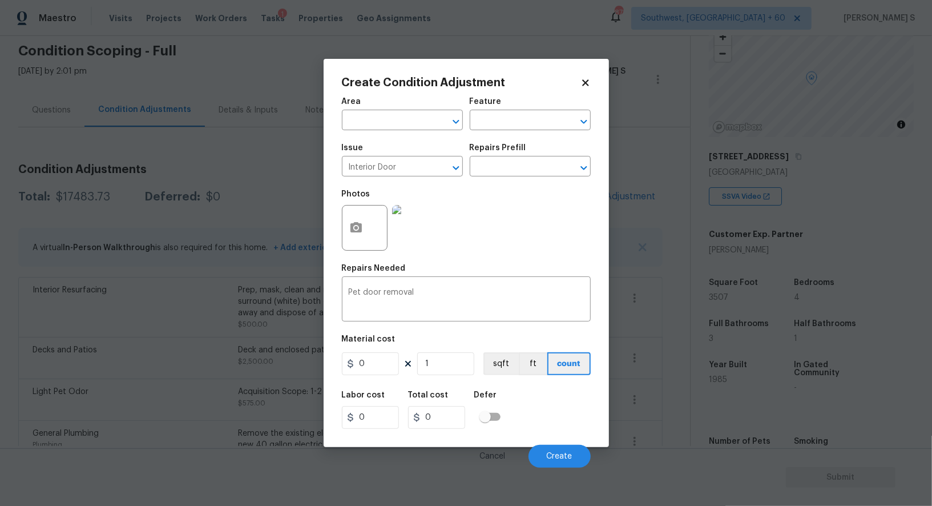
click at [377, 377] on figure "Material cost 0 1 sqft ft count" at bounding box center [466, 356] width 249 height 42
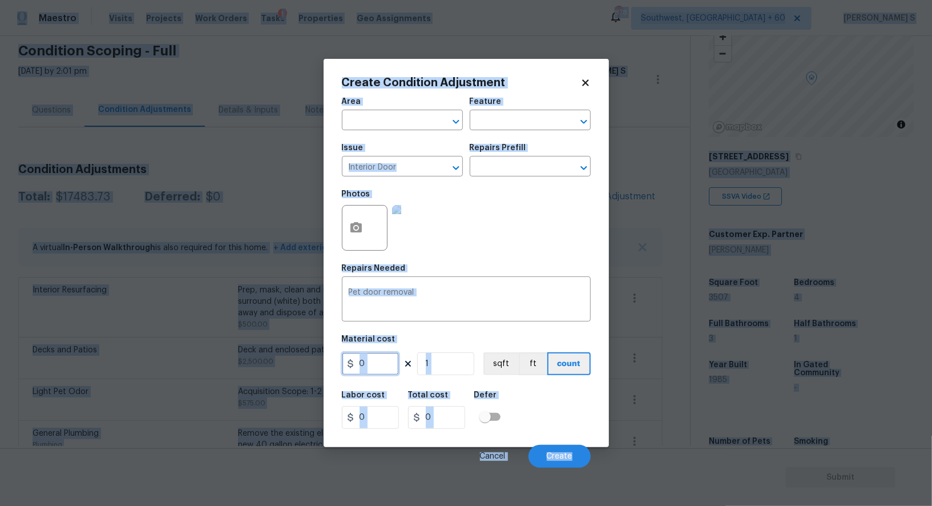
click at [378, 368] on input "0" at bounding box center [370, 363] width 57 height 23
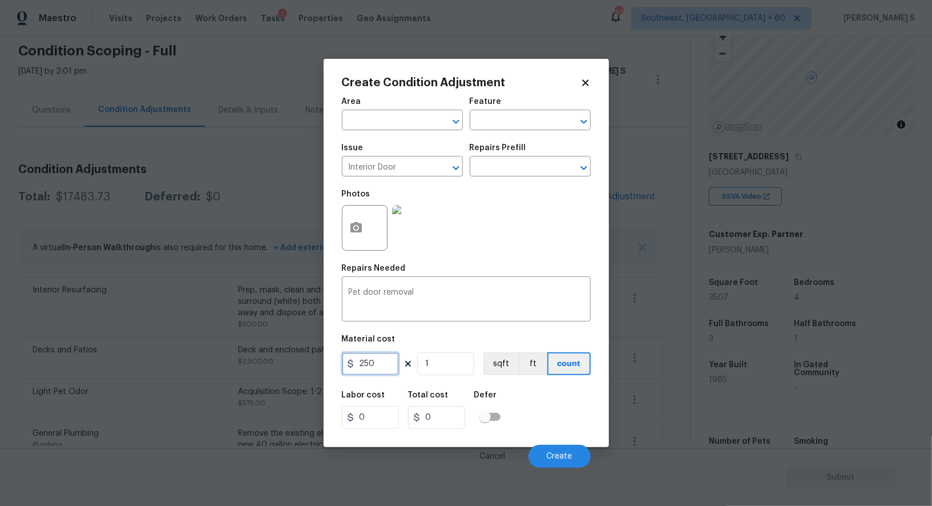
type input "250"
click at [550, 422] on div "Labor cost 0 Total cost 250 Defer" at bounding box center [466, 409] width 249 height 51
click at [553, 457] on span "Create" at bounding box center [560, 456] width 26 height 9
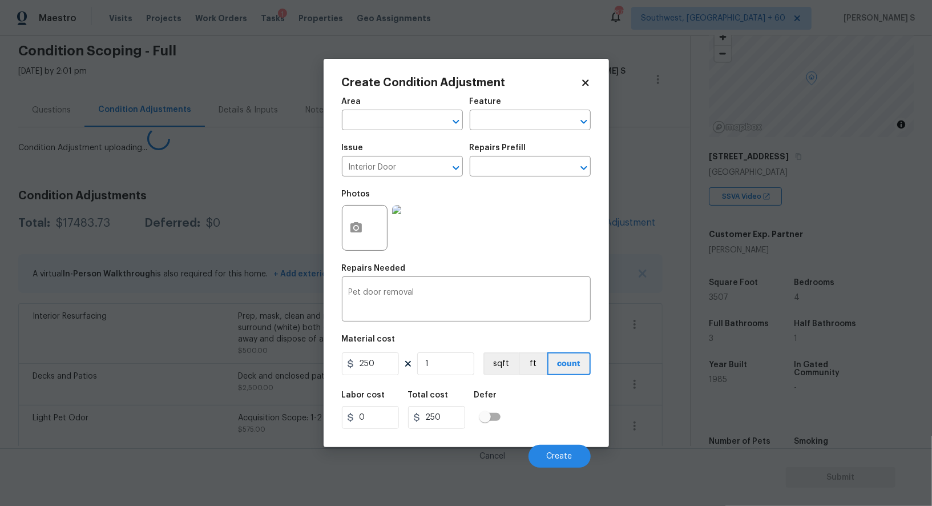
click at [179, 401] on body "Maestro Visits Projects Work Orders Tasks 1 Properties Geo Assignments 878 Sout…" at bounding box center [466, 253] width 932 height 506
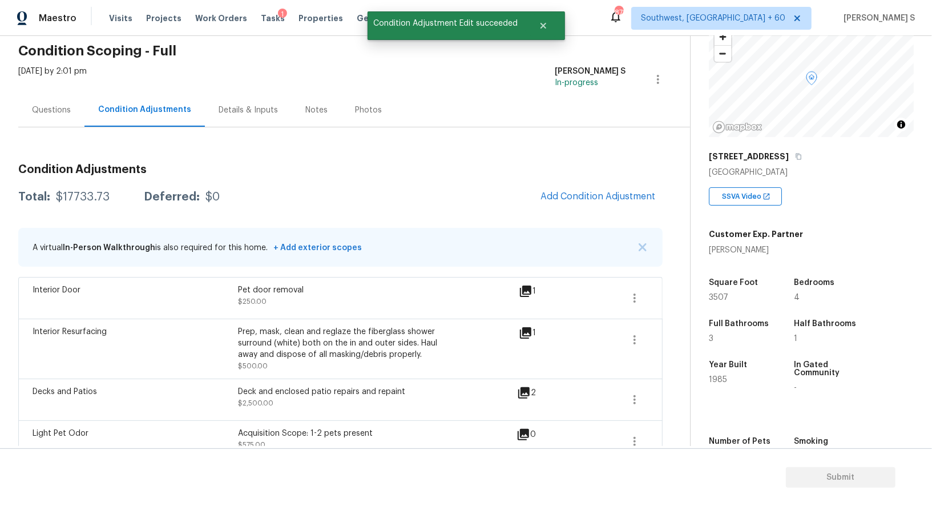
click at [605, 208] on span "Add Condition Adjustment" at bounding box center [598, 196] width 129 height 25
click at [611, 198] on span "Add Condition Adjustment" at bounding box center [598, 196] width 115 height 10
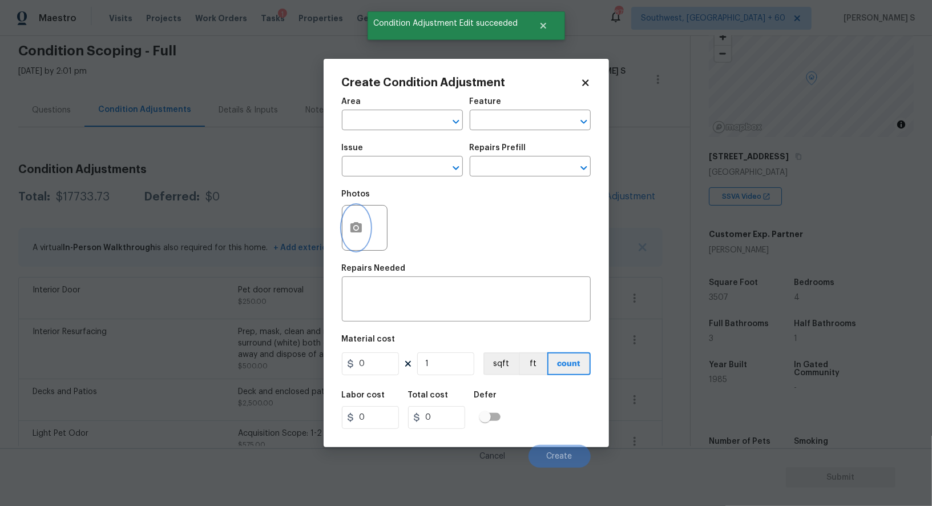
click at [368, 231] on button "button" at bounding box center [355, 227] width 27 height 45
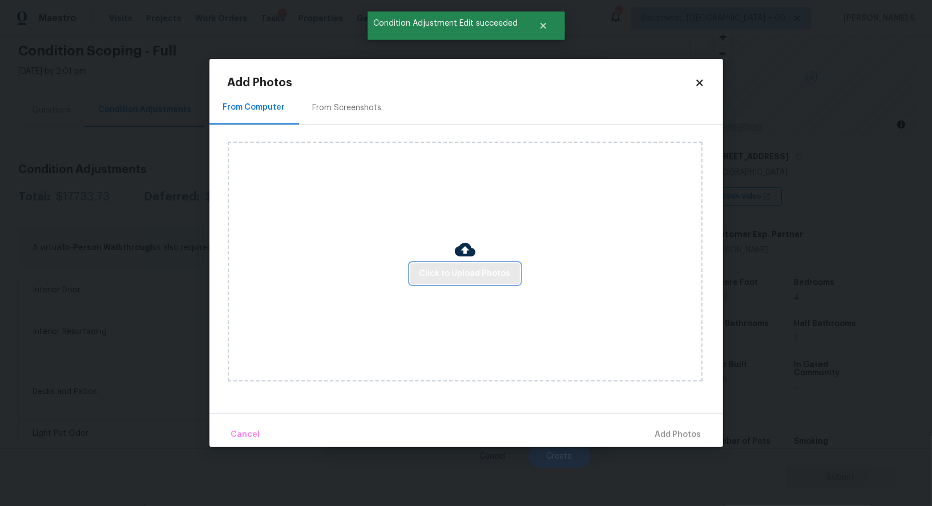
click at [455, 278] on span "Click to Upload Photos" at bounding box center [465, 274] width 91 height 14
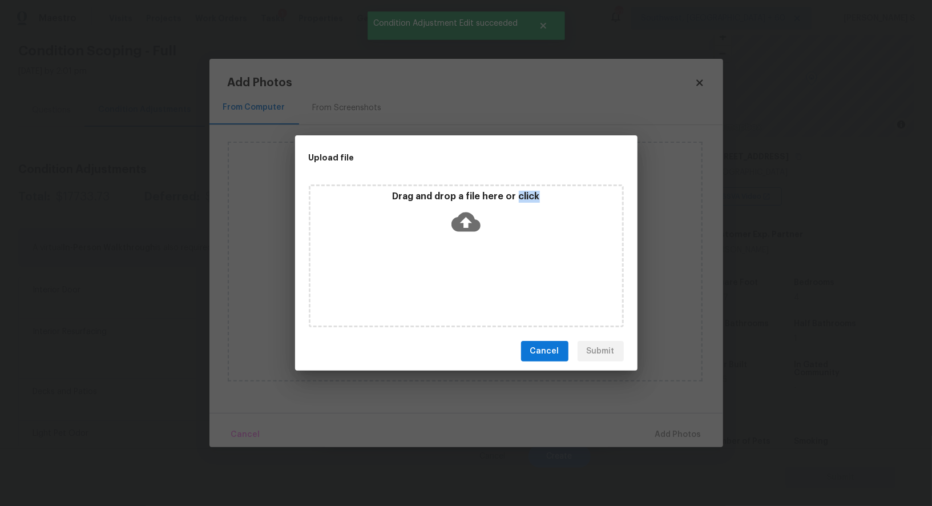
click at [455, 278] on div "Drag and drop a file here or click" at bounding box center [466, 255] width 315 height 143
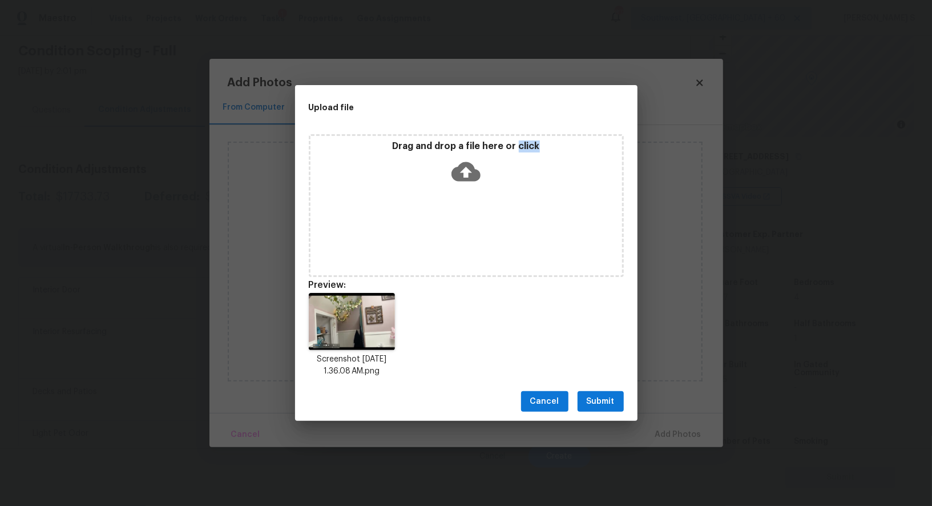
click at [615, 396] on button "Submit" at bounding box center [601, 401] width 46 height 21
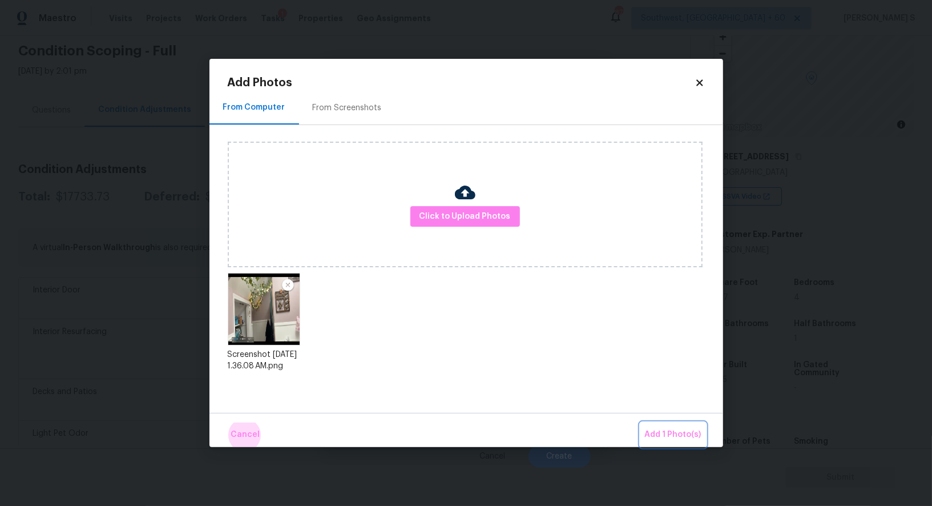
click at [640, 422] on button "Add 1 Photo(s)" at bounding box center [673, 434] width 66 height 25
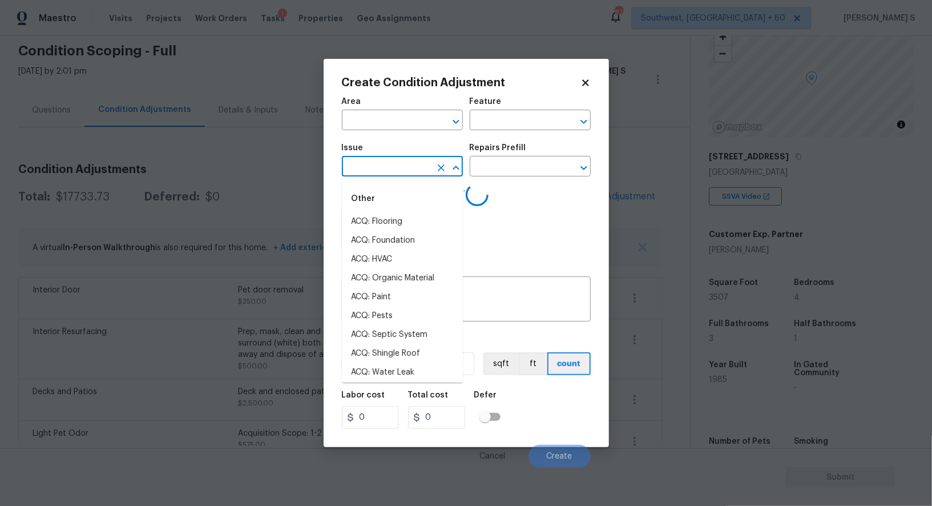
click at [415, 167] on input "text" at bounding box center [386, 168] width 89 height 18
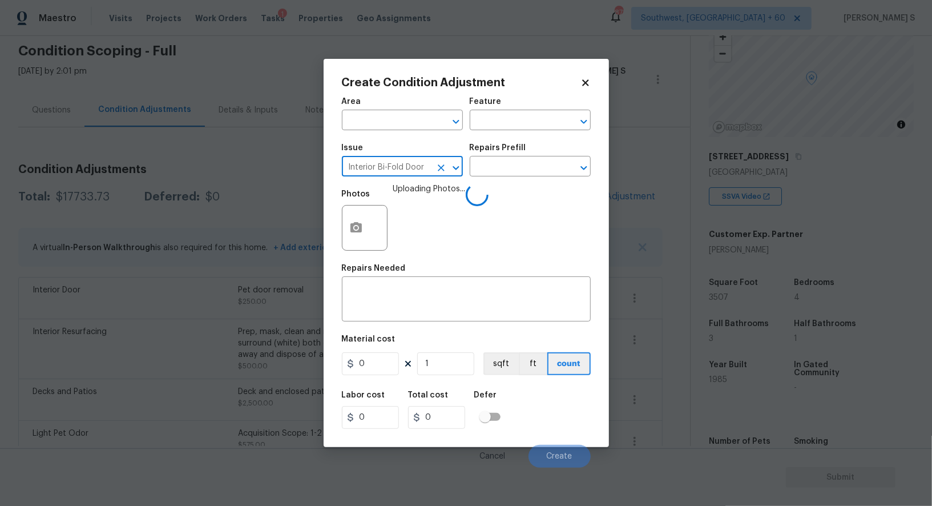
type input "Interior Bi-Fold Door"
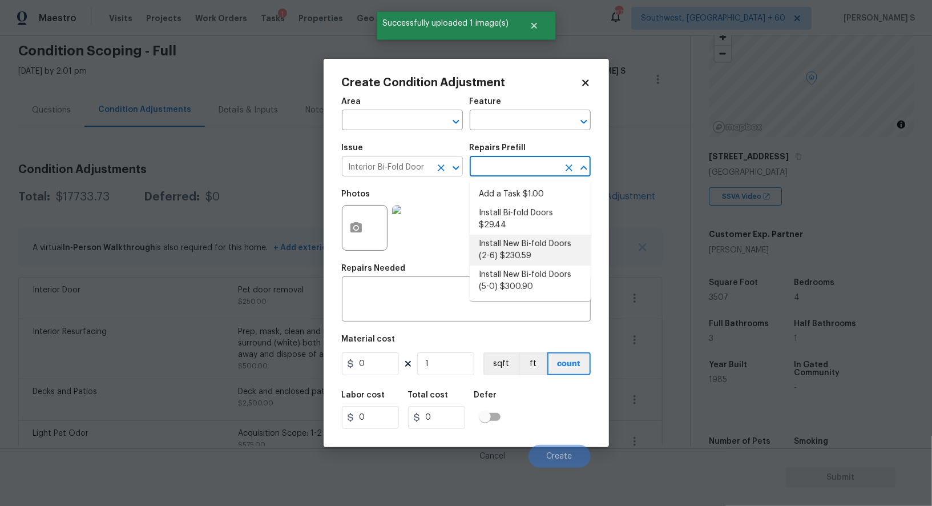
type input "Interior Door"
type textarea "Remove the existing door (if present). Install a new 5-0 bi-fold flush panel in…"
type input "300.9"
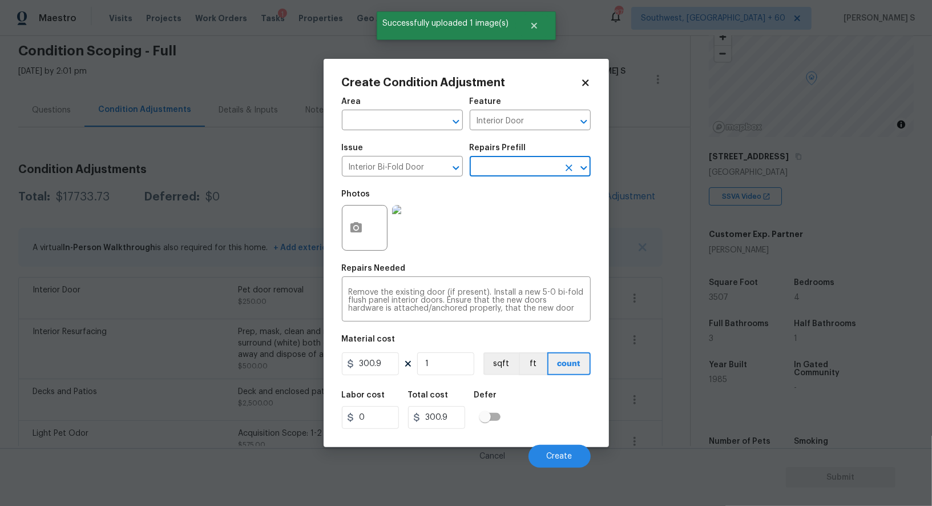
click at [551, 445] on div "Cancel Create" at bounding box center [466, 452] width 249 height 32
click at [554, 459] on span "Create" at bounding box center [560, 456] width 26 height 9
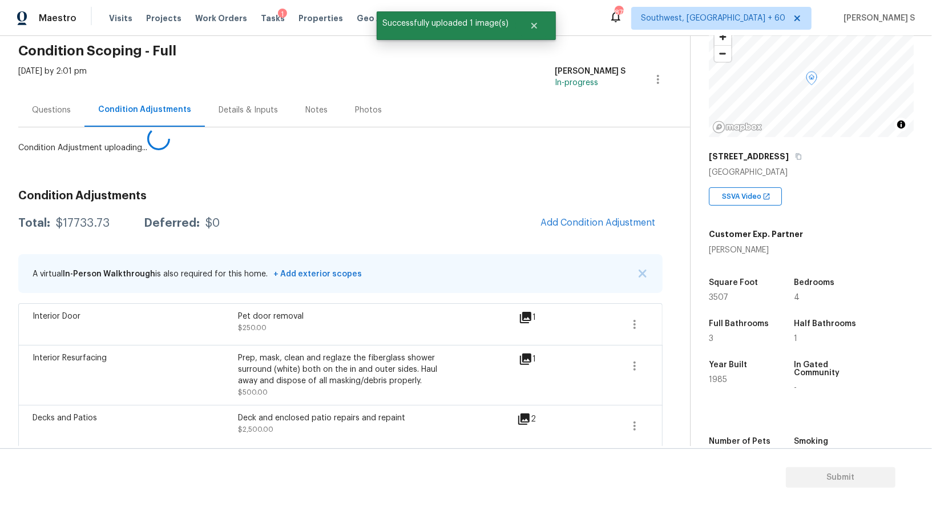
click at [112, 368] on body "Maestro Visits Projects Work Orders Tasks 1 Properties Geo Assignments 878 Sout…" at bounding box center [466, 253] width 932 height 506
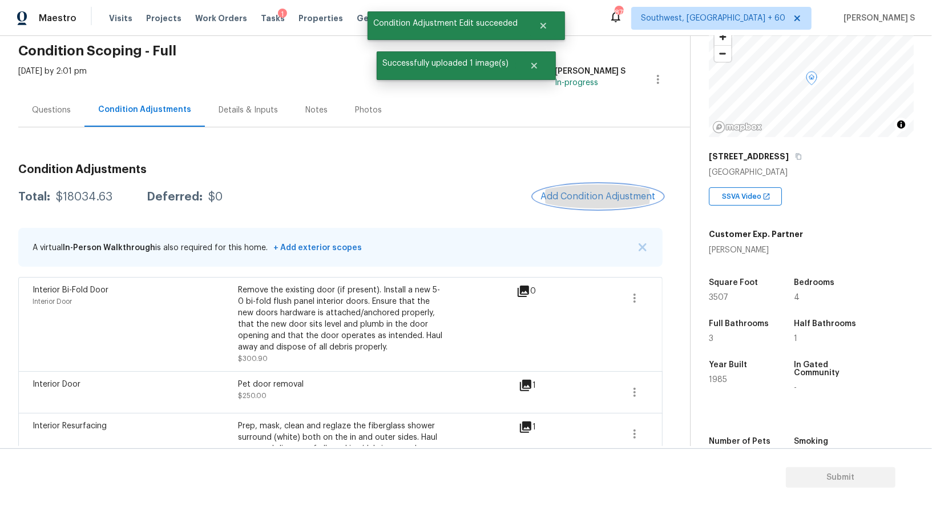
click at [615, 195] on span "Add Condition Adjustment" at bounding box center [598, 196] width 115 height 10
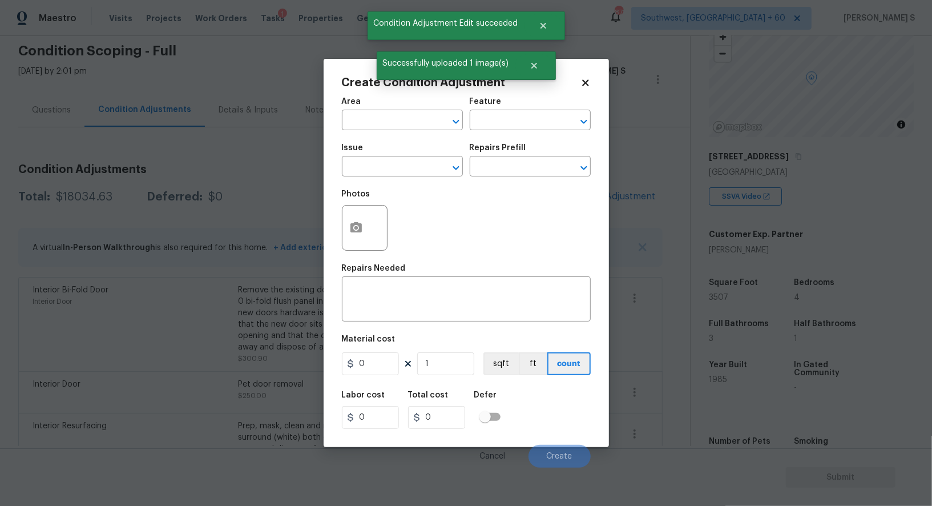
drag, startPoint x: 340, startPoint y: 240, endPoint x: 390, endPoint y: 240, distance: 49.7
click at [343, 240] on div "Create Condition Adjustment Area ​ Feature ​ Issue ​ Repairs Prefill ​ Photos R…" at bounding box center [466, 253] width 285 height 388
click at [355, 240] on button "button" at bounding box center [355, 227] width 27 height 45
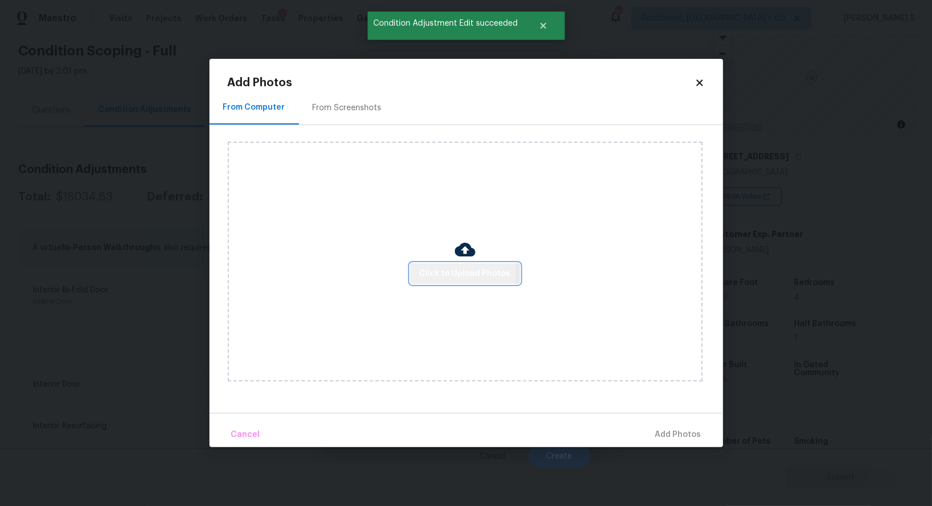
click at [434, 272] on span "Click to Upload Photos" at bounding box center [465, 274] width 91 height 14
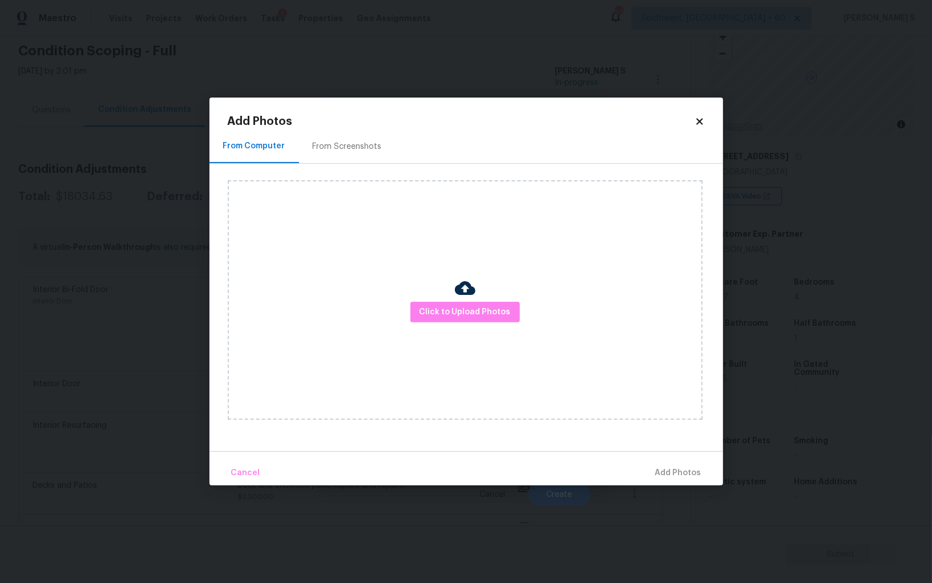
click at [314, 292] on div "Click to Upload Photos" at bounding box center [465, 300] width 475 height 240
click at [205, 307] on body "Maestro Visits Projects Work Orders Tasks 1 Properties Geo Assignments 878 Sout…" at bounding box center [466, 291] width 932 height 583
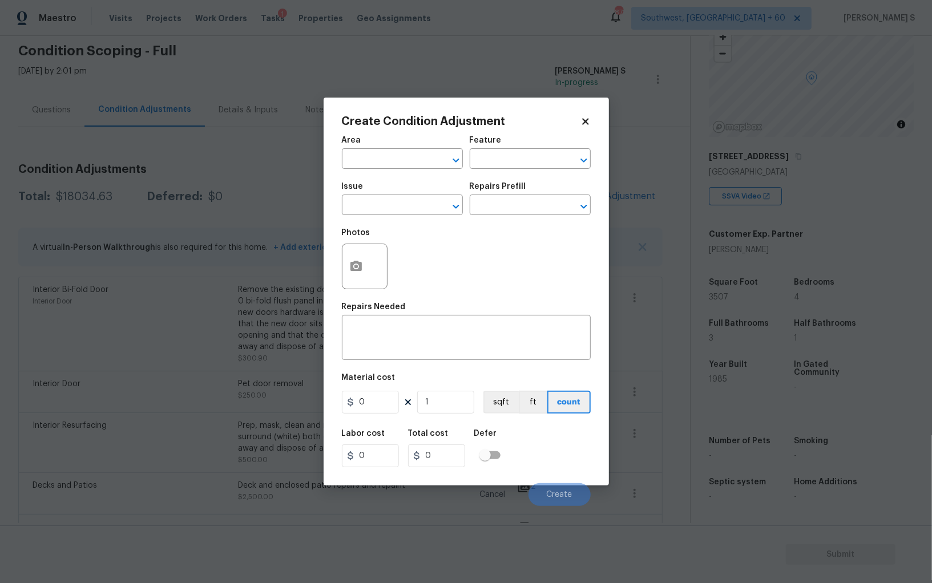
click at [205, 307] on body "Maestro Visits Projects Work Orders Tasks 1 Properties Geo Assignments 878 Sout…" at bounding box center [466, 291] width 932 height 583
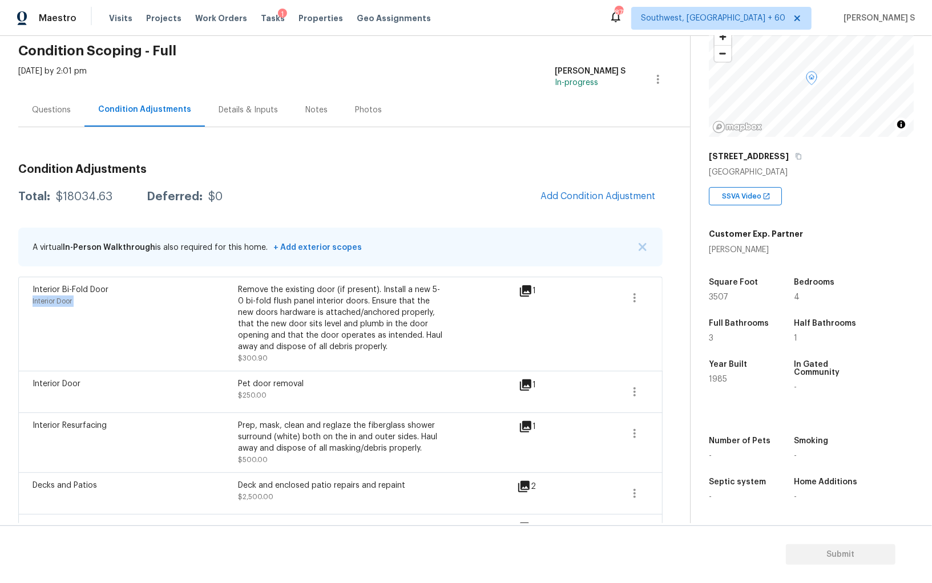
click at [205, 307] on div "Interior Bi-Fold Door Interior Door" at bounding box center [135, 324] width 205 height 80
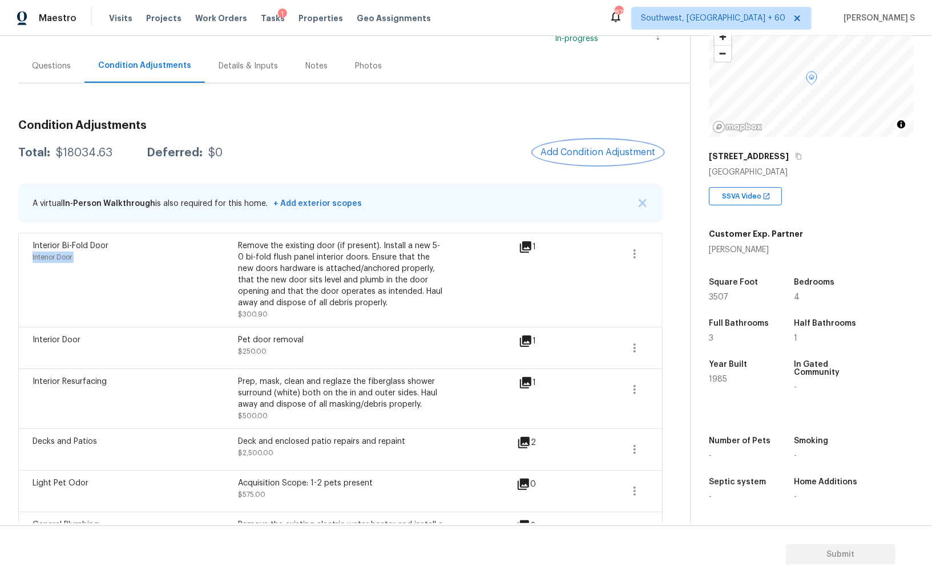
scroll to position [88, 0]
click at [572, 142] on span "Add Condition Adjustment" at bounding box center [598, 154] width 129 height 25
click at [576, 145] on button "Add Condition Adjustment" at bounding box center [598, 154] width 129 height 24
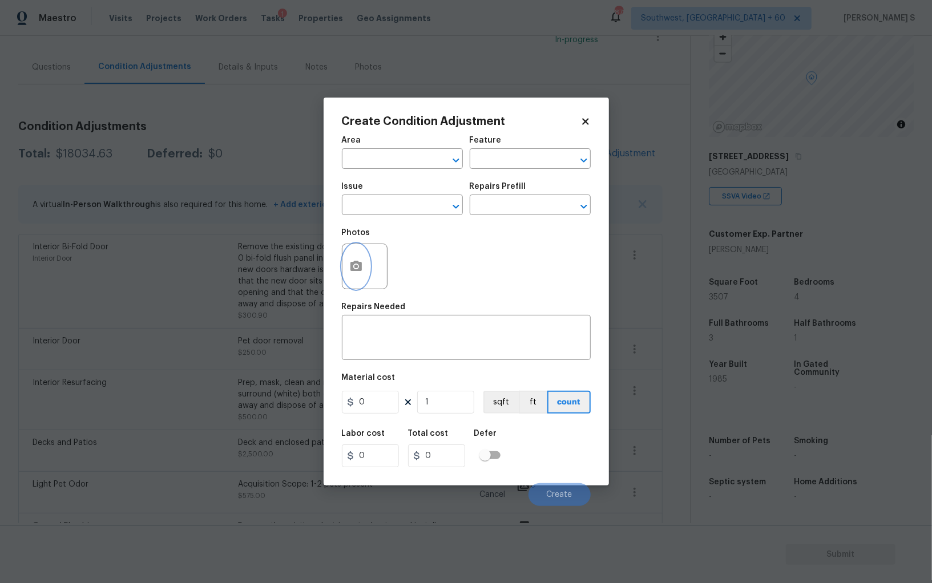
click at [354, 275] on button "button" at bounding box center [355, 266] width 27 height 45
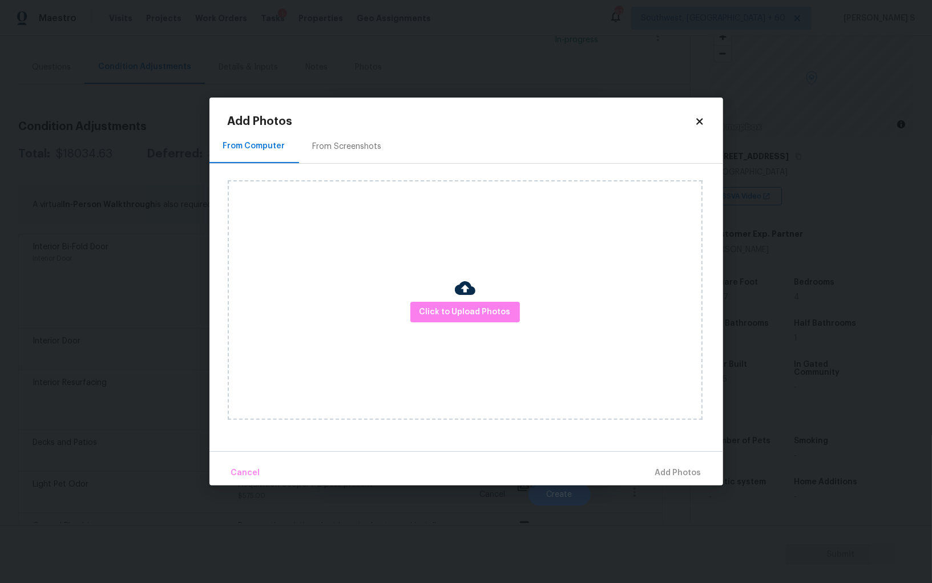
click at [340, 154] on div "From Screenshots" at bounding box center [347, 147] width 96 height 34
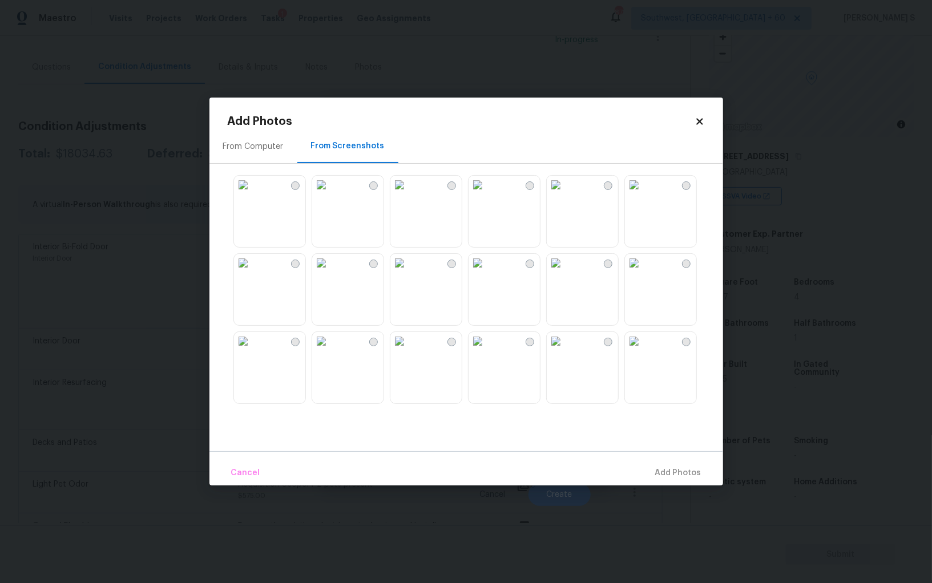
click at [487, 194] on img at bounding box center [478, 185] width 18 height 18
click at [561, 194] on img at bounding box center [556, 185] width 18 height 18
click at [561, 272] on img at bounding box center [556, 263] width 18 height 18
click at [467, 292] on div at bounding box center [475, 290] width 495 height 240
click at [409, 272] on img at bounding box center [399, 263] width 18 height 18
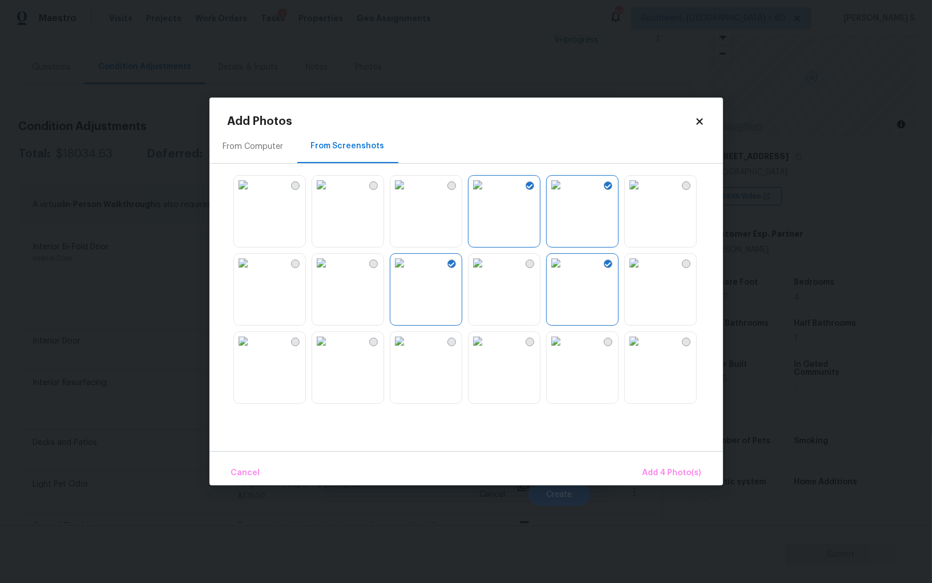
click at [409, 350] on img at bounding box center [399, 341] width 18 height 18
click at [487, 342] on img at bounding box center [478, 341] width 18 height 18
click at [565, 345] on img at bounding box center [556, 341] width 18 height 18
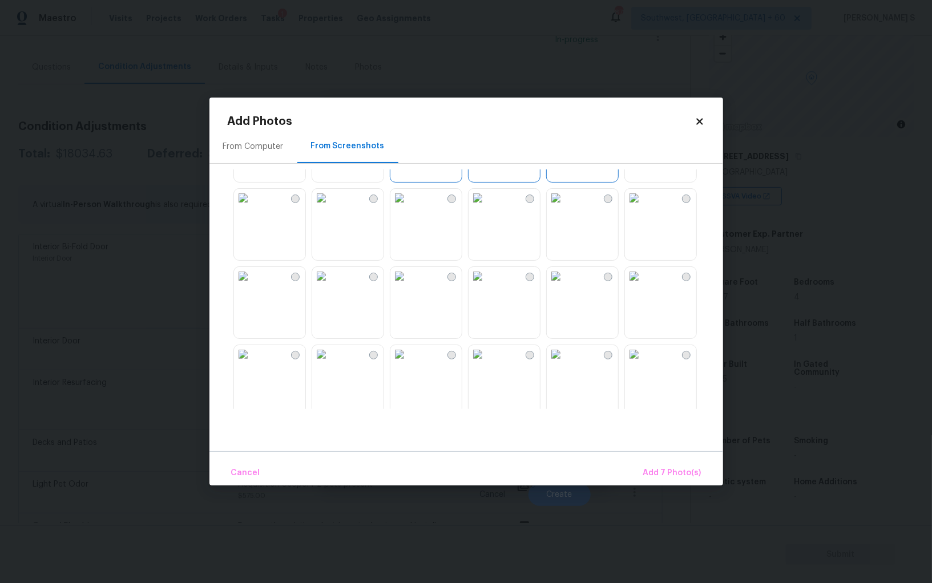
click at [409, 285] on img at bounding box center [399, 276] width 18 height 18
click at [330, 285] on img at bounding box center [321, 276] width 18 height 18
drag, startPoint x: 277, startPoint y: 374, endPoint x: 360, endPoint y: 374, distance: 82.8
click at [252, 364] on img at bounding box center [243, 354] width 18 height 18
click at [686, 466] on span "Add 10 Photo(s)" at bounding box center [670, 473] width 62 height 14
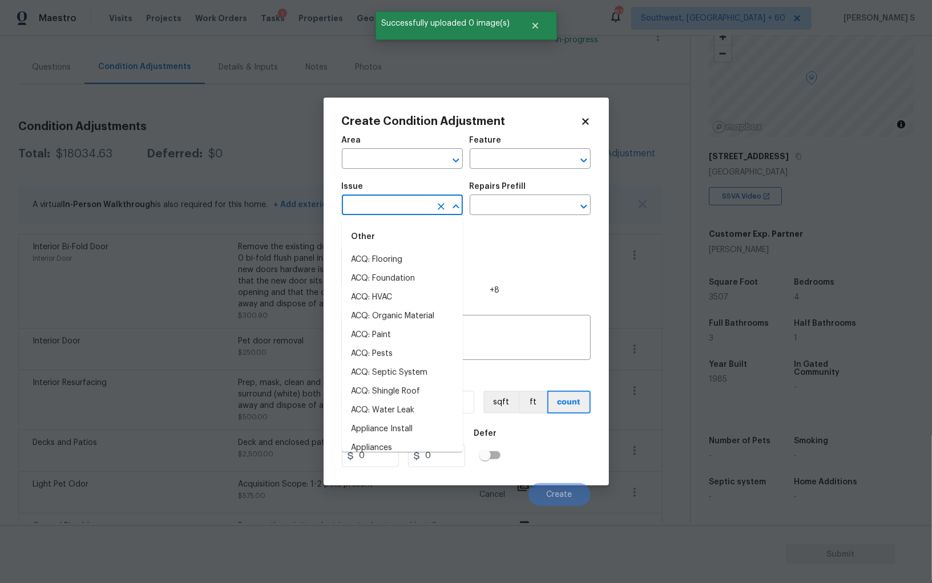
click at [396, 208] on input "text" at bounding box center [386, 206] width 89 height 18
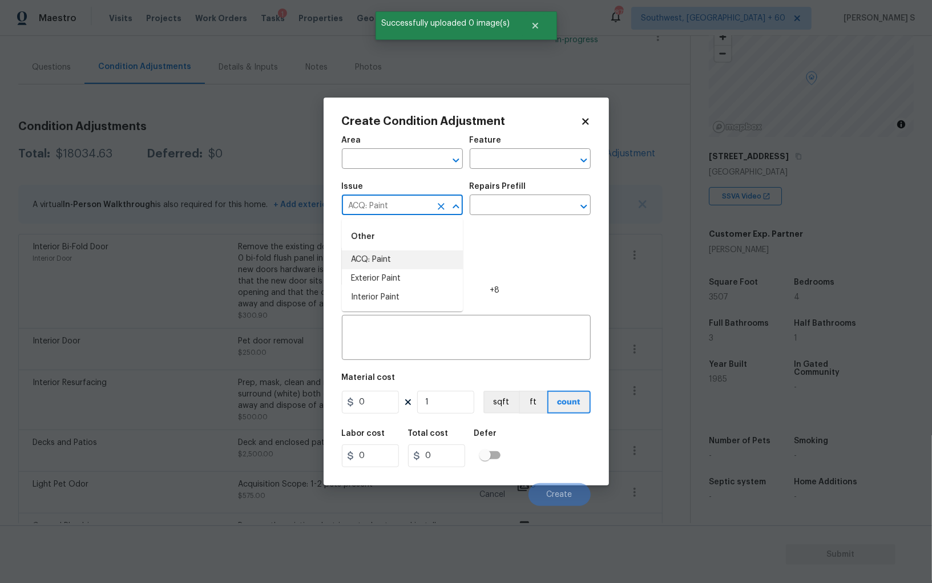
type input "ACQ: Paint"
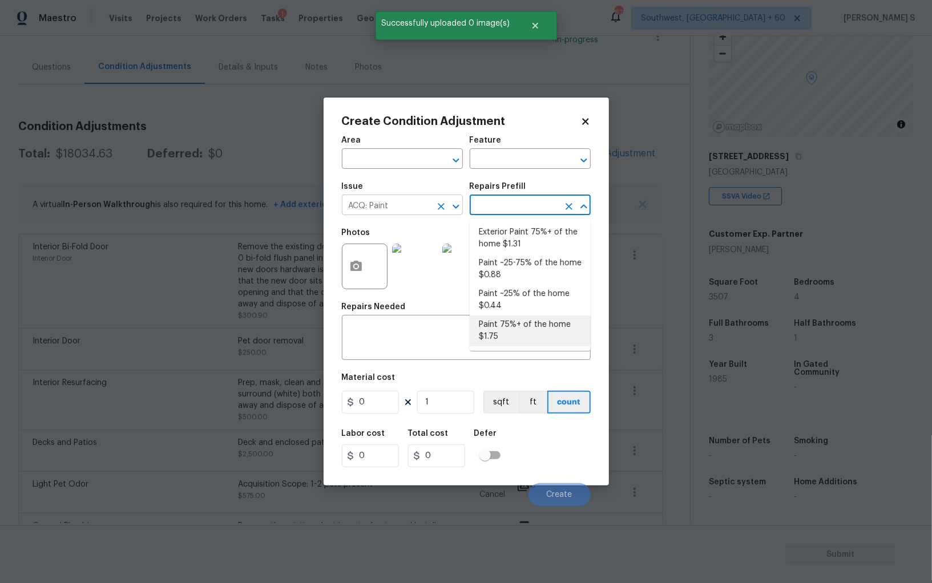
type input "Acquisition"
type textarea "Acquisition Scope: 75%+ of the home will likely require interior paint"
type input "1.75"
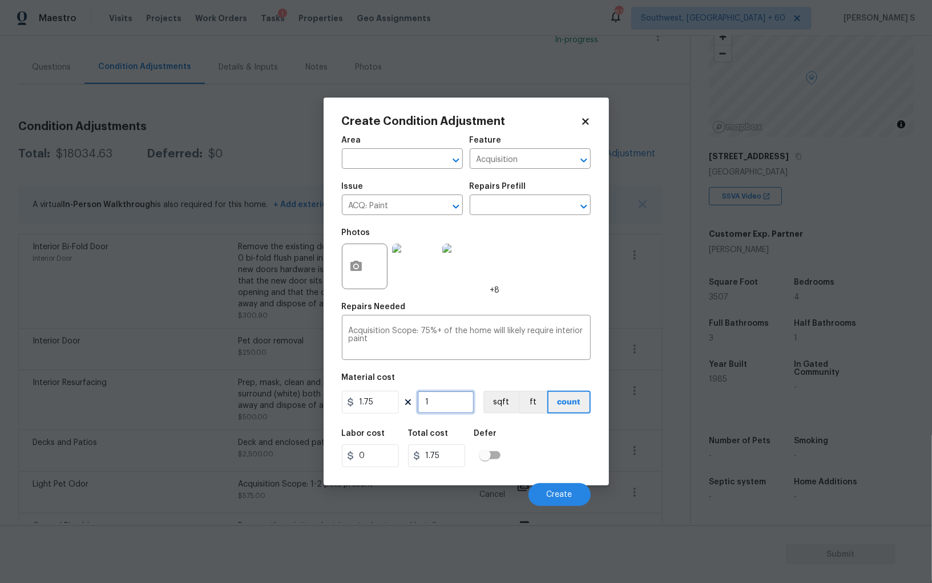
click at [439, 406] on input "1" at bounding box center [445, 402] width 57 height 23
type input "3"
type input "5.25"
type input "35"
type input "61.25"
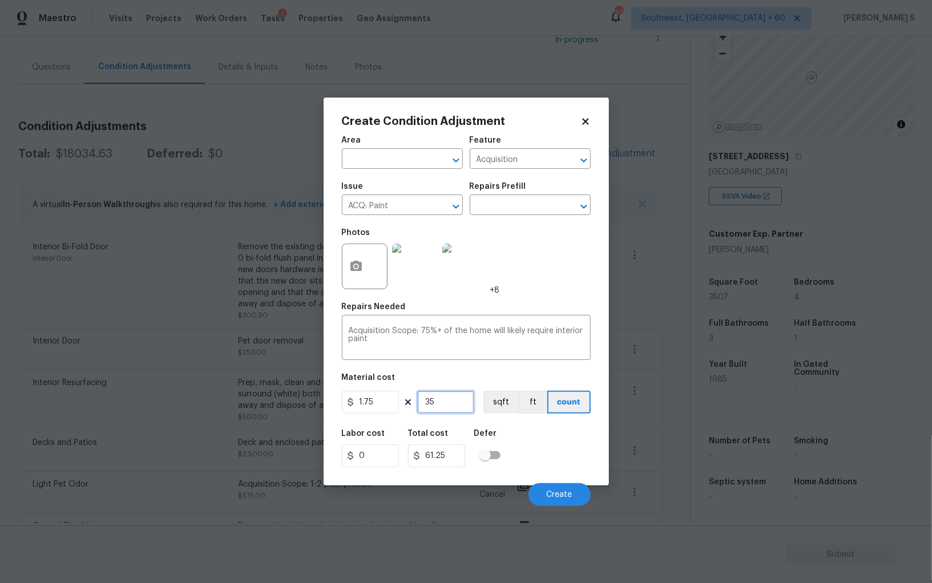
type input "350"
type input "612.5"
type input "3507"
type input "6137.25"
type input "3507"
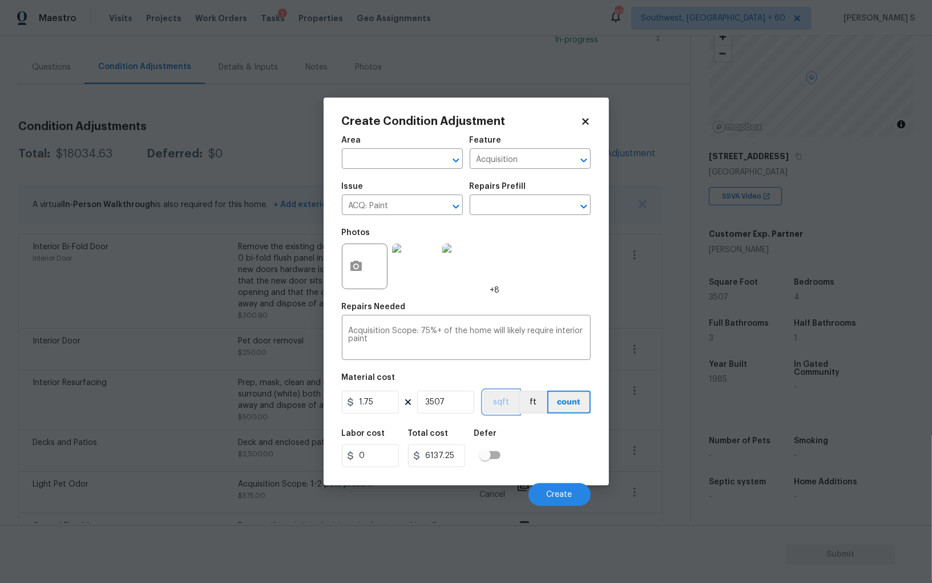
click at [509, 407] on button "sqft" at bounding box center [500, 402] width 35 height 23
click at [535, 421] on div "Area ​ Feature Acquisition ​ Issue ACQ: Paint ​ Repairs Prefill ​ Photos +8 Rep…" at bounding box center [466, 318] width 249 height 377
click at [566, 494] on span "Create" at bounding box center [560, 495] width 26 height 9
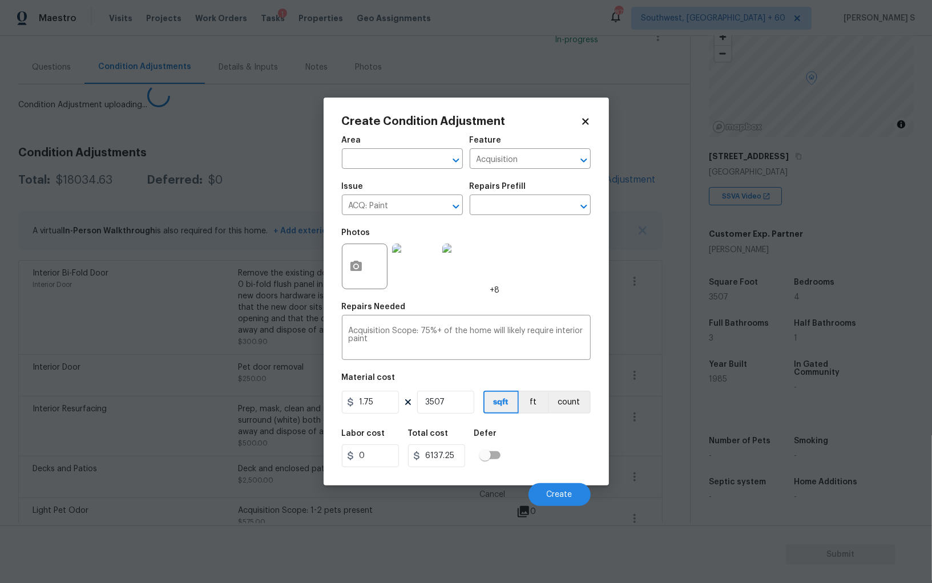
click at [187, 459] on body "Maestro Visits Projects Work Orders Tasks 1 Properties Geo Assignments 878 Sout…" at bounding box center [466, 291] width 932 height 583
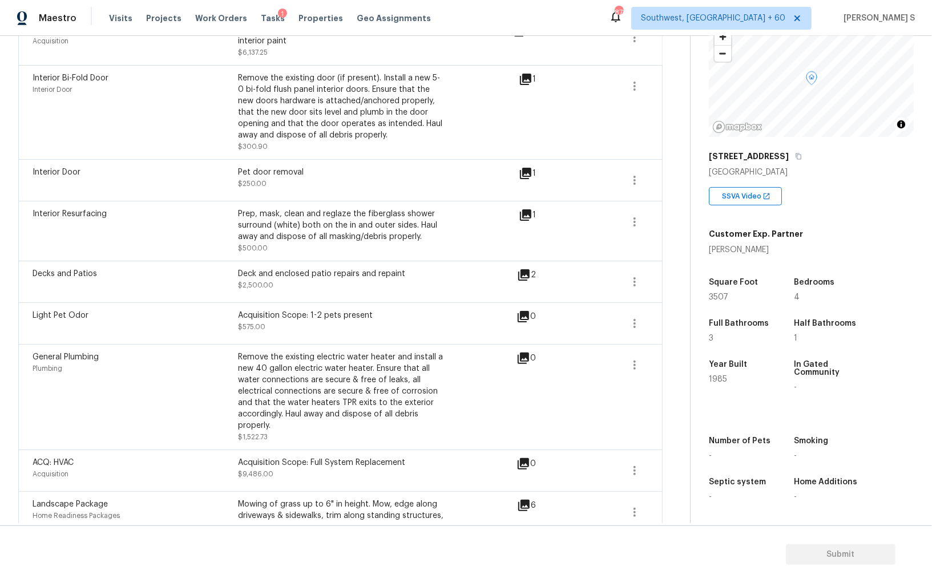
scroll to position [0, 0]
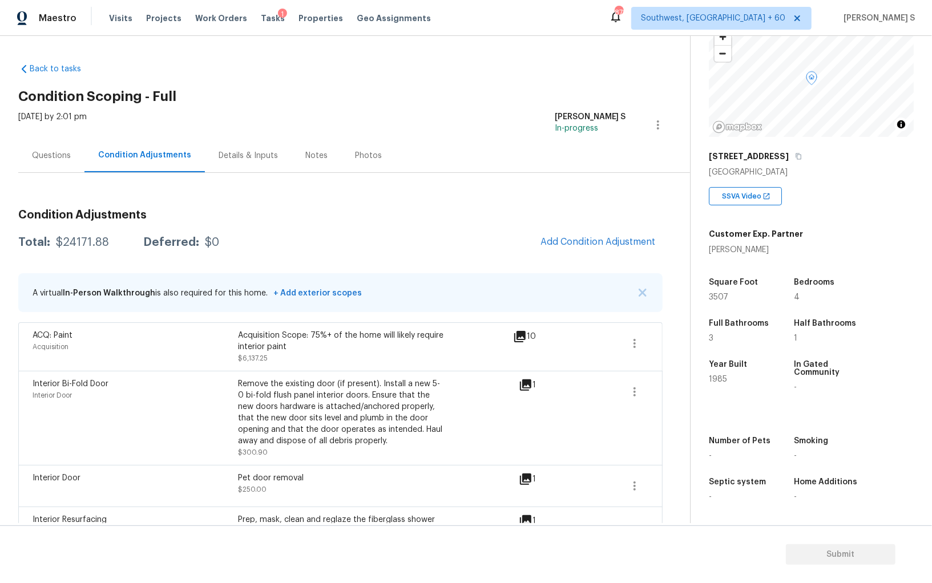
click at [53, 168] on div "Questions" at bounding box center [51, 156] width 66 height 34
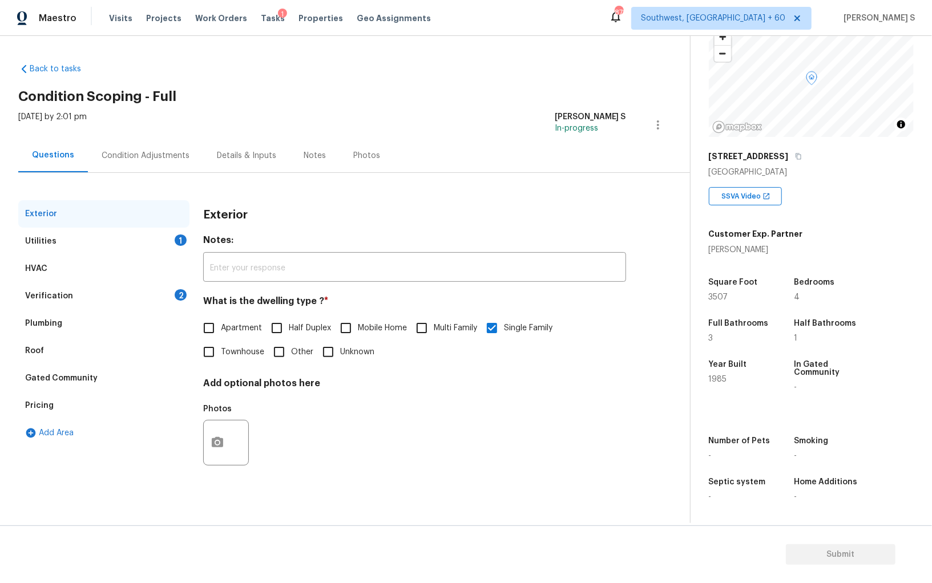
click at [58, 239] on div "Utilities 1" at bounding box center [103, 241] width 171 height 27
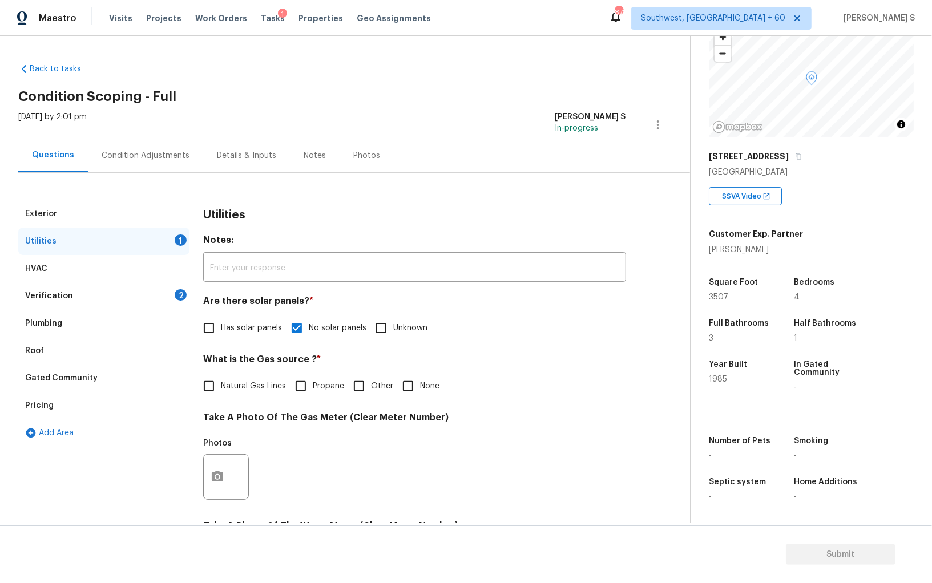
click at [394, 389] on div "Natural Gas Lines Propane Other None" at bounding box center [414, 386] width 423 height 24
click at [404, 393] on input "None" at bounding box center [408, 386] width 24 height 24
checkbox input "true"
click at [170, 289] on div "Verification 2" at bounding box center [103, 296] width 171 height 27
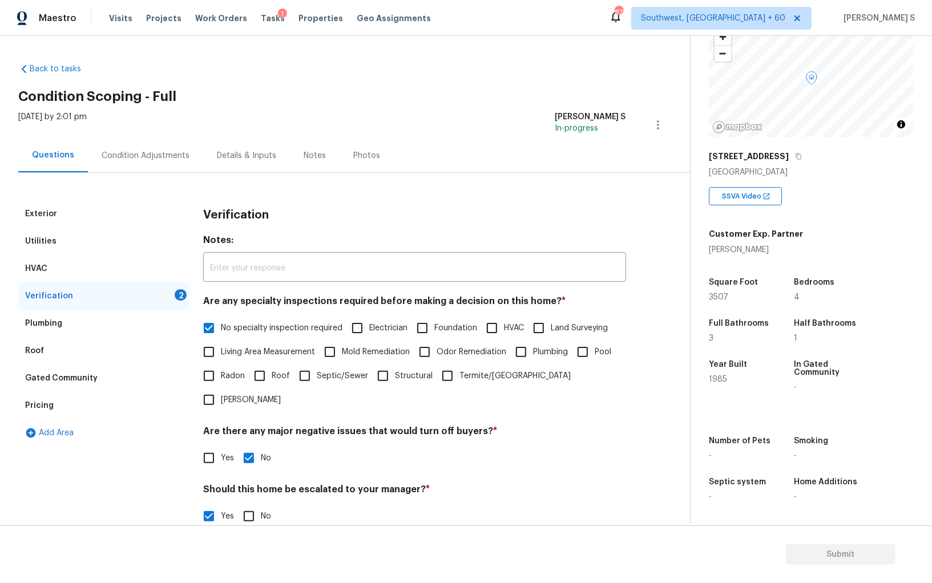
scroll to position [176, 0]
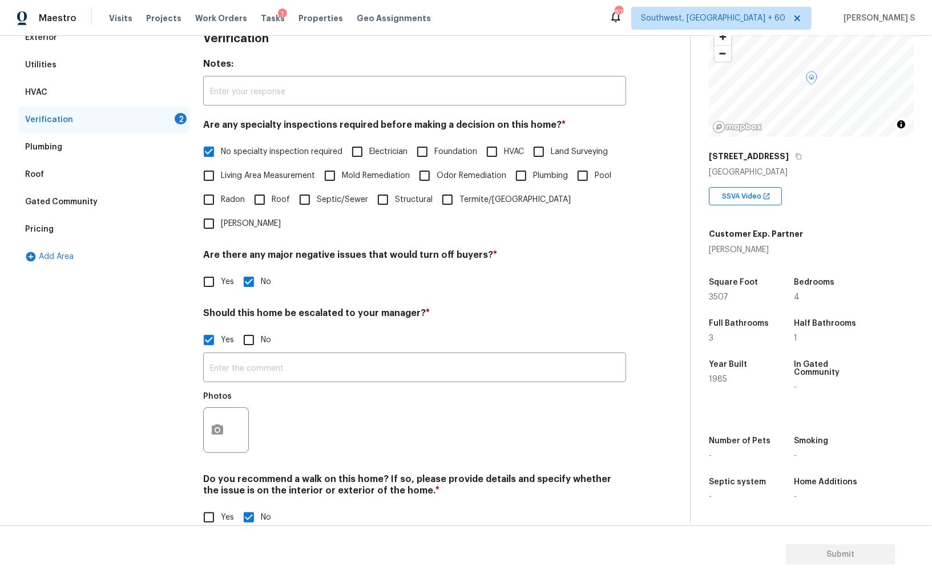
click at [225, 334] on span "Yes" at bounding box center [227, 340] width 13 height 12
click at [221, 328] on input "Yes" at bounding box center [209, 340] width 24 height 24
checkbox input "false"
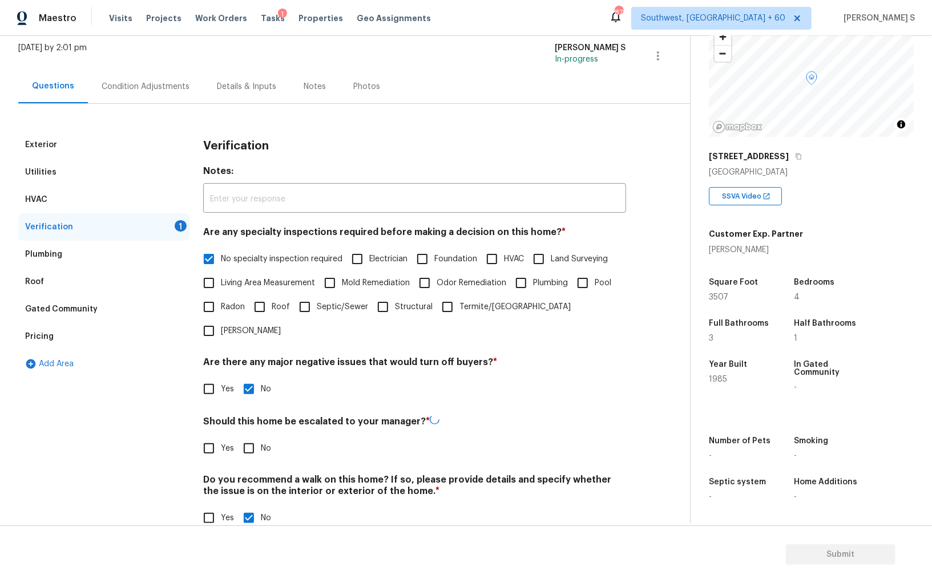
scroll to position [0, 0]
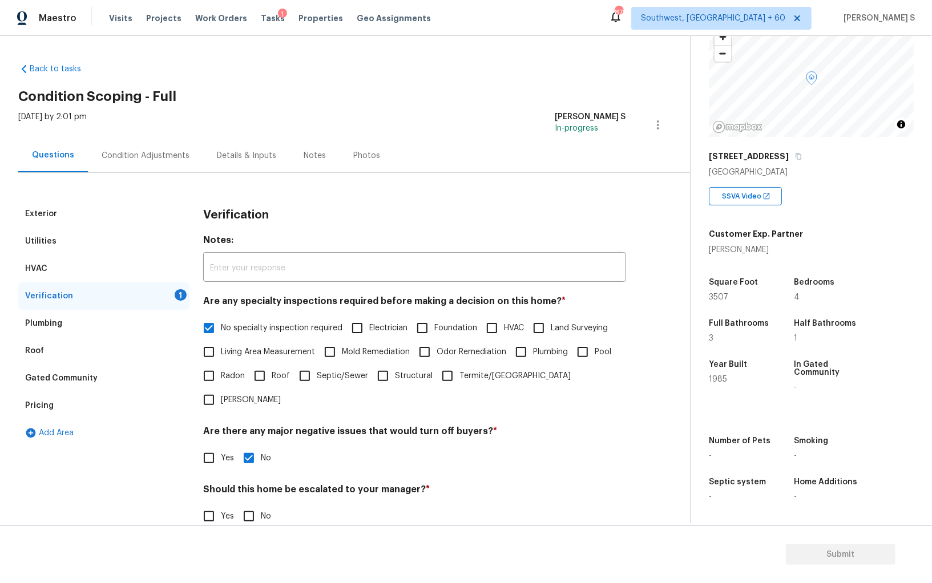
click at [146, 155] on div "Condition Adjustments" at bounding box center [146, 155] width 88 height 11
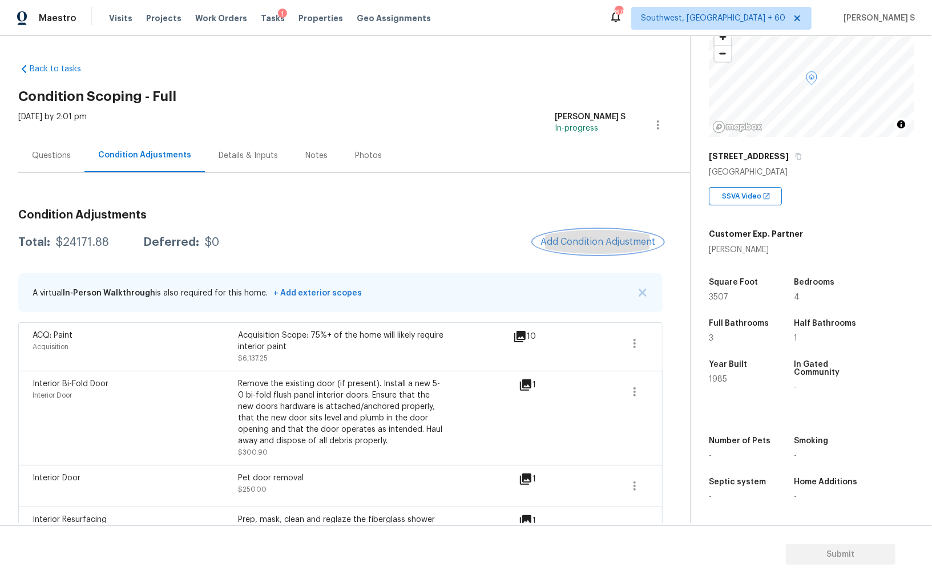
click at [584, 245] on span "Add Condition Adjustment" at bounding box center [598, 242] width 115 height 10
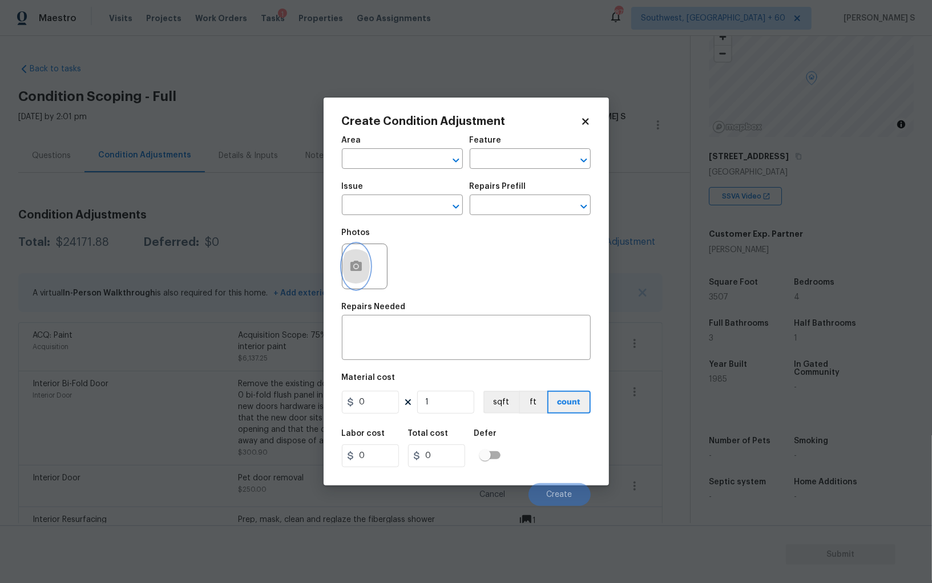
click at [358, 271] on icon "button" at bounding box center [355, 266] width 11 height 10
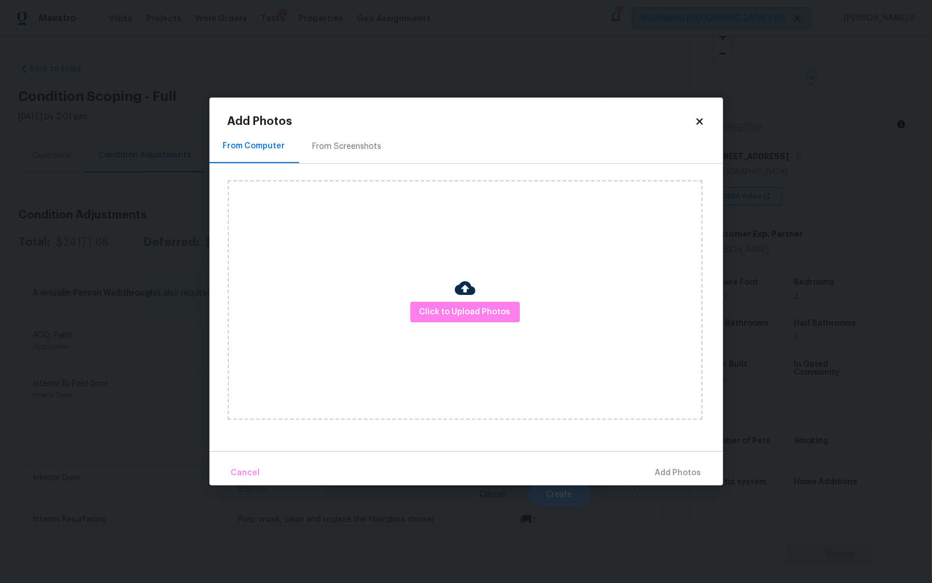
click at [346, 131] on div "From Screenshots" at bounding box center [347, 147] width 96 height 34
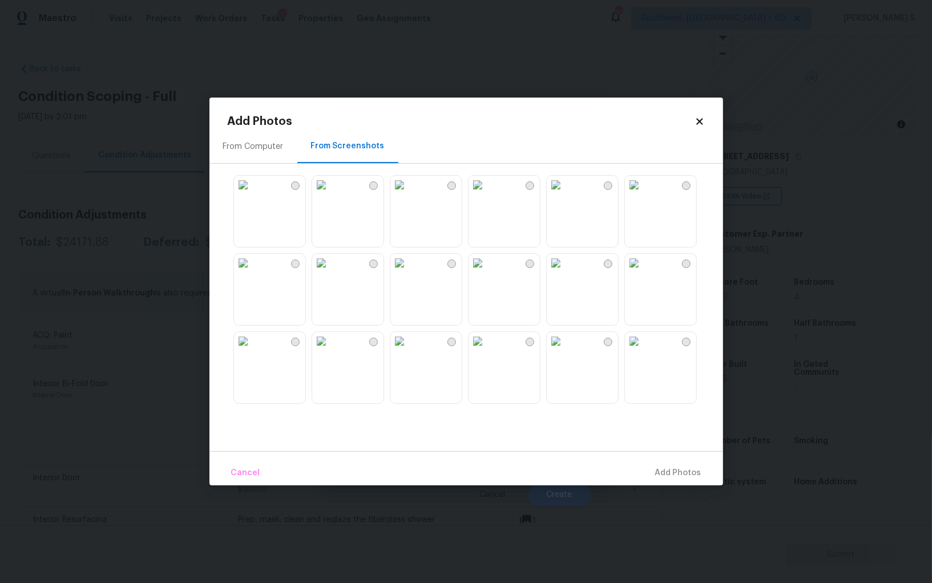
click at [565, 272] on img at bounding box center [556, 263] width 18 height 18
click at [487, 194] on img at bounding box center [478, 185] width 18 height 18
click at [487, 272] on img at bounding box center [478, 263] width 18 height 18
click at [409, 272] on img at bounding box center [399, 263] width 18 height 18
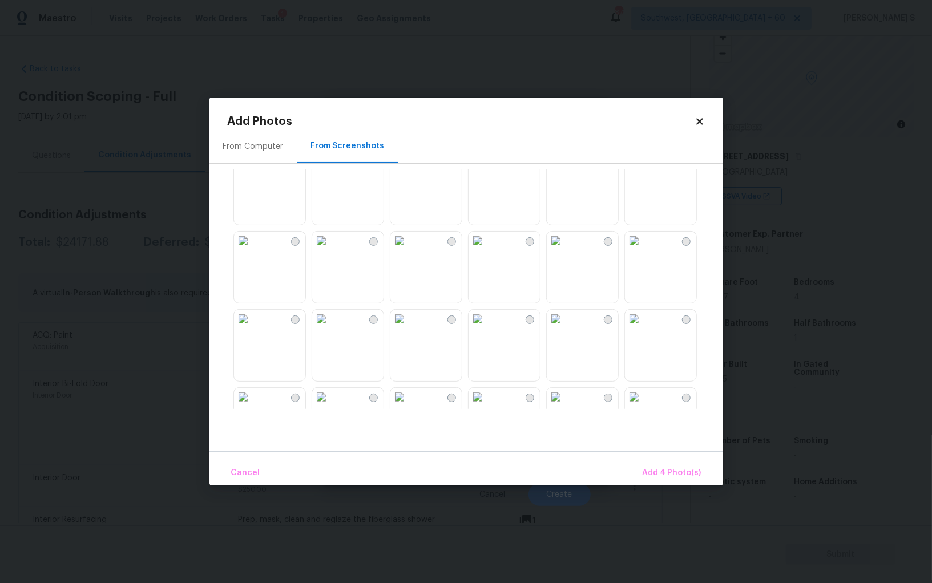
scroll to position [417, 0]
click at [409, 322] on img at bounding box center [399, 315] width 18 height 18
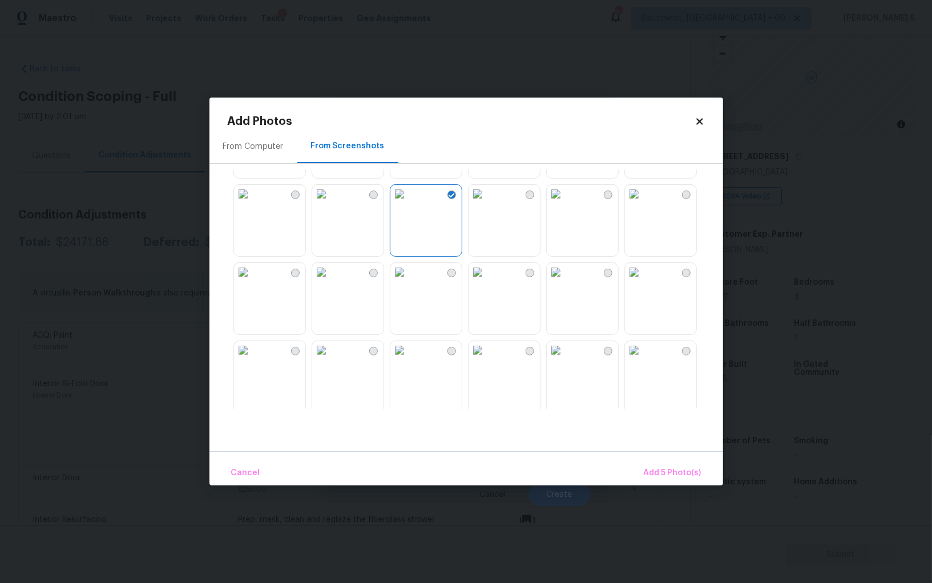
scroll to position [627, 0]
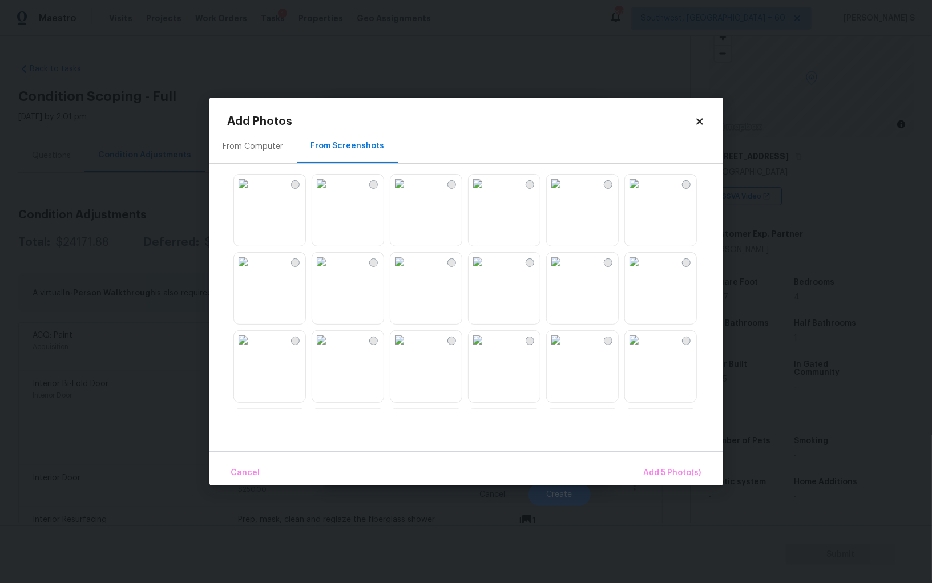
click at [252, 271] on img at bounding box center [243, 262] width 18 height 18
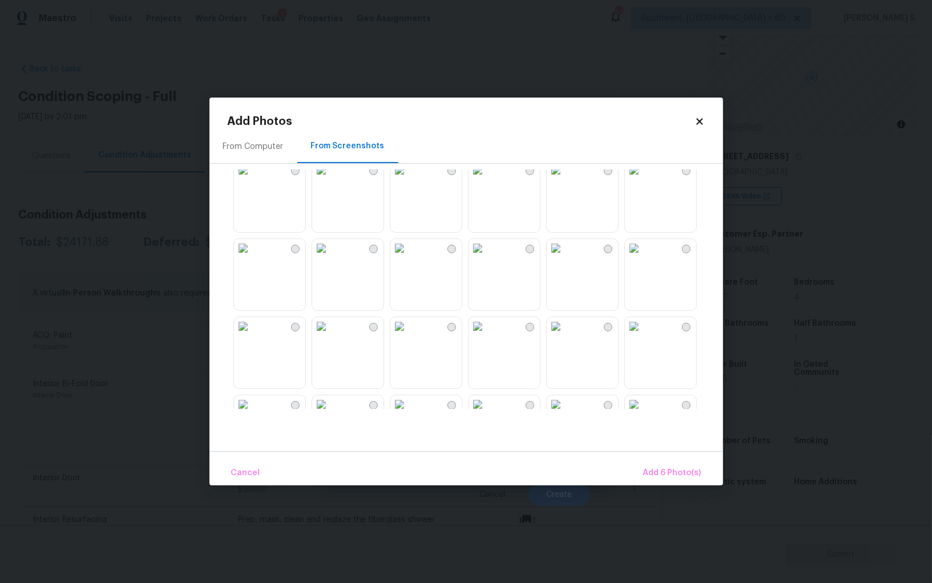
scroll to position [797, 0]
click at [643, 179] on img at bounding box center [634, 169] width 18 height 18
click at [662, 461] on button "Add 7 Photo(s)" at bounding box center [672, 473] width 67 height 25
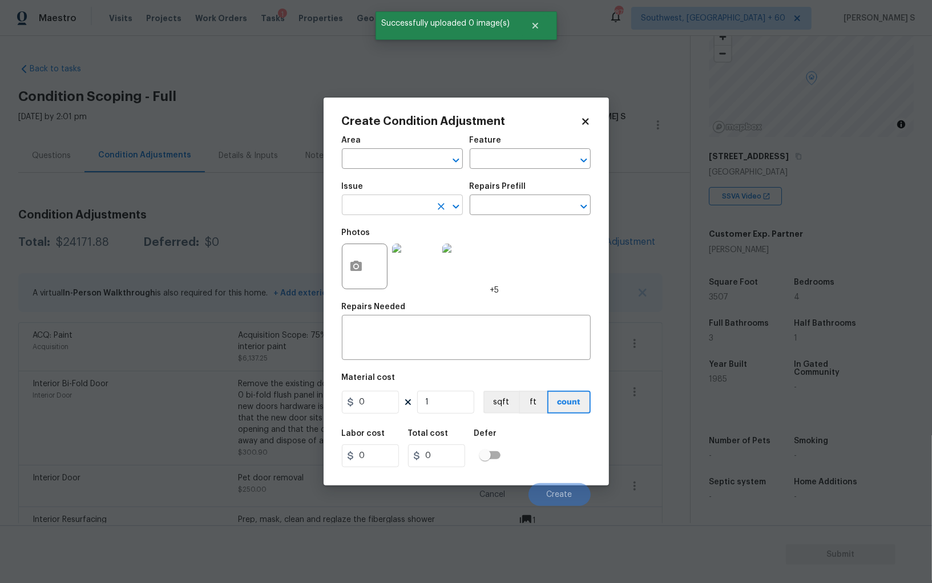
click at [389, 202] on input "text" at bounding box center [386, 206] width 89 height 18
type input "ACQ: Flooring"
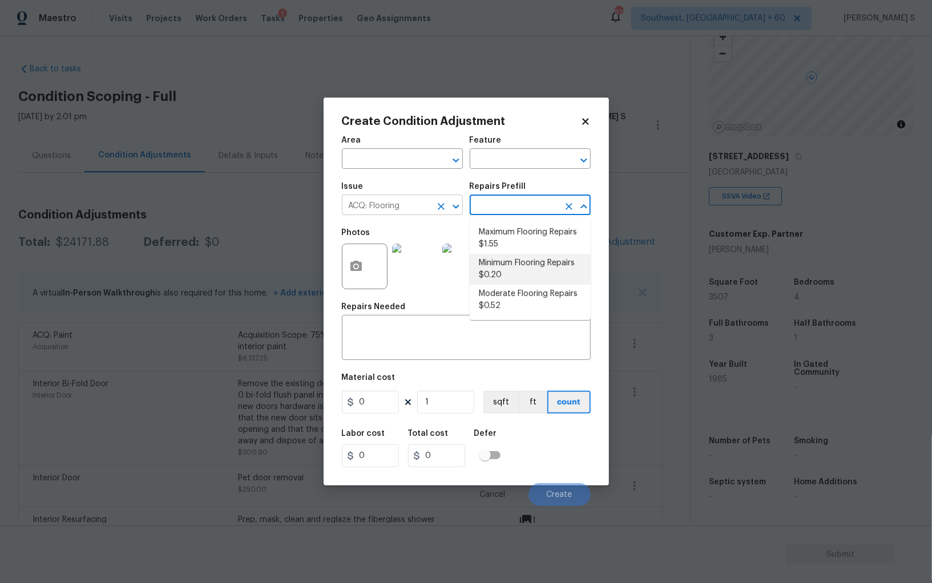
type input "Acquisition"
type textarea "Acquisition Scope: Minimum flooring repairs"
type input "0.2"
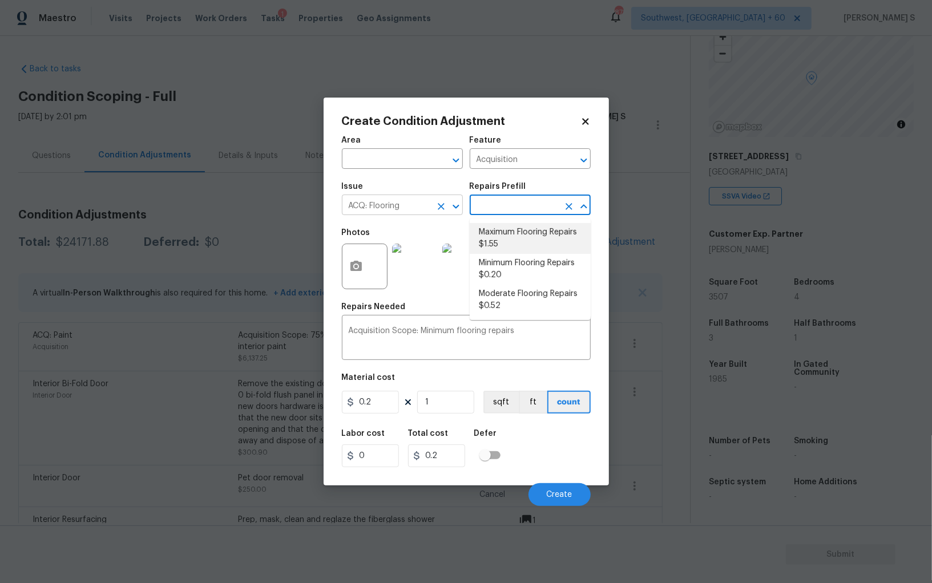
type textarea "Acquisition Scope: Maximum flooring repairs"
type input "1.55"
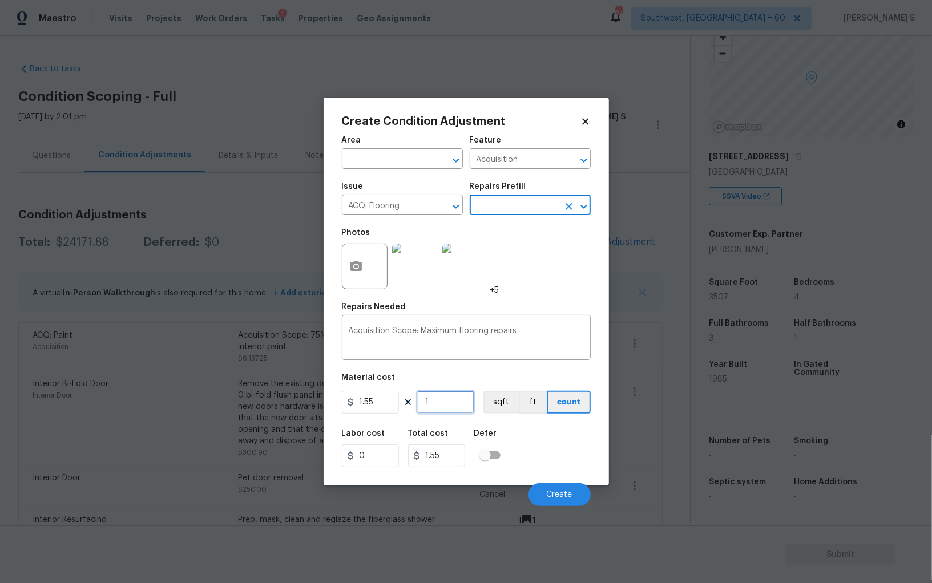
click at [444, 403] on input "1" at bounding box center [445, 402] width 57 height 23
paste input "3507"
type input "3507"
type input "5435.85"
type input "3507"
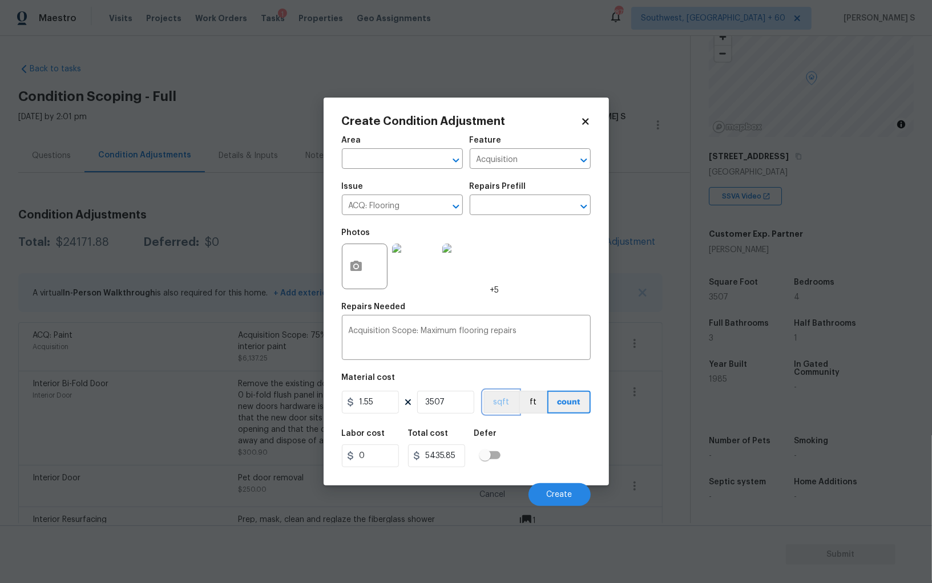
click at [503, 404] on button "sqft" at bounding box center [500, 402] width 35 height 23
click at [523, 450] on div "Labor cost 0 Total cost 5435.85 Defer" at bounding box center [466, 448] width 249 height 51
click at [567, 489] on button "Create" at bounding box center [560, 494] width 62 height 23
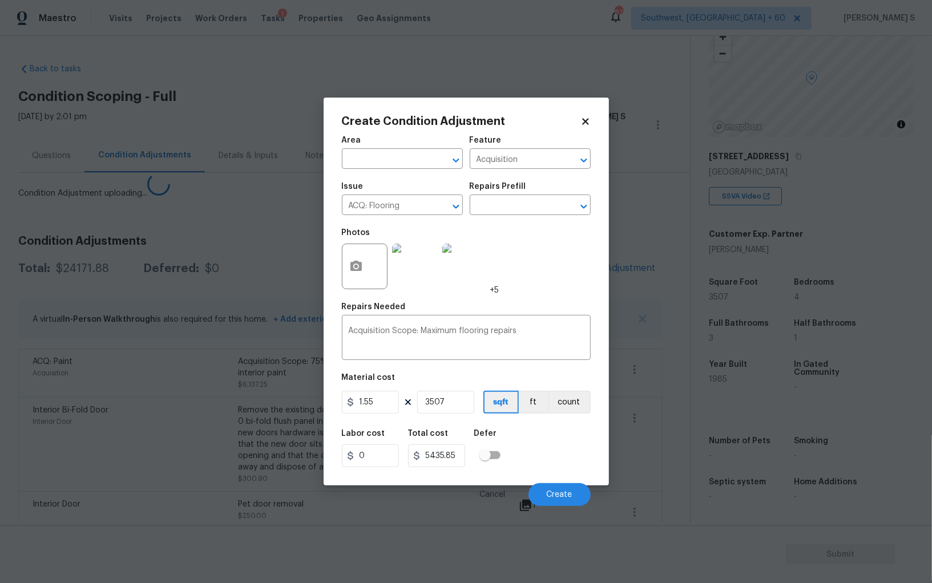
drag, startPoint x: 163, startPoint y: 470, endPoint x: 224, endPoint y: 441, distance: 68.4
click at [162, 470] on body "Maestro Visits Projects Work Orders Tasks 1 Properties Geo Assignments 878 Sout…" at bounding box center [466, 291] width 932 height 583
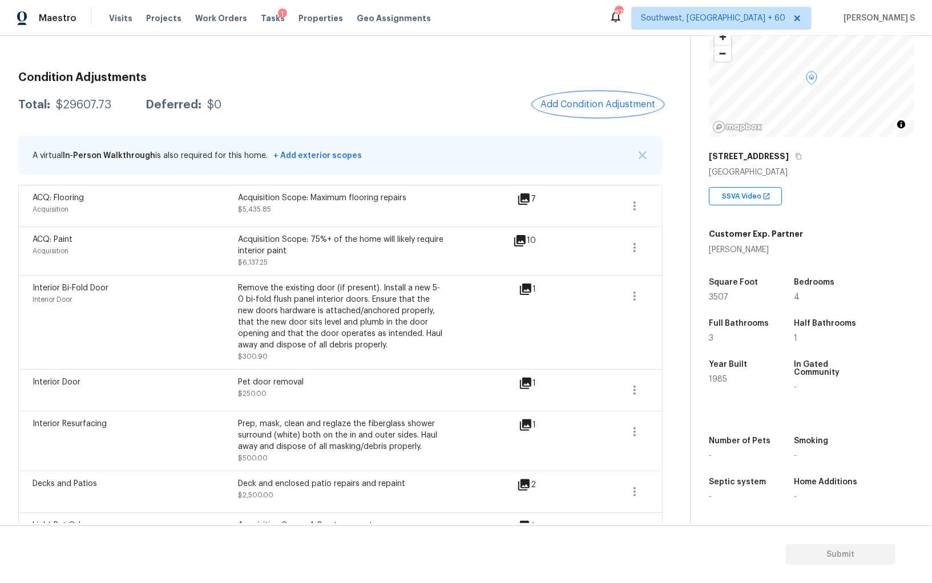
scroll to position [0, 0]
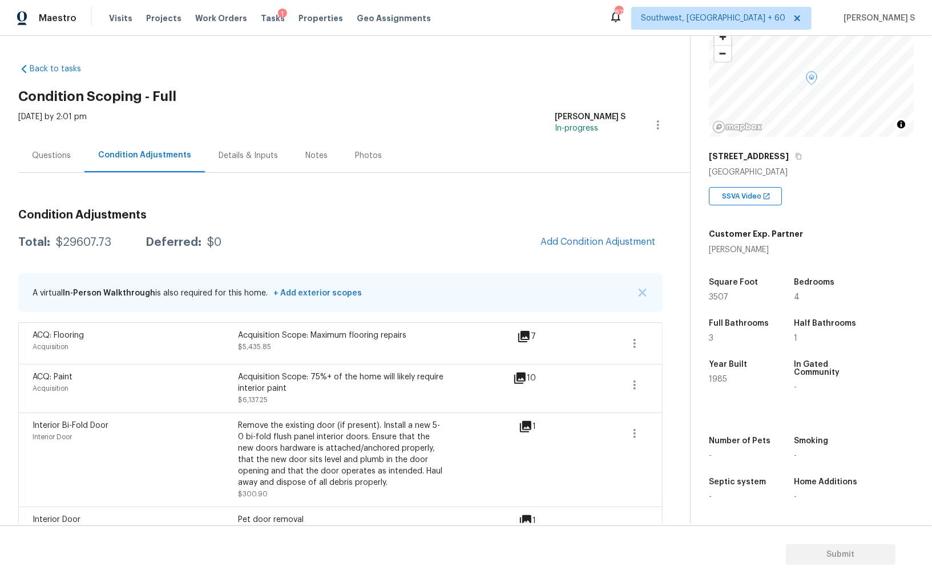
click at [90, 249] on div "Total: $29607.73 Deferred: $0 Add Condition Adjustment" at bounding box center [340, 242] width 644 height 25
click at [86, 247] on div "$29607.73" at bounding box center [83, 242] width 55 height 11
copy div "29607.73"
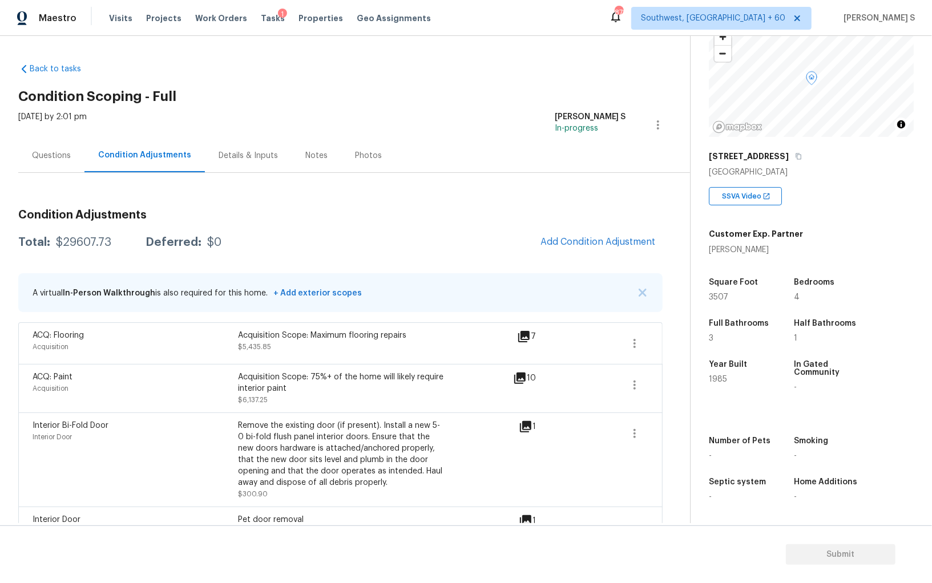
click at [40, 161] on div "Questions" at bounding box center [51, 156] width 66 height 34
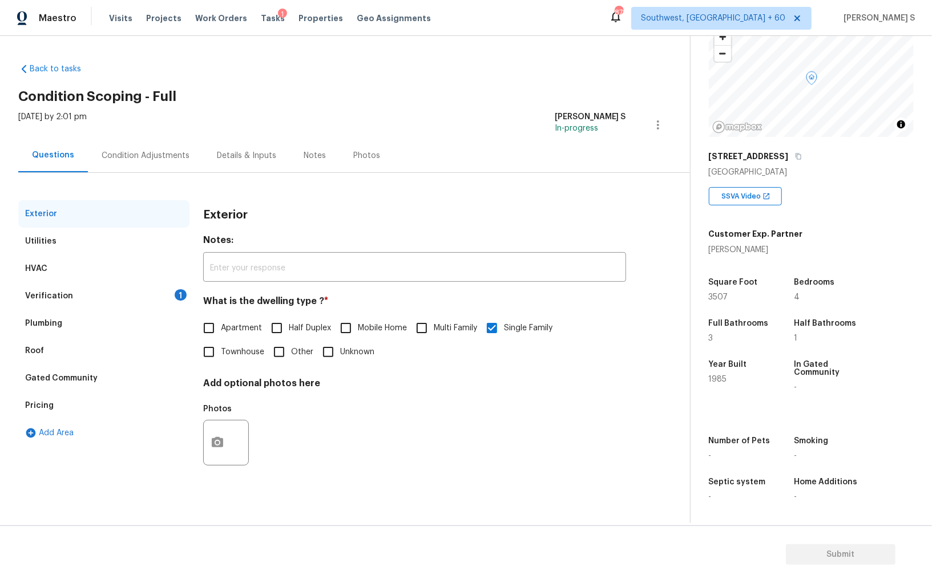
click at [175, 288] on div "Verification 1" at bounding box center [103, 296] width 171 height 27
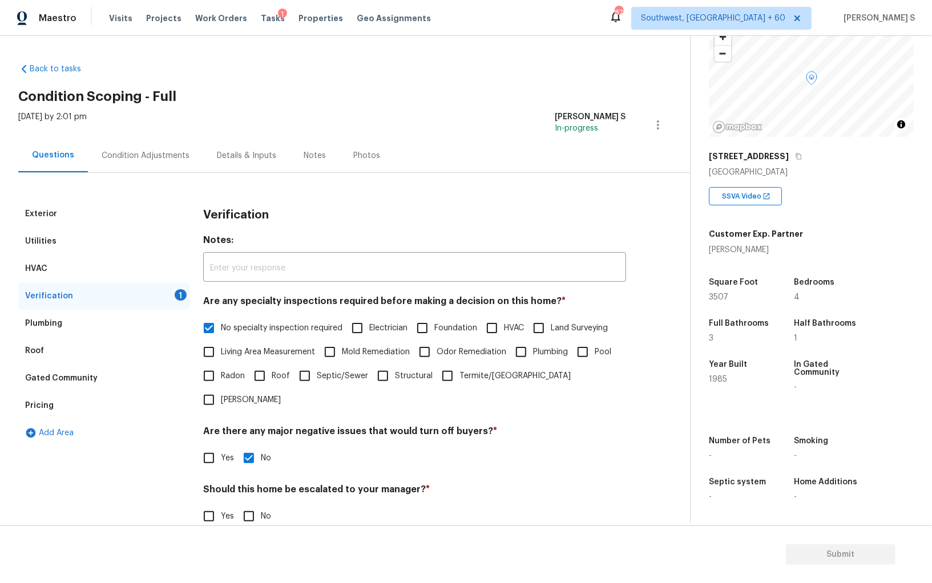
scroll to position [68, 0]
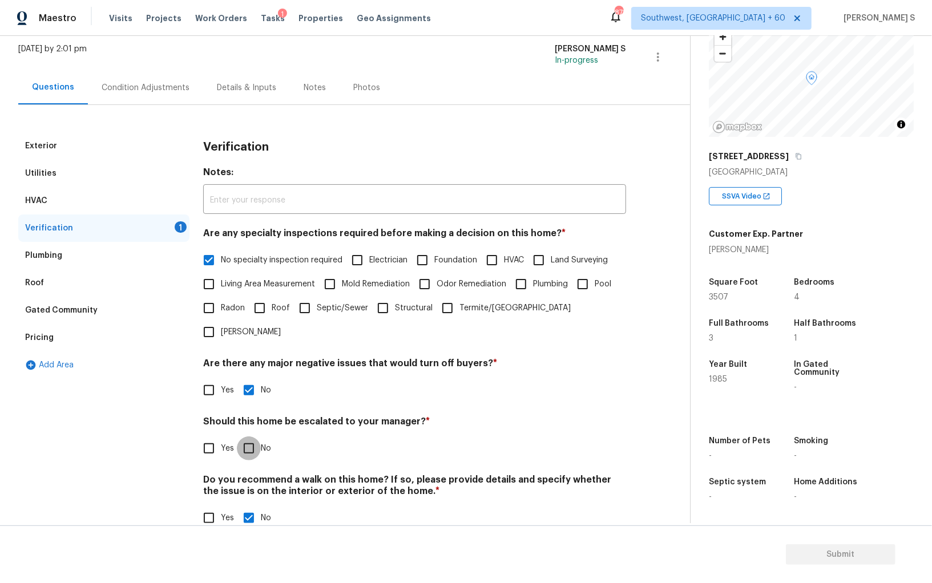
click at [253, 437] on input "No" at bounding box center [249, 449] width 24 height 24
checkbox input "true"
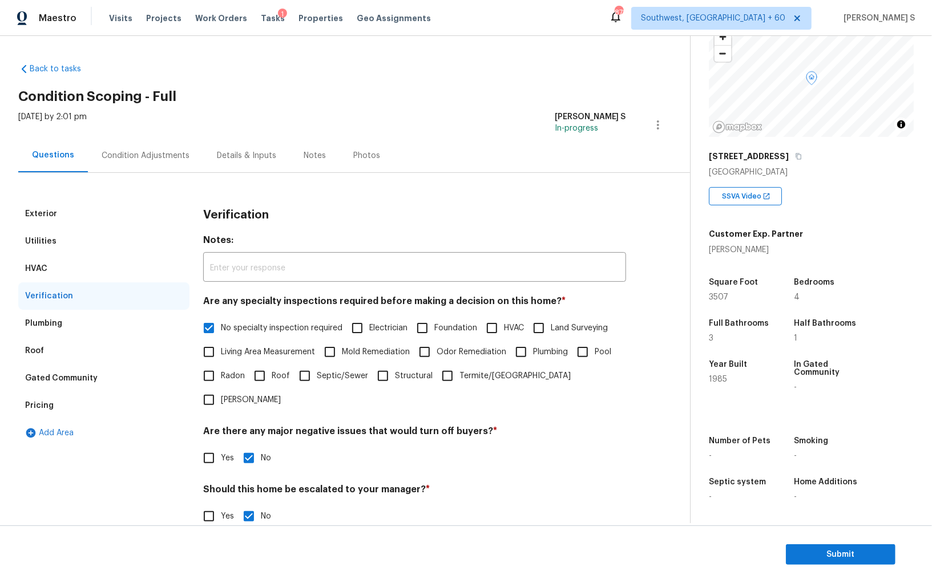
drag, startPoint x: 72, startPoint y: 394, endPoint x: 83, endPoint y: 387, distance: 12.7
click at [72, 394] on div "Pricing" at bounding box center [103, 405] width 171 height 27
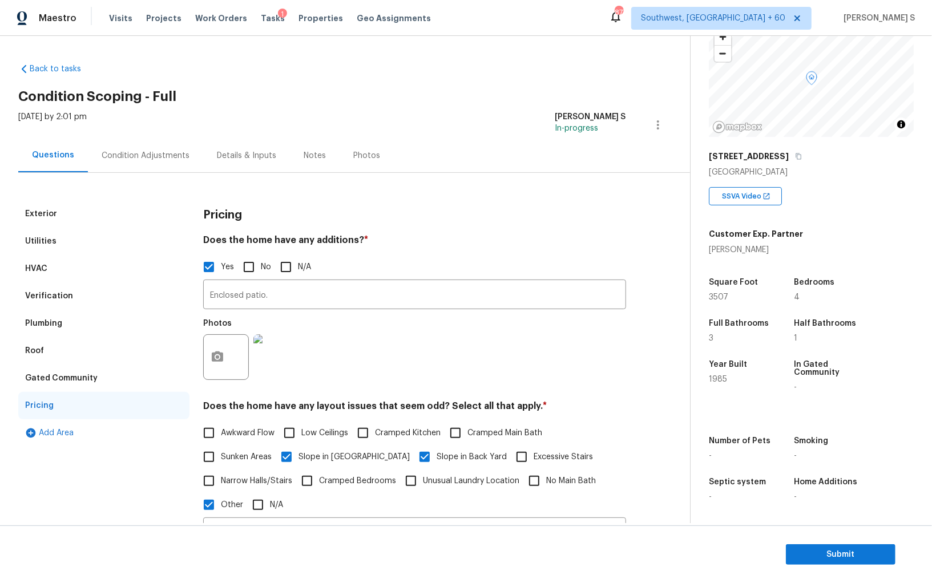
click at [163, 154] on div "Condition Adjustments" at bounding box center [146, 155] width 88 height 11
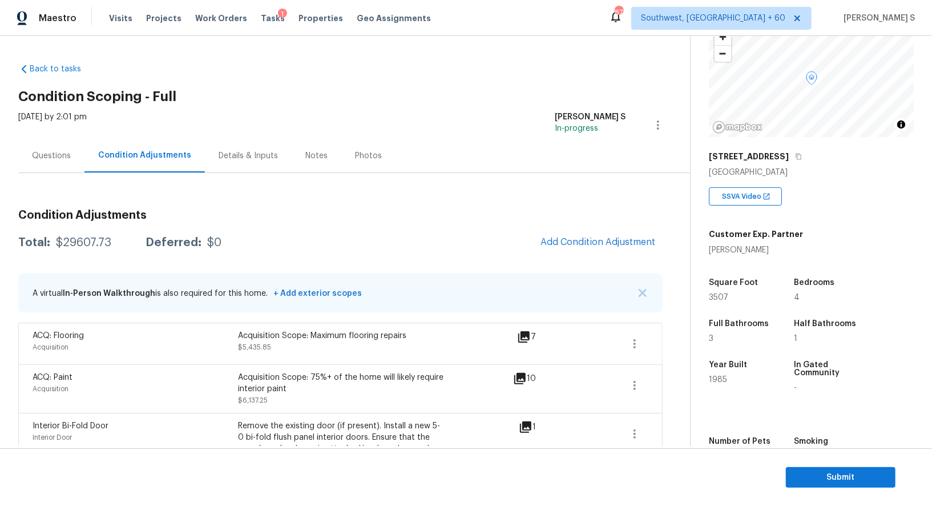
click at [69, 246] on div "$29607.73" at bounding box center [83, 242] width 55 height 11
copy div "29607.73"
click at [24, 152] on div "Questions" at bounding box center [51, 156] width 66 height 34
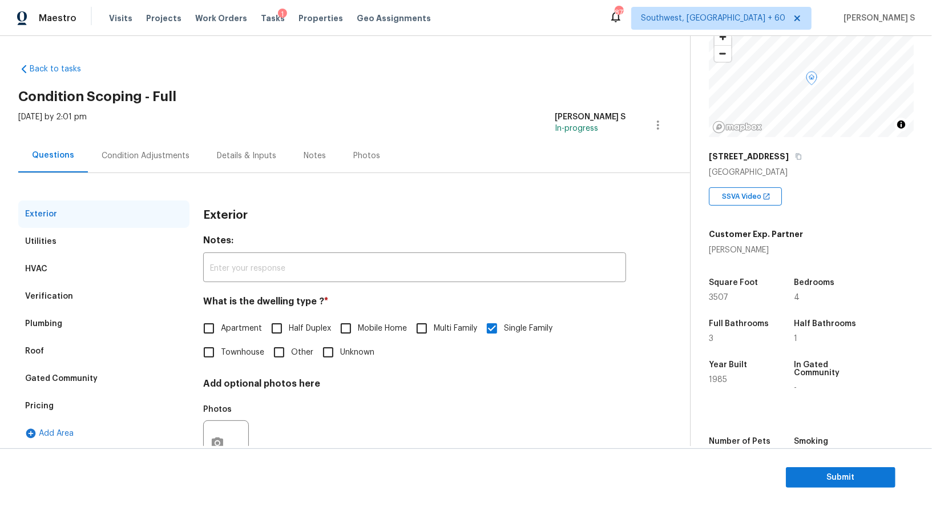
scroll to position [43, 0]
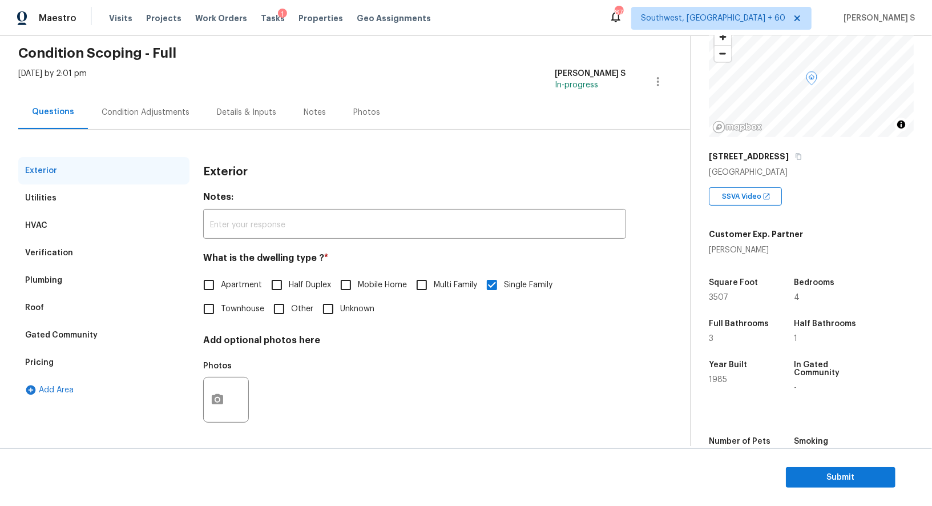
click at [49, 255] on div "Verification" at bounding box center [49, 252] width 48 height 11
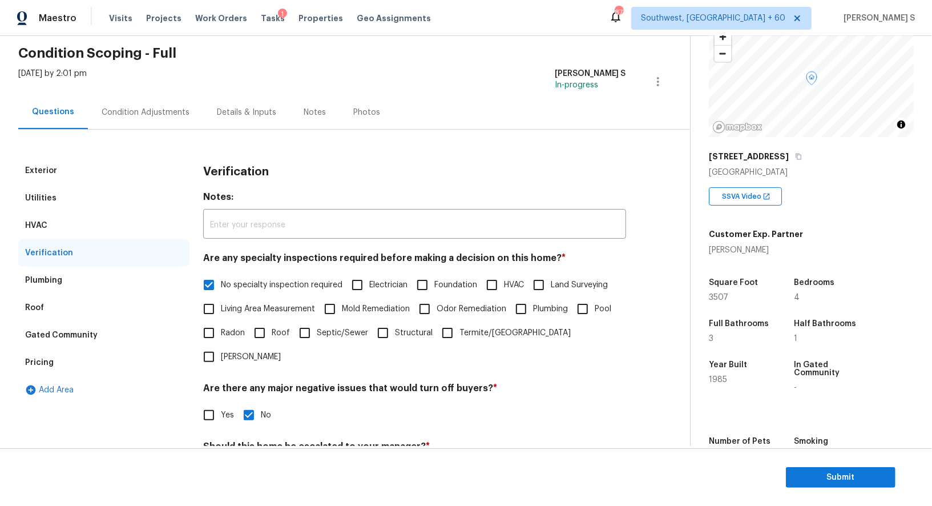
scroll to position [146, 0]
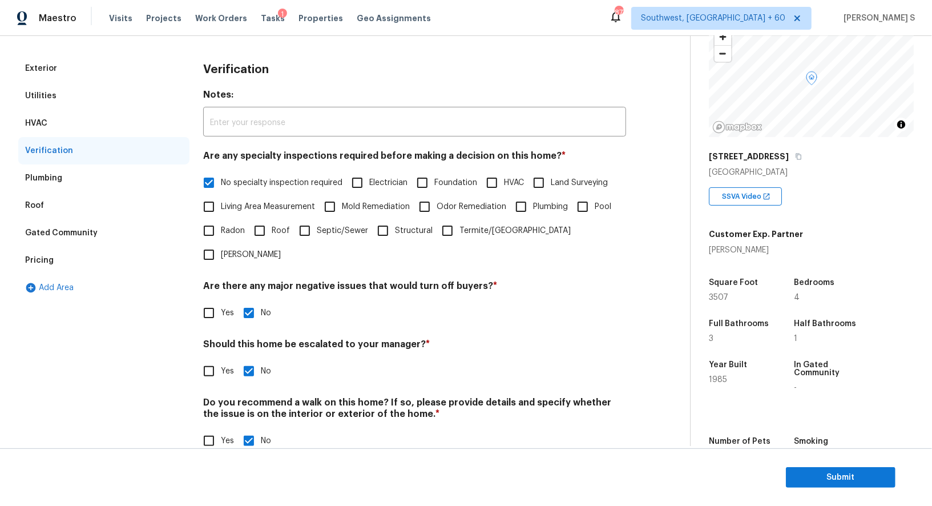
click at [46, 265] on div "Pricing" at bounding box center [39, 260] width 29 height 11
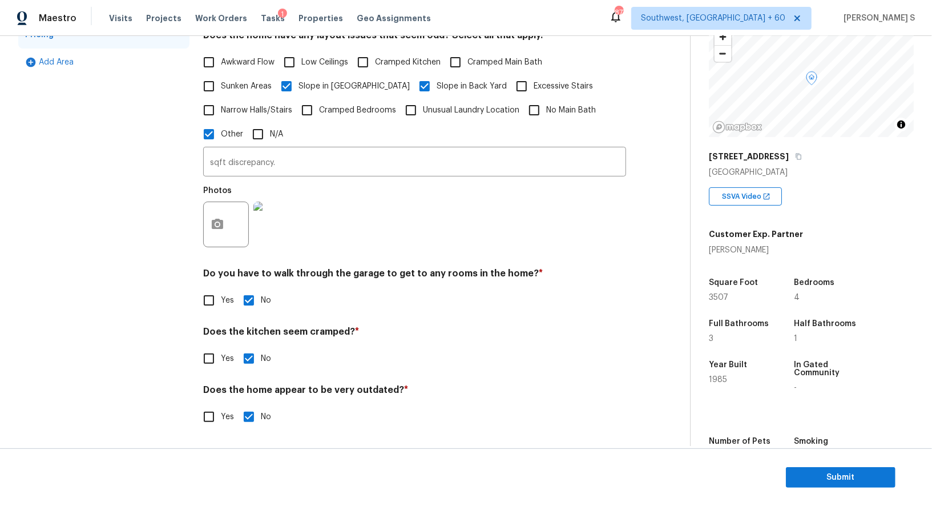
scroll to position [108, 0]
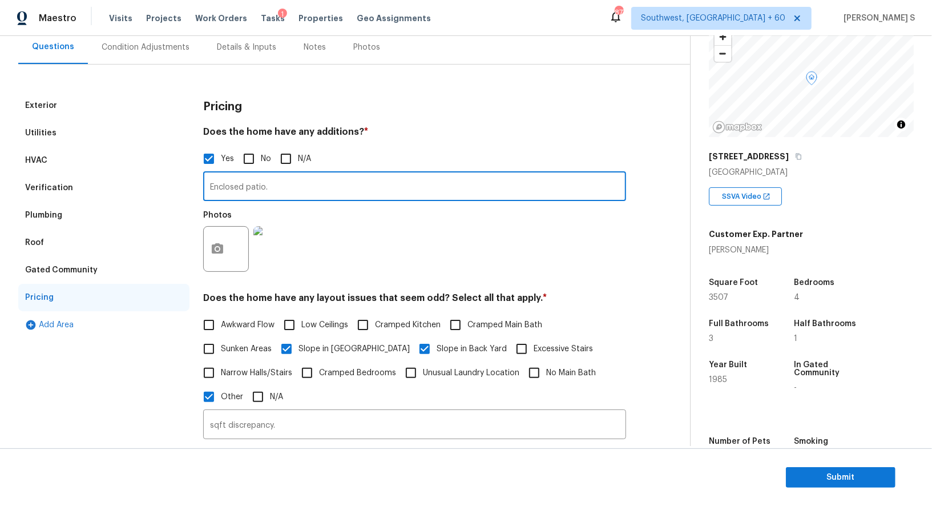
click at [283, 174] on input "Enclosed patio." at bounding box center [414, 187] width 423 height 27
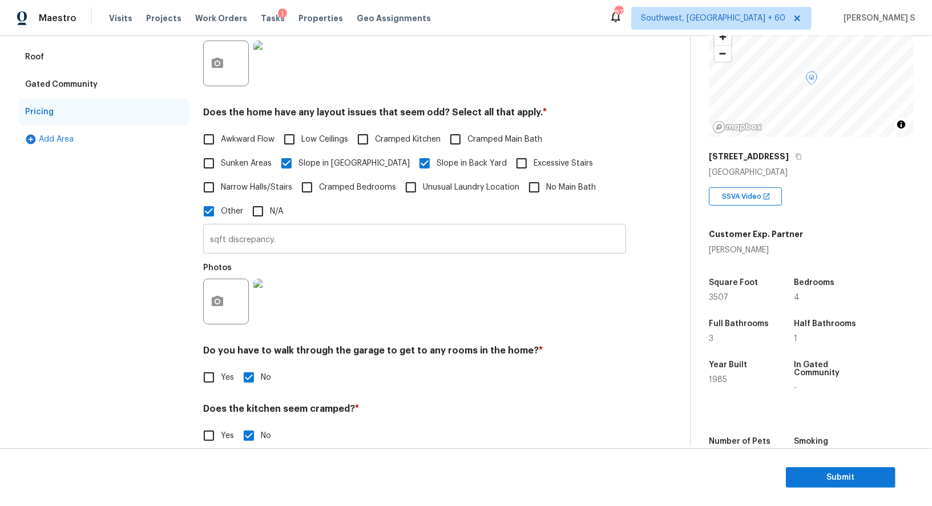
click at [274, 231] on input "sqft discrepancy." at bounding box center [414, 240] width 423 height 27
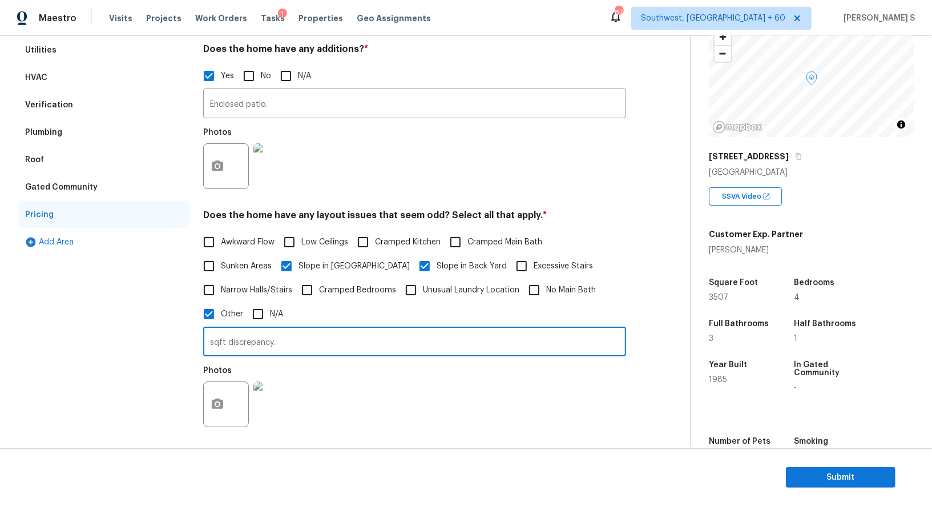
scroll to position [0, 0]
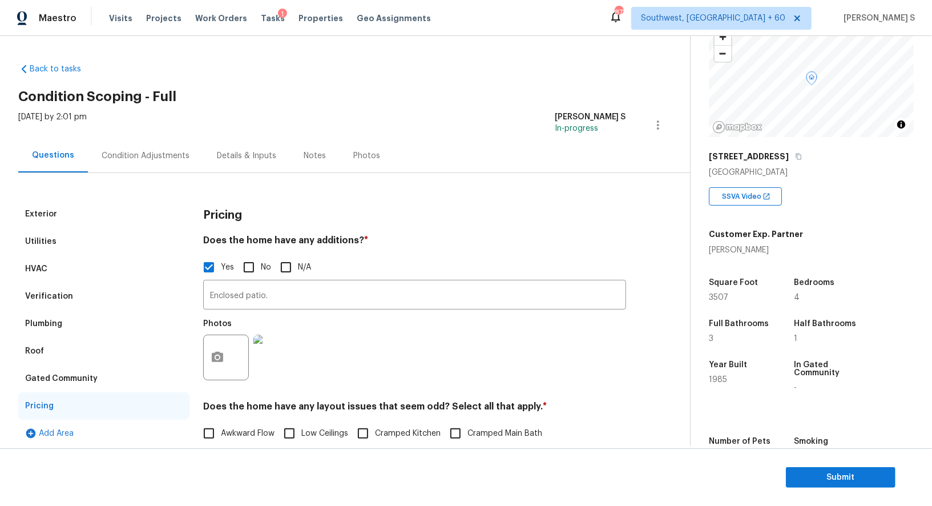
click at [147, 158] on div "Condition Adjustments" at bounding box center [146, 155] width 88 height 11
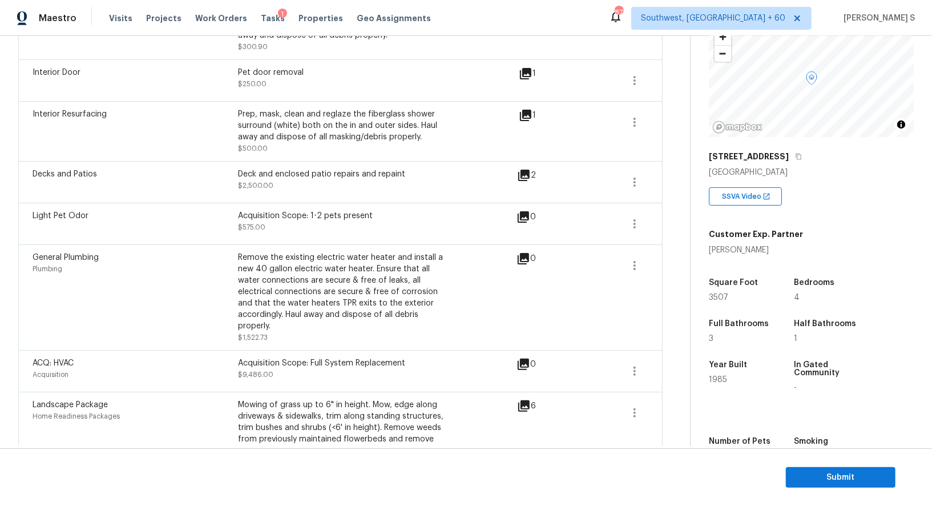
scroll to position [445, 0]
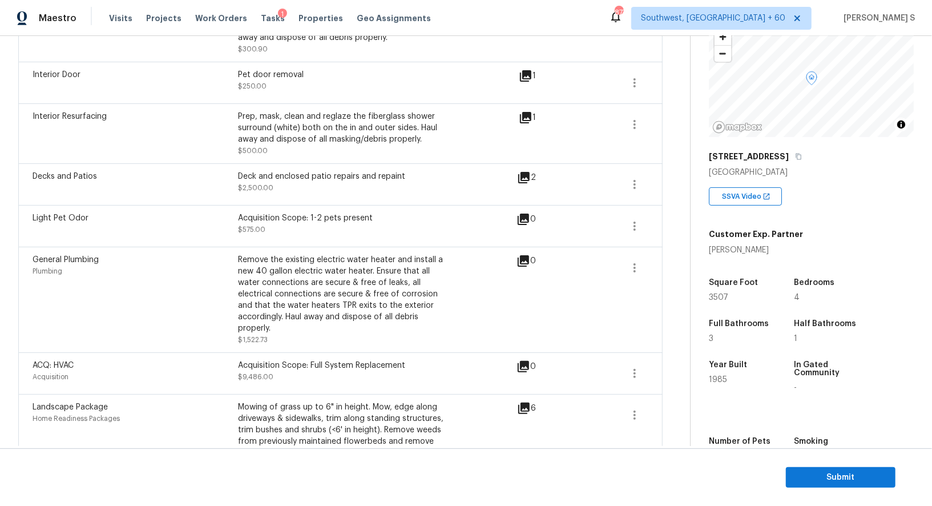
click at [312, 365] on div "Acquisition Scope: Full System Replacement" at bounding box center [340, 365] width 205 height 11
click at [366, 365] on div "Acquisition Scope: Full System Replacement" at bounding box center [340, 365] width 205 height 11
copy div "Full System Replacement"
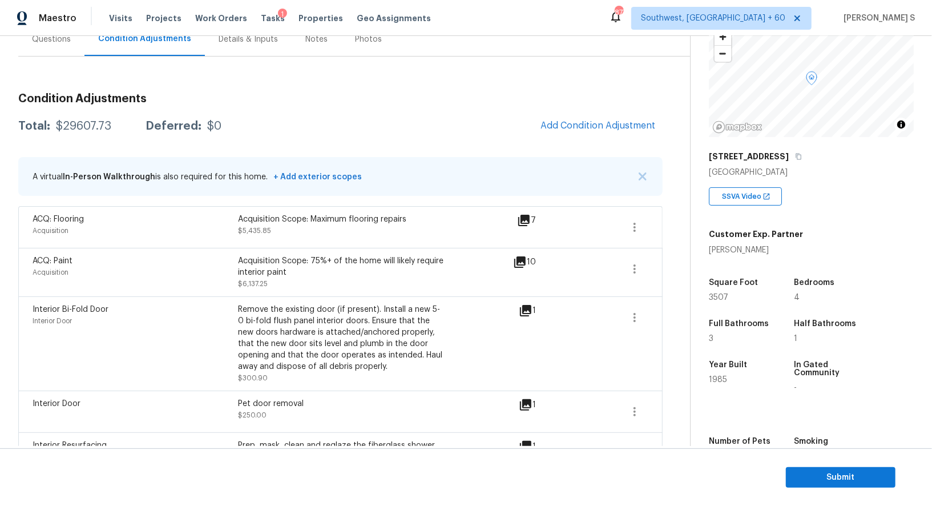
scroll to position [0, 0]
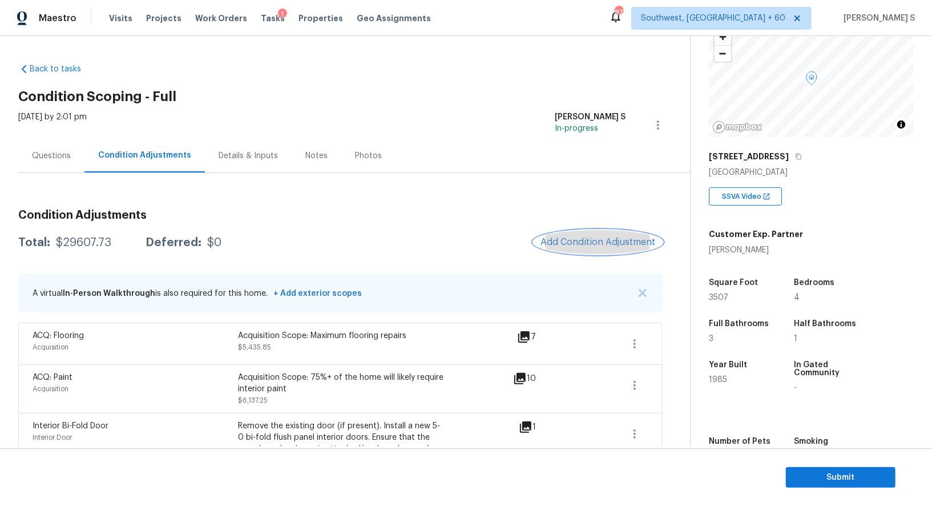
click at [586, 245] on span "Add Condition Adjustment" at bounding box center [598, 242] width 115 height 10
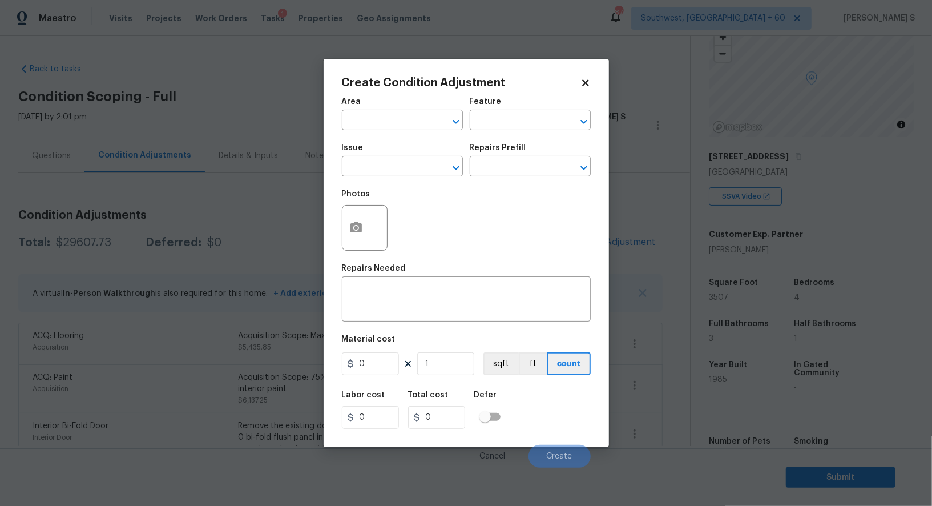
click at [398, 185] on div "Photos" at bounding box center [466, 220] width 249 height 74
click at [398, 176] on input "text" at bounding box center [386, 168] width 89 height 18
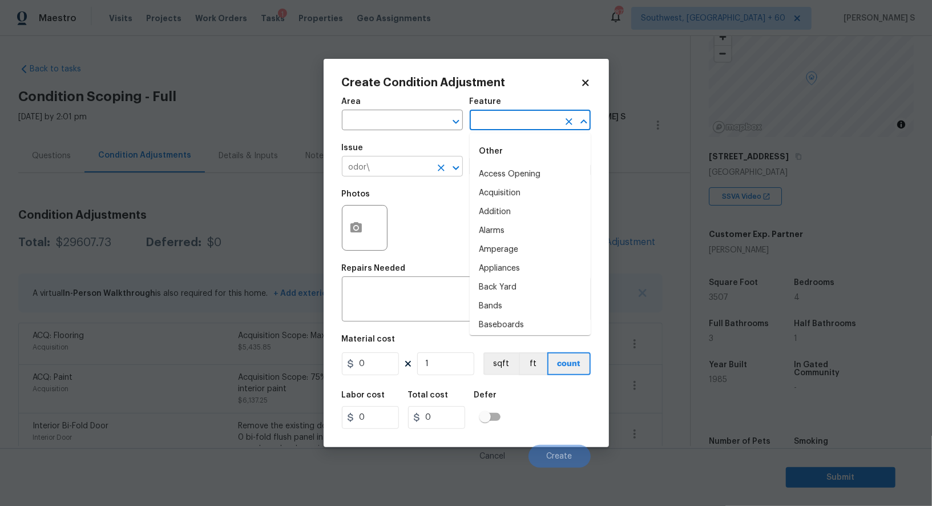
type input "Other Odor"
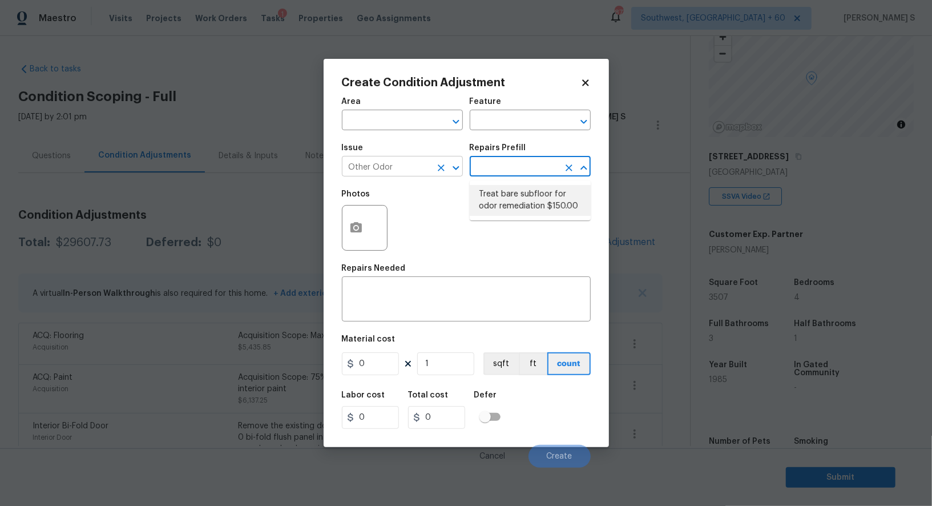
type textarea "Enzyme Treatment for bare subfloor"
type input "150"
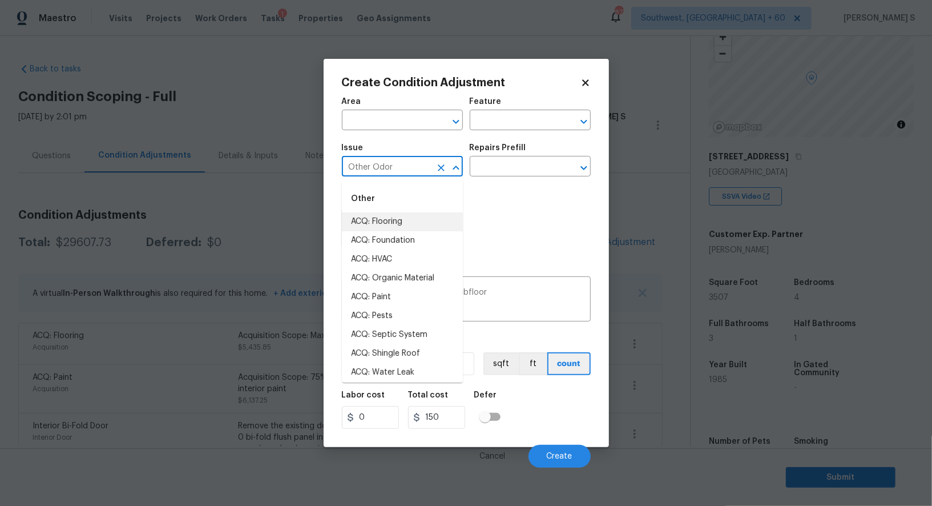
click at [402, 196] on div "Other" at bounding box center [402, 198] width 121 height 27
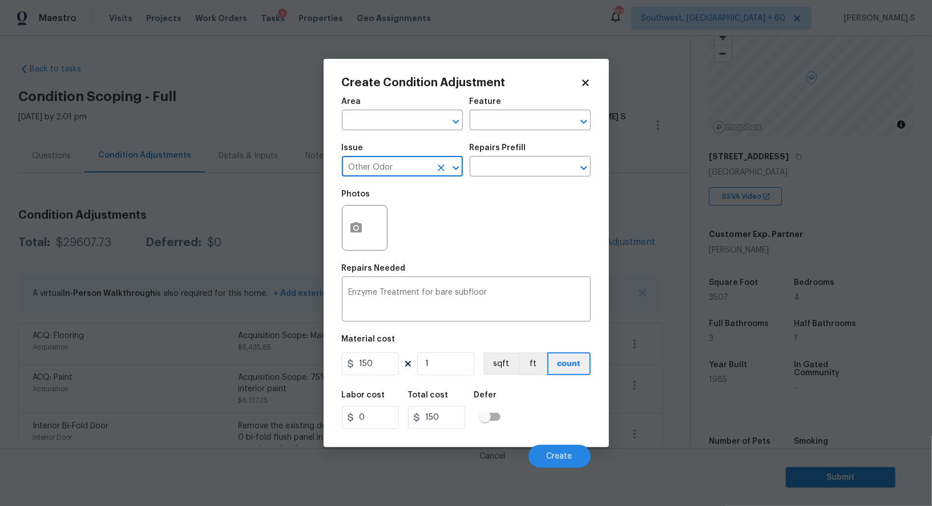
type input "Other Odor"
type input "odor"
click at [440, 165] on icon "Clear" at bounding box center [441, 167] width 11 height 11
type input "Light Pet Odor"
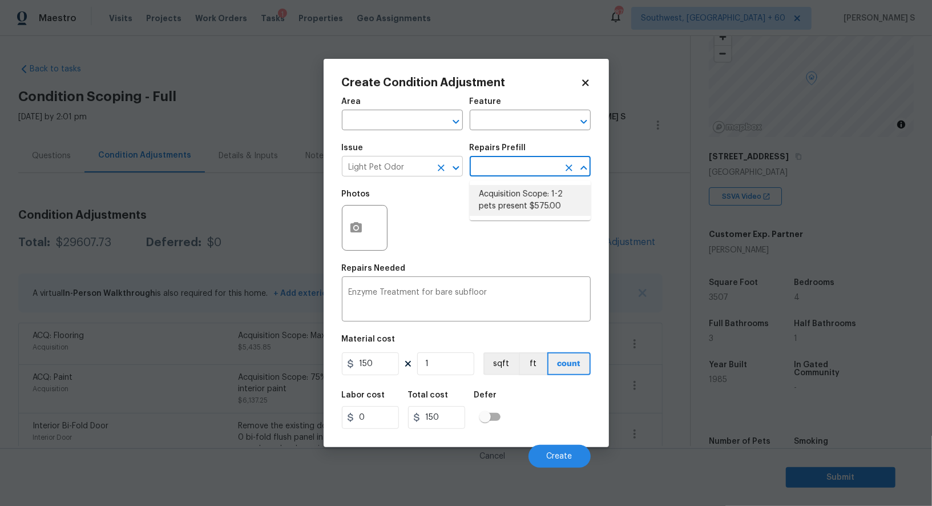
type textarea "Acquisition Scope: 1-2 pets present"
type input "575"
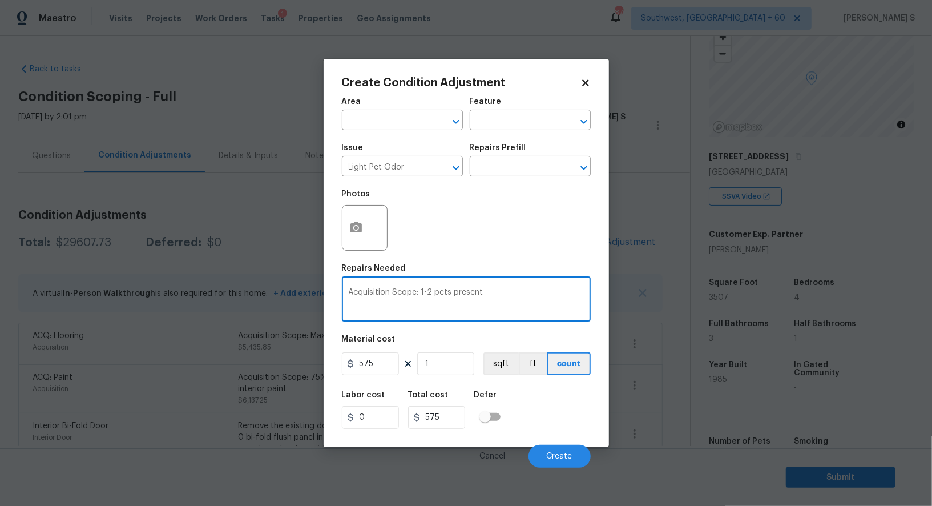
click at [405, 297] on textarea "Acquisition Scope: 1-2 pets present" at bounding box center [466, 300] width 235 height 24
type textarea "other odor"
click at [386, 372] on input "575" at bounding box center [370, 363] width 57 height 23
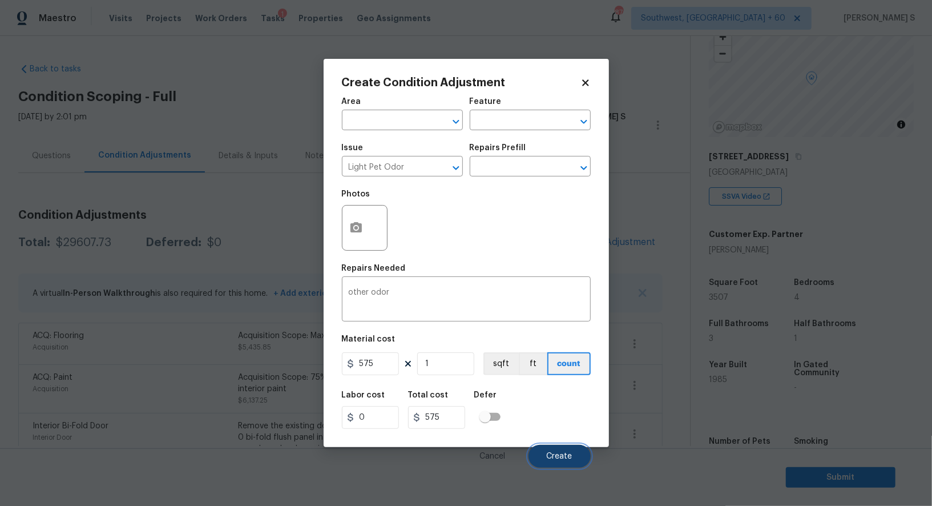
click at [558, 453] on button "Create" at bounding box center [560, 456] width 62 height 23
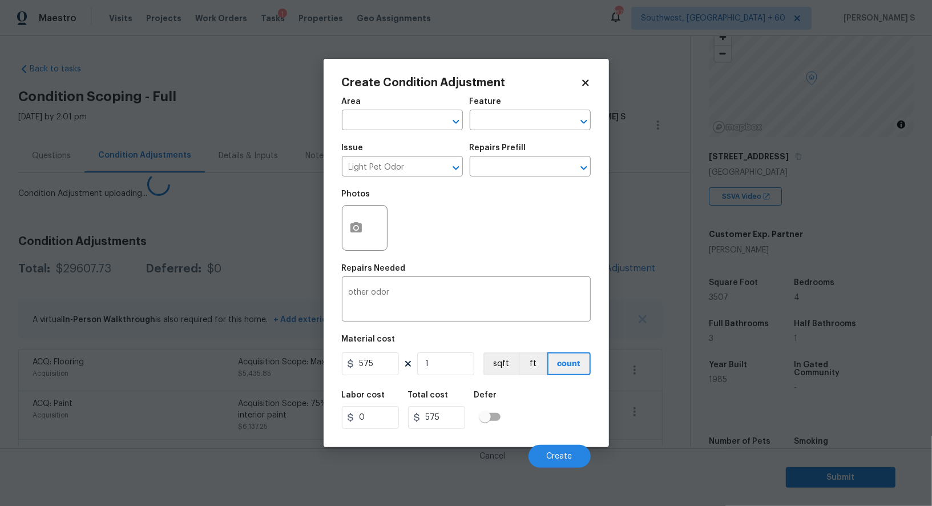
drag, startPoint x: 174, startPoint y: 432, endPoint x: 188, endPoint y: 404, distance: 31.1
click at [174, 432] on body "Maestro Visits Projects Work Orders Tasks 1 Properties Geo Assignments 876 Sout…" at bounding box center [466, 253] width 932 height 506
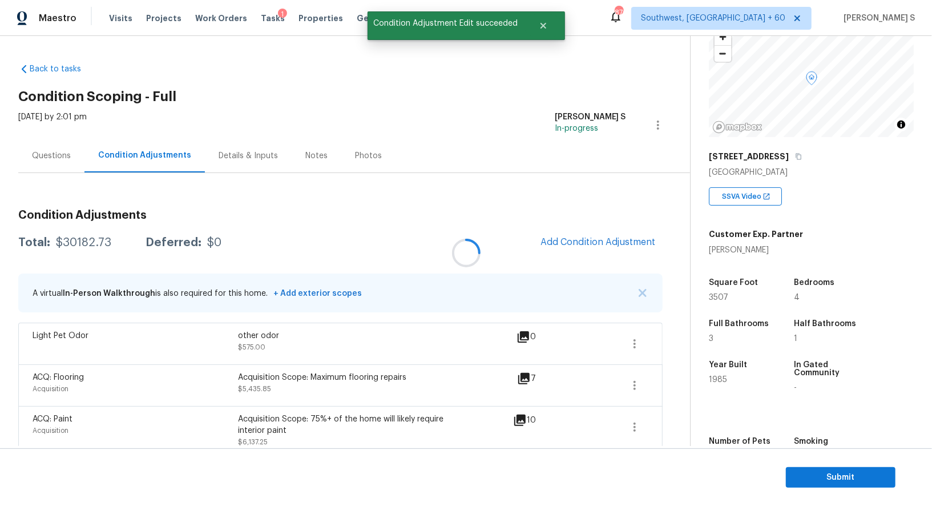
drag, startPoint x: 99, startPoint y: 259, endPoint x: 74, endPoint y: 240, distance: 31.7
click at [74, 240] on div at bounding box center [466, 253] width 932 height 506
click at [74, 240] on div "$30182.73" at bounding box center [83, 242] width 55 height 11
copy div "30182.73"
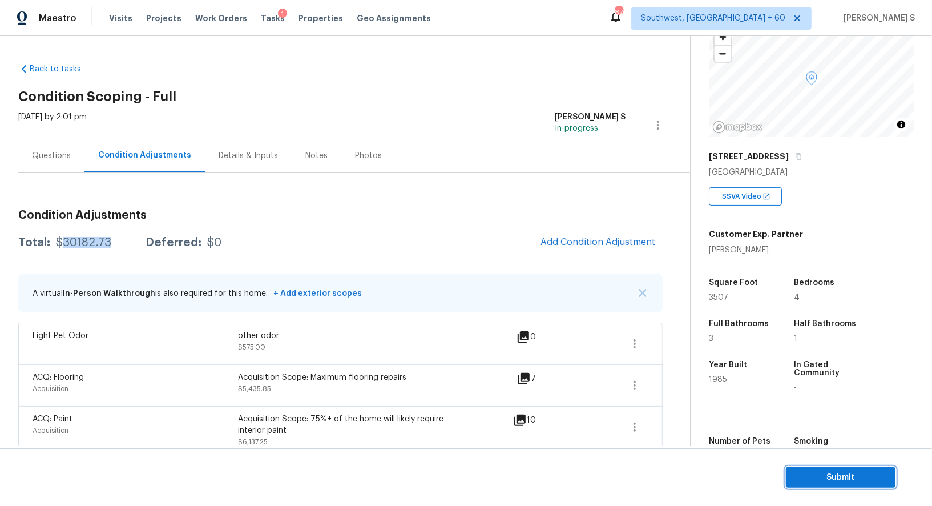
click at [822, 486] on button "Submit" at bounding box center [841, 477] width 110 height 21
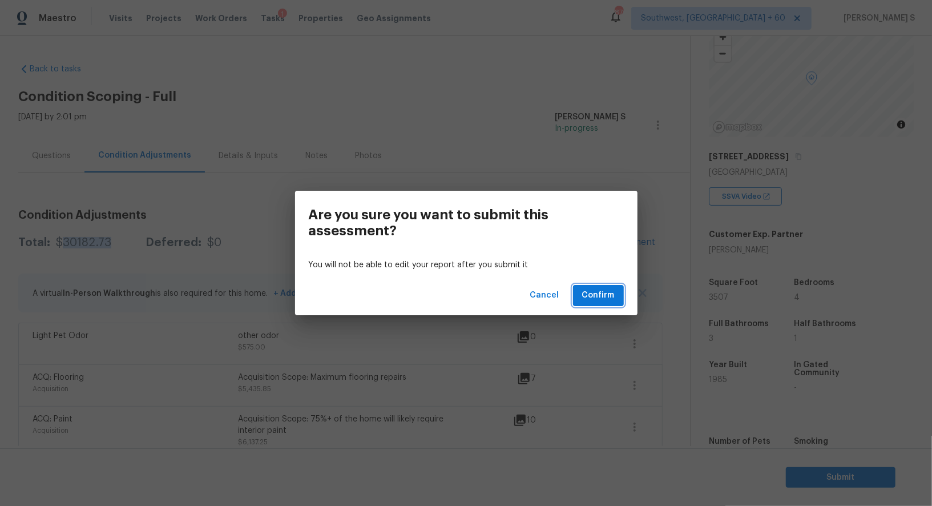
click at [612, 296] on span "Confirm" at bounding box center [598, 295] width 33 height 14
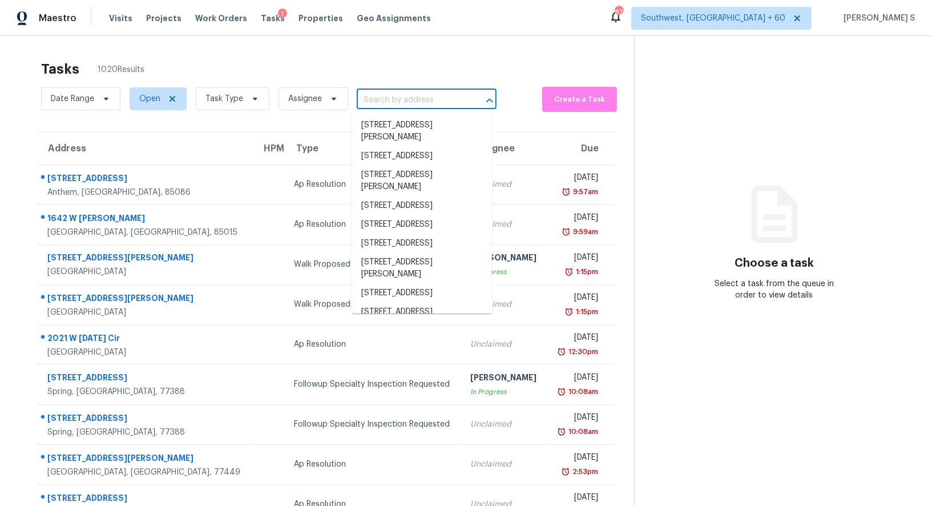
click at [406, 95] on input "text" at bounding box center [411, 100] width 108 height 18
paste input "129 Candlelight Way, Mooresville, NC, 28115"
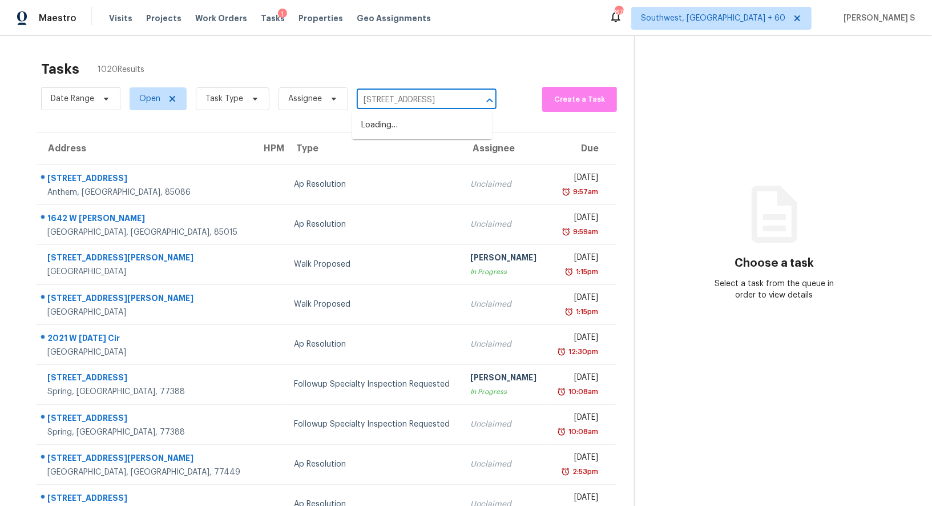
scroll to position [0, 61]
type input "129 Candlelight Way, Mooresville, NC, 28115"
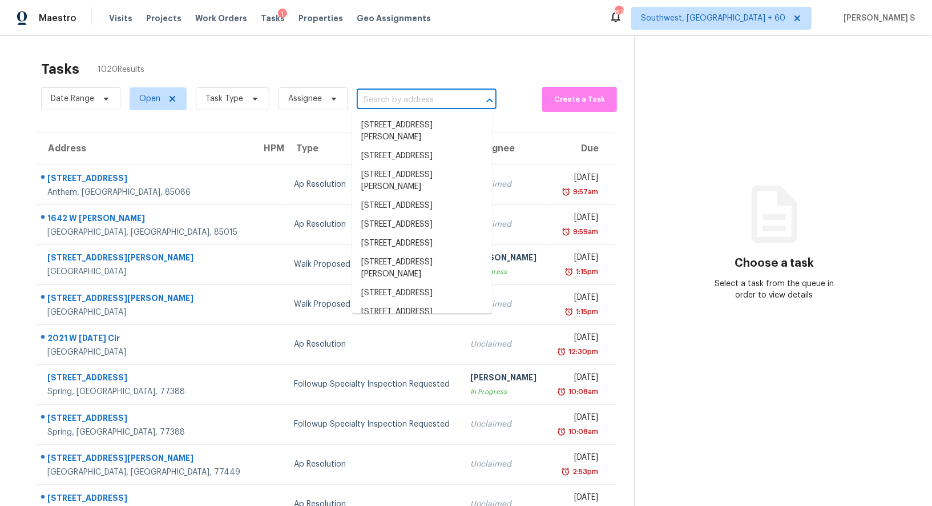
scroll to position [0, 0]
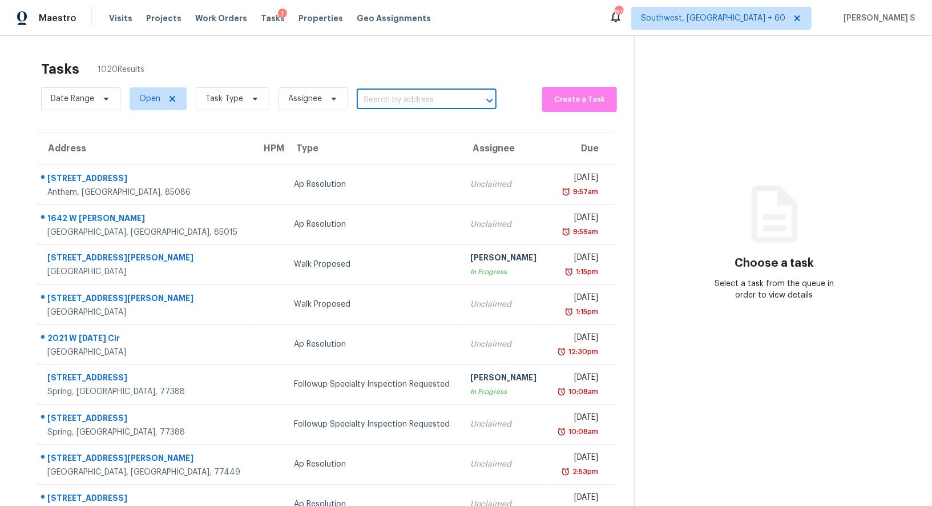
click at [434, 93] on input "text" at bounding box center [411, 100] width 108 height 18
paste input "129 Candlelight Way, Mooresville, NC, 28115"
click at [383, 102] on input "129 Candlelight Way, Mooresville, NC, 28115" at bounding box center [411, 100] width 108 height 18
type input "129 Candlelight Way"
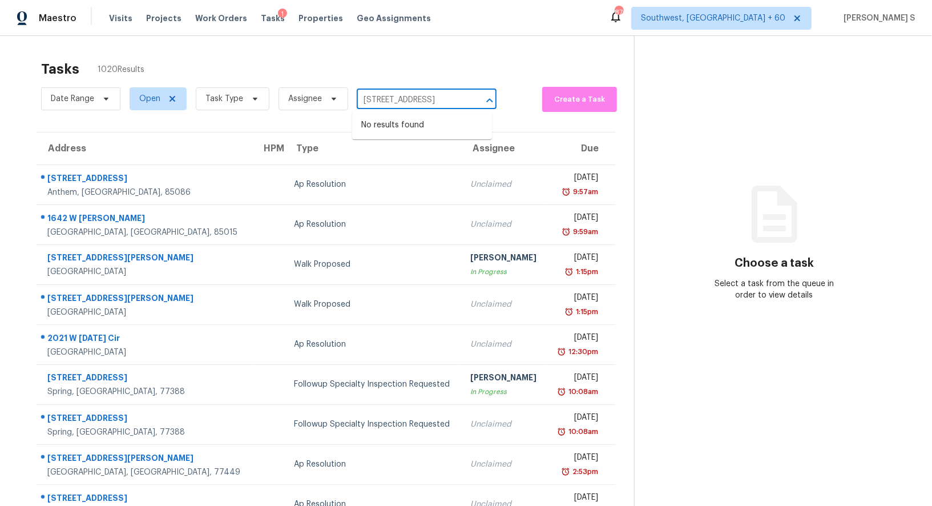
scroll to position [0, 0]
click at [400, 126] on li "129 Candlelight Way, Mooresville, NC 28115" at bounding box center [422, 125] width 140 height 19
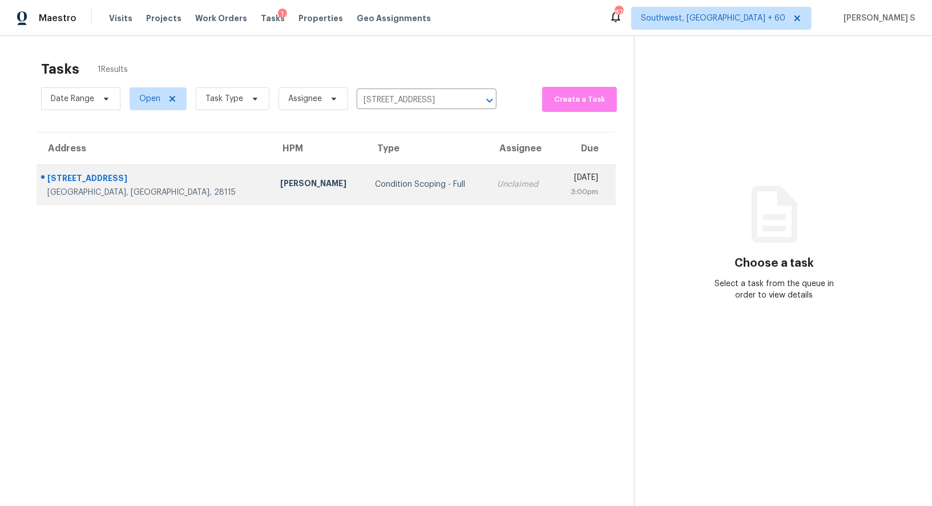
click at [369, 192] on td "Condition Scoping - Full" at bounding box center [427, 184] width 122 height 40
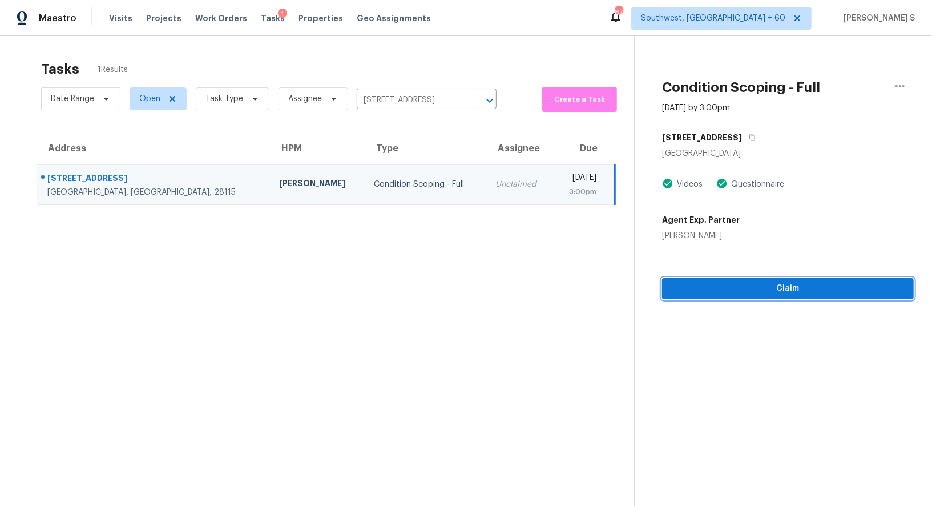
click at [767, 293] on span "Claim" at bounding box center [787, 288] width 233 height 14
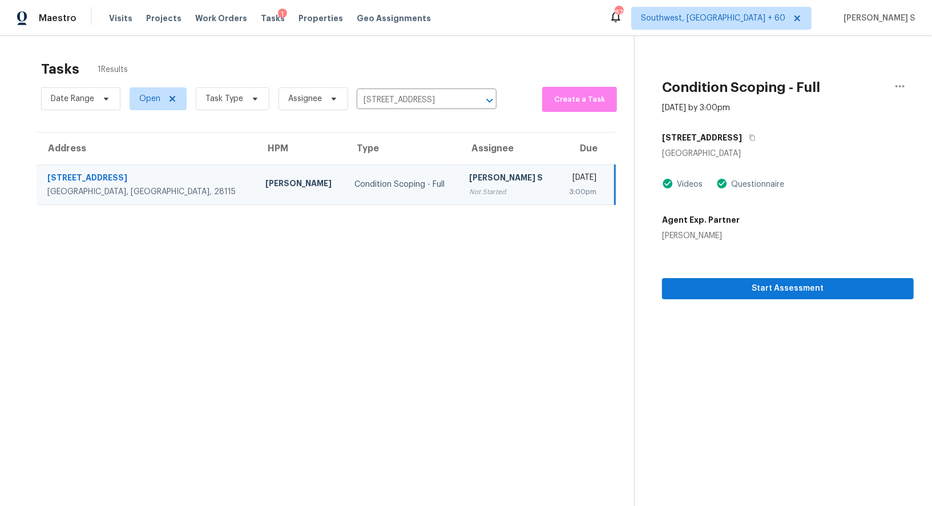
click at [479, 179] on td "Anbu Jebakumar S Not Started" at bounding box center [508, 184] width 97 height 40
